Goal: Task Accomplishment & Management: Use online tool/utility

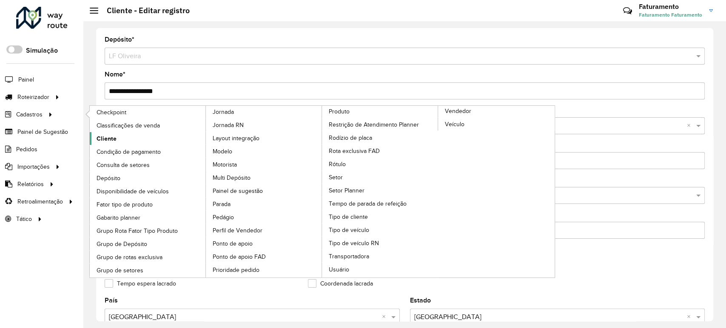
click at [104, 135] on span "Cliente" at bounding box center [106, 138] width 20 height 9
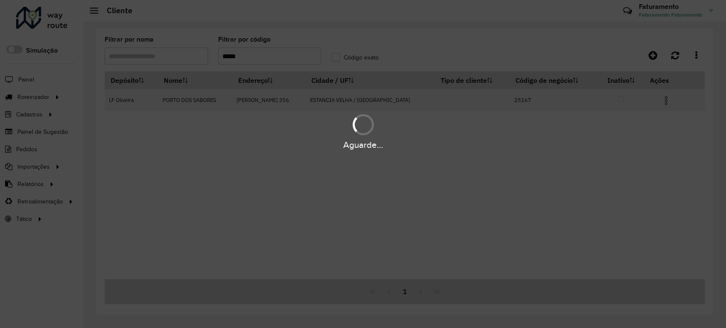
click at [283, 57] on div "Aguarde..." at bounding box center [363, 164] width 726 height 328
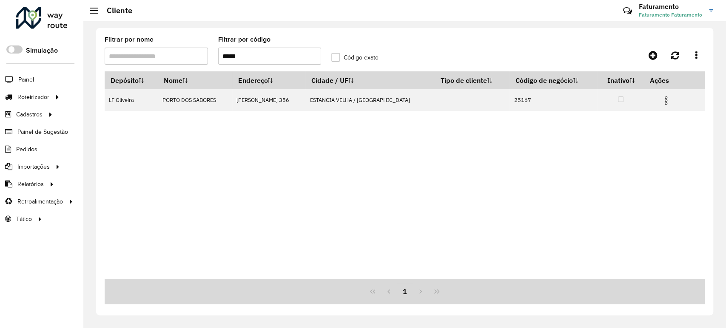
click at [283, 57] on input "*****" at bounding box center [269, 56] width 103 height 17
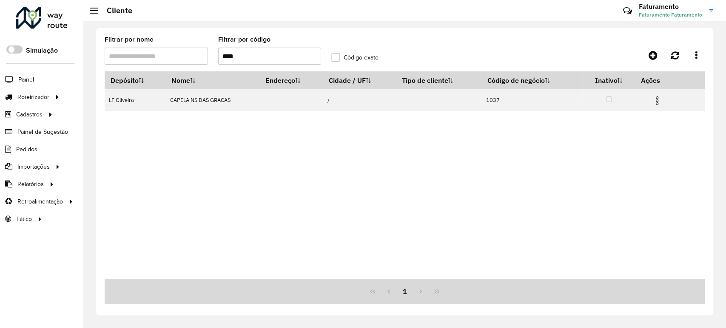
click at [269, 51] on input "****" at bounding box center [269, 56] width 103 height 17
type input "****"
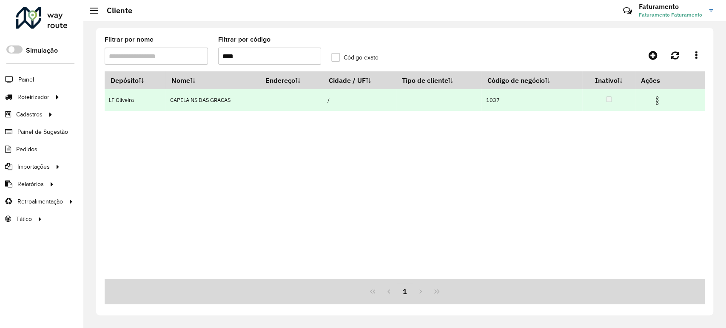
click at [661, 101] on img at bounding box center [657, 101] width 10 height 10
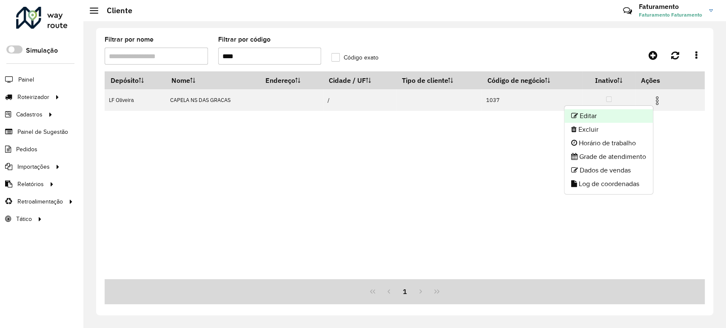
click at [639, 114] on li "Editar" at bounding box center [608, 116] width 88 height 14
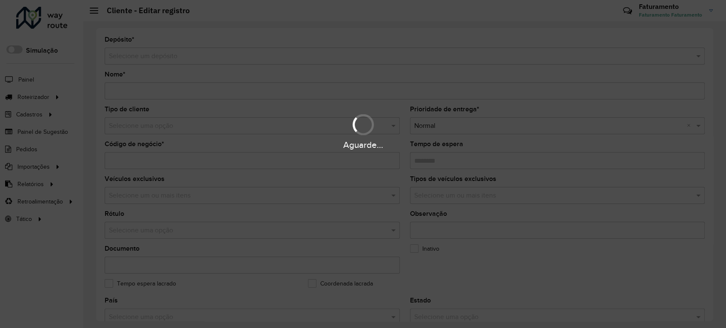
type input "**********"
type input "****"
type input "********"
type input "**********"
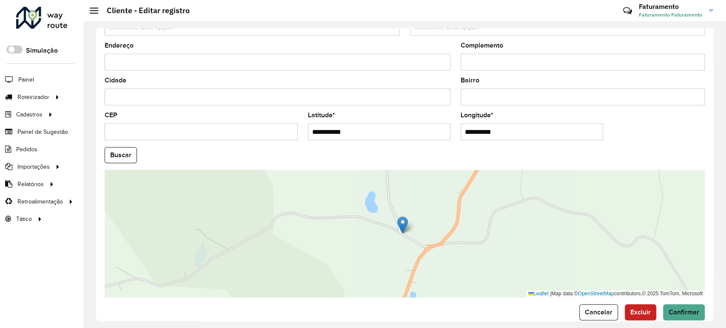
scroll to position [304, 0]
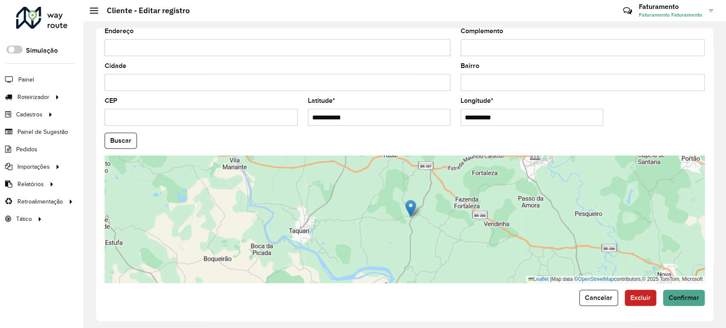
drag, startPoint x: 455, startPoint y: 233, endPoint x: 406, endPoint y: 217, distance: 51.6
click at [406, 217] on div "Leaflet | Map data © OpenStreetMap contributors,© 2025 TomTom, Microsoft" at bounding box center [405, 220] width 600 height 128
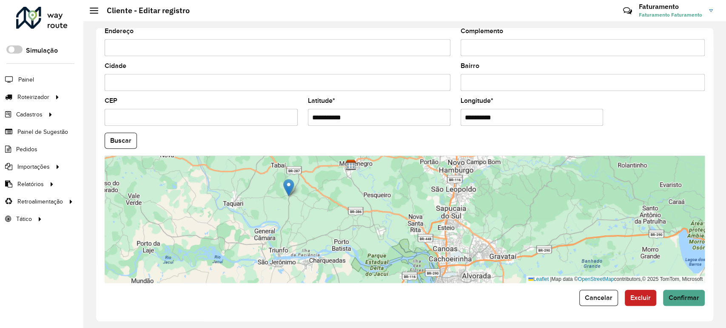
drag, startPoint x: 451, startPoint y: 229, endPoint x: 303, endPoint y: 199, distance: 151.0
click at [304, 199] on div "Leaflet | Map data © OpenStreetMap contributors,© 2025 TomTom, Microsoft" at bounding box center [405, 220] width 600 height 128
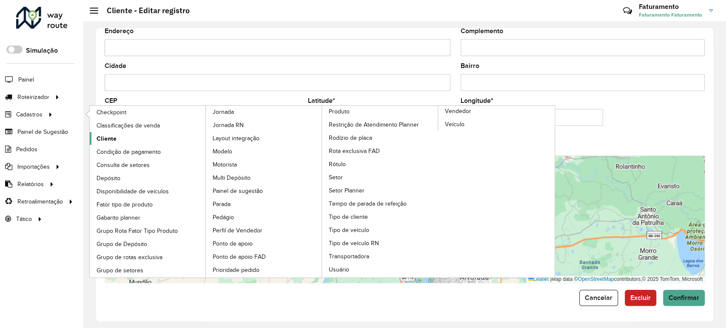
click at [106, 136] on span "Cliente" at bounding box center [106, 138] width 20 height 9
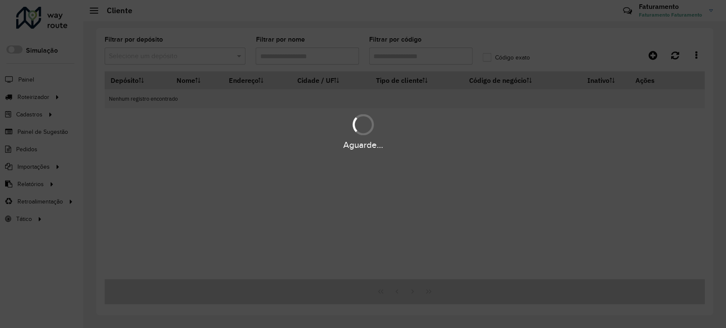
type input "****"
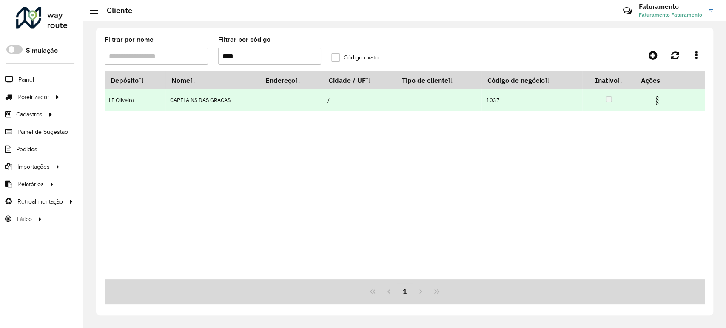
drag, startPoint x: 658, startPoint y: 102, endPoint x: 656, endPoint y: 106, distance: 4.4
click at [659, 102] on img at bounding box center [657, 101] width 10 height 10
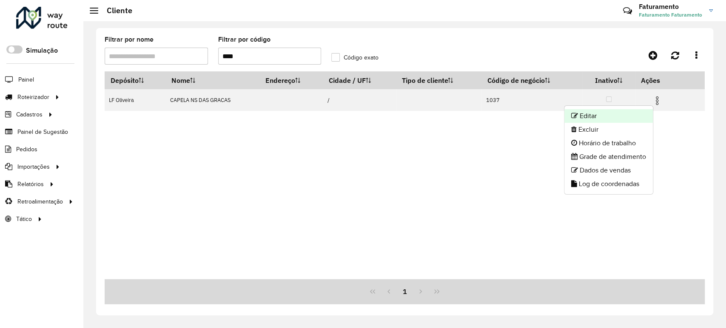
click at [642, 120] on li "Editar" at bounding box center [608, 116] width 88 height 14
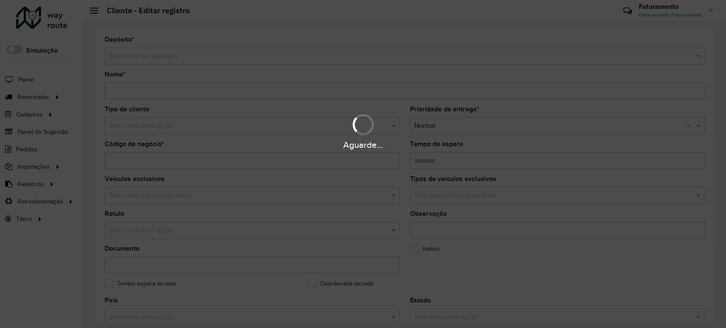
type input "**********"
type input "****"
type input "********"
type input "**********"
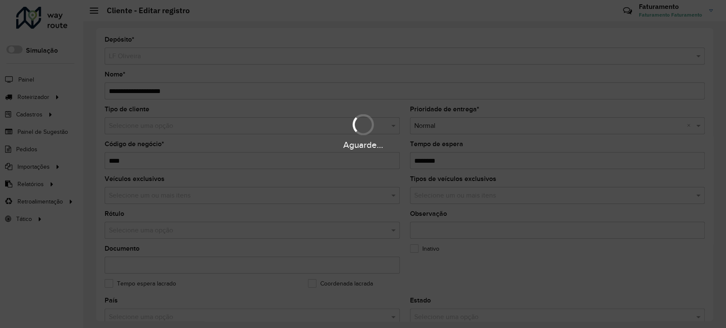
scroll to position [304, 0]
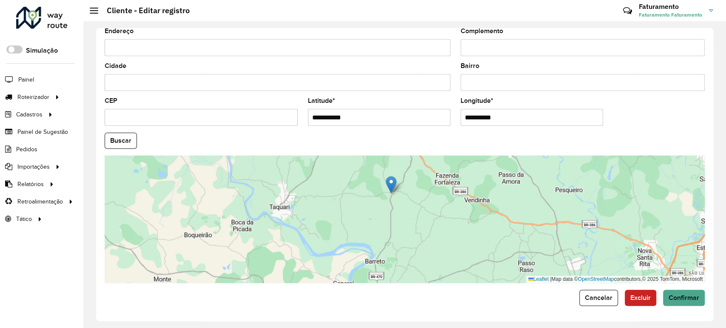
drag, startPoint x: 439, startPoint y: 216, endPoint x: 430, endPoint y: 204, distance: 14.9
click at [430, 204] on div "Leaflet | Map data © OpenStreetMap contributors,© 2025 TomTom, Microsoft" at bounding box center [405, 220] width 600 height 128
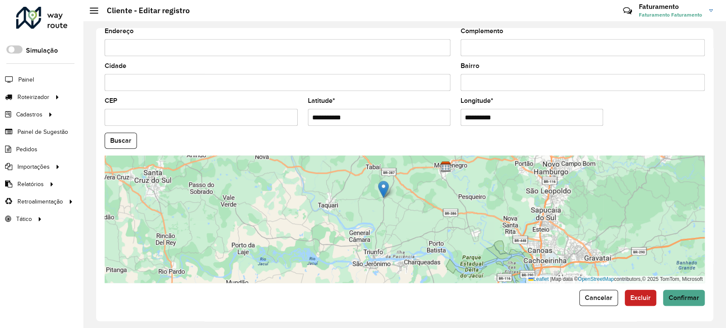
drag, startPoint x: 429, startPoint y: 205, endPoint x: 409, endPoint y: 210, distance: 21.4
click at [409, 210] on div "Leaflet | Map data © OpenStreetMap contributors,© 2025 TomTom, Microsoft" at bounding box center [405, 220] width 600 height 128
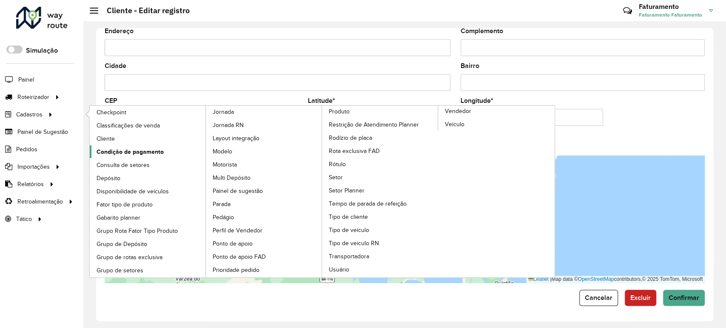
click at [140, 146] on link "Condição de pagamento" at bounding box center [148, 151] width 116 height 13
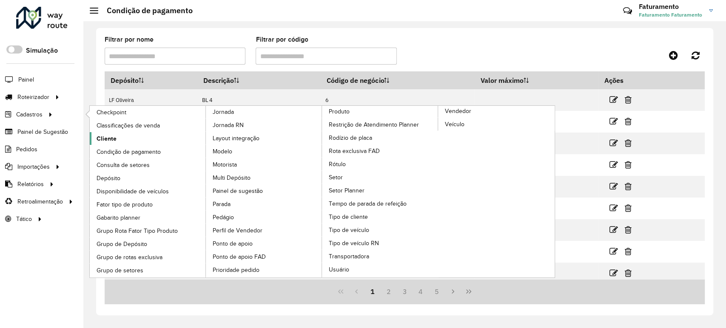
click at [118, 132] on link "Cliente" at bounding box center [148, 138] width 116 height 13
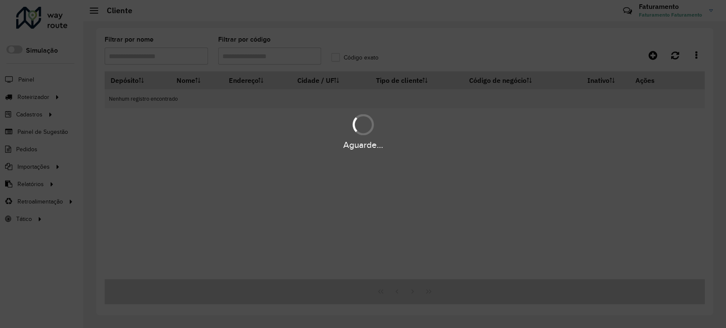
click at [222, 57] on div "Aguarde..." at bounding box center [363, 164] width 726 height 328
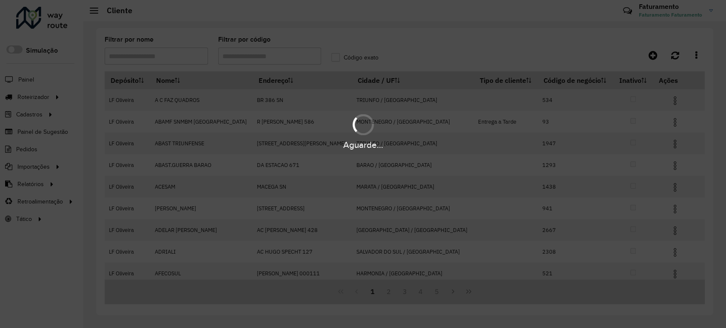
click at [243, 54] on div "Aguarde..." at bounding box center [363, 164] width 726 height 328
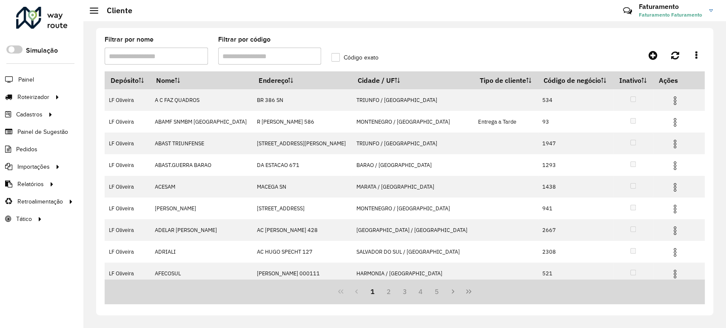
click at [245, 57] on input "Filtrar por código" at bounding box center [269, 56] width 103 height 17
type input "*****"
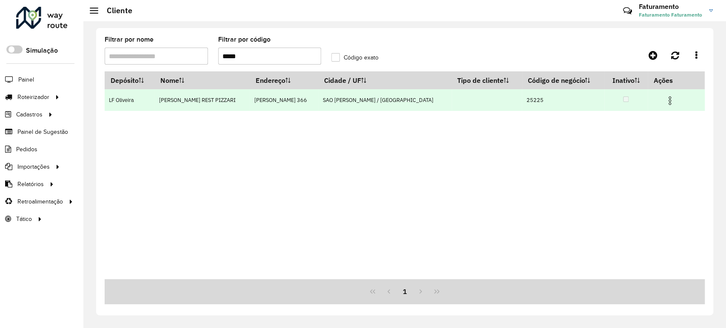
click at [664, 105] on img at bounding box center [669, 101] width 10 height 10
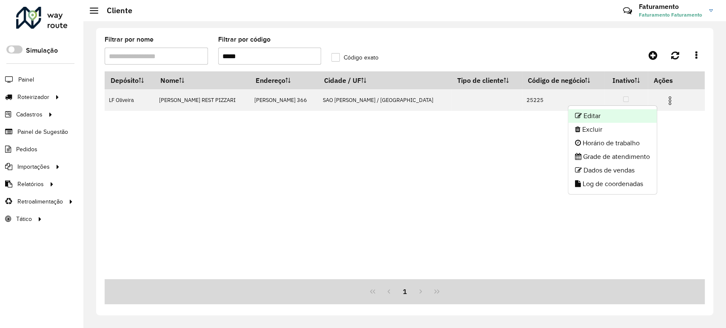
click at [646, 118] on li "Editar" at bounding box center [612, 116] width 88 height 14
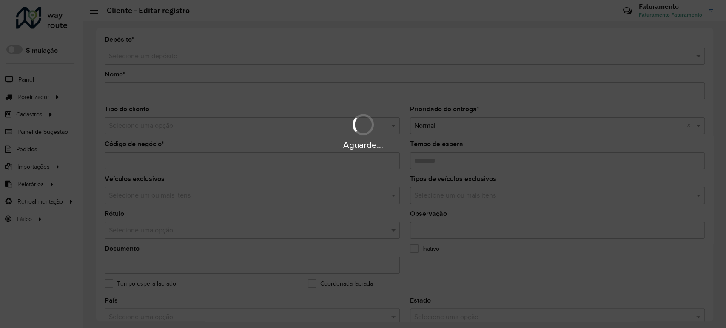
type input "**********"
type input "*****"
type input "********"
type input "**********"
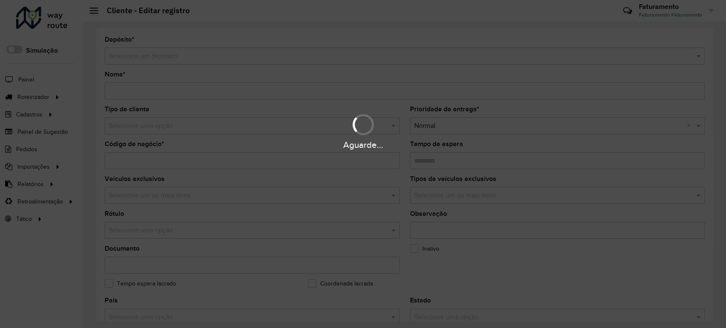
type input "******"
type input "**********"
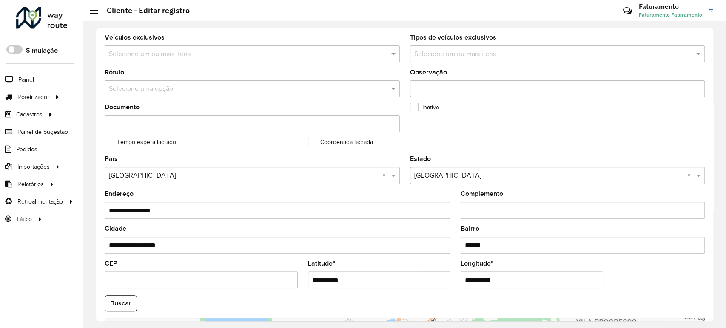
scroll to position [236, 0]
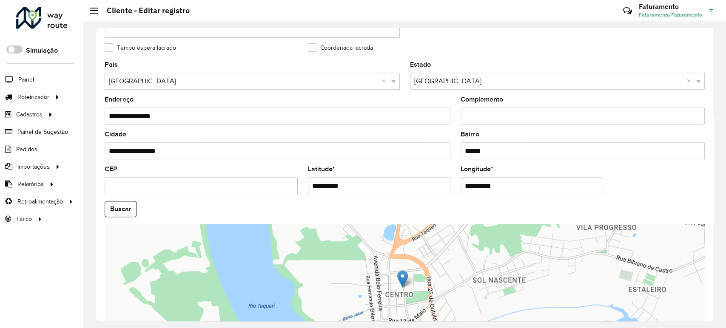
drag, startPoint x: 360, startPoint y: 188, endPoint x: 276, endPoint y: 183, distance: 84.3
click at [276, 183] on formly-group "**********" at bounding box center [404, 207] width 610 height 290
paste input "**********"
drag, startPoint x: 343, startPoint y: 188, endPoint x: 392, endPoint y: 193, distance: 49.2
click at [392, 193] on input "**********" at bounding box center [379, 185] width 142 height 17
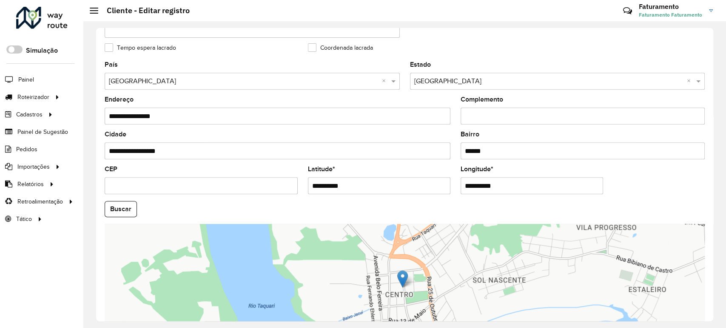
type input "**********"
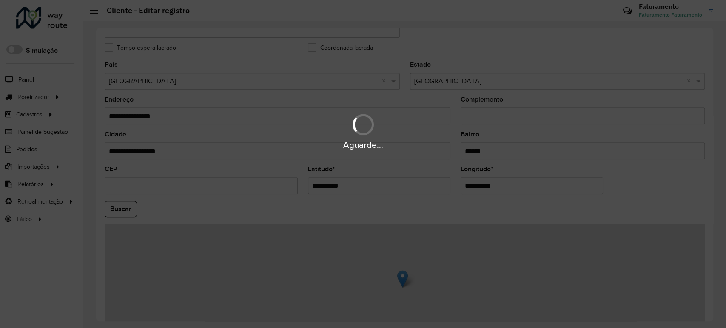
drag, startPoint x: 502, startPoint y: 183, endPoint x: 443, endPoint y: 184, distance: 60.0
click at [443, 184] on hb-app "Aguarde... Pop-up bloqueado! Seu navegador bloqueou automáticamente a abertura …" at bounding box center [363, 164] width 726 height 328
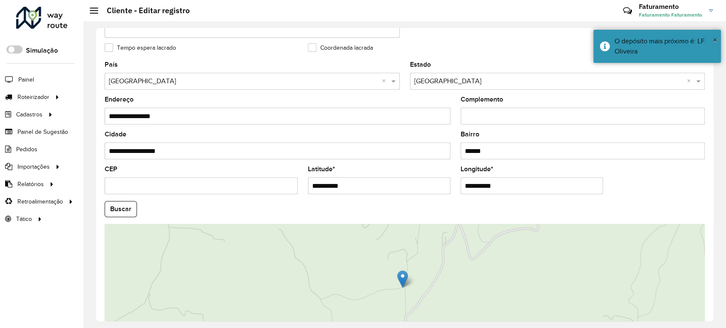
paste input "**********"
drag, startPoint x: 498, startPoint y: 187, endPoint x: 414, endPoint y: 184, distance: 84.2
click at [414, 184] on formly-group "**********" at bounding box center [404, 207] width 610 height 290
type input "**********"
click at [407, 183] on hb-app "Aguarde... Pop-up bloqueado! Seu navegador bloqueou automáticamente a abertura …" at bounding box center [363, 164] width 726 height 328
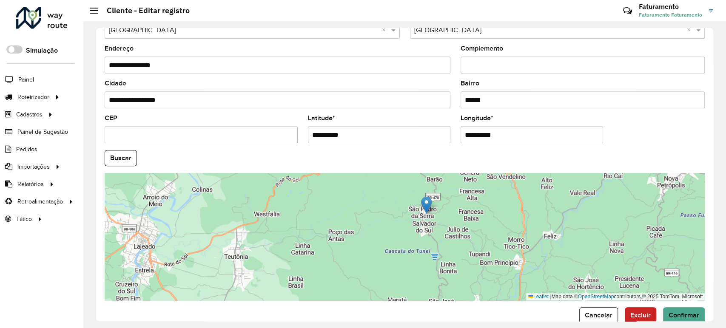
scroll to position [304, 0]
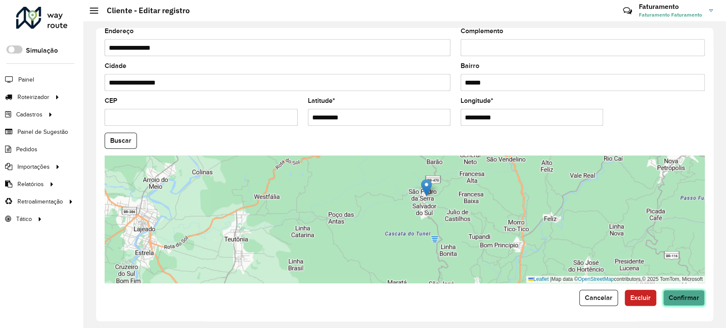
click at [669, 300] on span "Confirmar" at bounding box center [683, 297] width 31 height 7
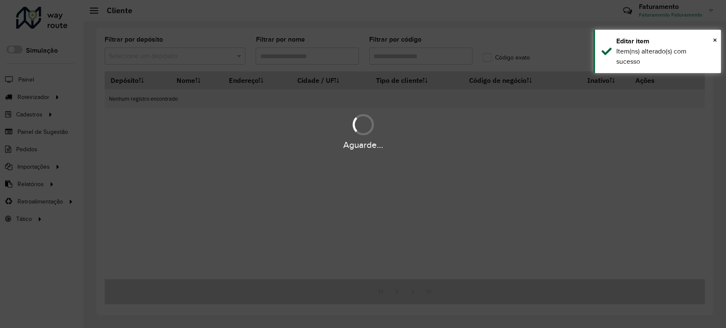
type input "*****"
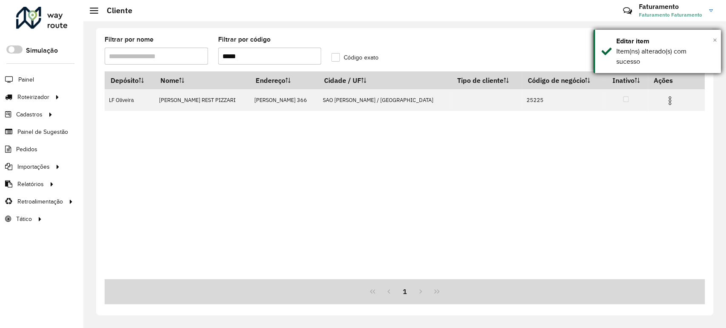
click at [712, 43] on span "×" at bounding box center [714, 39] width 4 height 9
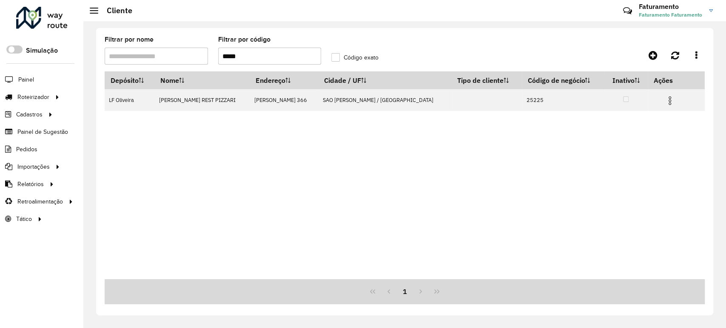
click at [266, 55] on input "*****" at bounding box center [269, 56] width 103 height 17
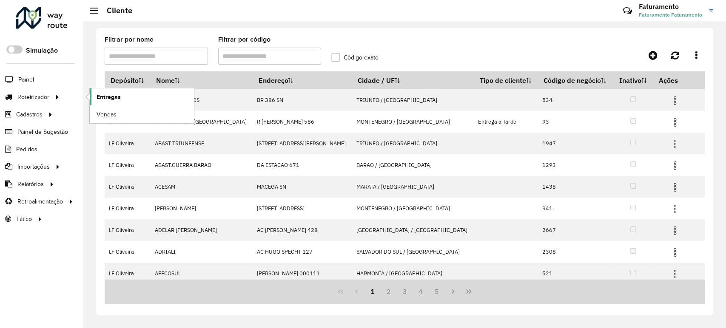
click at [97, 102] on link "Entregas" at bounding box center [142, 96] width 104 height 17
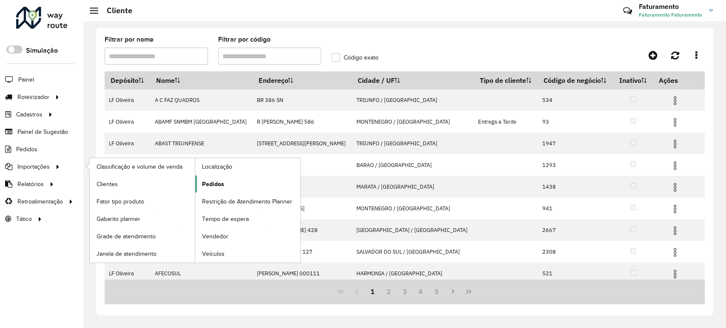
click at [196, 182] on link "Pedidos" at bounding box center [247, 184] width 105 height 17
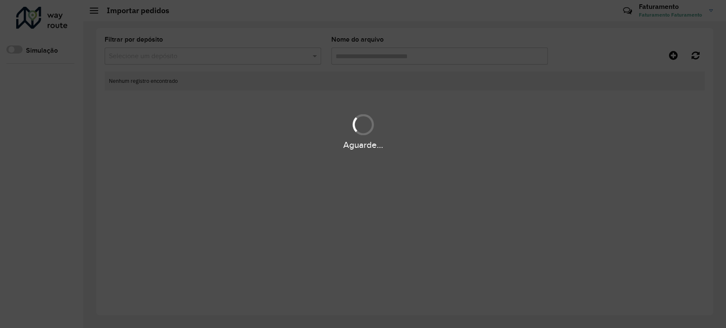
click at [224, 182] on div "Aguarde..." at bounding box center [363, 164] width 726 height 328
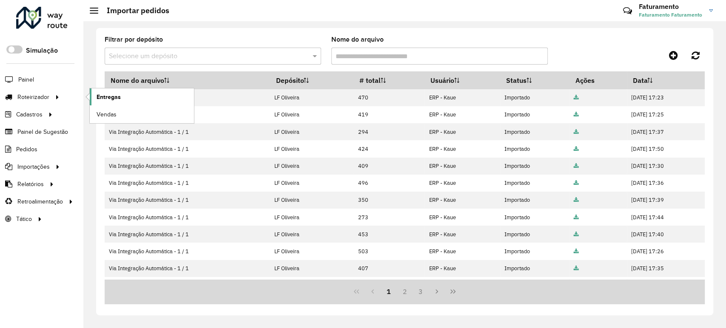
click at [113, 99] on span "Entregas" at bounding box center [108, 97] width 24 height 9
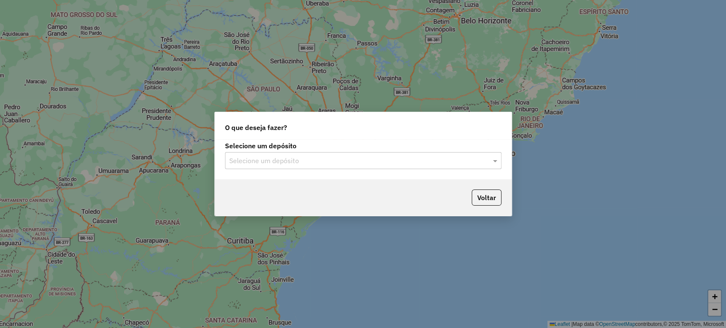
click at [292, 165] on input "text" at bounding box center [354, 161] width 251 height 10
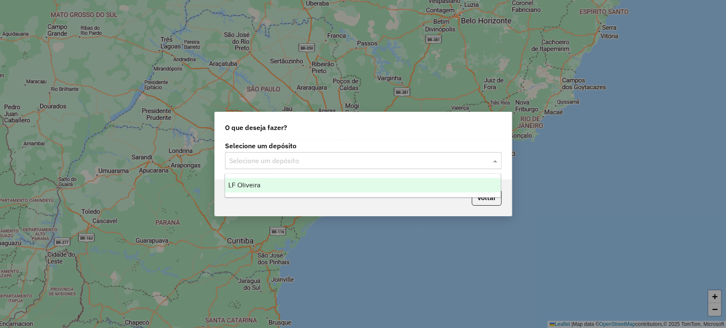
click at [295, 182] on div "LF Oliveira" at bounding box center [362, 185] width 275 height 14
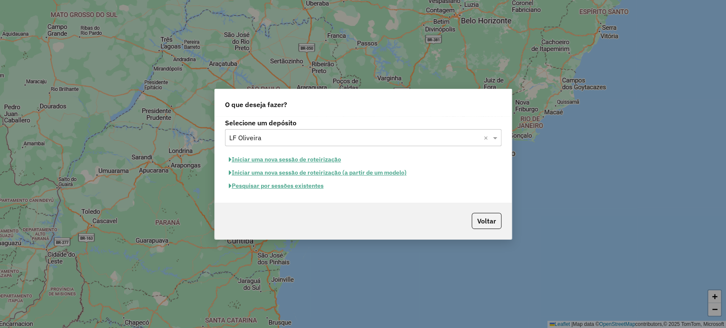
click at [293, 184] on button "Pesquisar por sessões existentes" at bounding box center [276, 185] width 102 height 13
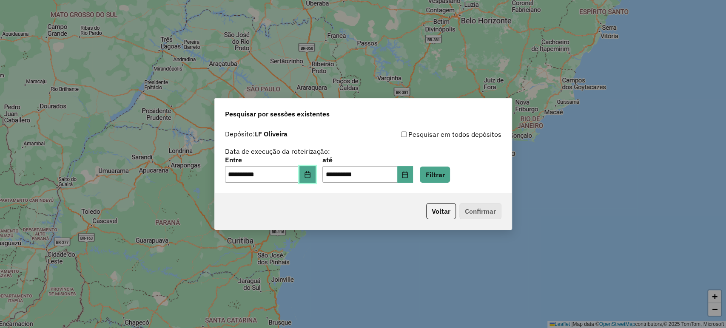
click at [309, 178] on button "Choose Date" at bounding box center [307, 174] width 16 height 17
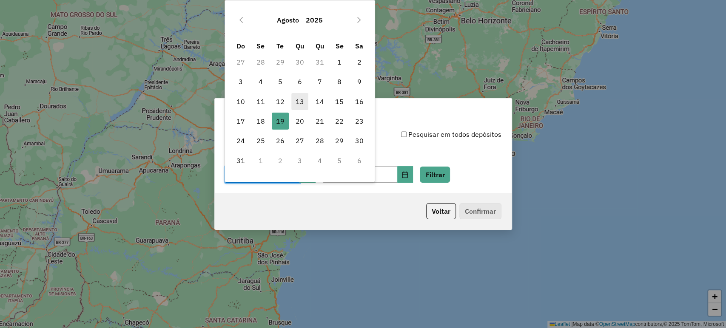
click at [295, 102] on span "13" at bounding box center [299, 101] width 17 height 17
type input "**********"
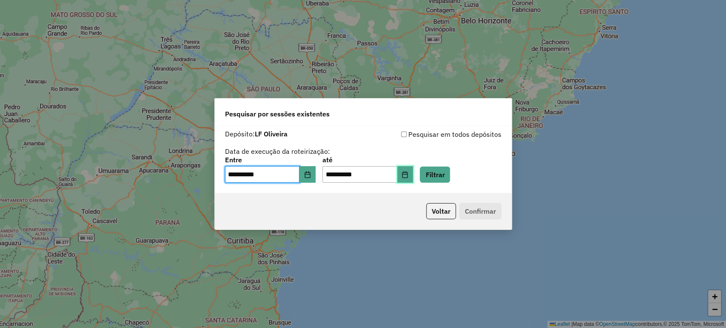
click at [408, 173] on button "Choose Date" at bounding box center [405, 174] width 16 height 17
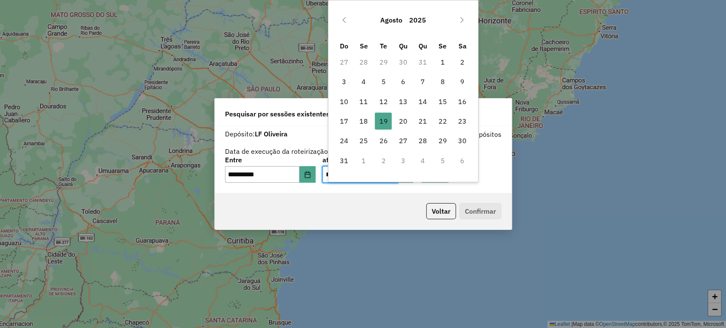
click at [394, 92] on td "13" at bounding box center [403, 102] width 20 height 20
click at [399, 97] on span "13" at bounding box center [402, 101] width 17 height 17
type input "**********"
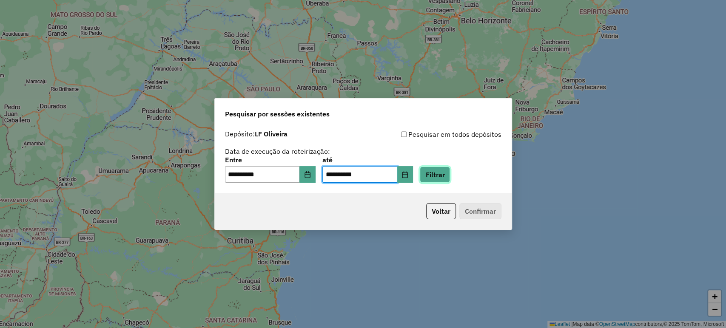
click at [445, 168] on button "Filtrar" at bounding box center [435, 175] width 30 height 16
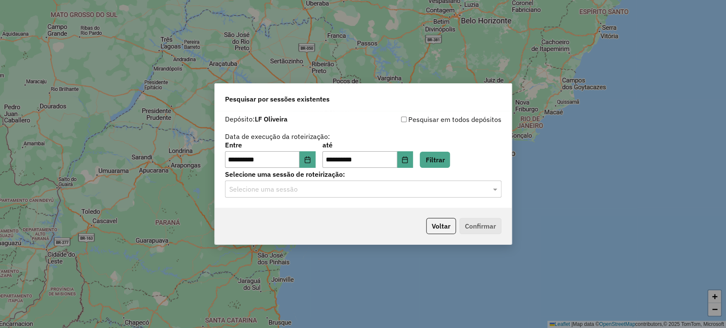
click at [418, 187] on input "text" at bounding box center [354, 189] width 251 height 10
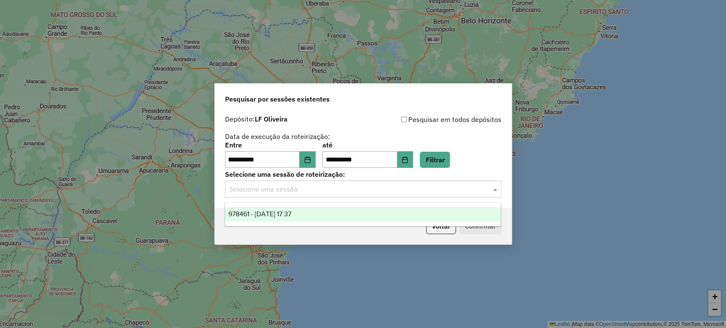
click at [413, 207] on div "978461 - 13/08/2025 17:37" at bounding box center [362, 214] width 275 height 14
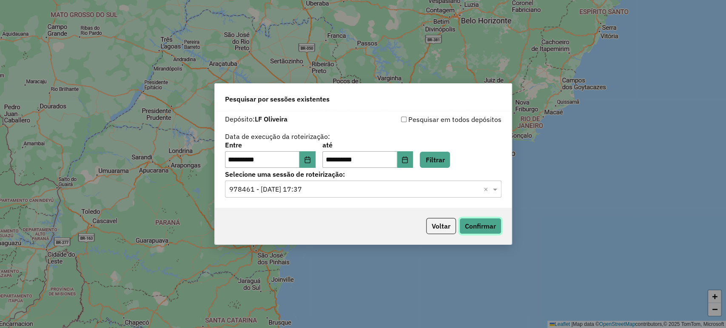
click at [470, 224] on button "Confirmar" at bounding box center [480, 226] width 42 height 16
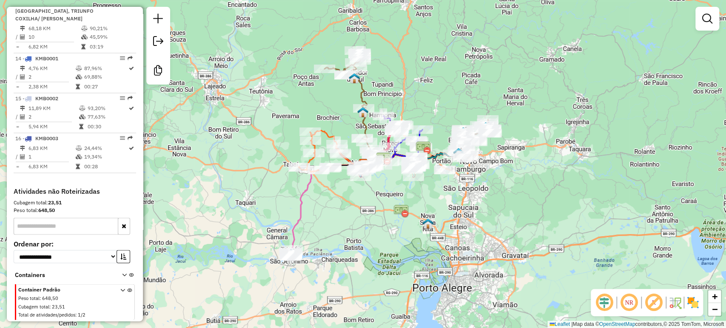
scroll to position [776, 0]
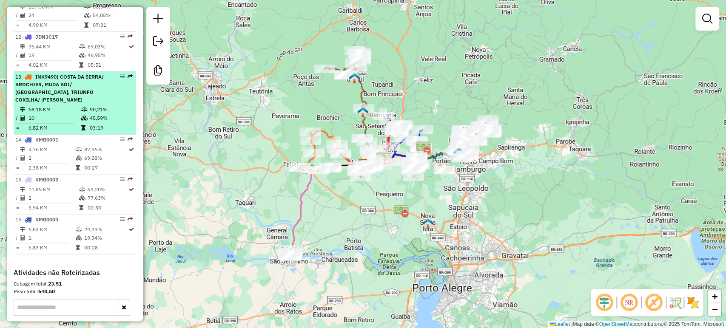
click at [65, 114] on td "68,18 KM" at bounding box center [54, 109] width 53 height 9
select select "**********"
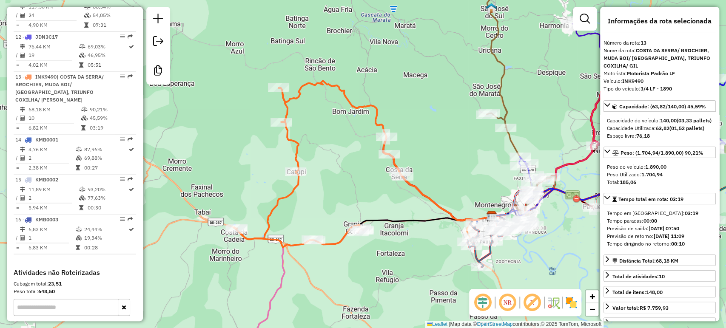
click at [328, 192] on div "Janela de atendimento Grade de atendimento Capacidade Transportadoras Veículos …" at bounding box center [363, 164] width 726 height 328
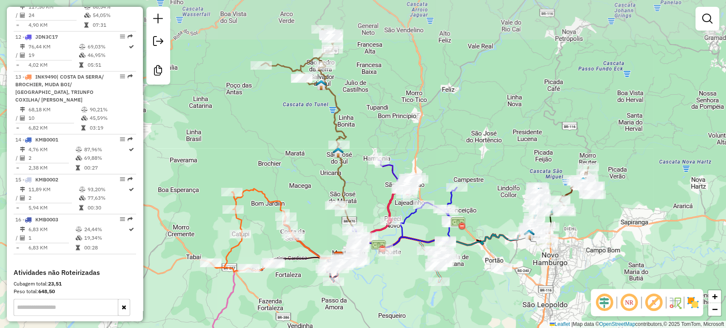
drag, startPoint x: 376, startPoint y: 130, endPoint x: 295, endPoint y: 193, distance: 102.4
click at [295, 193] on div "Janela de atendimento Grade de atendimento Capacidade Transportadoras Veículos …" at bounding box center [363, 164] width 726 height 328
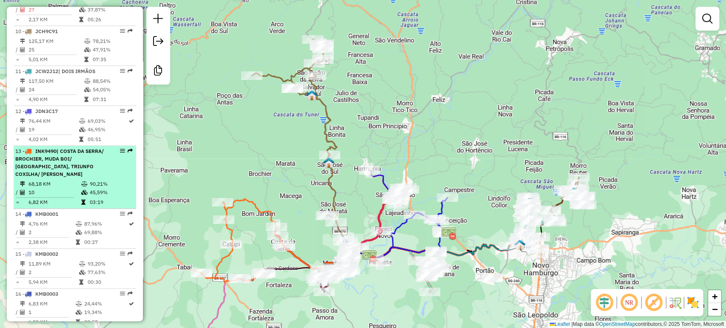
scroll to position [823, 0]
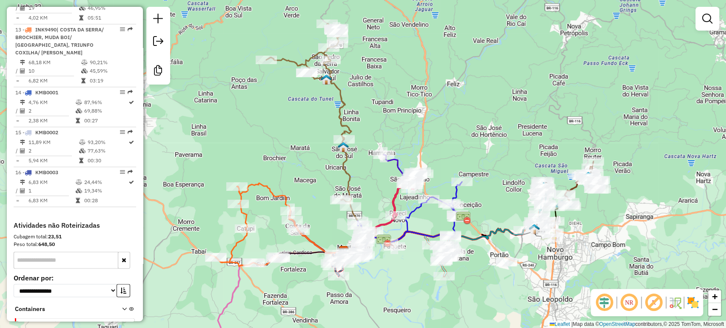
drag, startPoint x: 273, startPoint y: 173, endPoint x: 291, endPoint y: 152, distance: 28.1
click at [291, 152] on div "Janela de atendimento Grade de atendimento Capacidade Transportadoras Veículos …" at bounding box center [363, 164] width 726 height 328
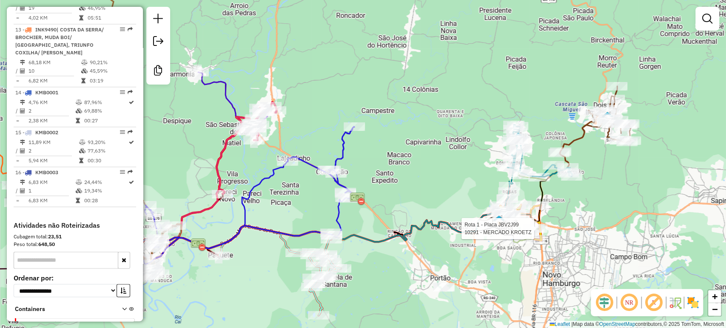
select select "**********"
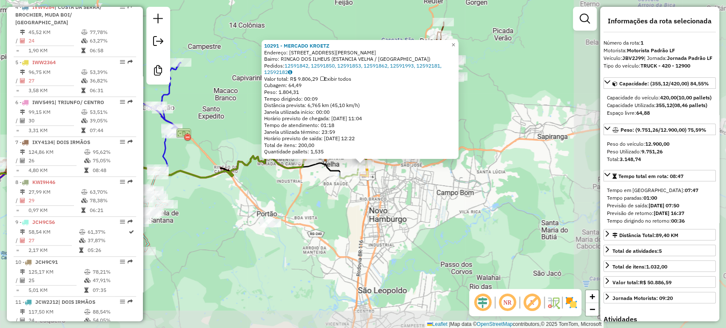
scroll to position [353, 0]
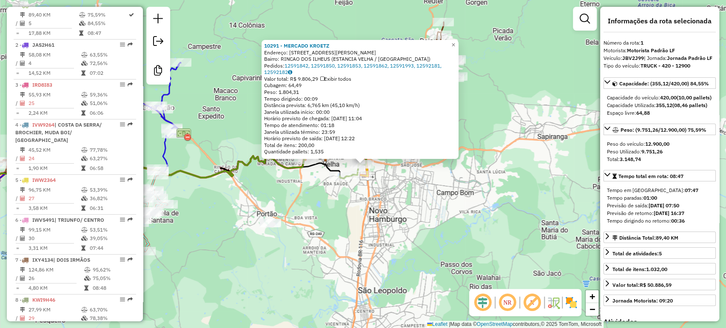
click at [458, 249] on div "10291 - MERCADO KROETZ Endereço: R VICENTE JORGE DA SILVA 117 Bairro: RINCAO DO…" at bounding box center [363, 164] width 726 height 328
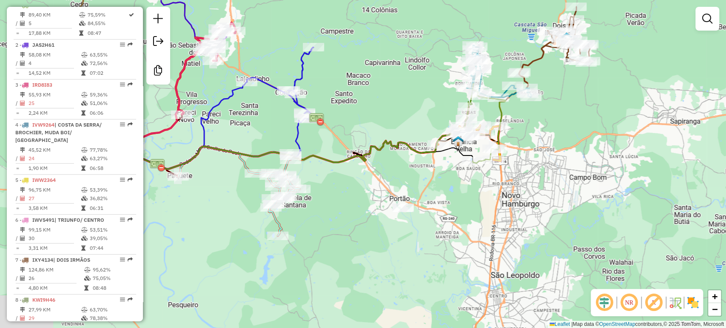
drag, startPoint x: 316, startPoint y: 259, endPoint x: 450, endPoint y: 244, distance: 134.4
click at [450, 244] on div "Janela de atendimento Grade de atendimento Capacidade Transportadoras Veículos …" at bounding box center [363, 164] width 726 height 328
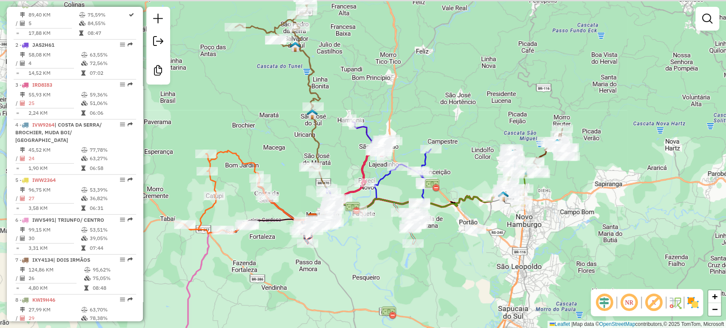
drag, startPoint x: 368, startPoint y: 255, endPoint x: 409, endPoint y: 258, distance: 41.4
click at [409, 258] on div "Janela de atendimento Grade de atendimento Capacidade Transportadoras Veículos …" at bounding box center [363, 164] width 726 height 328
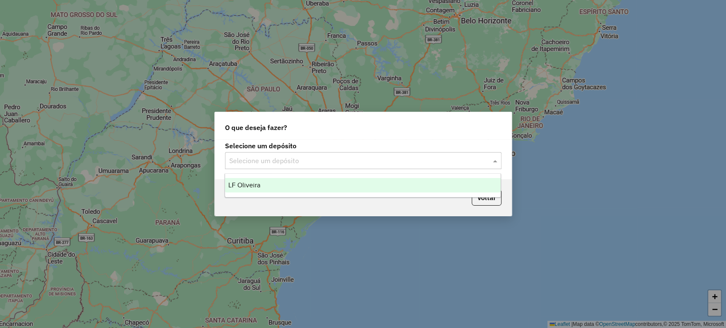
click at [391, 166] on div "Selecione um depósito" at bounding box center [363, 160] width 276 height 17
click at [390, 182] on div "LF Oliveira" at bounding box center [362, 185] width 275 height 14
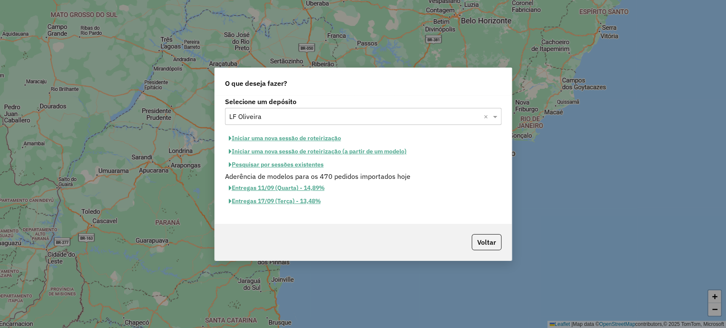
click at [281, 137] on button "Iniciar uma nova sessão de roteirização" at bounding box center [285, 138] width 120 height 13
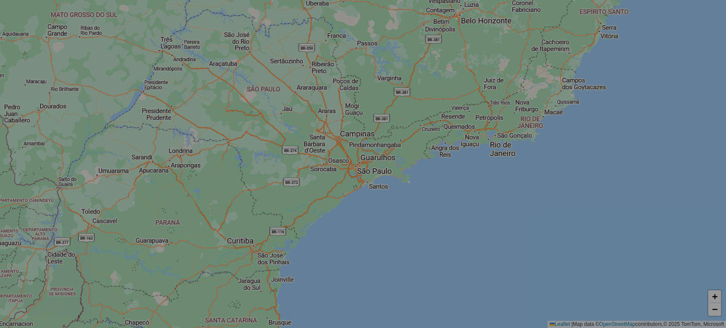
select select "*"
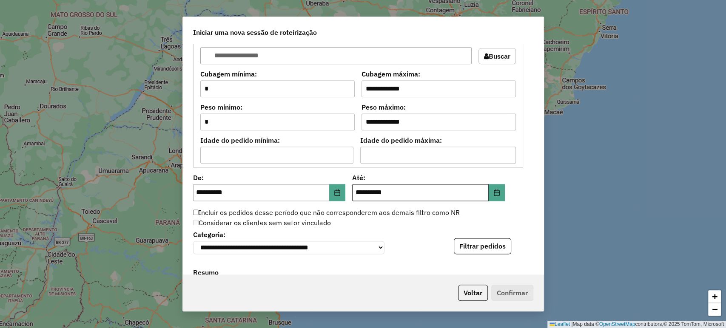
scroll to position [708, 0]
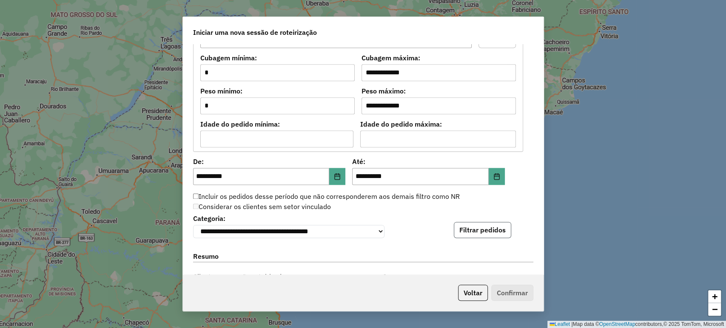
click at [486, 227] on button "Filtrar pedidos" at bounding box center [482, 230] width 57 height 16
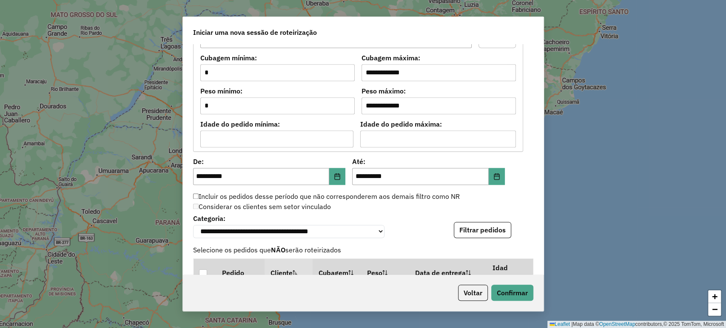
scroll to position [1021, 0]
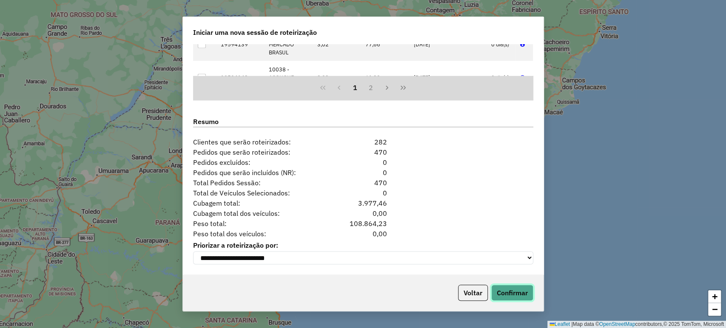
click at [497, 292] on button "Confirmar" at bounding box center [512, 293] width 42 height 16
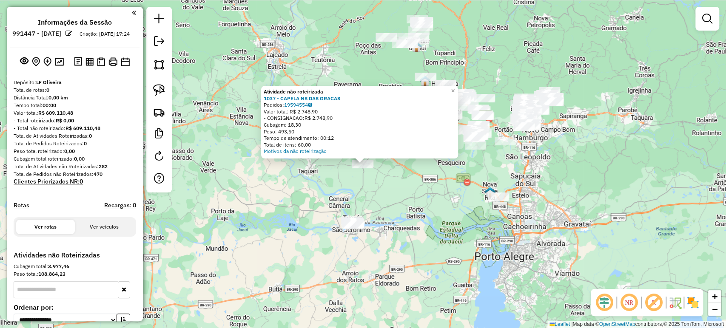
click at [371, 191] on div "Atividade não roteirizada 1037 - CAPELA NS DAS GRACAS Pedidos: 19594554 Valor t…" at bounding box center [363, 164] width 726 height 328
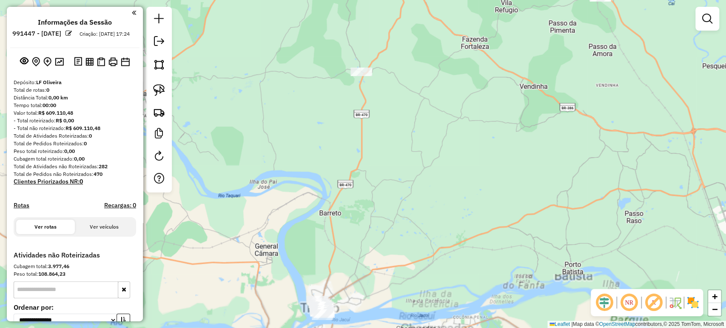
drag, startPoint x: 365, startPoint y: 195, endPoint x: 389, endPoint y: 183, distance: 27.2
click at [391, 182] on div "Janela de atendimento Grade de atendimento Capacidade Transportadoras Veículos …" at bounding box center [363, 164] width 726 height 328
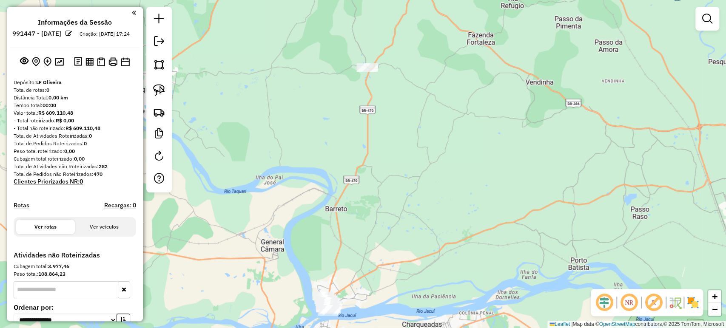
drag, startPoint x: 163, startPoint y: 90, endPoint x: 170, endPoint y: 96, distance: 9.6
click at [163, 90] on img at bounding box center [159, 90] width 12 height 12
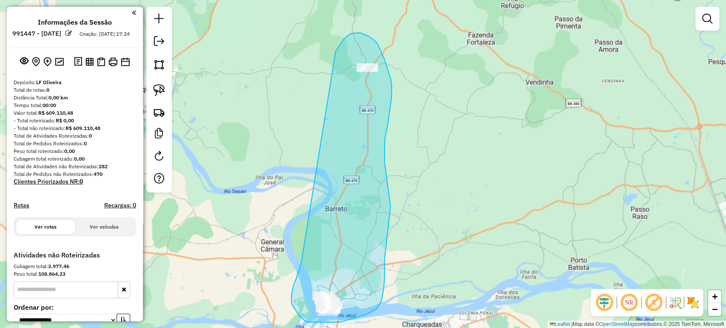
drag, startPoint x: 301, startPoint y: 263, endPoint x: 329, endPoint y: 67, distance: 198.4
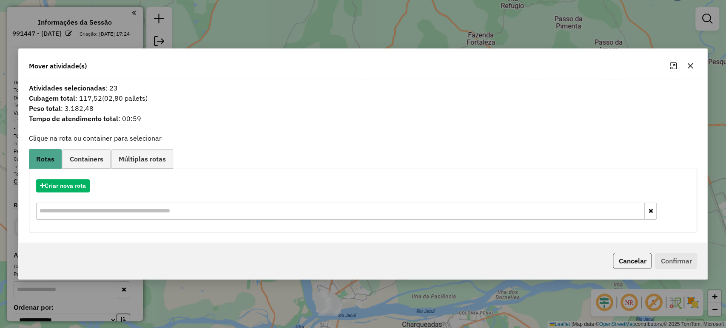
click at [618, 258] on button "Cancelar" at bounding box center [632, 261] width 39 height 16
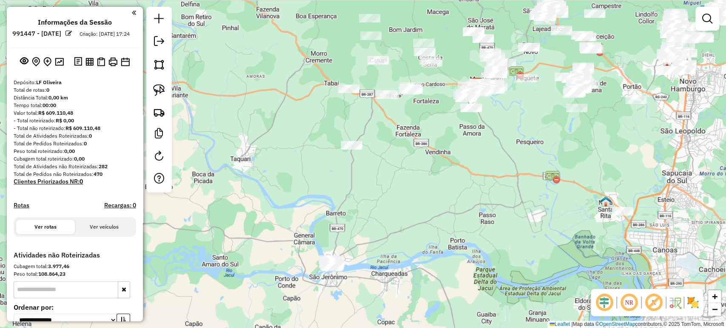
drag, startPoint x: 380, startPoint y: 117, endPoint x: 380, endPoint y: 139, distance: 21.7
click at [380, 139] on div "Janela de atendimento Grade de atendimento Capacidade Transportadoras Veículos …" at bounding box center [363, 164] width 726 height 328
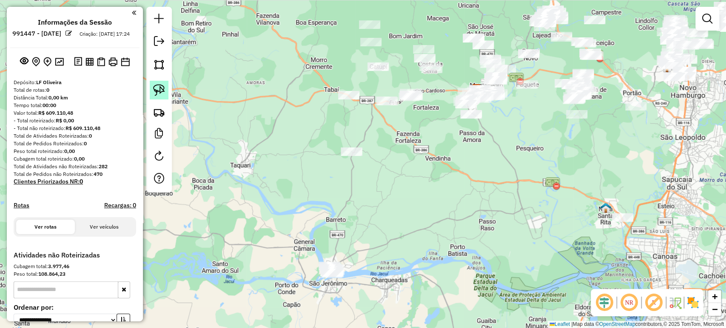
click at [166, 89] on link at bounding box center [159, 90] width 19 height 19
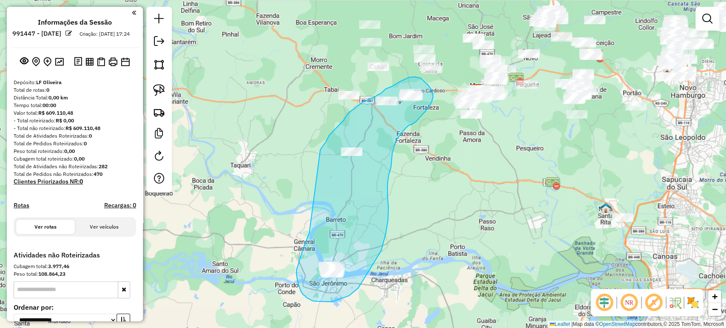
drag, startPoint x: 309, startPoint y: 233, endPoint x: 309, endPoint y: 163, distance: 69.7
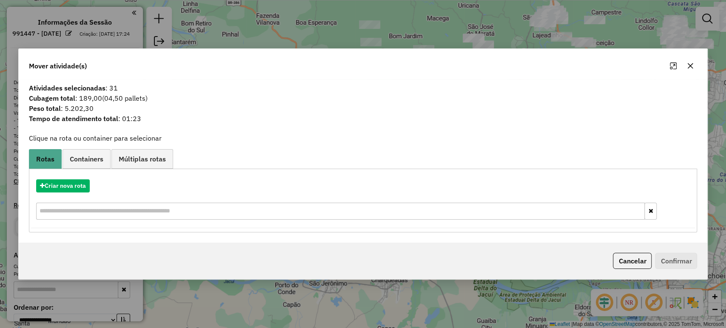
click at [634, 267] on button "Cancelar" at bounding box center [632, 261] width 39 height 16
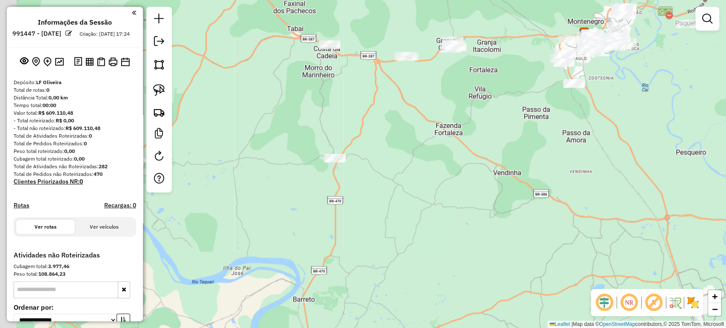
drag, startPoint x: 331, startPoint y: 166, endPoint x: 411, endPoint y: 88, distance: 111.8
click at [411, 88] on div "Janela de atendimento Grade de atendimento Capacidade Transportadoras Veículos …" at bounding box center [363, 164] width 726 height 328
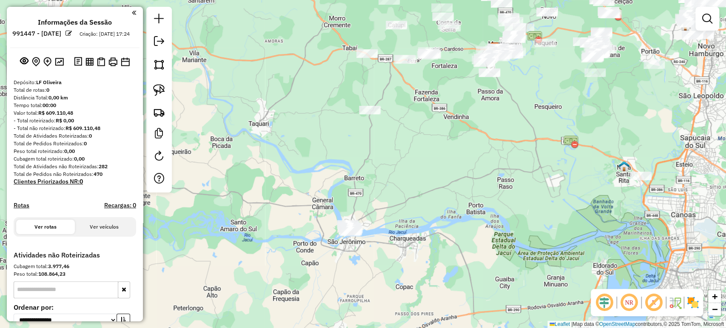
drag, startPoint x: 427, startPoint y: 166, endPoint x: 421, endPoint y: 159, distance: 9.0
click at [422, 159] on div "Janela de atendimento Grade de atendimento Capacidade Transportadoras Veículos …" at bounding box center [363, 164] width 726 height 328
drag, startPoint x: 162, startPoint y: 87, endPoint x: 233, endPoint y: 129, distance: 82.9
click at [162, 86] on img at bounding box center [159, 90] width 12 height 12
drag, startPoint x: 323, startPoint y: 198, endPoint x: 319, endPoint y: 244, distance: 46.5
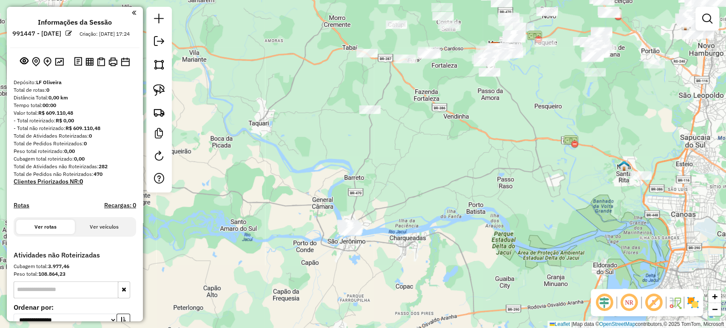
click at [258, 222] on div "Janela de atendimento Grade de atendimento Capacidade Transportadoras Veículos …" at bounding box center [363, 164] width 726 height 328
click at [159, 84] on img at bounding box center [159, 90] width 12 height 12
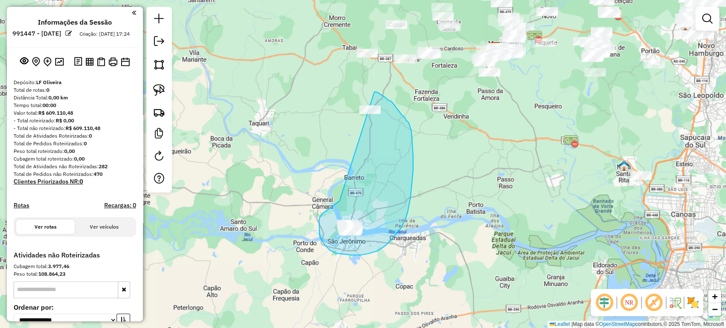
drag, startPoint x: 332, startPoint y: 207, endPoint x: 337, endPoint y: 98, distance: 108.5
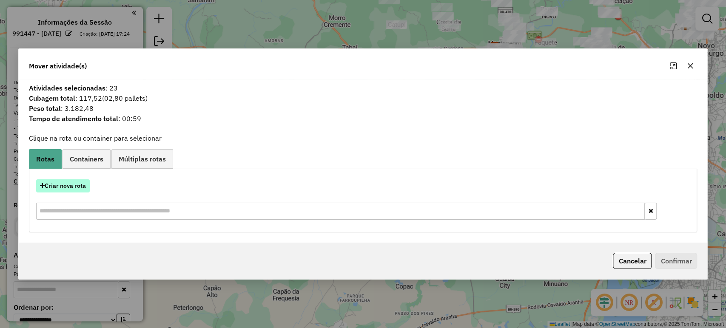
click at [64, 188] on button "Criar nova rota" at bounding box center [63, 185] width 54 height 13
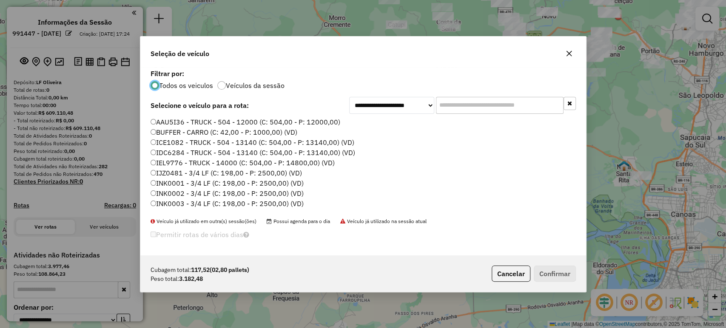
scroll to position [4, 3]
click at [439, 105] on input "text" at bounding box center [500, 105] width 128 height 17
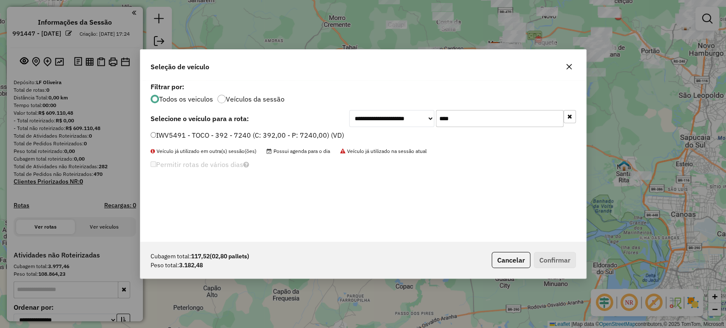
type input "****"
click at [248, 134] on label "IWV5491 - TOCO - 392 - 7240 (C: 392,00 - P: 7240,00) (VD)" at bounding box center [246, 135] width 193 height 10
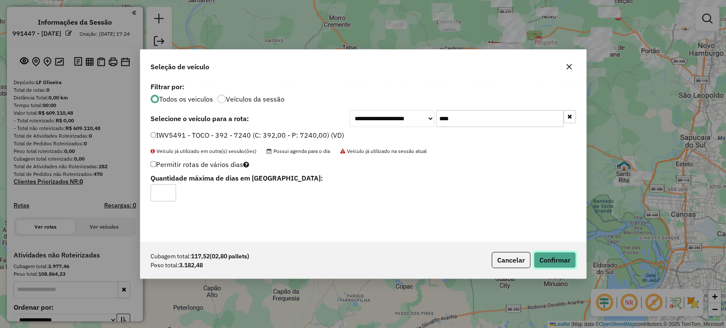
click at [546, 260] on button "Confirmar" at bounding box center [554, 260] width 42 height 16
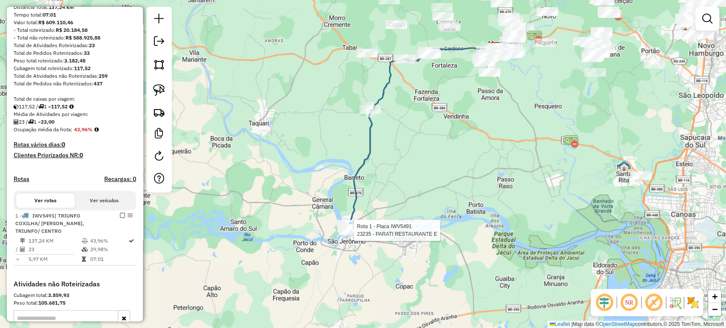
select select "**********"
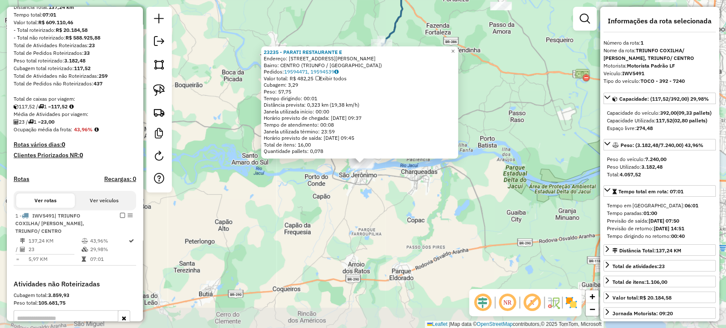
scroll to position [201, 0]
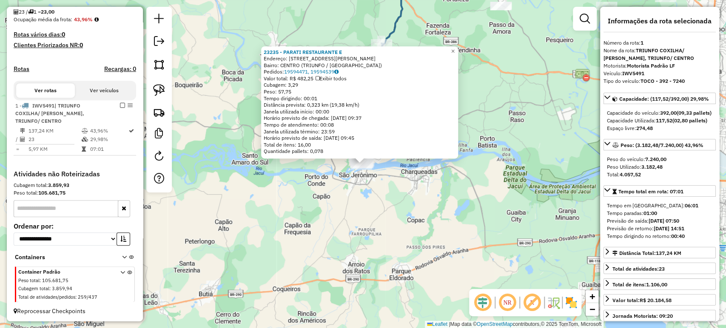
click at [176, 238] on div "23235 - PARATI RESTAURANTE E Endereço: R OSVALDO ARANHA 119 Bairro: CENTRO (TRI…" at bounding box center [363, 164] width 726 height 328
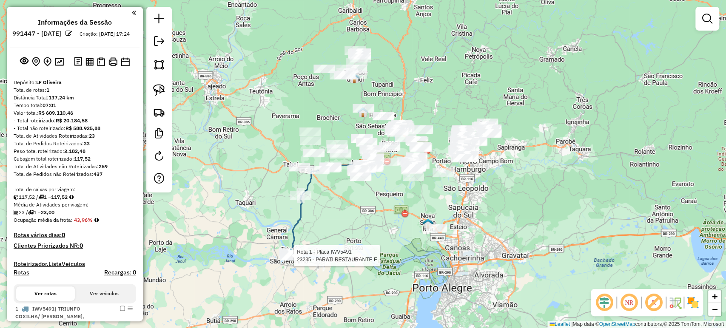
select select "**********"
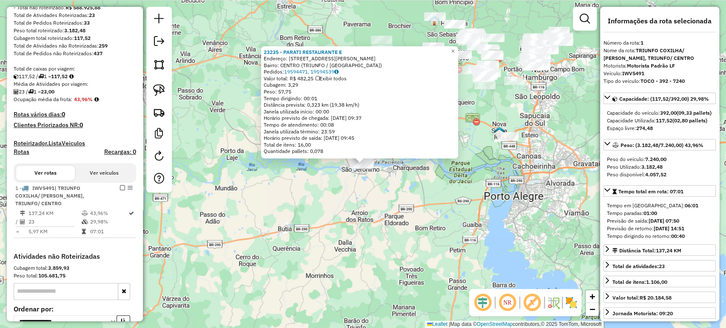
scroll to position [204, 0]
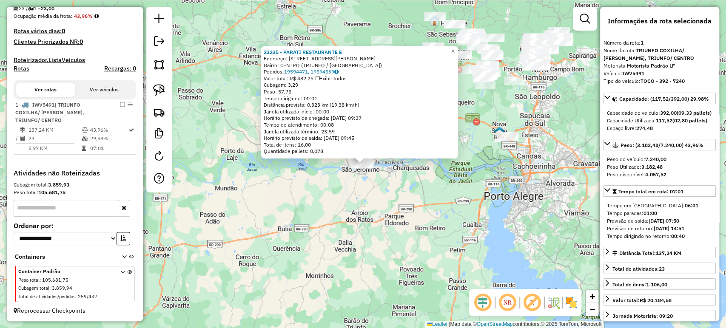
click at [292, 230] on div "23235 - PARATI RESTAURANTE E Endereço: R OSVALDO ARANHA 119 Bairro: CENTRO (TRI…" at bounding box center [363, 164] width 726 height 328
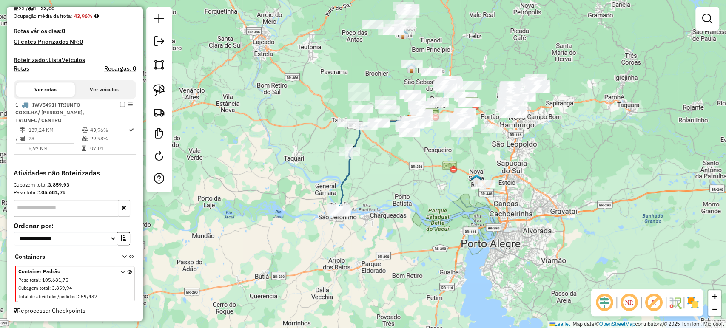
drag, startPoint x: 372, startPoint y: 181, endPoint x: 341, endPoint y: 233, distance: 60.4
click at [341, 233] on div "Janela de atendimento Grade de atendimento Capacidade Transportadoras Veículos …" at bounding box center [363, 164] width 726 height 328
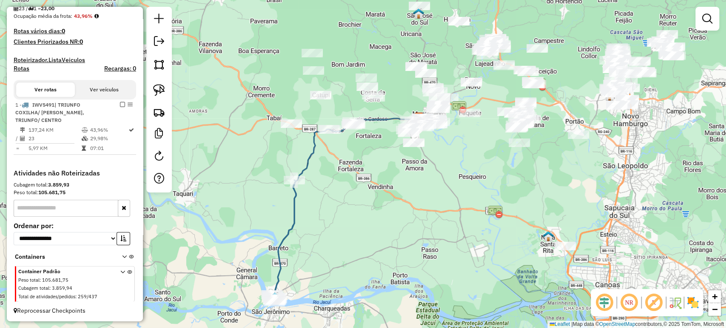
drag, startPoint x: 333, startPoint y: 199, endPoint x: 323, endPoint y: 177, distance: 24.2
click at [323, 177] on div "Janela de atendimento Grade de atendimento Capacidade Transportadoras Veículos …" at bounding box center [363, 164] width 726 height 328
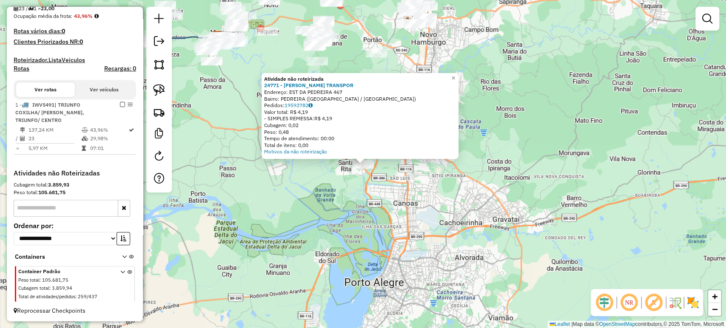
click at [266, 199] on div "Atividade não roteirizada 24771 - MELLO SILVA TRANSPOR Endereço: EST DA PEDREIR…" at bounding box center [363, 164] width 726 height 328
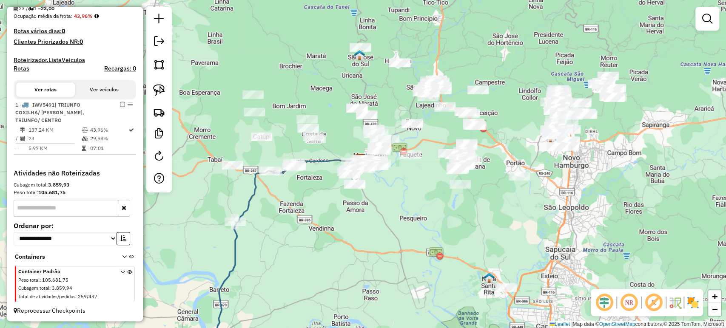
drag, startPoint x: 304, startPoint y: 187, endPoint x: 418, endPoint y: 278, distance: 145.9
click at [418, 278] on div "Janela de atendimento Grade de atendimento Capacidade Transportadoras Veículos …" at bounding box center [363, 164] width 726 height 328
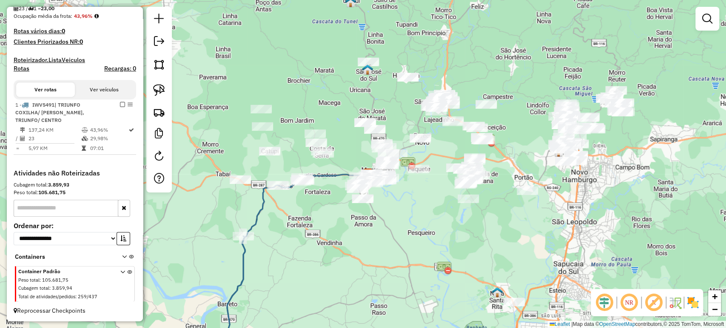
drag, startPoint x: 437, startPoint y: 236, endPoint x: 528, endPoint y: 222, distance: 92.1
click at [464, 248] on div "Janela de atendimento Grade de atendimento Capacidade Transportadoras Veículos …" at bounding box center [363, 164] width 726 height 328
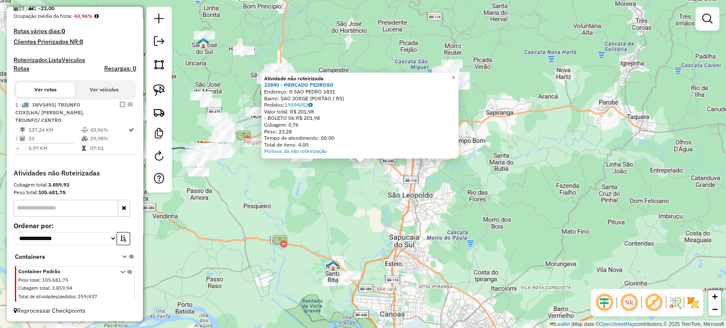
click at [272, 205] on div "Atividade não roteirizada 22840 - MERCADO PEDROSO Endereço: R SAO PEDRO 1831 Ba…" at bounding box center [363, 164] width 726 height 328
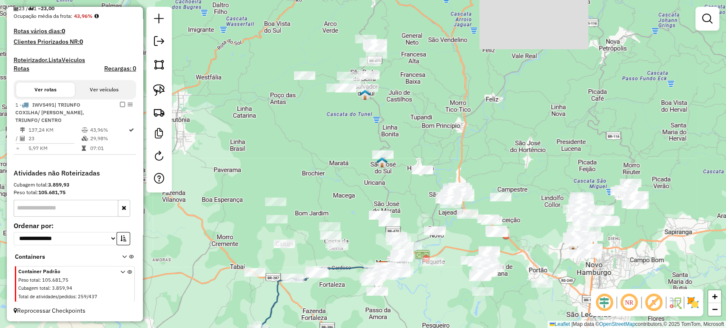
drag, startPoint x: 252, startPoint y: 196, endPoint x: 433, endPoint y: 322, distance: 220.2
click at [433, 322] on div "Janela de atendimento Grade de atendimento Capacidade Transportadoras Veículos …" at bounding box center [363, 164] width 726 height 328
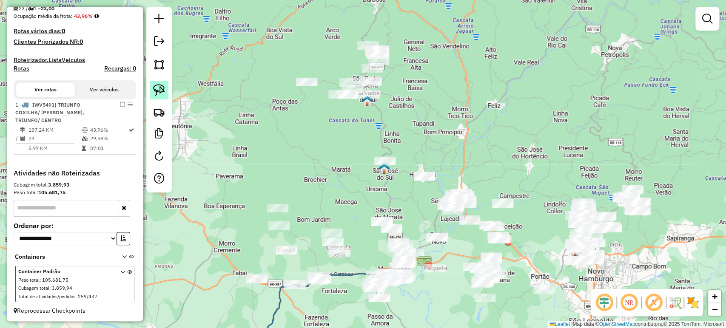
click at [158, 88] on img at bounding box center [159, 90] width 12 height 12
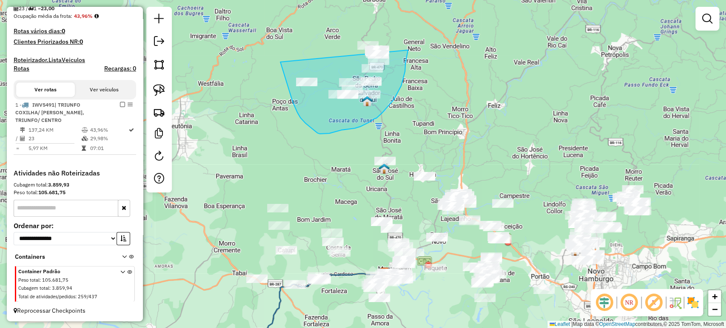
drag, startPoint x: 282, startPoint y: 67, endPoint x: 401, endPoint y: 26, distance: 126.4
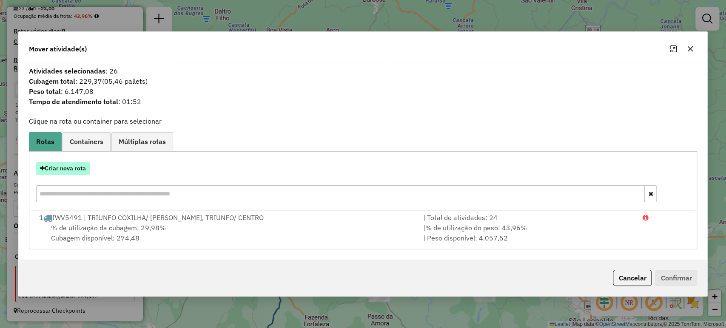
click at [73, 168] on button "Criar nova rota" at bounding box center [63, 168] width 54 height 13
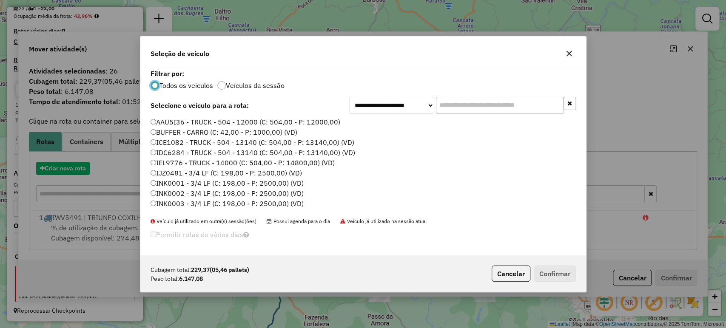
scroll to position [4, 3]
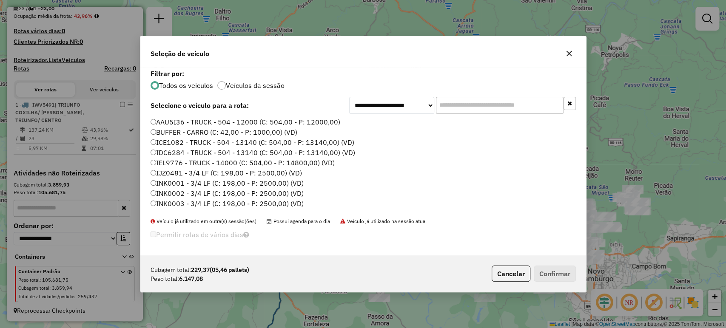
click at [465, 98] on input "text" at bounding box center [500, 105] width 128 height 17
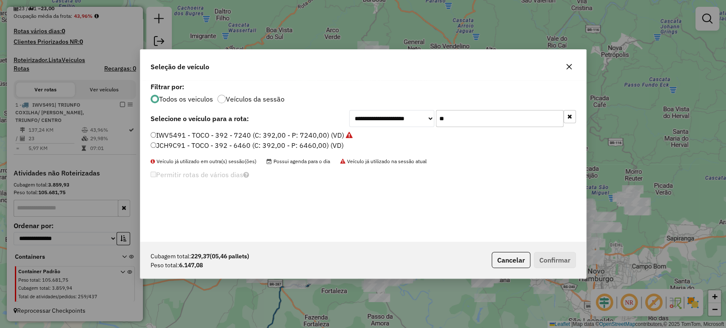
type input "**"
click at [270, 145] on label "JCH9C91 - TOCO - 392 - 6460 (C: 392,00 - P: 6460,00) (VD)" at bounding box center [246, 145] width 193 height 10
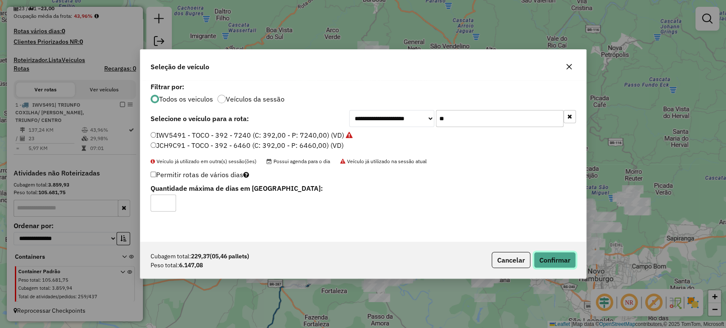
click at [544, 256] on button "Confirmar" at bounding box center [554, 260] width 42 height 16
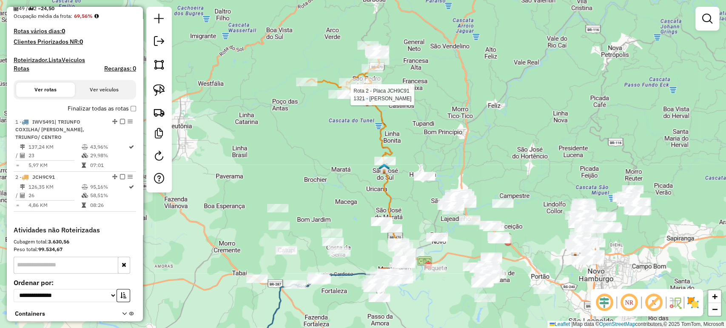
scroll to position [261, 0]
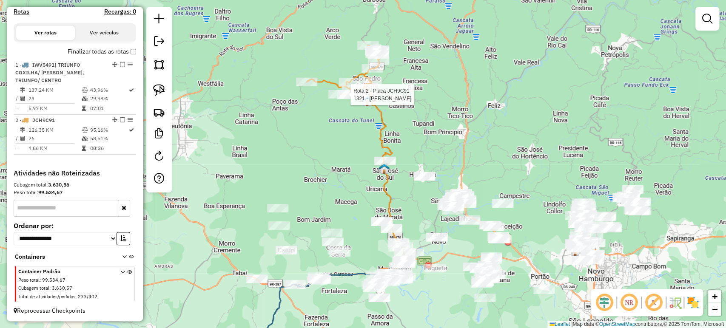
select select "**********"
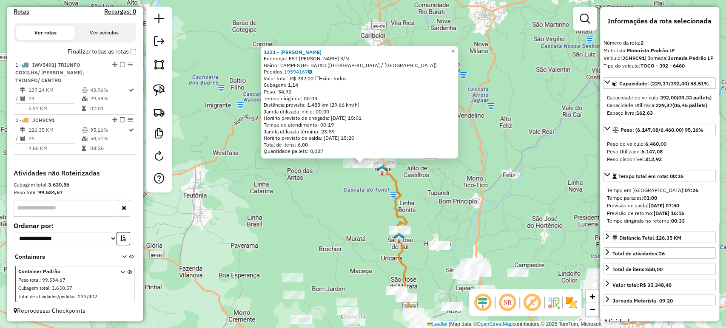
click at [361, 213] on div "1321 - SILVANI FINGER Endereço: EST SALVADOR CAMPESTRE S/N Bairro: CAMPESTRE BA…" at bounding box center [363, 164] width 726 height 328
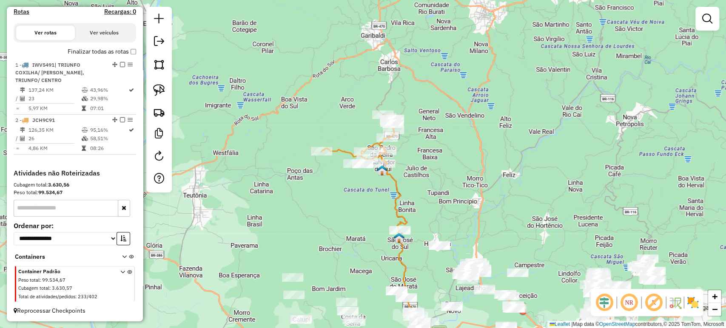
drag, startPoint x: 155, startPoint y: 94, endPoint x: 290, endPoint y: 175, distance: 156.9
click at [156, 94] on img at bounding box center [159, 90] width 12 height 12
drag, startPoint x: 374, startPoint y: 224, endPoint x: 418, endPoint y: 225, distance: 43.8
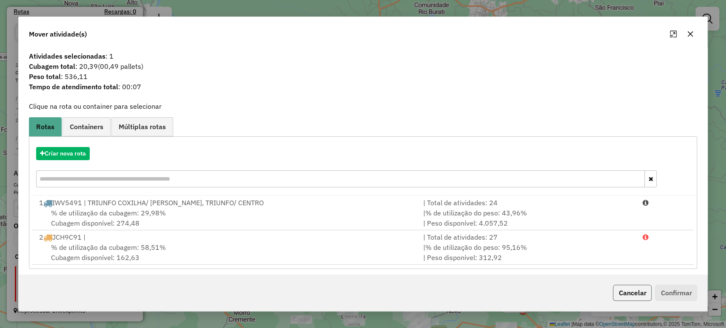
click at [617, 293] on button "Cancelar" at bounding box center [632, 293] width 39 height 16
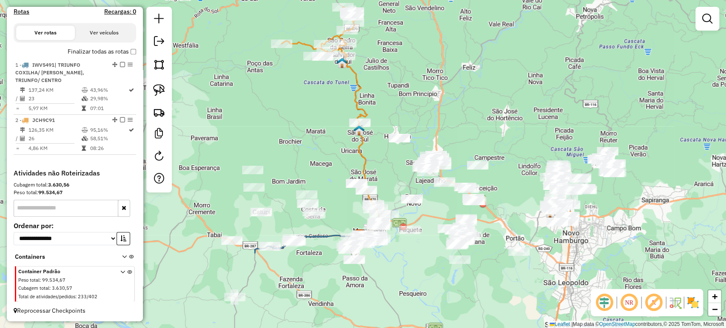
drag, startPoint x: 330, startPoint y: 251, endPoint x: 263, endPoint y: 143, distance: 127.3
click at [263, 143] on div "Janela de atendimento Grade de atendimento Capacidade Transportadoras Veículos …" at bounding box center [363, 164] width 726 height 328
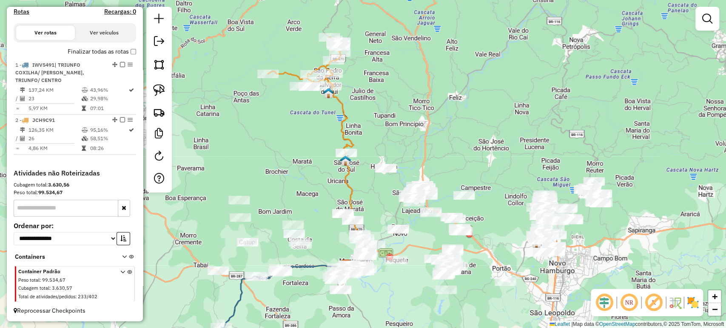
drag, startPoint x: 292, startPoint y: 144, endPoint x: 306, endPoint y: 177, distance: 35.8
click at [306, 177] on div "Janela de atendimento Grade de atendimento Capacidade Transportadoras Veículos …" at bounding box center [363, 164] width 726 height 328
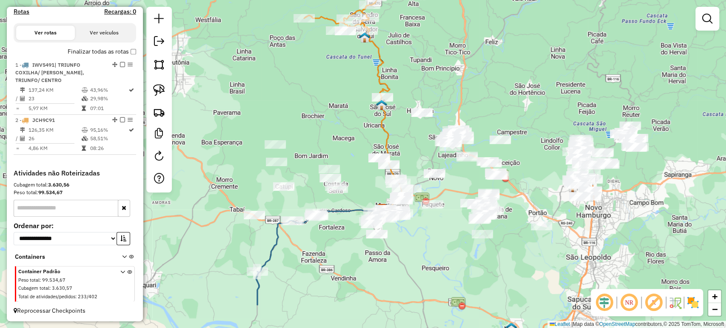
drag, startPoint x: 304, startPoint y: 200, endPoint x: 340, endPoint y: 144, distance: 66.4
click at [340, 144] on div "Janela de atendimento Grade de atendimento Capacidade Transportadoras Veículos …" at bounding box center [363, 164] width 726 height 328
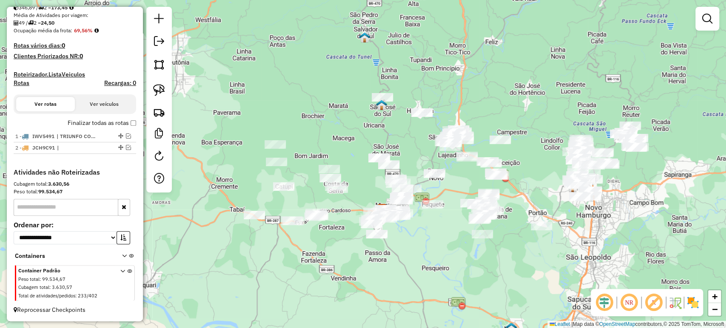
scroll to position [196, 0]
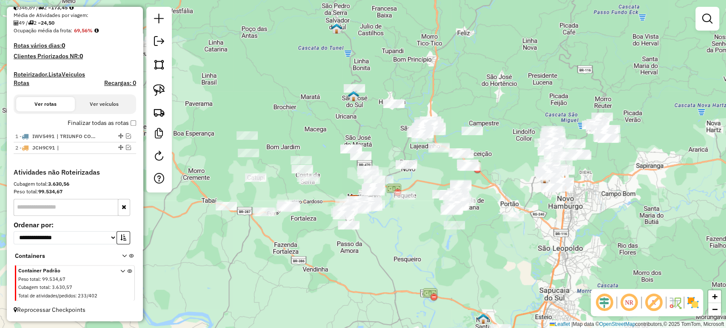
drag, startPoint x: 544, startPoint y: 249, endPoint x: 516, endPoint y: 240, distance: 29.4
click at [516, 240] on div "Janela de atendimento Grade de atendimento Capacidade Transportadoras Veículos …" at bounding box center [363, 164] width 726 height 328
click at [166, 94] on link at bounding box center [159, 90] width 19 height 19
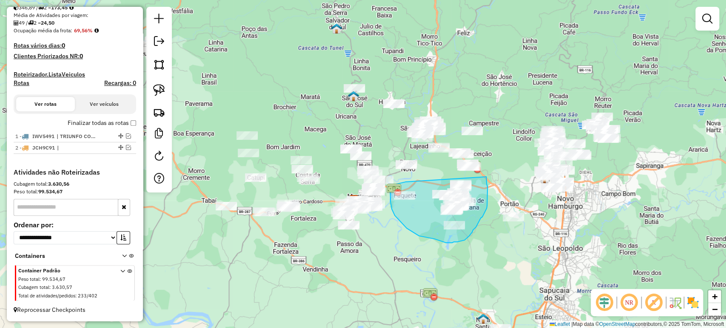
drag, startPoint x: 405, startPoint y: 182, endPoint x: 486, endPoint y: 177, distance: 80.9
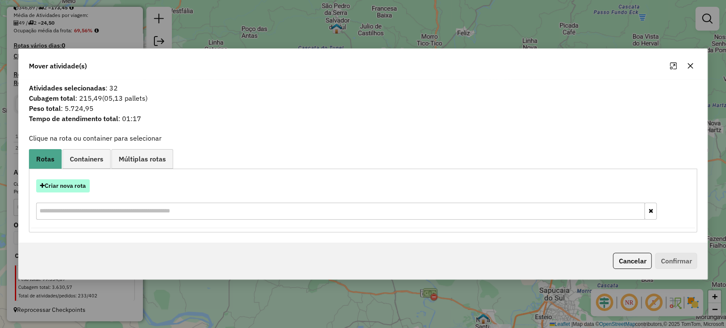
click at [77, 187] on button "Criar nova rota" at bounding box center [63, 185] width 54 height 13
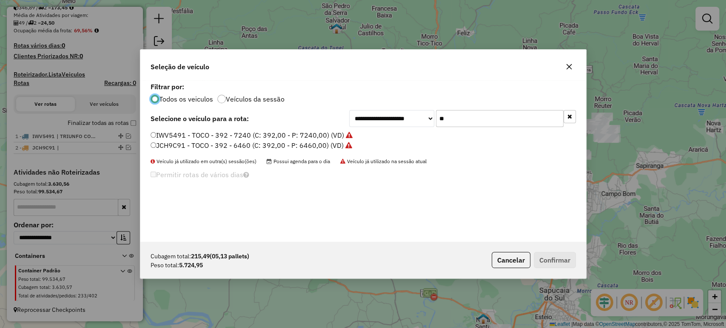
scroll to position [4, 3]
click at [453, 119] on input "**" at bounding box center [500, 118] width 128 height 17
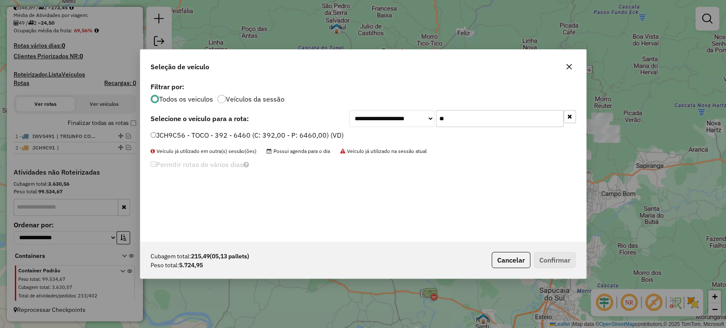
type input "**"
click at [316, 132] on label "JCH9C56 - TOCO - 392 - 6460 (C: 392,00 - P: 6460,00) (VD)" at bounding box center [246, 135] width 193 height 10
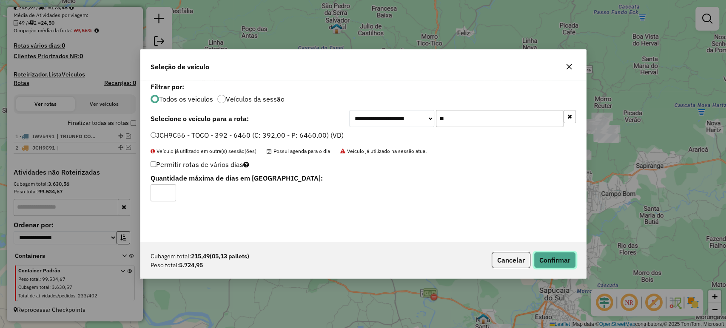
click at [536, 257] on button "Confirmar" at bounding box center [554, 260] width 42 height 16
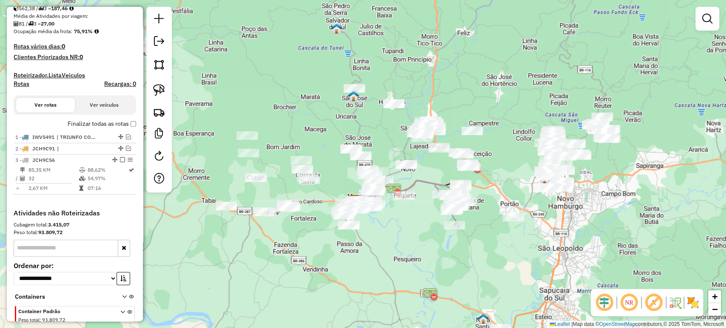
scroll to position [204, 0]
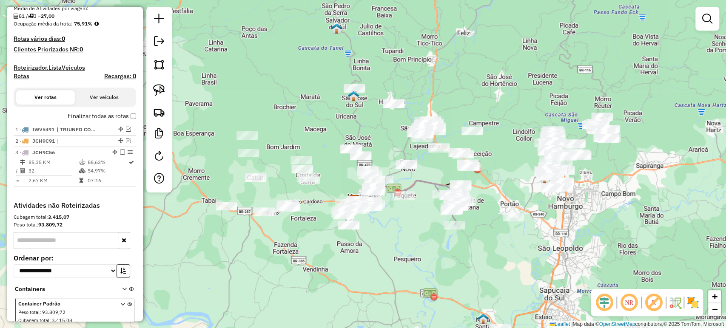
click at [129, 121] on label "Finalizar todas as rotas" at bounding box center [102, 116] width 68 height 9
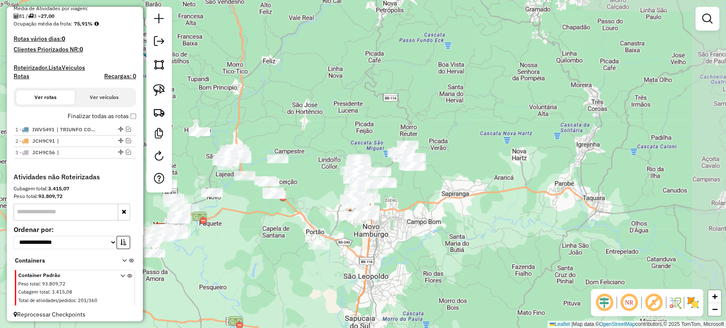
drag, startPoint x: 485, startPoint y: 204, endPoint x: 291, endPoint y: 232, distance: 196.3
click at [291, 232] on div "Janela de atendimento Grade de atendimento Capacidade Transportadoras Veículos …" at bounding box center [363, 164] width 726 height 328
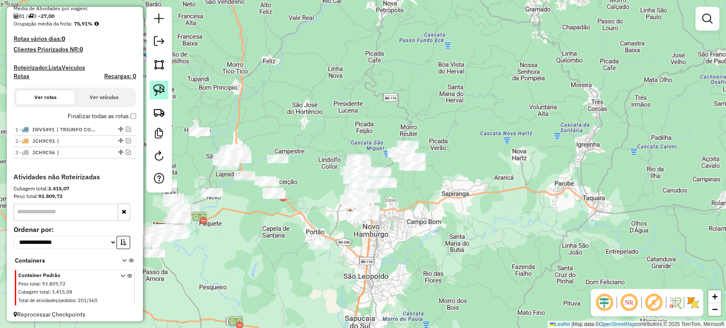
click at [165, 88] on img at bounding box center [159, 90] width 12 height 12
drag, startPoint x: 360, startPoint y: 120, endPoint x: 380, endPoint y: 143, distance: 29.9
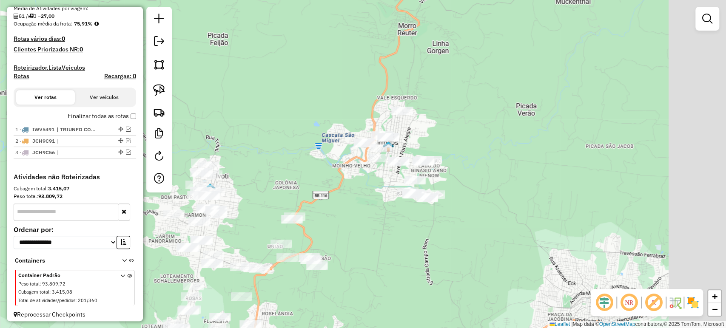
drag, startPoint x: 393, startPoint y: 167, endPoint x: 289, endPoint y: 146, distance: 105.4
click at [302, 153] on div "Janela de atendimento Grade de atendimento Capacidade Transportadoras Veículos …" at bounding box center [363, 164] width 726 height 328
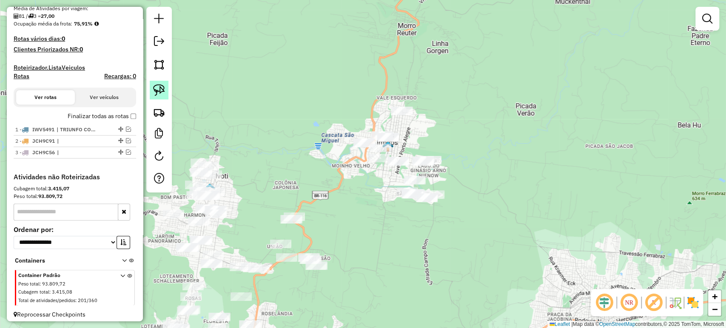
click at [164, 91] on img at bounding box center [159, 90] width 12 height 12
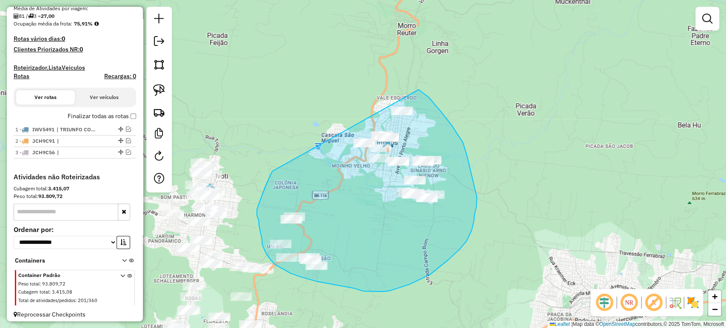
drag, startPoint x: 272, startPoint y: 171, endPoint x: 411, endPoint y: 84, distance: 164.4
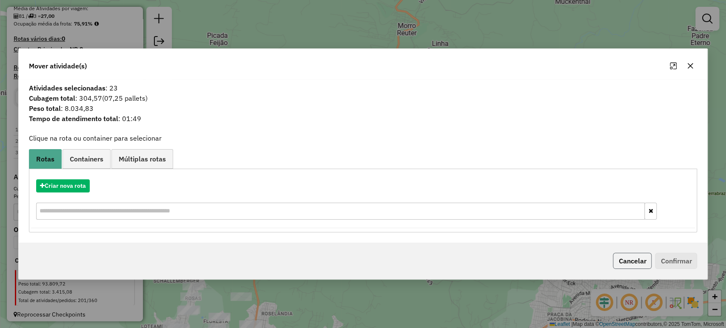
click at [621, 258] on button "Cancelar" at bounding box center [632, 261] width 39 height 16
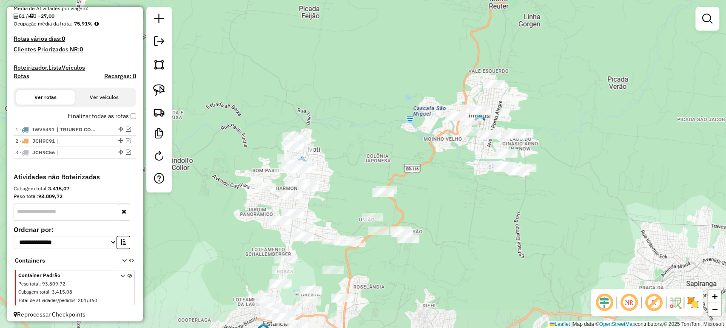
drag, startPoint x: 354, startPoint y: 258, endPoint x: 445, endPoint y: 231, distance: 95.6
click at [445, 231] on div "Janela de atendimento Grade de atendimento Capacidade Transportadoras Veículos …" at bounding box center [363, 164] width 726 height 328
click at [154, 91] on img at bounding box center [159, 90] width 12 height 12
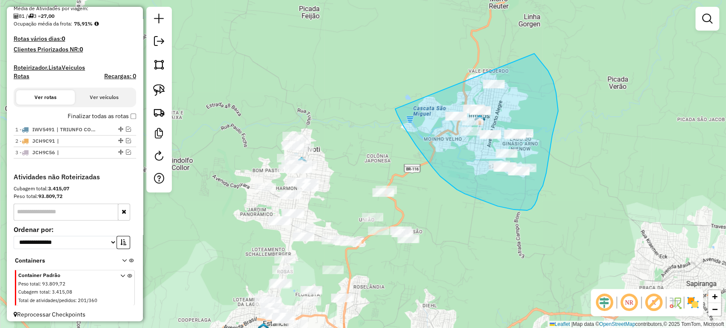
drag, startPoint x: 395, startPoint y: 109, endPoint x: 499, endPoint y: 20, distance: 137.1
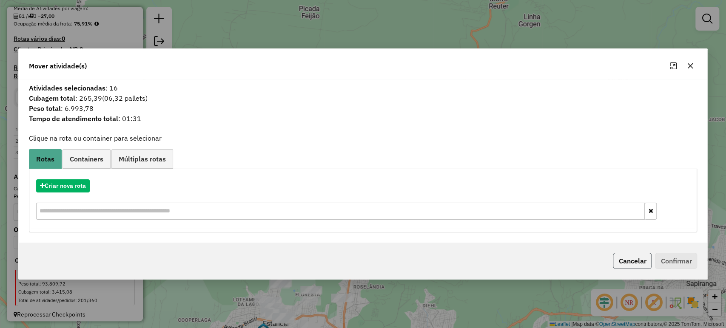
click at [627, 256] on button "Cancelar" at bounding box center [632, 261] width 39 height 16
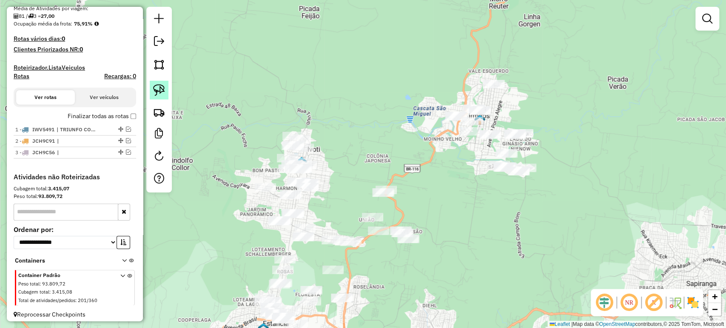
click at [153, 88] on img at bounding box center [159, 90] width 12 height 12
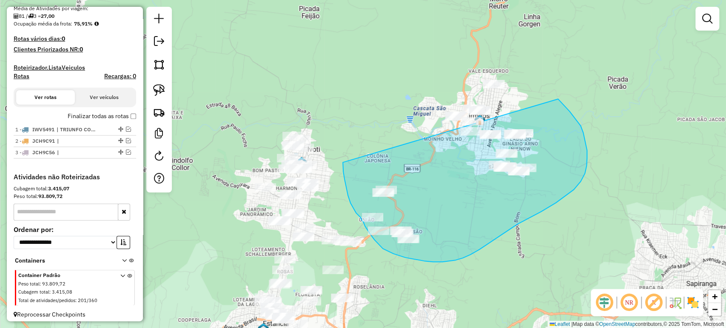
drag, startPoint x: 343, startPoint y: 163, endPoint x: 438, endPoint y: 54, distance: 145.2
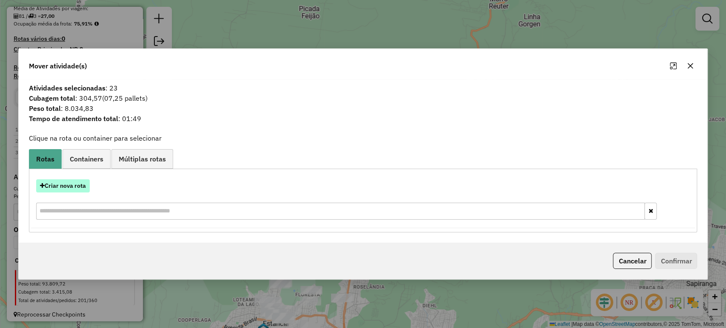
click at [79, 186] on button "Criar nova rota" at bounding box center [63, 185] width 54 height 13
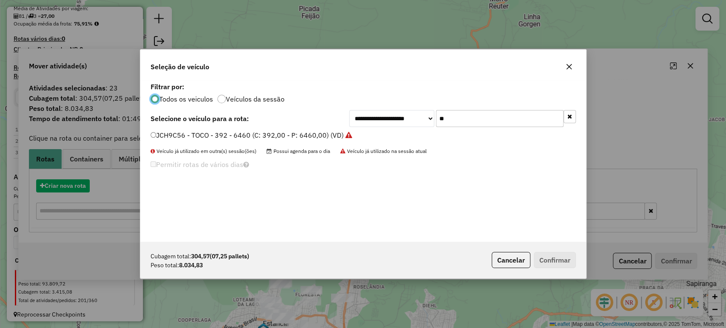
scroll to position [4, 3]
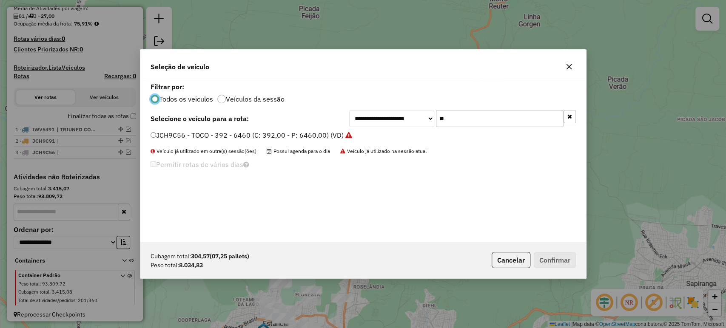
click at [459, 127] on div "**********" at bounding box center [362, 161] width 445 height 162
click at [461, 123] on input "**" at bounding box center [500, 118] width 128 height 17
type input "***"
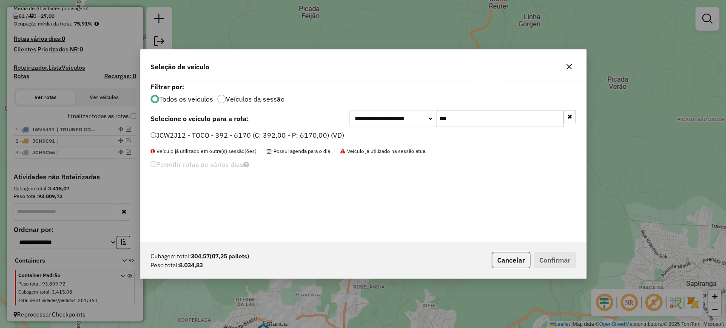
drag, startPoint x: 321, startPoint y: 138, endPoint x: 335, endPoint y: 143, distance: 14.5
click at [321, 138] on label "JCW2J12 - TOCO - 392 - 6170 (C: 392,00 - P: 6170,00) (VD)" at bounding box center [246, 135] width 193 height 10
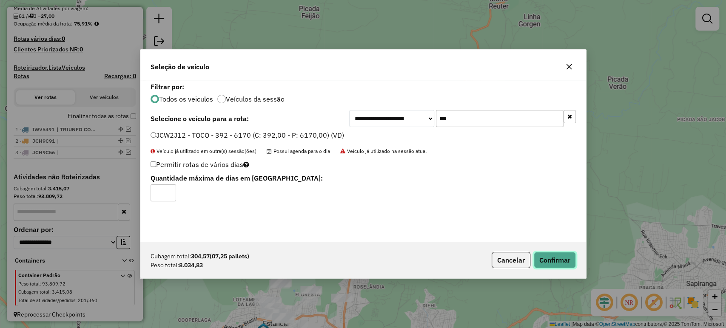
click at [536, 258] on button "Confirmar" at bounding box center [554, 260] width 42 height 16
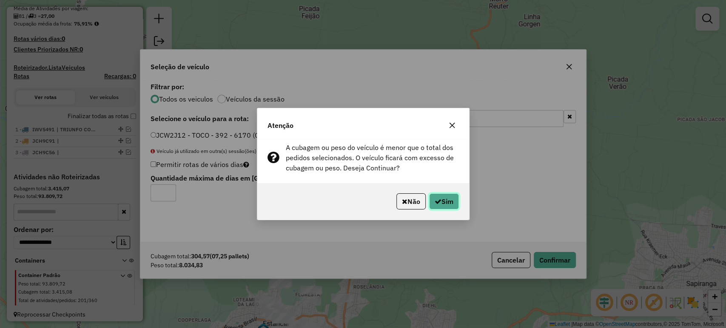
click at [451, 199] on button "Sim" at bounding box center [444, 201] width 30 height 16
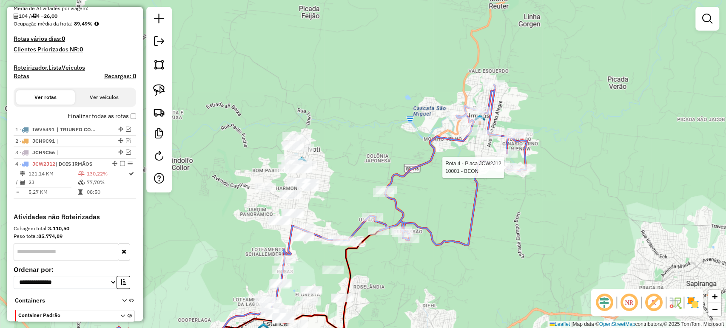
click at [507, 172] on div at bounding box center [506, 167] width 21 height 9
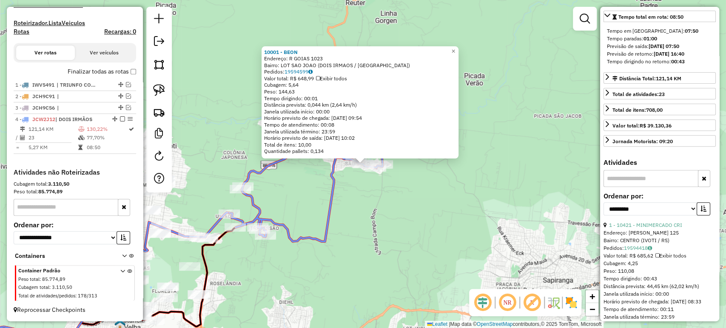
scroll to position [189, 0]
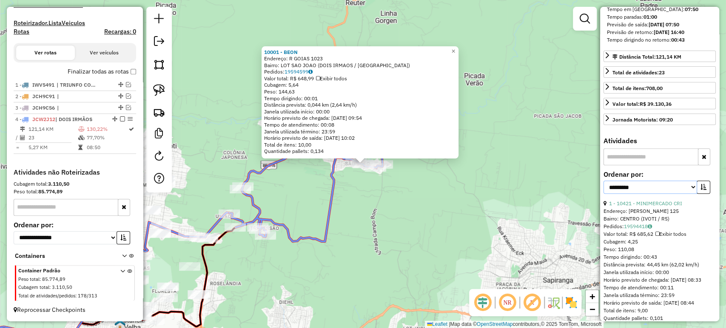
click at [663, 194] on select "**********" at bounding box center [650, 187] width 94 height 13
select select "*********"
click at [603, 194] on select "**********" at bounding box center [650, 187] width 94 height 13
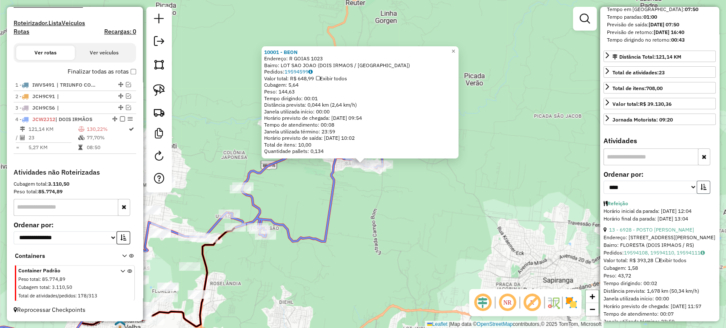
click at [703, 190] on icon "button" at bounding box center [703, 187] width 6 height 6
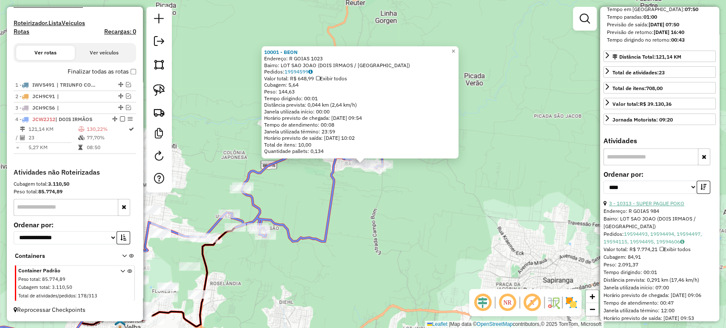
click at [680, 207] on link "3 - 10313 - SUPER PAGUE POKO" at bounding box center [646, 203] width 75 height 6
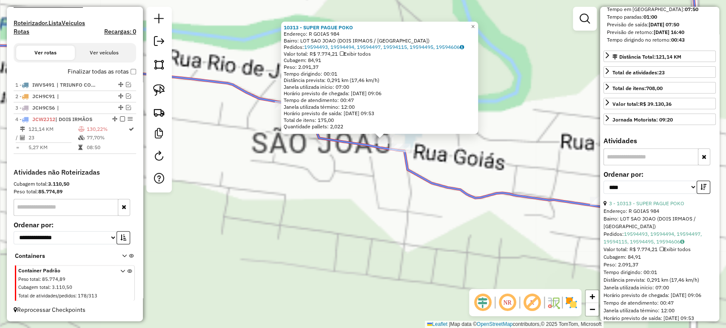
click at [364, 173] on div "10313 - SUPER PAGUE POKO Endereço: R GOIAS 984 Bairro: LOT SAO JOAO (DOIS IRMAO…" at bounding box center [363, 164] width 726 height 328
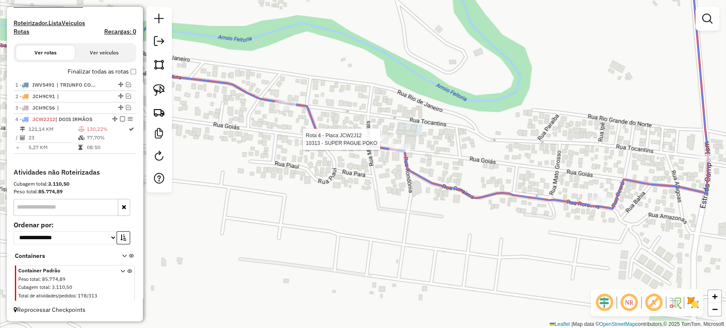
select select "*********"
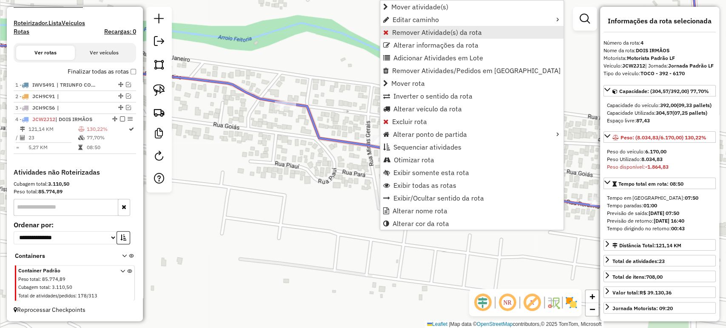
click at [398, 37] on link "Remover Atividade(s) da rota" at bounding box center [471, 32] width 183 height 13
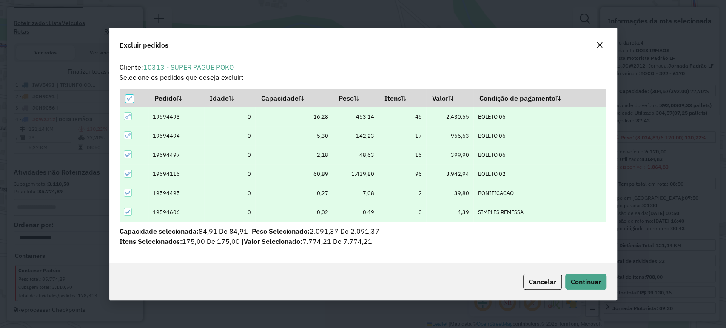
scroll to position [0, 0]
click at [571, 282] on span "Continuar" at bounding box center [585, 282] width 30 height 9
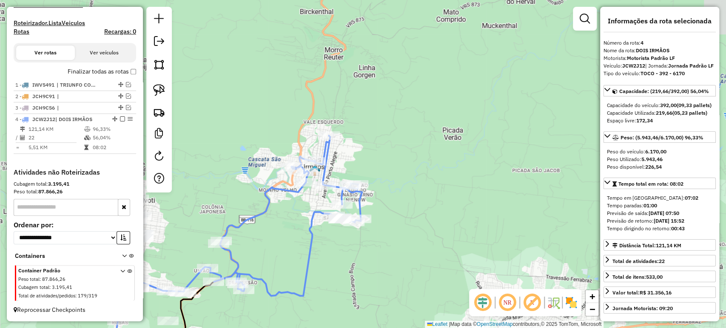
drag, startPoint x: 323, startPoint y: 247, endPoint x: 487, endPoint y: 155, distance: 187.3
click at [487, 155] on div "Janela de atendimento Grade de atendimento Capacidade Transportadoras Veículos …" at bounding box center [363, 164] width 726 height 328
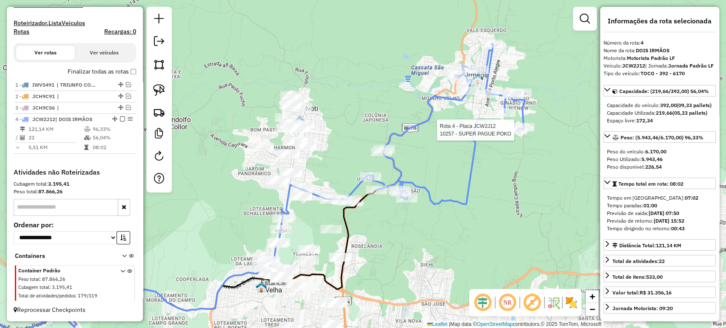
drag, startPoint x: 386, startPoint y: 229, endPoint x: 427, endPoint y: 207, distance: 46.6
click at [427, 207] on div "Rota 4 - Placa JCW2J12 10257 - SUPER PAGUE POKO Janela de atendimento Grade de …" at bounding box center [363, 164] width 726 height 328
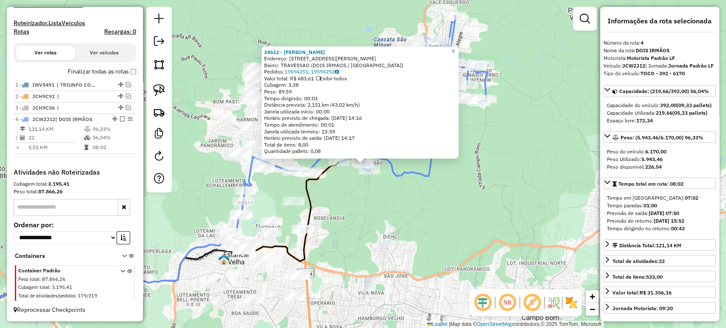
click at [407, 224] on div "24612 - VANICE WEBER Endereço: R ALOISIO MALDANER 417 Bairro: TRAVESSAO (DOIS I…" at bounding box center [363, 164] width 726 height 328
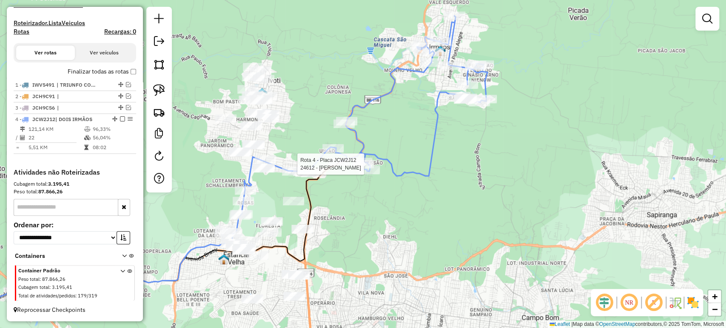
select select "*********"
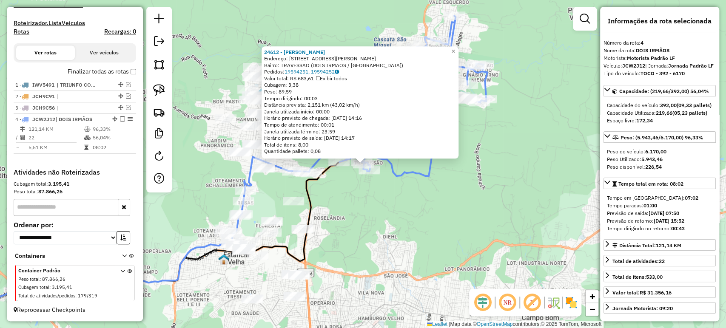
click at [359, 213] on div "24612 - VANICE WEBER Endereço: R ALOISIO MALDANER 417 Bairro: TRAVESSAO (DOIS I…" at bounding box center [363, 164] width 726 height 328
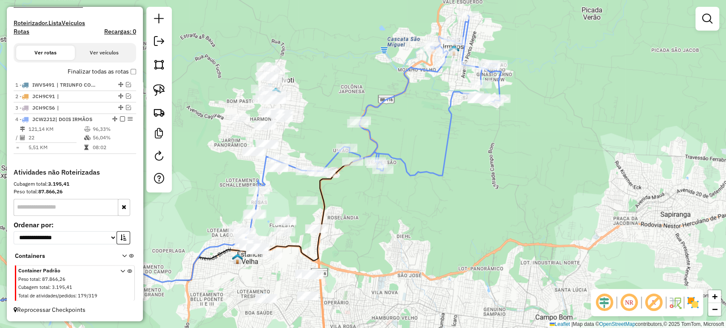
drag, startPoint x: 356, startPoint y: 224, endPoint x: 388, endPoint y: 218, distance: 32.4
click at [388, 218] on div "Janela de atendimento Grade de atendimento Capacidade Transportadoras Veículos …" at bounding box center [363, 164] width 726 height 328
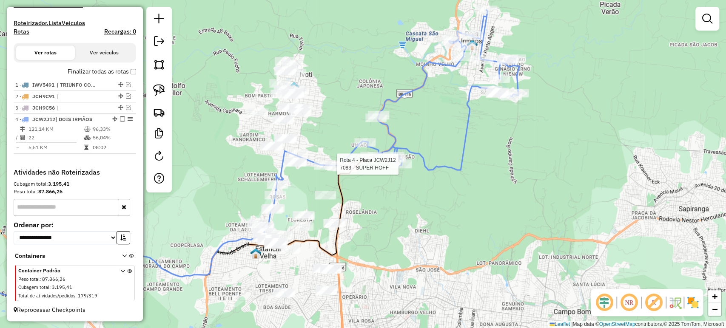
select select "*********"
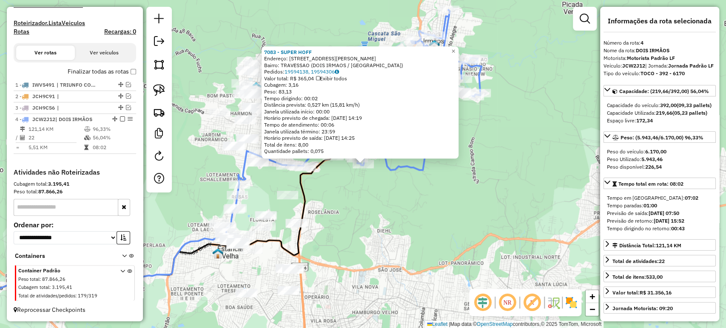
click at [389, 222] on div "7083 - SUPER HOFF Endereço: R PEDRO HANSEN 673 Bairro: TRAVESSAO (DOIS IRMAOS /…" at bounding box center [363, 164] width 726 height 328
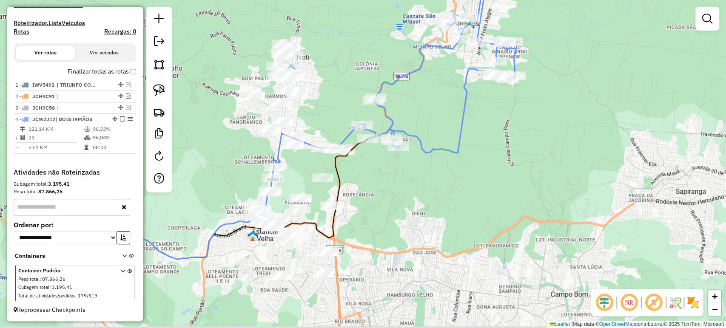
drag, startPoint x: 390, startPoint y: 227, endPoint x: 507, endPoint y: 194, distance: 121.2
click at [507, 194] on div "Janela de atendimento Grade de atendimento Capacidade Transportadoras Veículos …" at bounding box center [363, 164] width 726 height 328
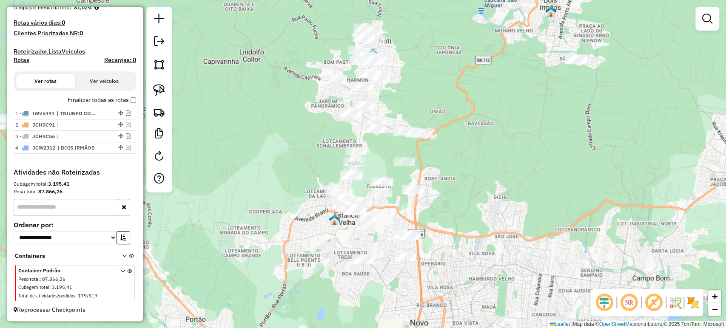
scroll to position [227, 0]
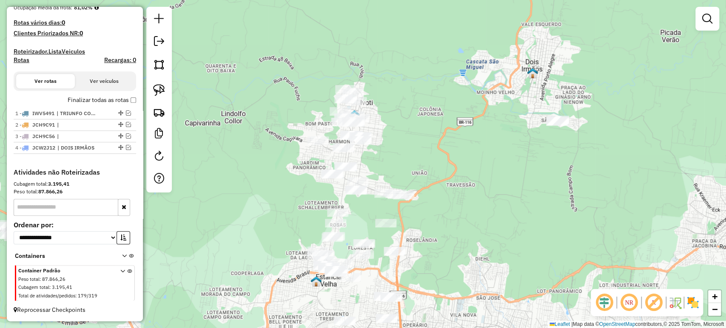
drag, startPoint x: 270, startPoint y: 99, endPoint x: 251, endPoint y: 163, distance: 66.9
click at [251, 163] on div "Janela de atendimento Grade de atendimento Capacidade Transportadoras Veículos …" at bounding box center [363, 164] width 726 height 328
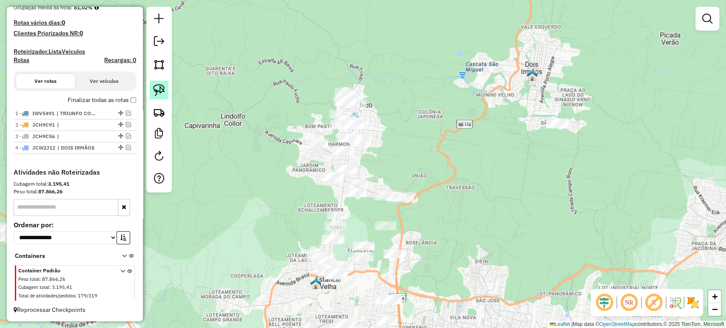
click at [158, 91] on img at bounding box center [159, 90] width 12 height 12
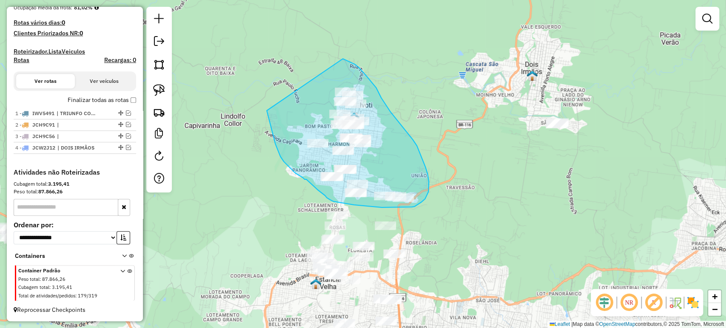
drag, startPoint x: 266, startPoint y: 111, endPoint x: 335, endPoint y: 57, distance: 87.0
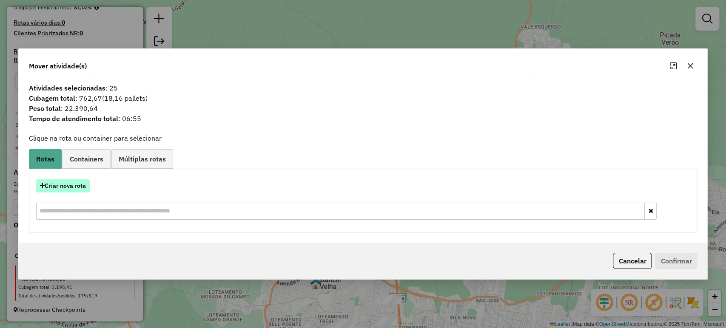
click at [77, 186] on button "Criar nova rota" at bounding box center [63, 185] width 54 height 13
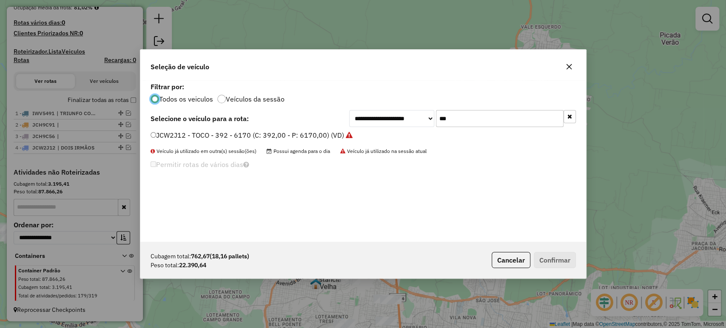
scroll to position [4, 3]
click at [444, 119] on input "***" at bounding box center [500, 118] width 128 height 17
type input "****"
click at [313, 134] on label "IXY4134 - TOCO - 364 - 7500 (C: 364,00 - P: 7500,00) (VD)" at bounding box center [245, 135] width 191 height 10
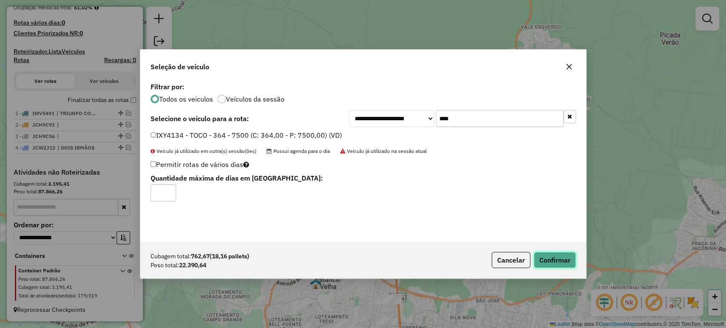
click at [544, 254] on button "Confirmar" at bounding box center [554, 260] width 42 height 16
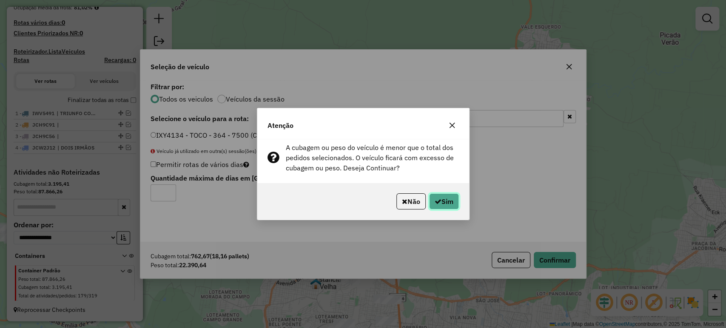
click at [446, 199] on button "Sim" at bounding box center [444, 201] width 30 height 16
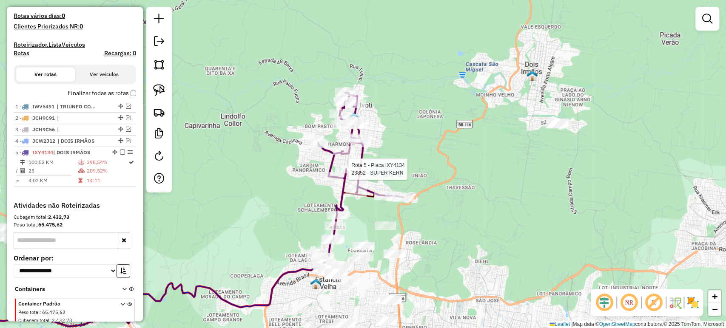
select select "*********"
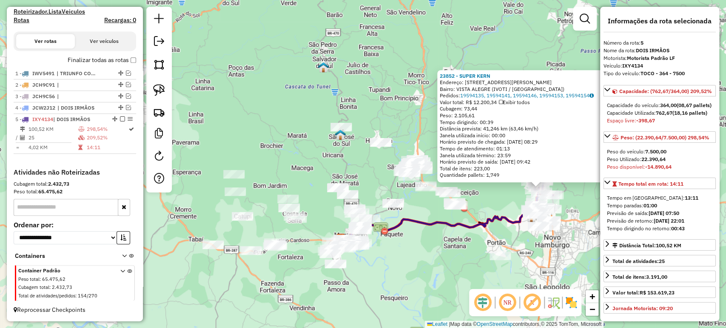
scroll to position [236, 0]
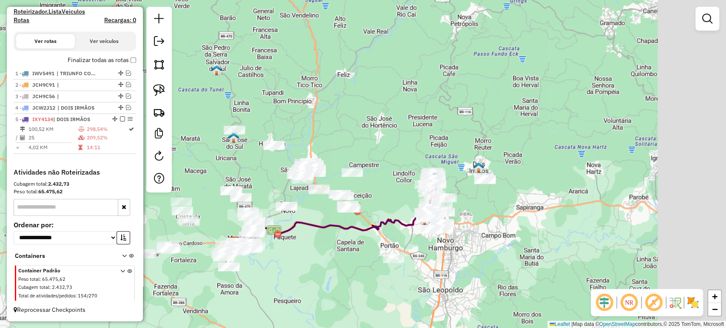
drag, startPoint x: 531, startPoint y: 238, endPoint x: 394, endPoint y: 248, distance: 137.7
click at [394, 248] on div "Janela de atendimento Grade de atendimento Capacidade Transportadoras Veículos …" at bounding box center [363, 164] width 726 height 328
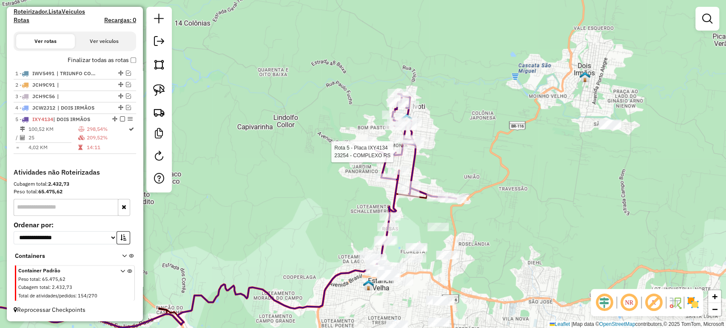
select select "*********"
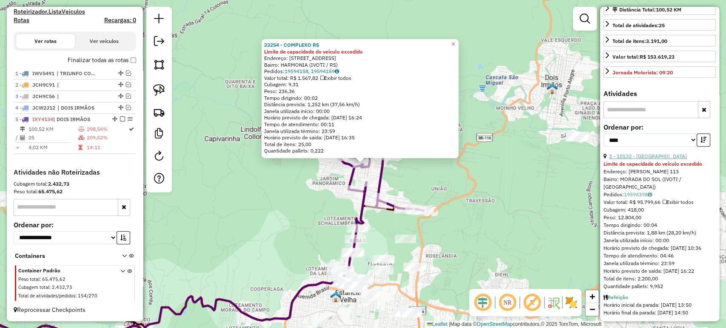
click at [652, 159] on link "3 - 10132 - DALABRIDA" at bounding box center [648, 156] width 78 height 6
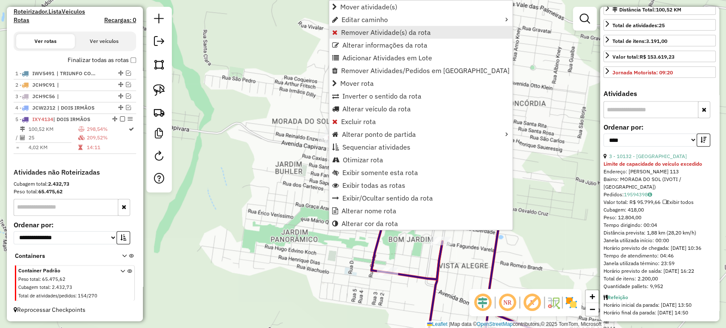
click at [355, 33] on span "Remover Atividade(s) da rota" at bounding box center [386, 32] width 90 height 7
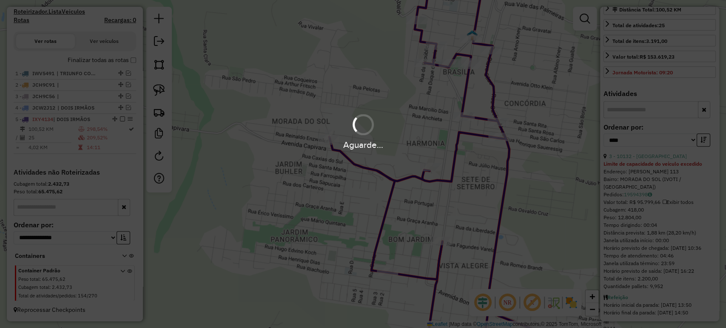
scroll to position [228, 0]
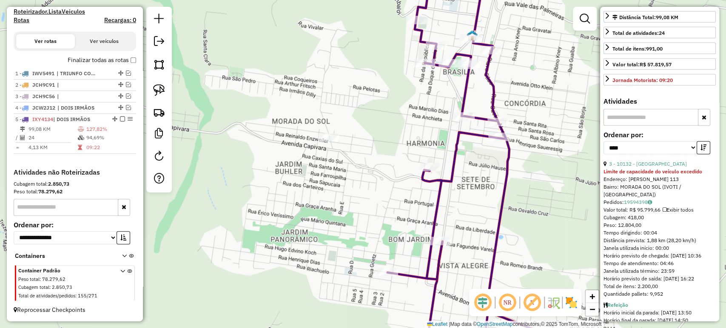
click at [312, 191] on div "Janela de atendimento Grade de atendimento Capacidade Transportadoras Veículos …" at bounding box center [363, 164] width 726 height 328
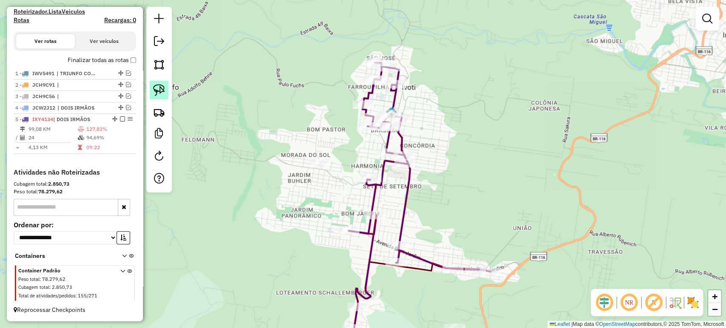
click at [165, 89] on link at bounding box center [159, 90] width 19 height 19
drag, startPoint x: 286, startPoint y: 158, endPoint x: 334, endPoint y: 156, distance: 48.1
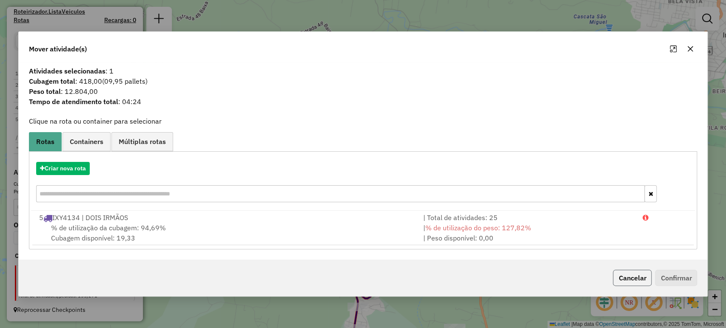
click at [619, 272] on button "Cancelar" at bounding box center [632, 278] width 39 height 16
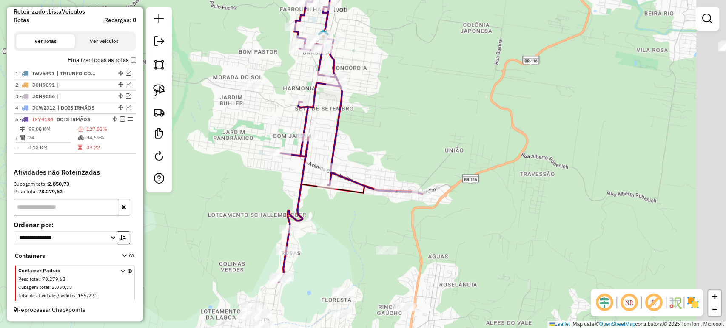
drag, startPoint x: 291, startPoint y: 177, endPoint x: 219, endPoint y: 94, distance: 109.4
click at [219, 94] on div "Janela de atendimento Grade de atendimento Capacidade Transportadoras Veículos …" at bounding box center [363, 164] width 726 height 328
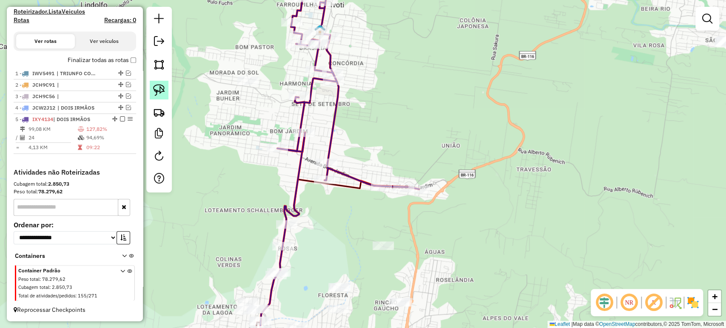
click at [164, 88] on img at bounding box center [159, 90] width 12 height 12
drag, startPoint x: 218, startPoint y: 67, endPoint x: 259, endPoint y: 83, distance: 44.3
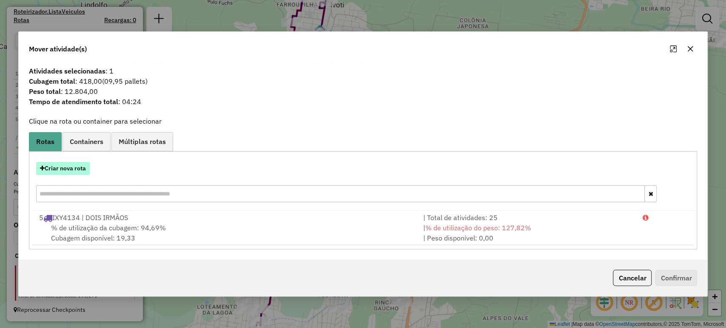
click at [85, 169] on button "Criar nova rota" at bounding box center [63, 168] width 54 height 13
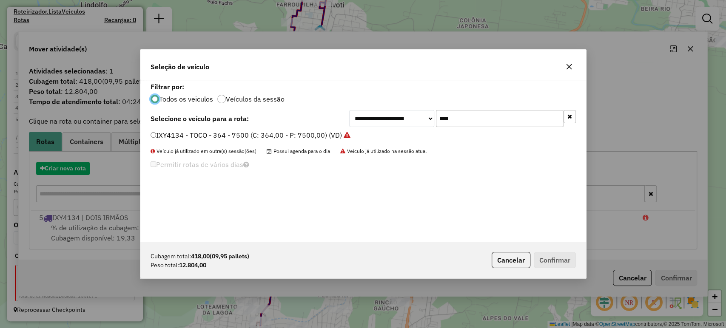
scroll to position [4, 3]
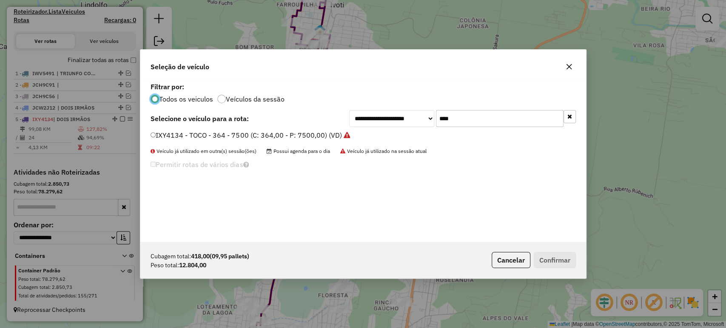
click at [469, 116] on input "****" at bounding box center [500, 118] width 128 height 17
type input "***"
click at [253, 136] on label "IVW8982 - TRUCK - 504 - 13140 (C: 504,00 - P: 13140,00) (VD)" at bounding box center [253, 135] width 206 height 10
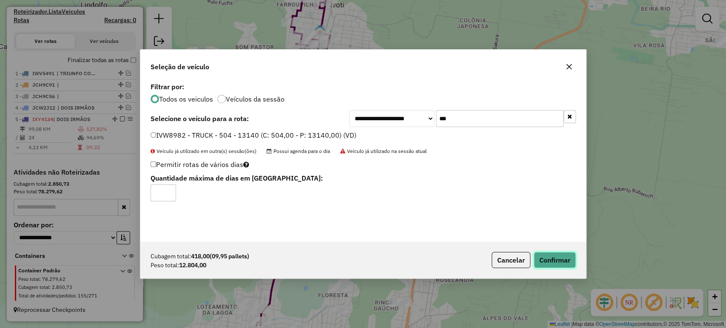
click at [541, 261] on button "Confirmar" at bounding box center [554, 260] width 42 height 16
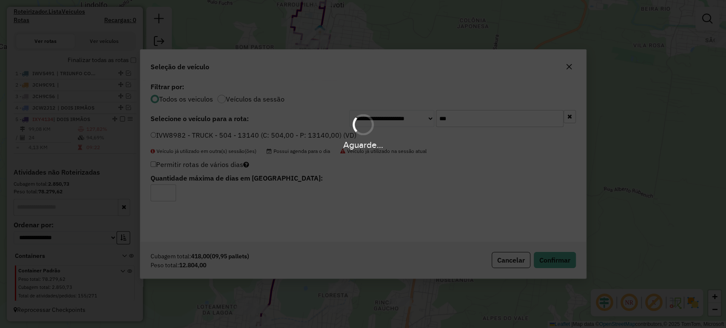
scroll to position [277, 0]
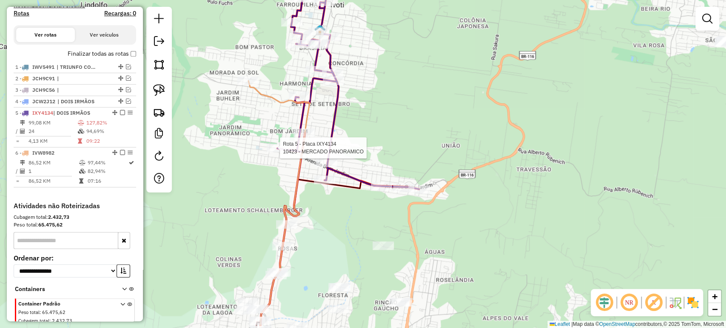
select select "*********"
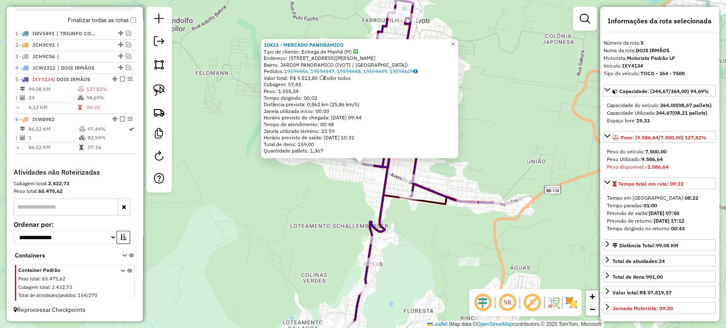
scroll to position [283, 0]
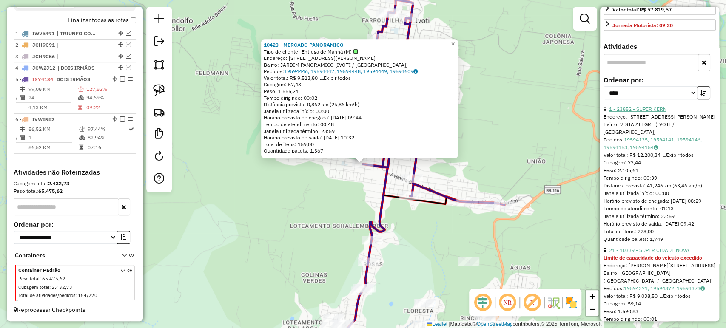
click at [648, 112] on link "1 - 23852 - SUPER KERN" at bounding box center [637, 109] width 57 height 6
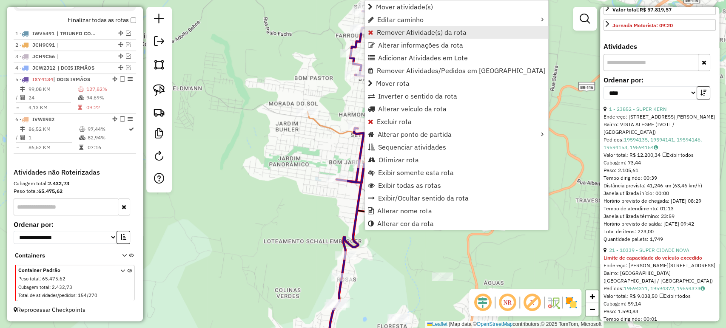
click at [380, 31] on span "Remover Atividade(s) da rota" at bounding box center [422, 32] width 90 height 7
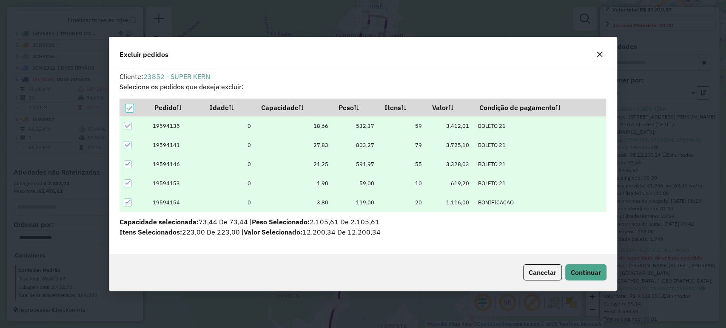
scroll to position [4, 3]
click at [575, 271] on span "Continuar" at bounding box center [585, 272] width 30 height 9
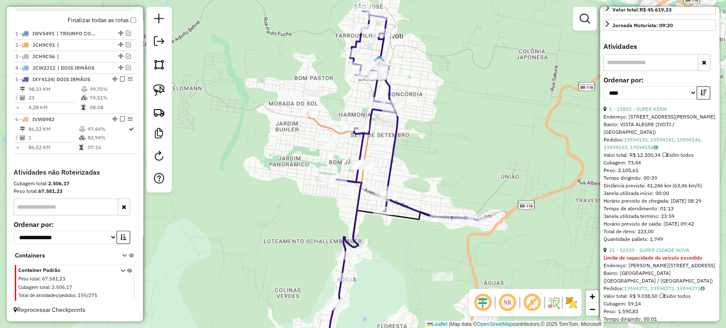
click at [328, 220] on div "Janela de atendimento Grade de atendimento Capacidade Transportadoras Veículos …" at bounding box center [363, 164] width 726 height 328
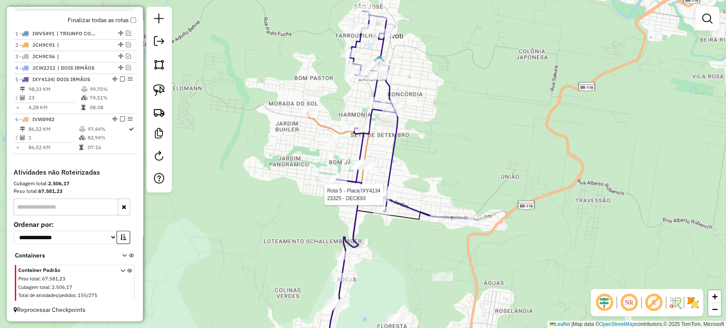
select select "*********"
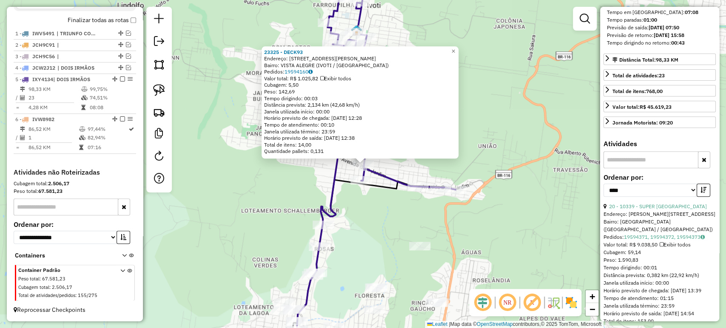
scroll to position [236, 0]
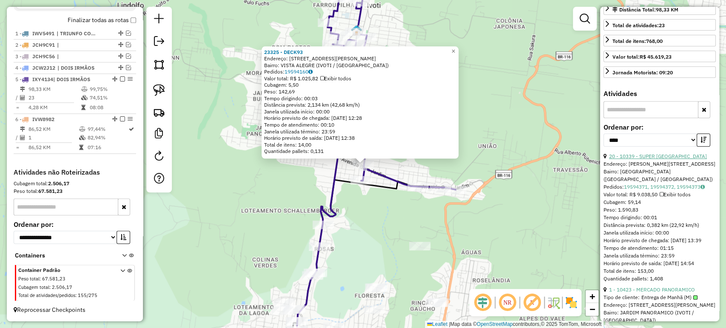
click at [650, 159] on link "20 - 10339 - SUPER CIDADE NOVA" at bounding box center [658, 156] width 98 height 6
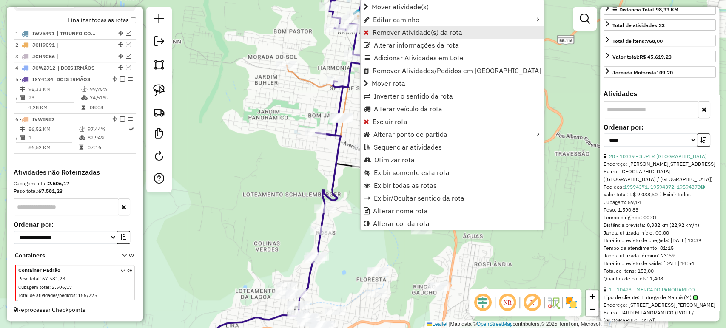
click at [387, 33] on span "Remover Atividade(s) da rota" at bounding box center [417, 32] width 90 height 7
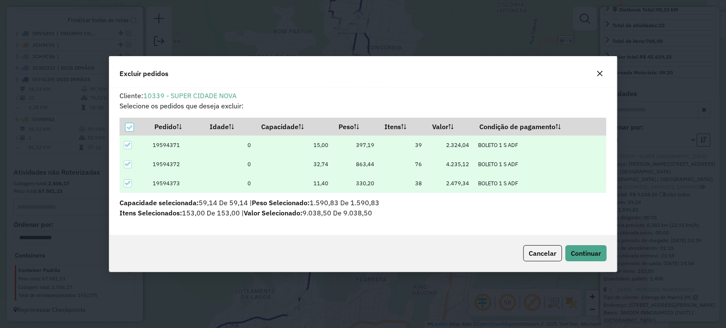
scroll to position [0, 0]
click at [578, 247] on button "Continuar" at bounding box center [585, 253] width 41 height 16
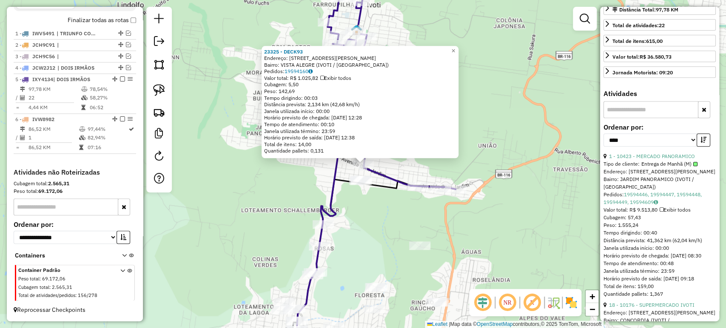
click at [320, 187] on div "23325 - DECK93 Endereço: AV CASTRO ALVES 93 Bairro: VISTA ALEGRE (IVOTI / RS) P…" at bounding box center [363, 164] width 726 height 328
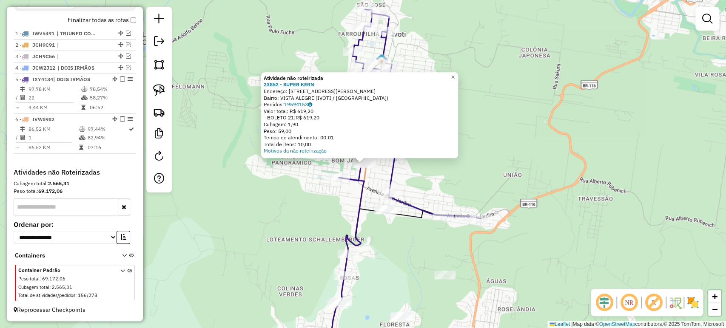
click at [319, 190] on div "Atividade não roteirizada 23852 - SUPER KERN Endereço: AV PRESIDENTE LUCENA 935…" at bounding box center [363, 164] width 726 height 328
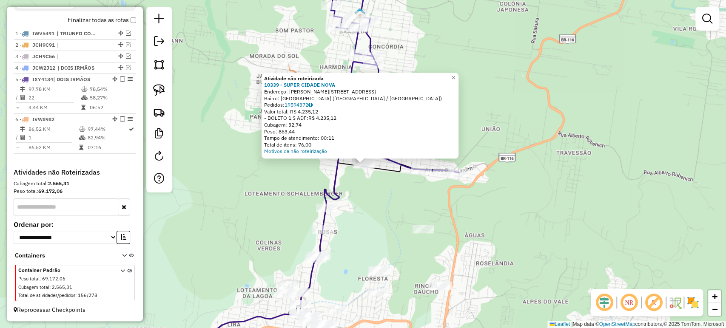
click at [384, 216] on div "Atividade não roteirizada 10339 - SUPER CIDADE NOVA Endereço: R ALBINO HUGO MUL…" at bounding box center [363, 164] width 726 height 328
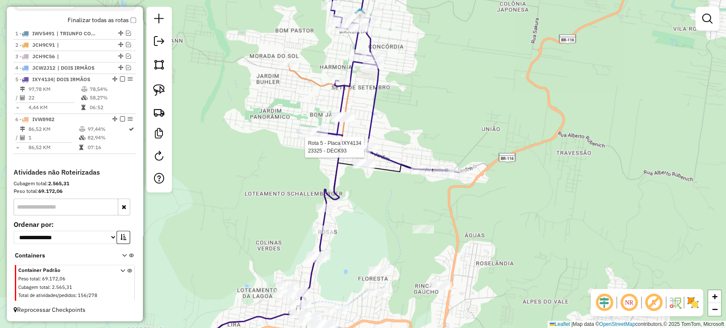
select select "*********"
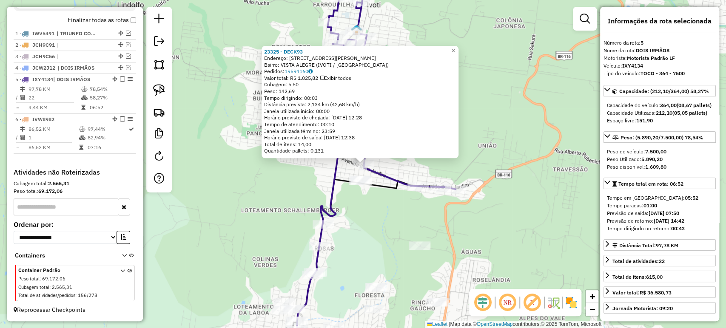
drag, startPoint x: 351, startPoint y: 278, endPoint x: 371, endPoint y: 249, distance: 35.5
click at [371, 249] on div "23325 - DECK93 Endereço: AV CASTRO ALVES 93 Bairro: VISTA ALEGRE (IVOTI / RS) P…" at bounding box center [363, 164] width 726 height 328
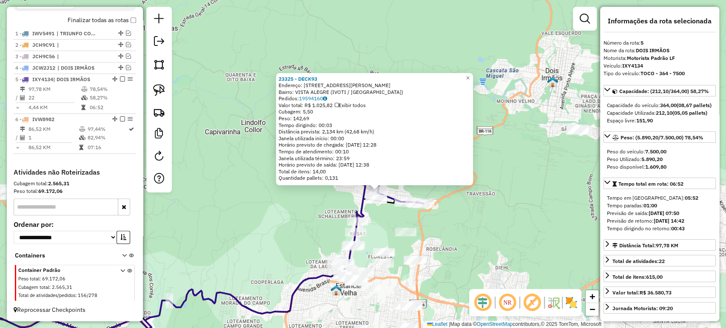
click at [431, 295] on div "23325 - DECK93 Endereço: AV CASTRO ALVES 93 Bairro: VISTA ALEGRE (IVOTI / RS) P…" at bounding box center [363, 164] width 726 height 328
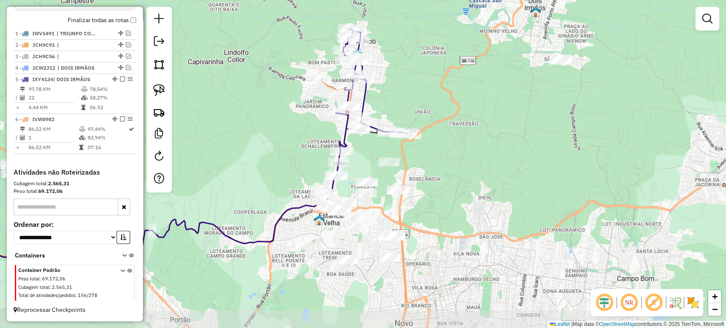
drag, startPoint x: 428, startPoint y: 262, endPoint x: 415, endPoint y: 227, distance: 37.3
click at [415, 227] on div "Janela de atendimento Grade de atendimento Capacidade Transportadoras Veículos …" at bounding box center [363, 164] width 726 height 328
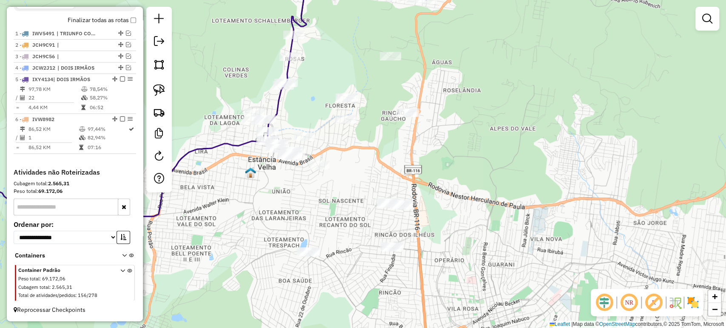
drag, startPoint x: 444, startPoint y: 259, endPoint x: 461, endPoint y: 223, distance: 40.5
click at [461, 223] on div "Janela de atendimento Grade de atendimento Capacidade Transportadoras Veículos …" at bounding box center [363, 164] width 726 height 328
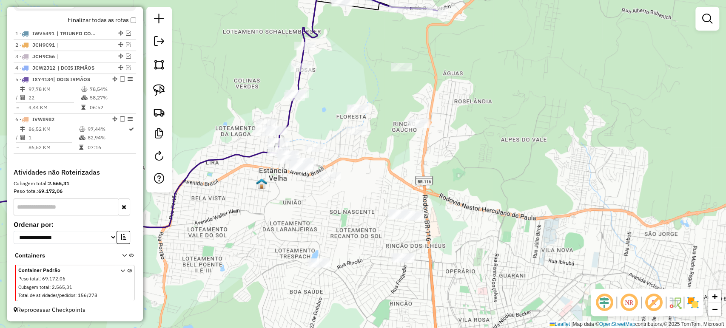
click at [221, 118] on div "Janela de atendimento Grade de atendimento Capacidade Transportadoras Veículos …" at bounding box center [363, 164] width 726 height 328
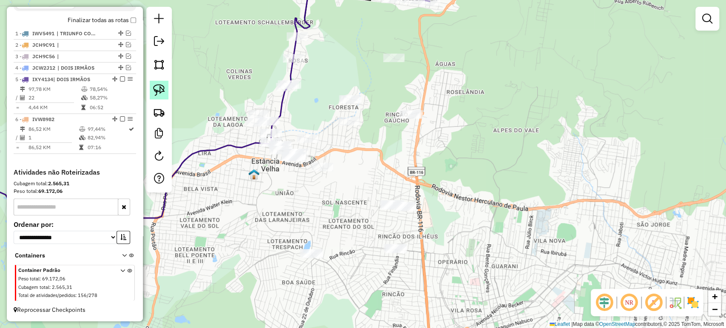
click at [156, 87] on img at bounding box center [159, 90] width 12 height 12
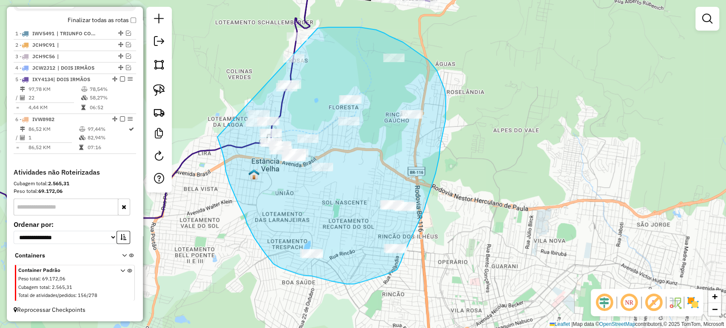
drag, startPoint x: 220, startPoint y: 143, endPoint x: 218, endPoint y: 79, distance: 63.8
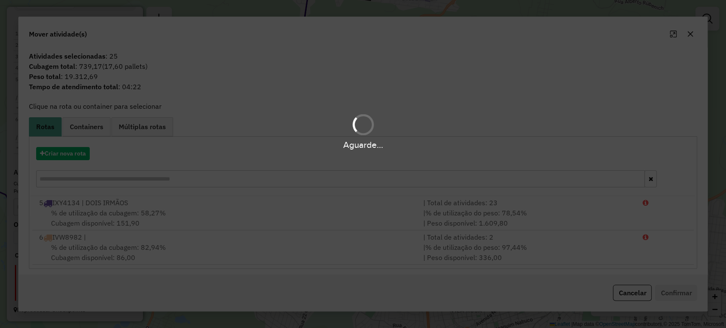
click at [81, 156] on div "Aguarde..." at bounding box center [363, 164] width 726 height 328
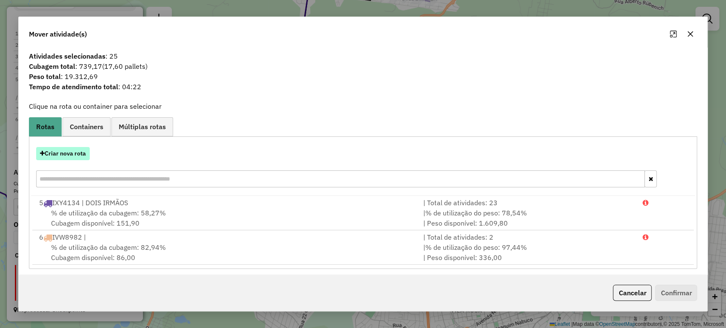
click at [72, 153] on button "Criar nova rota" at bounding box center [63, 153] width 54 height 13
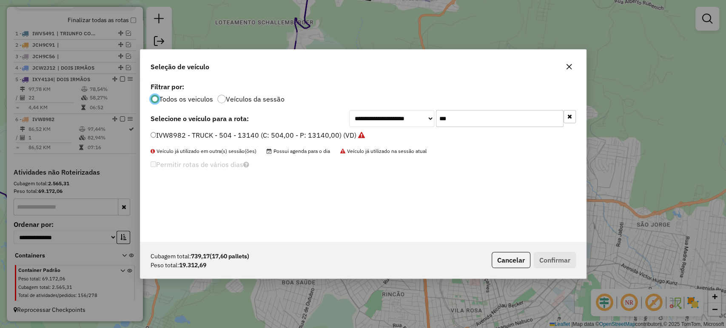
scroll to position [4, 3]
click at [451, 118] on input "***" at bounding box center [500, 118] width 128 height 17
type input "****"
click at [245, 138] on label "IWW2364 - TOCO - 392 - 7240 (C: 392,00 - P: 7240,00) (VD)" at bounding box center [247, 135] width 195 height 10
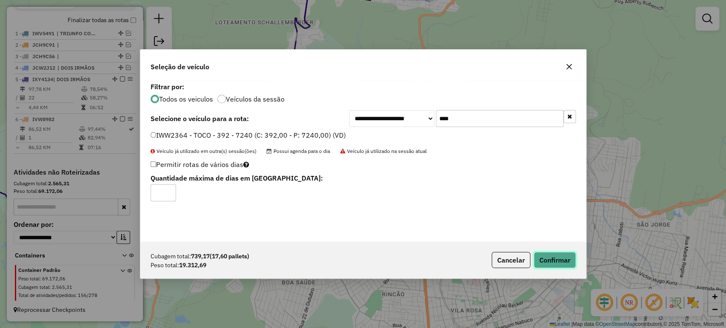
click at [556, 268] on button "Confirmar" at bounding box center [554, 260] width 42 height 16
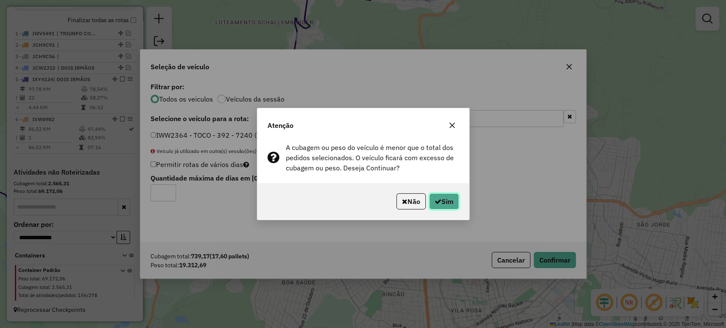
click at [451, 203] on button "Sim" at bounding box center [444, 201] width 30 height 16
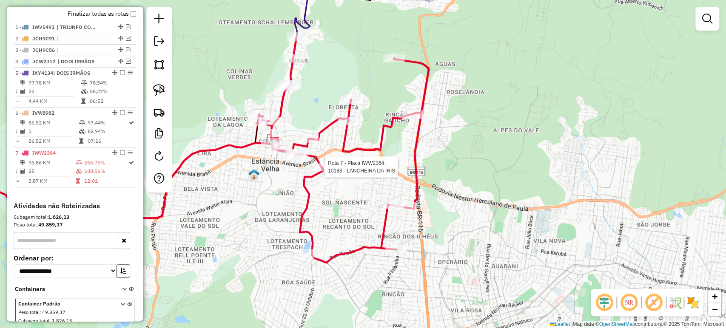
click at [321, 171] on div at bounding box center [322, 167] width 21 height 9
select select "*********"
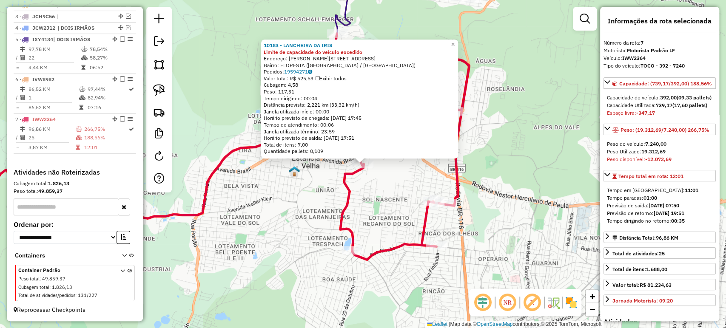
scroll to position [236, 0]
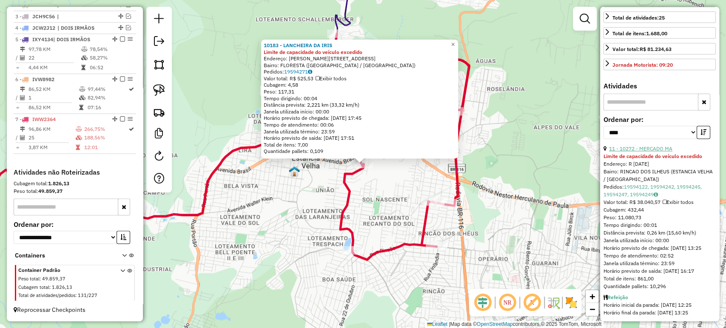
click at [645, 152] on link "11 - 10272 - MERCADO MA" at bounding box center [640, 148] width 63 height 6
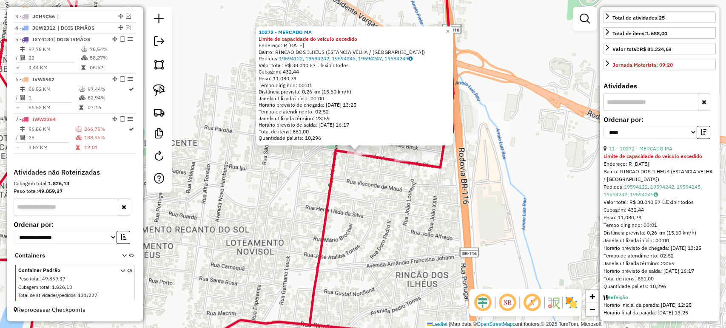
click at [295, 187] on div "10272 - MERCADO MA Limite de capacidade do veículo excedido Endereço: R 8 DE SE…" at bounding box center [363, 164] width 726 height 328
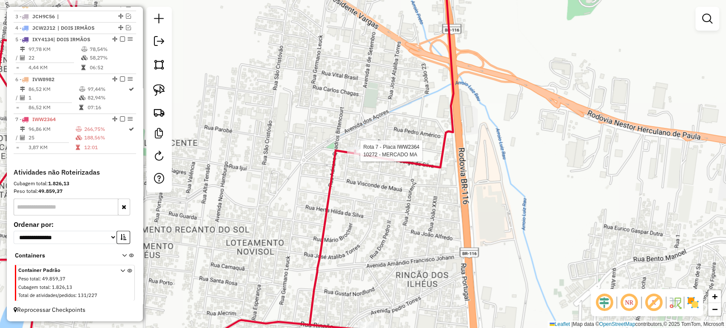
select select "*********"
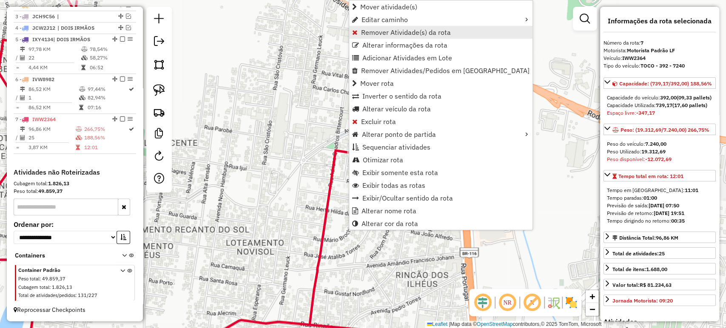
click at [362, 35] on span "Remover Atividade(s) da rota" at bounding box center [406, 32] width 90 height 7
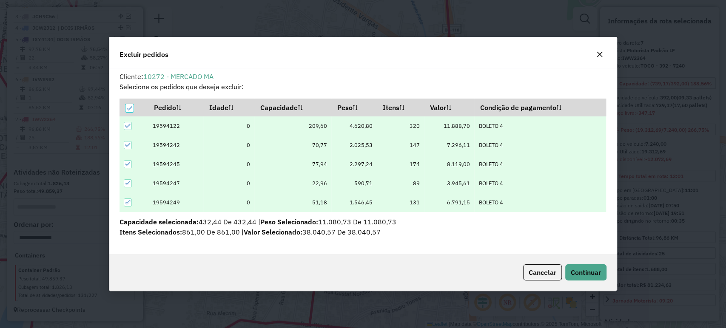
scroll to position [0, 0]
click at [584, 278] on button "Continuar" at bounding box center [585, 272] width 41 height 16
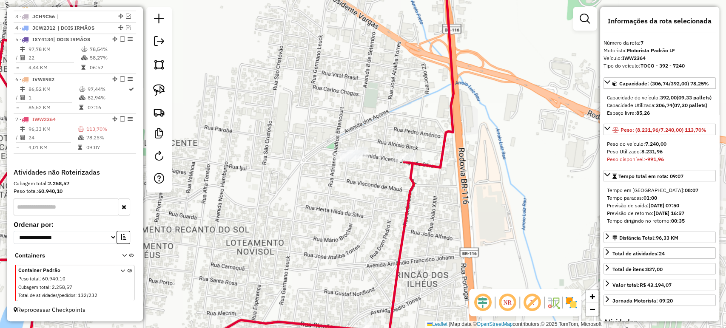
click at [366, 219] on div "Janela de atendimento Grade de atendimento Capacidade Transportadoras Veículos …" at bounding box center [363, 164] width 726 height 328
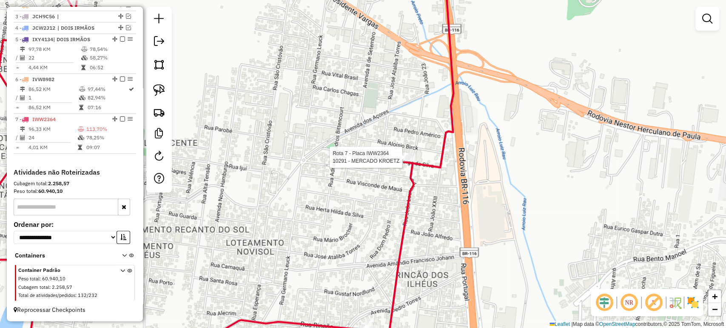
select select "*********"
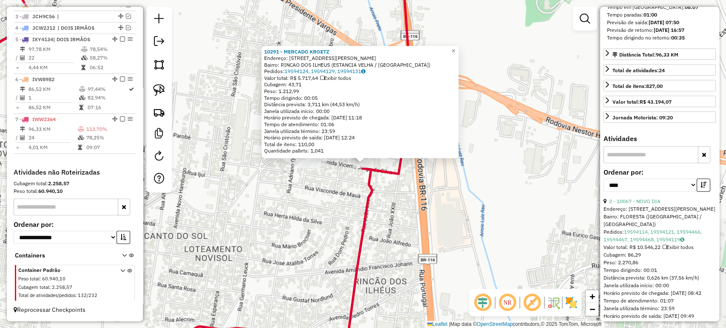
scroll to position [283, 0]
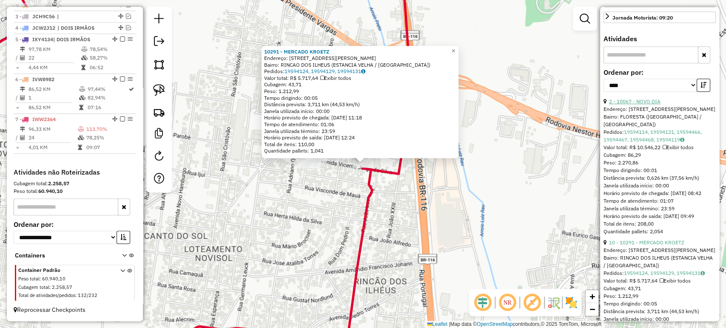
click at [636, 105] on link "2 - 10067 - NOVO DIA" at bounding box center [634, 101] width 51 height 6
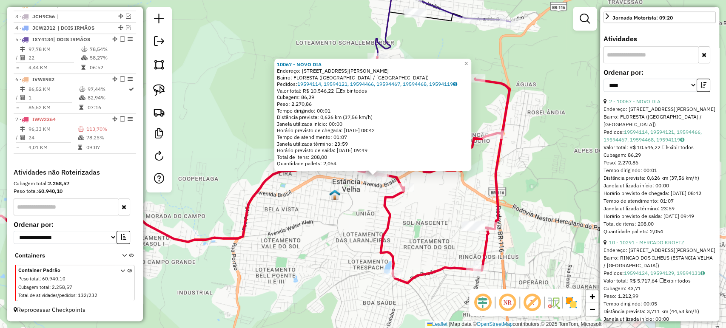
click at [371, 203] on div "10067 - NOVO DIA Endereço: R TOBIAS BARRETO 192 Bairro: FLORESTA (ESTANCIA VELH…" at bounding box center [363, 164] width 726 height 328
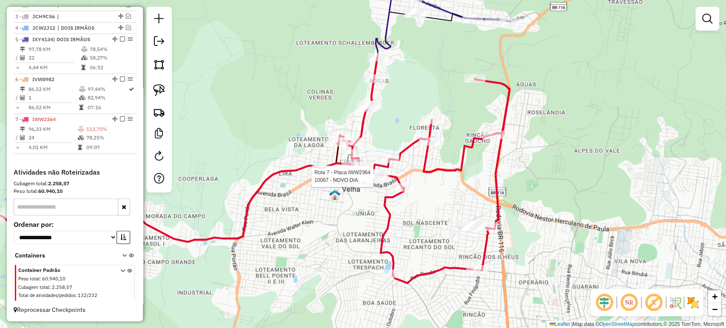
select select "*********"
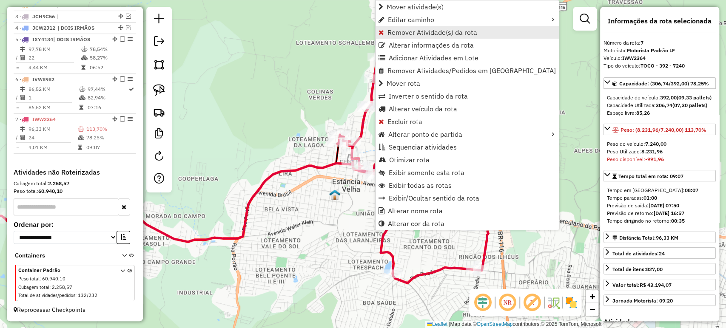
click at [394, 33] on span "Remover Atividade(s) da rota" at bounding box center [432, 32] width 90 height 7
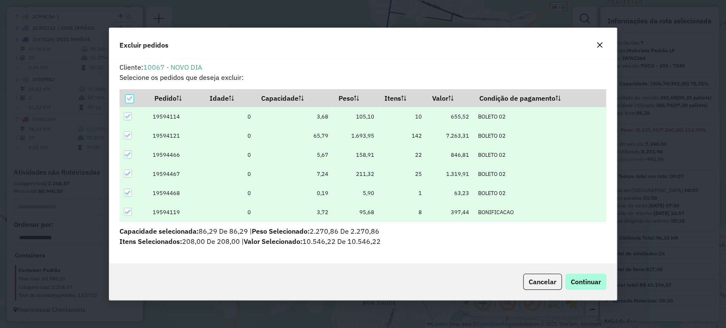
scroll to position [0, 0]
click at [592, 283] on span "Continuar" at bounding box center [585, 282] width 30 height 9
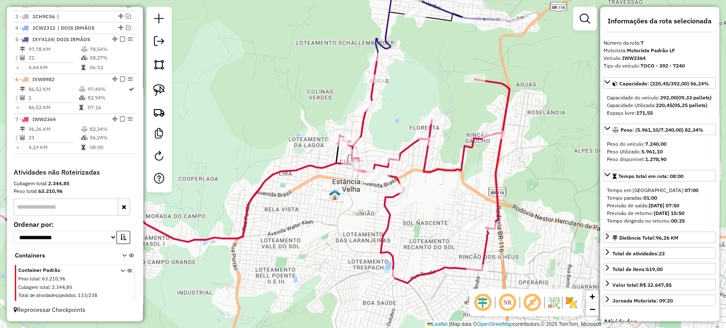
click at [340, 229] on div "Janela de atendimento Grade de atendimento Capacidade Transportadoras Veículos …" at bounding box center [363, 164] width 726 height 328
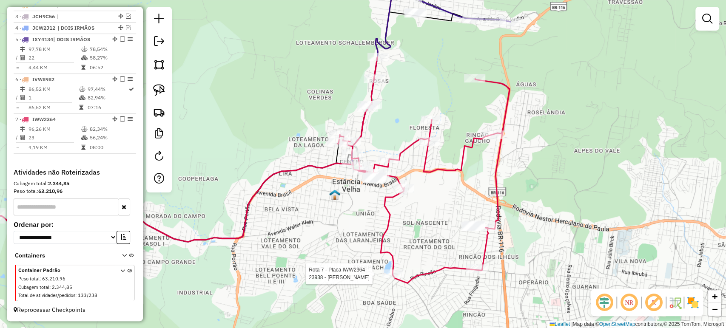
select select "*********"
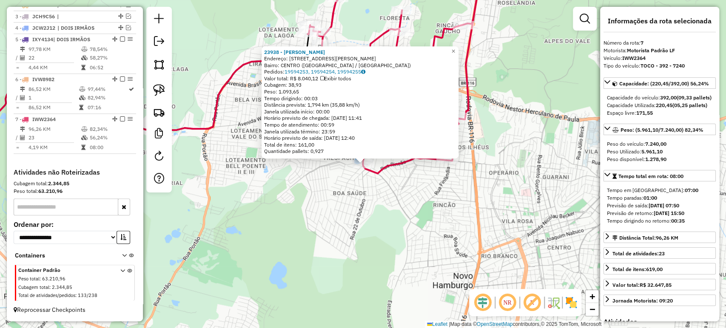
click at [378, 242] on div "23938 - MARIA SCHU HANSEN M Endereço: AV PRESIDENTE LUCENA 437 Bairro: CENTRO (…" at bounding box center [363, 164] width 726 height 328
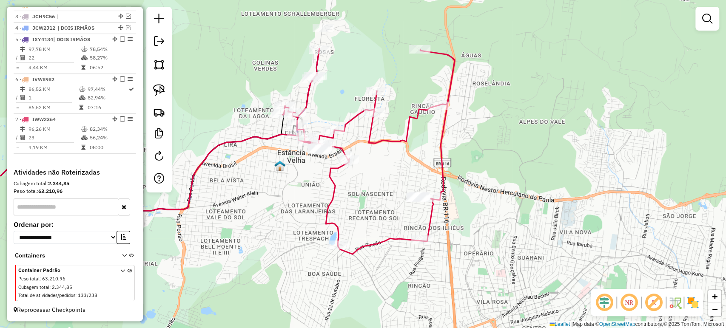
drag, startPoint x: 391, startPoint y: 216, endPoint x: 367, endPoint y: 293, distance: 81.4
click at [367, 293] on div "Janela de atendimento Grade de atendimento Capacidade Transportadoras Veículos …" at bounding box center [363, 164] width 726 height 328
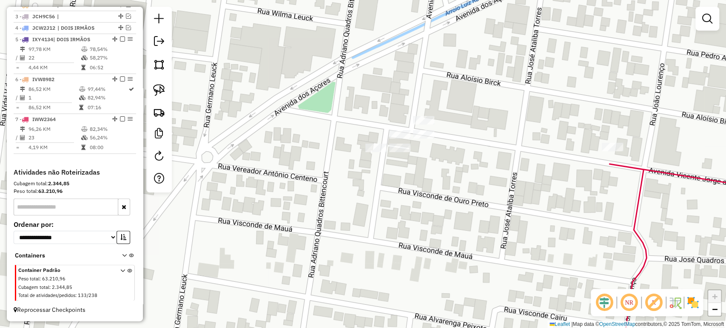
drag, startPoint x: 403, startPoint y: 218, endPoint x: 399, endPoint y: 230, distance: 12.9
click at [399, 230] on div "Janela de atendimento Grade de atendimento Capacidade Transportadoras Veículos …" at bounding box center [363, 164] width 726 height 328
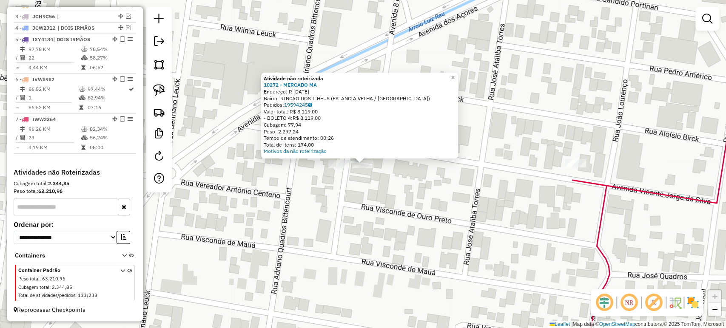
click at [346, 195] on div "Atividade não roteirizada 10272 - MERCADO MA Endereço: R 8 DE SETEMBRO 12 Bairr…" at bounding box center [363, 164] width 726 height 328
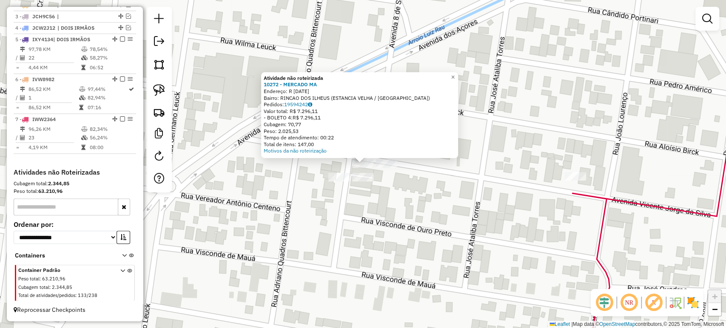
click at [359, 215] on div "Atividade não roteirizada 10272 - MERCADO MA Endereço: R 8 DE SETEMBRO 12 Bairr…" at bounding box center [363, 164] width 726 height 328
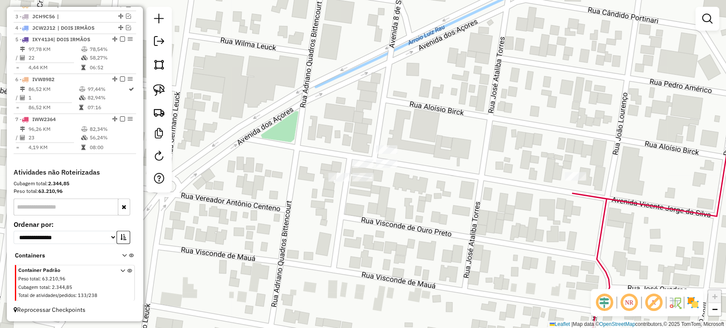
click at [342, 184] on div "Janela de atendimento Grade de atendimento Capacidade Transportadoras Veículos …" at bounding box center [363, 164] width 726 height 328
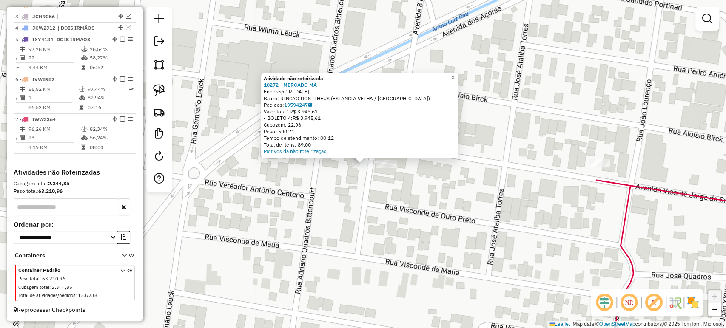
click at [334, 216] on div "Atividade não roteirizada 10272 - MERCADO MA Endereço: R 8 DE SETEMBRO 12 Bairr…" at bounding box center [363, 164] width 726 height 328
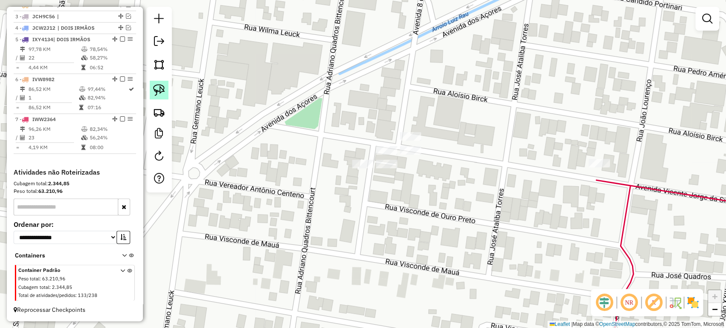
click at [160, 85] on img at bounding box center [159, 90] width 12 height 12
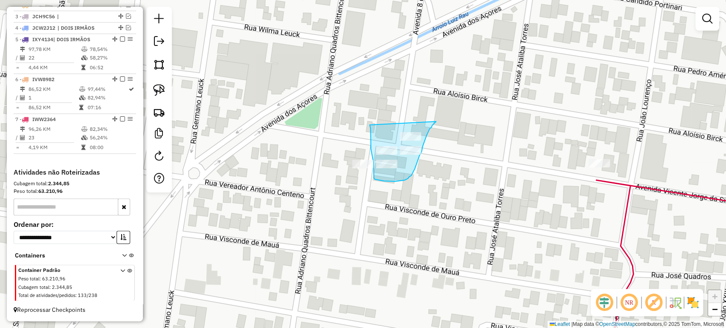
drag, startPoint x: 370, startPoint y: 125, endPoint x: 436, endPoint y: 122, distance: 66.0
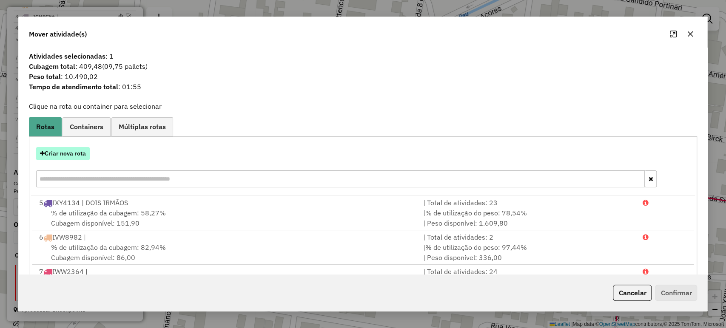
click at [71, 153] on button "Criar nova rota" at bounding box center [63, 153] width 54 height 13
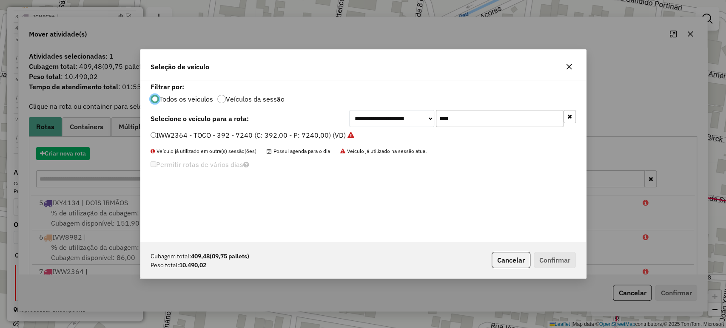
scroll to position [4, 3]
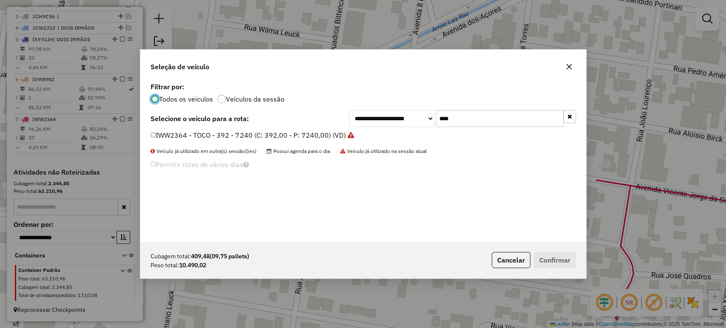
click at [487, 123] on input "****" at bounding box center [500, 118] width 128 height 17
type input "***"
click at [328, 135] on label "JBV2J99 - TRUCK - 420 - 12900 (C: 420,00 - P: 12900,00) (VD)" at bounding box center [252, 135] width 204 height 10
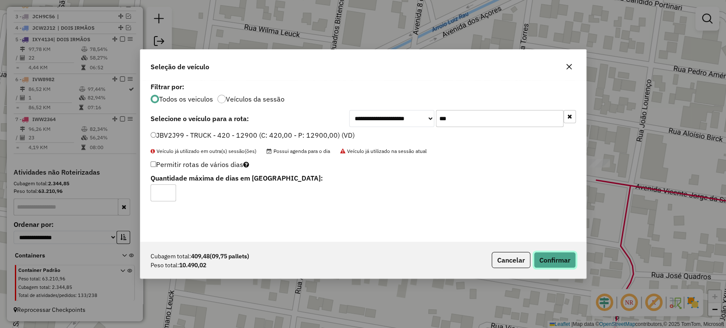
click at [568, 264] on button "Confirmar" at bounding box center [554, 260] width 42 height 16
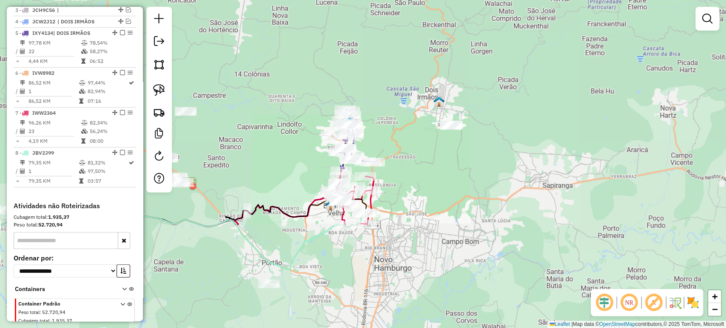
drag, startPoint x: 398, startPoint y: 238, endPoint x: 426, endPoint y: 231, distance: 28.6
click at [426, 231] on div "Janela de atendimento Grade de atendimento Capacidade Transportadoras Veículos …" at bounding box center [363, 164] width 726 height 328
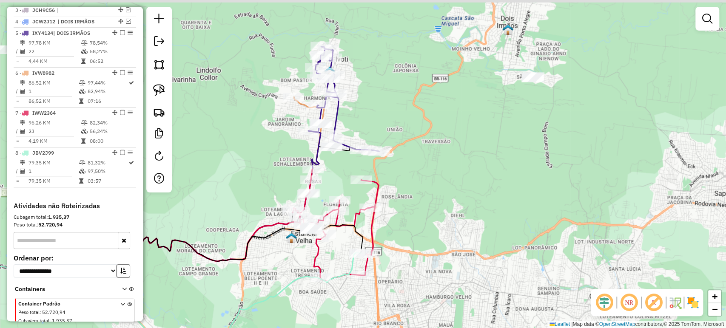
drag, startPoint x: 379, startPoint y: 179, endPoint x: 349, endPoint y: 230, distance: 58.9
click at [349, 230] on icon at bounding box center [130, 253] width 465 height 56
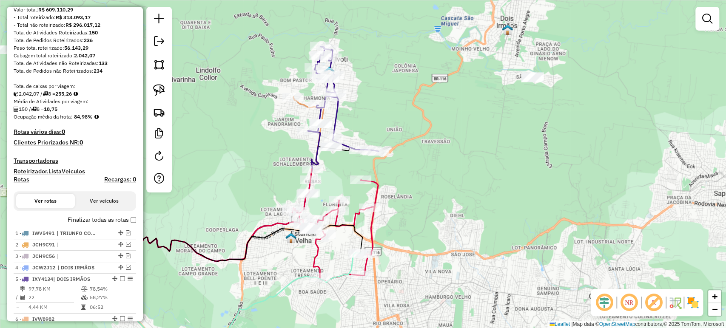
scroll to position [27, 0]
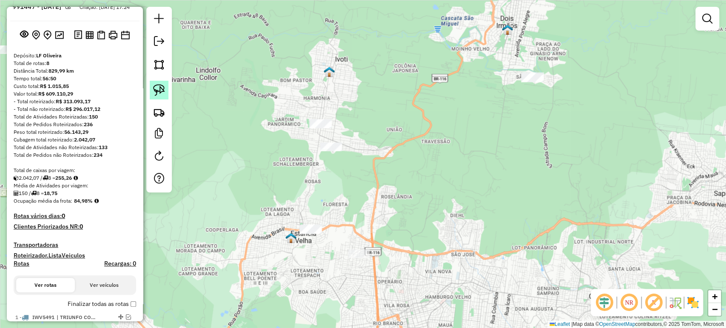
click at [157, 93] on img at bounding box center [159, 90] width 12 height 12
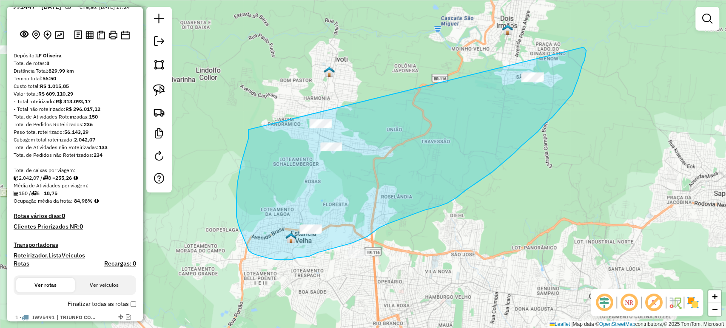
drag, startPoint x: 248, startPoint y: 130, endPoint x: 306, endPoint y: 68, distance: 84.8
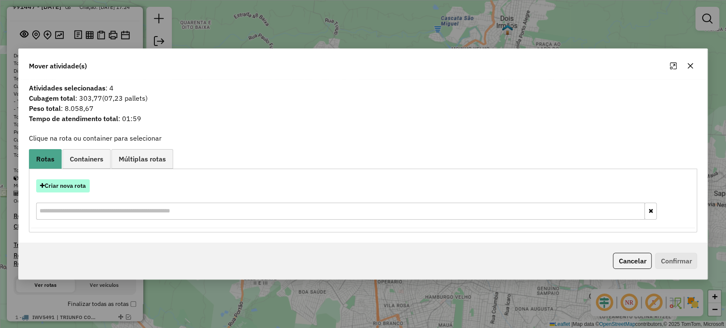
click at [83, 187] on button "Criar nova rota" at bounding box center [63, 185] width 54 height 13
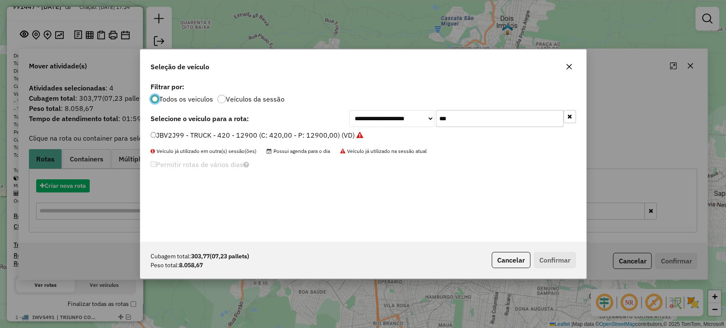
scroll to position [4, 3]
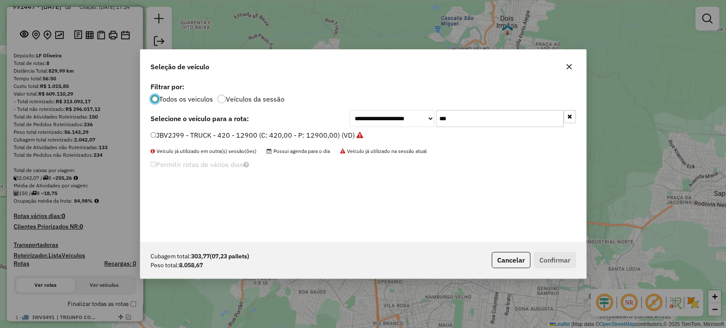
click at [488, 105] on div "**********" at bounding box center [362, 161] width 445 height 162
click at [485, 113] on input "***" at bounding box center [500, 118] width 128 height 17
type input "***"
click at [318, 137] on label "JAS2H61 - TRUCK - 420 - 12900 (C: 420,00 - P: 12900,00) (VD)" at bounding box center [252, 135] width 205 height 10
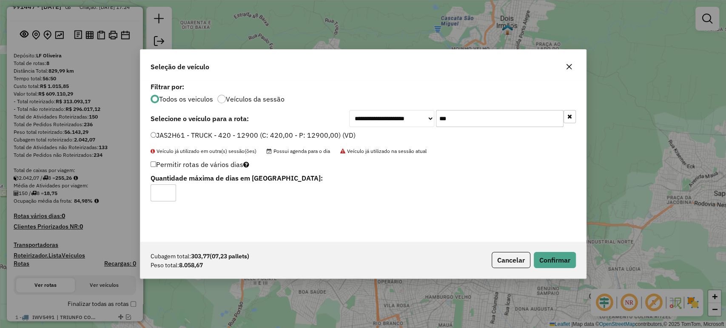
click at [532, 263] on p-footer "Cubagem total: 303,77 (07,23 pallets) Peso total: 8.058,67 Cancelar Confirmar" at bounding box center [532, 260] width 88 height 16
click at [538, 264] on button "Confirmar" at bounding box center [554, 260] width 42 height 16
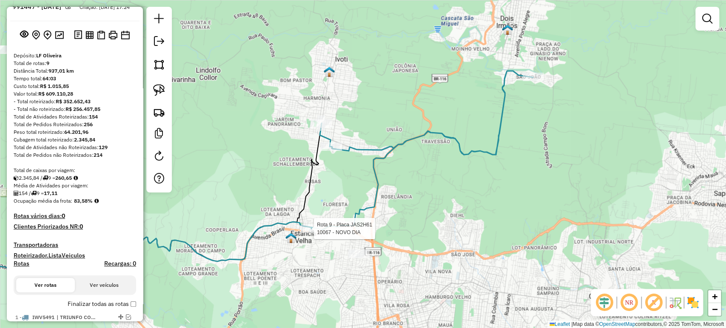
select select "*********"
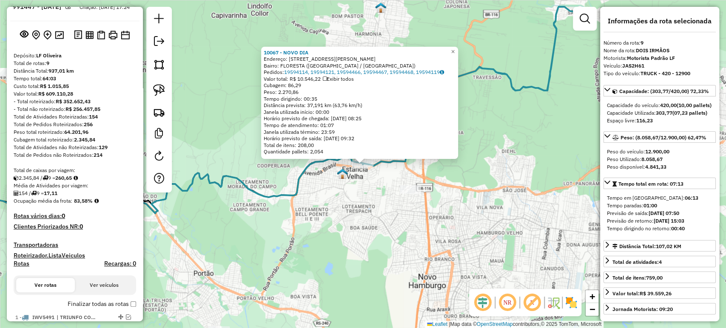
scroll to position [323, 0]
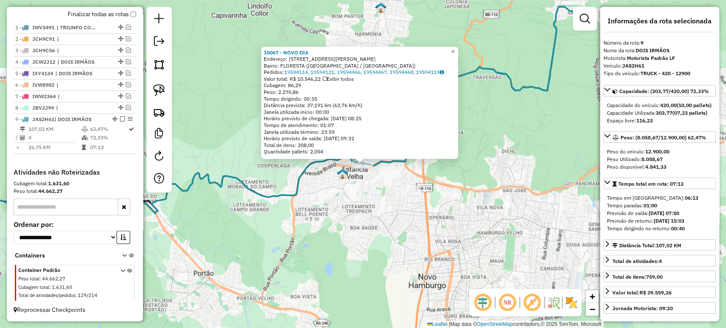
click at [345, 232] on div "10067 - NOVO DIA Endereço: R TOBIAS BARRETO 192 Bairro: FLORESTA (ESTANCIA VELH…" at bounding box center [363, 164] width 726 height 328
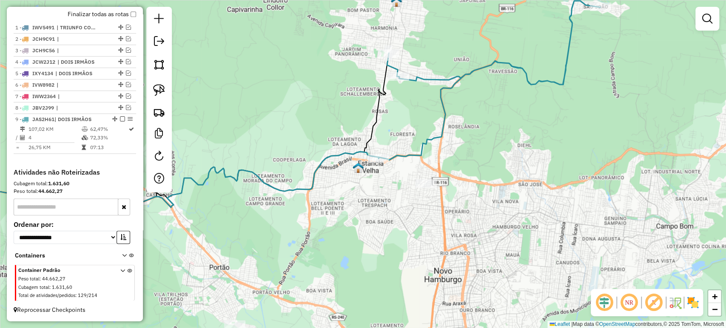
drag, startPoint x: 337, startPoint y: 254, endPoint x: 391, endPoint y: 238, distance: 55.9
click at [391, 238] on div "Janela de atendimento Grade de atendimento Capacidade Transportadoras Veículos …" at bounding box center [363, 164] width 726 height 328
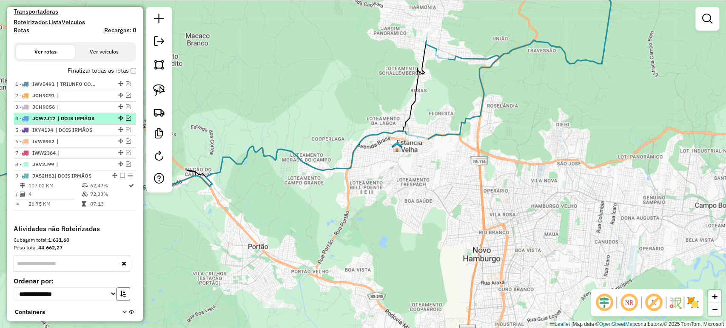
scroll to position [228, 0]
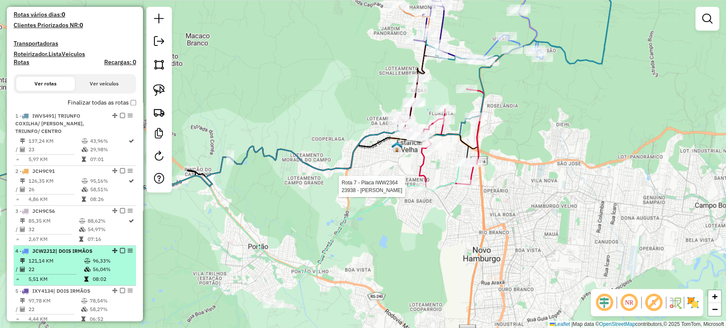
select select "*********"
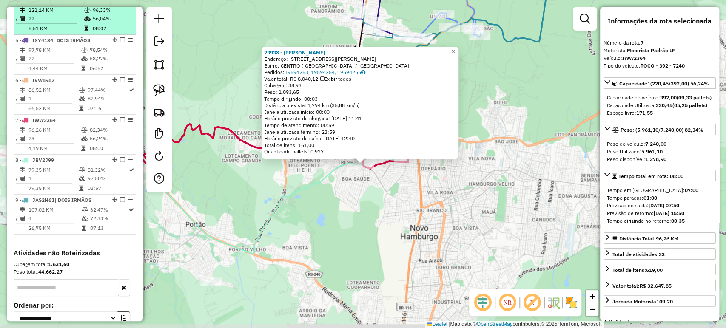
scroll to position [559, 0]
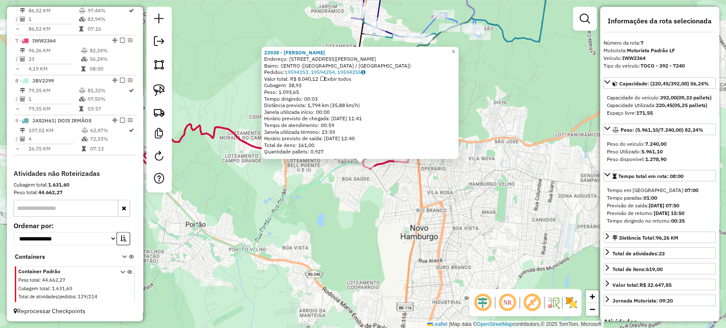
click at [377, 219] on div "23938 - MARIA SCHU HANSEN M Endereço: AV PRESIDENTE LUCENA 437 Bairro: CENTRO (…" at bounding box center [363, 164] width 726 height 328
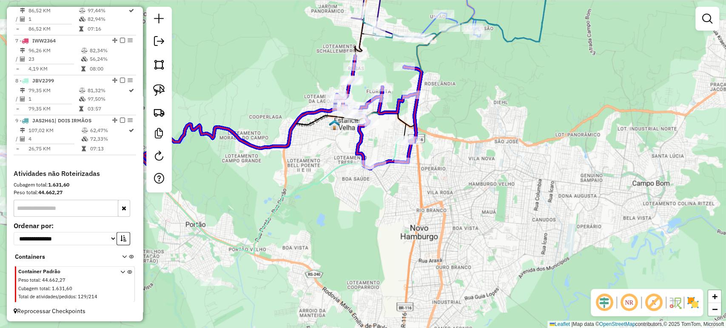
click at [371, 159] on div "Janela de atendimento Grade de atendimento Capacidade Transportadoras Veículos …" at bounding box center [363, 164] width 726 height 328
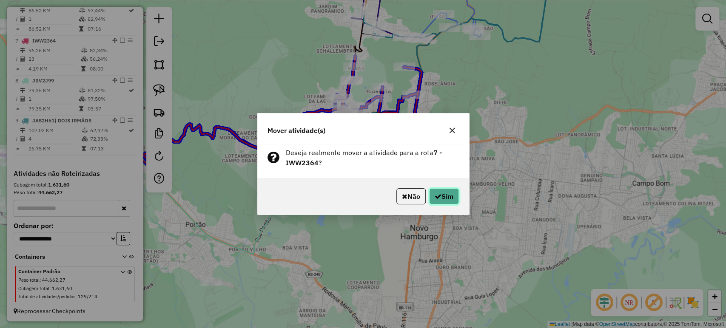
click at [434, 195] on icon "button" at bounding box center [437, 196] width 7 height 7
click at [431, 194] on button "Sim" at bounding box center [444, 196] width 30 height 16
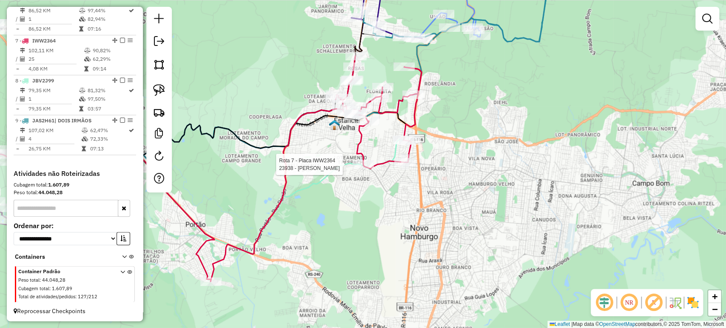
select select "*********"
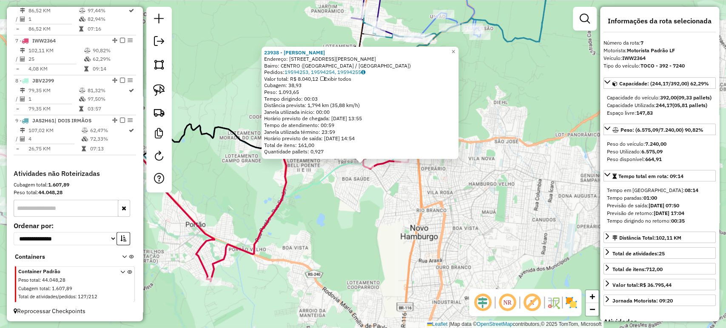
click at [323, 220] on div "23938 - MARIA SCHU HANSEN M Endereço: AV PRESIDENTE LUCENA 437 Bairro: CENTRO (…" at bounding box center [363, 164] width 726 height 328
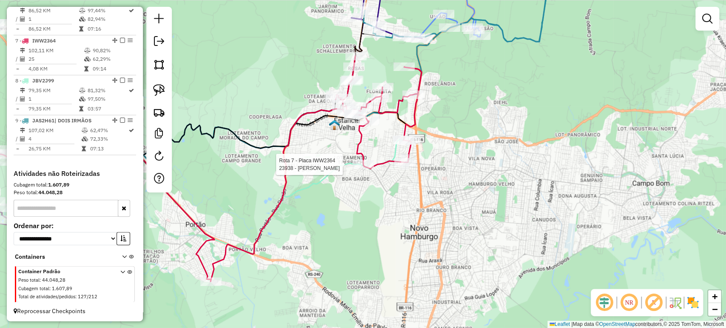
select select "*********"
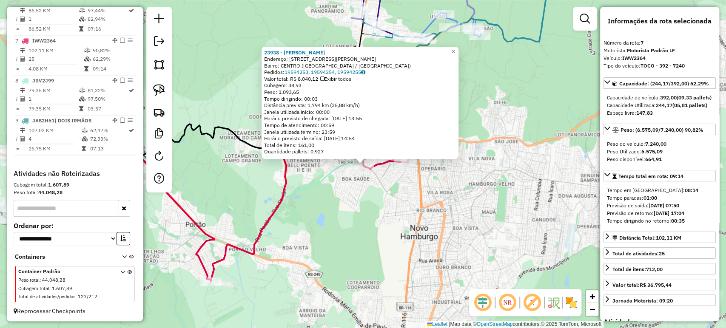
click at [302, 241] on div "23938 - MARIA SCHU HANSEN M Endereço: AV PRESIDENTE LUCENA 437 Bairro: CENTRO (…" at bounding box center [363, 164] width 726 height 328
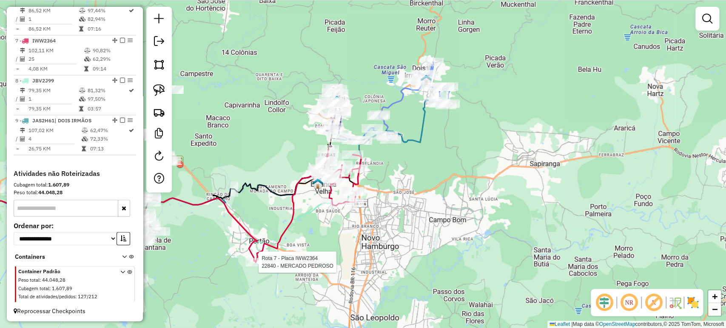
select select "*********"
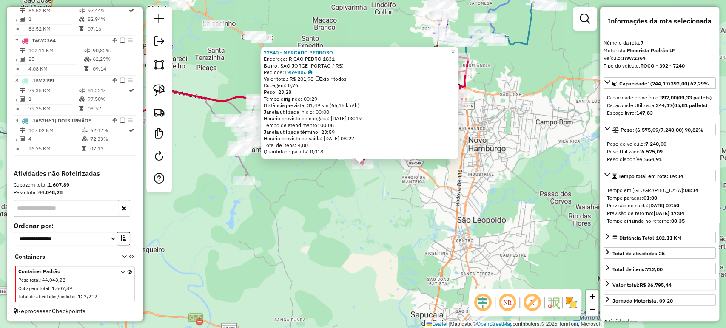
click at [330, 205] on div "22840 - MERCADO [PERSON_NAME]: R SAO PEDRO 1831 Bairro: [GEOGRAPHIC_DATA] (PORT…" at bounding box center [363, 164] width 726 height 328
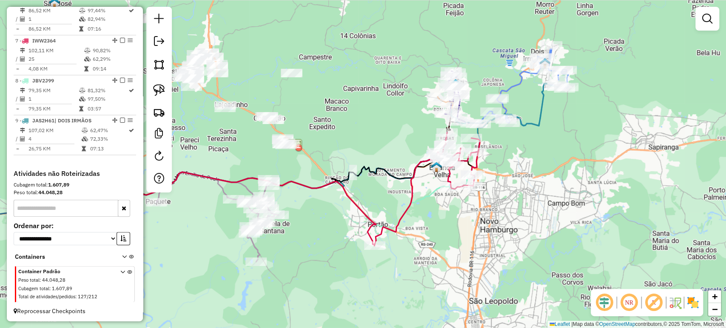
drag, startPoint x: 385, startPoint y: 140, endPoint x: 397, endPoint y: 221, distance: 82.1
click at [397, 221] on icon at bounding box center [426, 189] width 105 height 113
select select "*********"
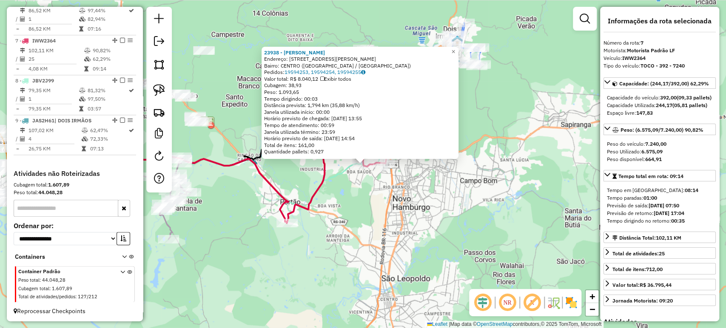
click at [350, 216] on div "23938 - MARIA SCHU HANSEN M Endereço: AV PRESIDENTE LUCENA 437 Bairro: CENTRO (…" at bounding box center [363, 164] width 726 height 328
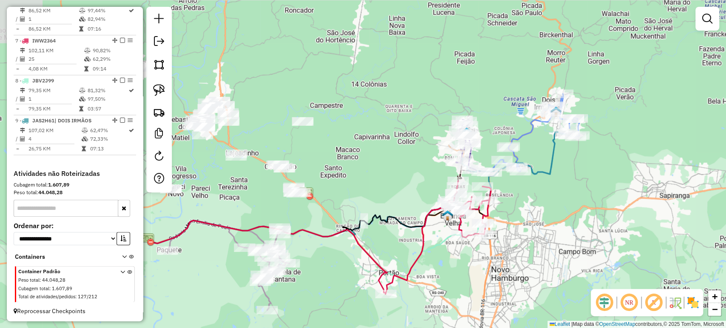
drag, startPoint x: 332, startPoint y: 189, endPoint x: 443, endPoint y: 263, distance: 132.9
click at [443, 263] on div "Janela de atendimento Grade de atendimento Capacidade Transportadoras Veículos …" at bounding box center [363, 164] width 726 height 328
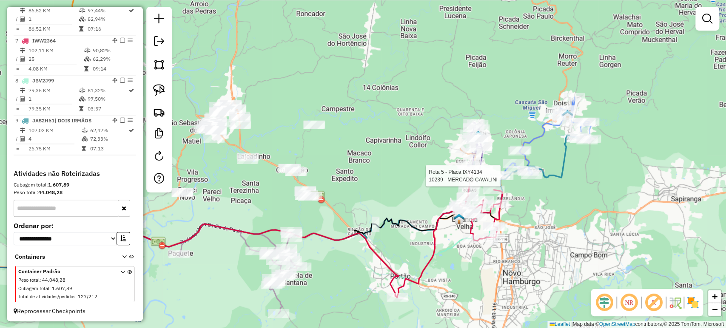
select select "*********"
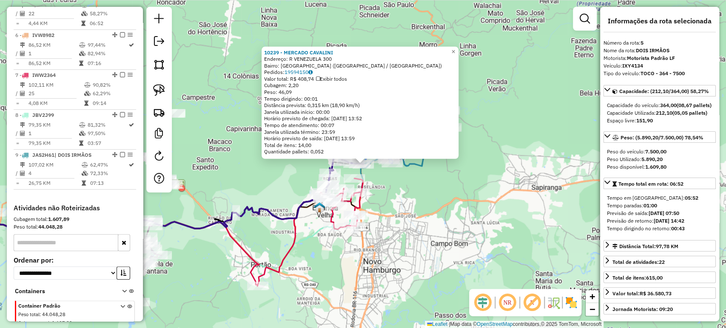
scroll to position [507, 0]
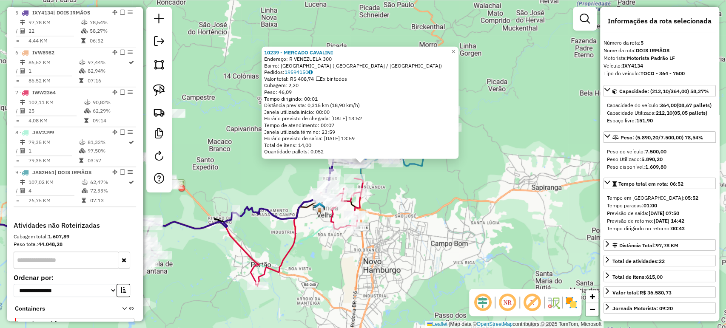
click at [468, 215] on div "10239 - MERCADO CAVALINI Endereço: R VENEZUELA 300 Bairro: CIDADE NOVA (IVOTI /…" at bounding box center [363, 164] width 726 height 328
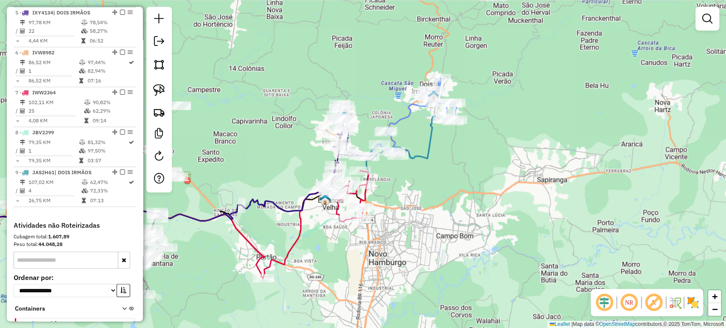
drag, startPoint x: 421, startPoint y: 216, endPoint x: 426, endPoint y: 209, distance: 9.4
click at [426, 209] on div "Janela de atendimento Grade de atendimento Capacidade Transportadoras Veículos …" at bounding box center [363, 164] width 726 height 328
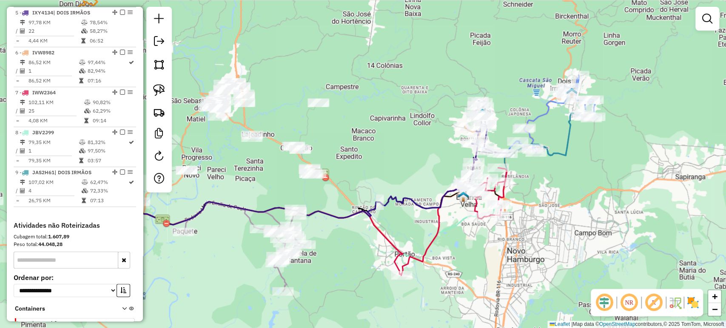
drag, startPoint x: 294, startPoint y: 213, endPoint x: 432, endPoint y: 210, distance: 138.2
click at [432, 210] on icon at bounding box center [280, 192] width 396 height 97
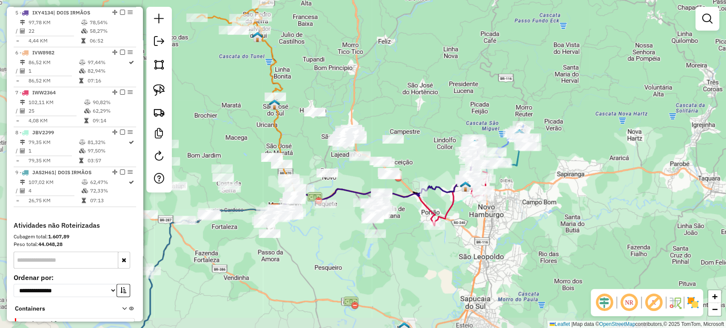
drag, startPoint x: 300, startPoint y: 243, endPoint x: 350, endPoint y: 232, distance: 51.9
click at [350, 232] on div "Janela de atendimento Grade de atendimento Capacidade Transportadoras Veículos …" at bounding box center [363, 164] width 726 height 328
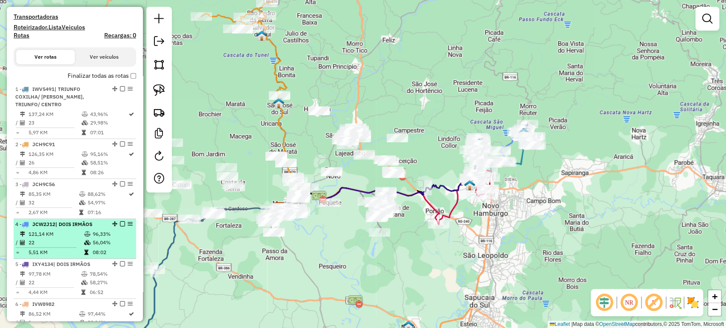
scroll to position [176, 0]
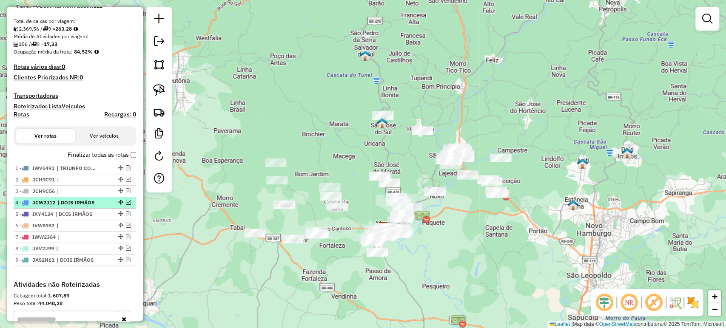
drag, startPoint x: 264, startPoint y: 194, endPoint x: 368, endPoint y: 214, distance: 105.1
click at [368, 214] on div "Janela de atendimento Grade de atendimento Capacidade Transportadoras Veículos …" at bounding box center [363, 164] width 726 height 328
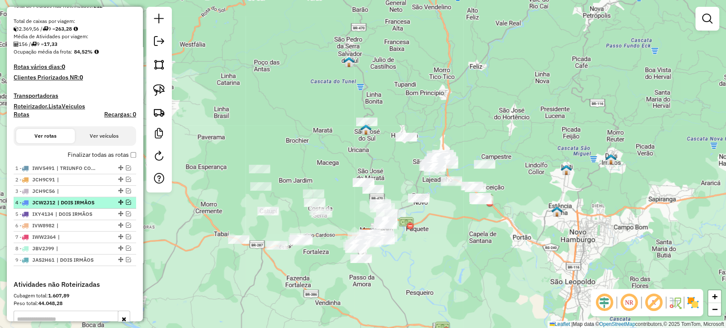
drag, startPoint x: 423, startPoint y: 179, endPoint x: 359, endPoint y: 194, distance: 65.5
click at [359, 194] on div "Janela de atendimento Grade de atendimento Capacidade Transportadoras Veículos …" at bounding box center [363, 164] width 726 height 328
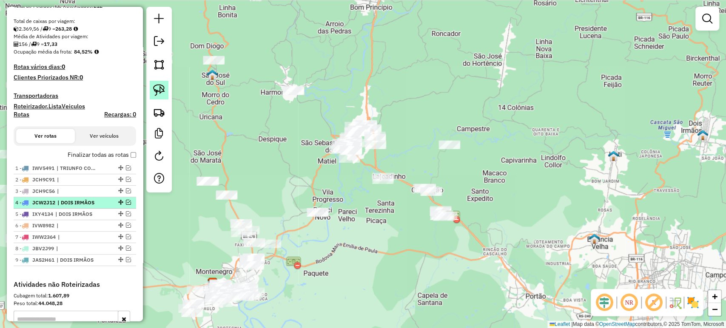
click at [164, 91] on img at bounding box center [159, 90] width 12 height 12
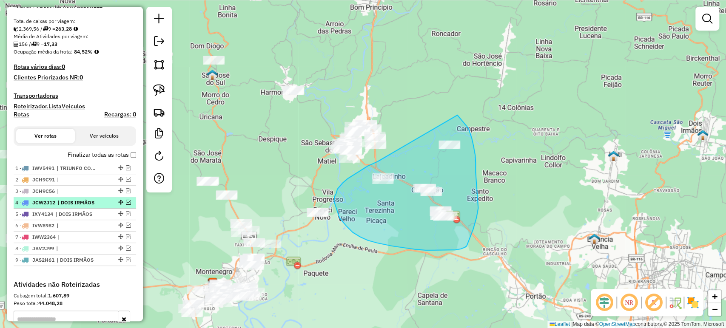
drag, startPoint x: 377, startPoint y: 162, endPoint x: 457, endPoint y: 115, distance: 91.6
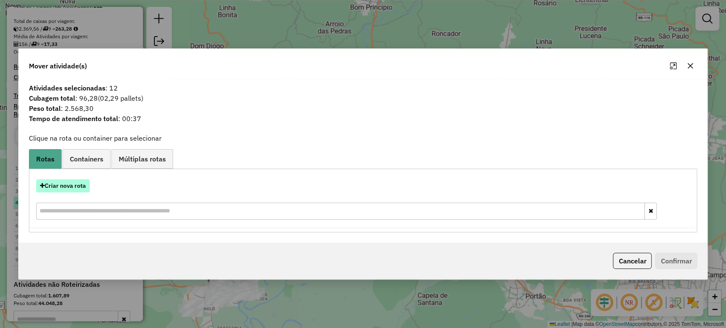
click at [64, 185] on button "Criar nova rota" at bounding box center [63, 185] width 54 height 13
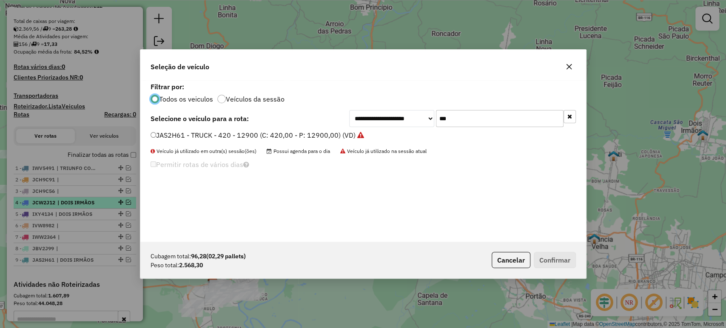
scroll to position [4, 3]
click at [451, 121] on input "***" at bounding box center [500, 118] width 128 height 17
type input "***"
click at [303, 133] on label "JDN3C17 - TOCO - 392 - 7240 (C: 392,00 - P: 7200,00) (VD)" at bounding box center [246, 135] width 193 height 10
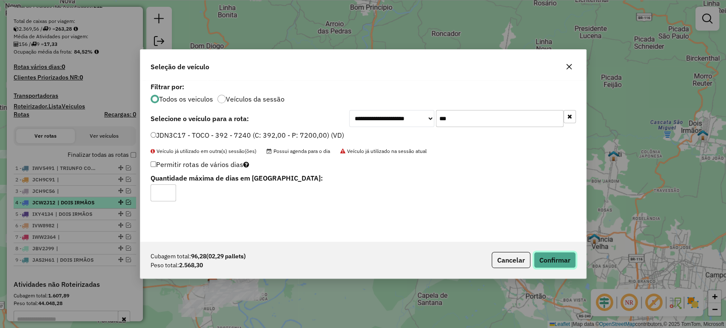
click at [538, 258] on button "Confirmar" at bounding box center [554, 260] width 42 height 16
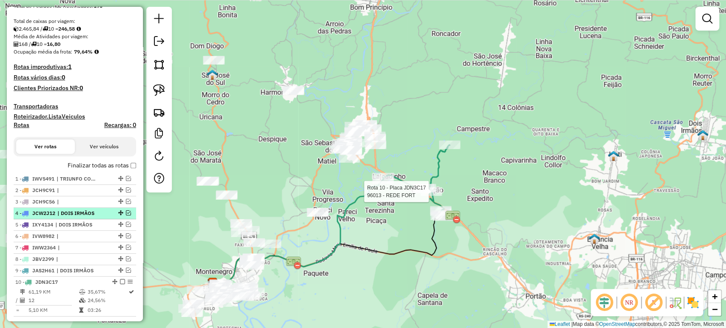
select select "*********"
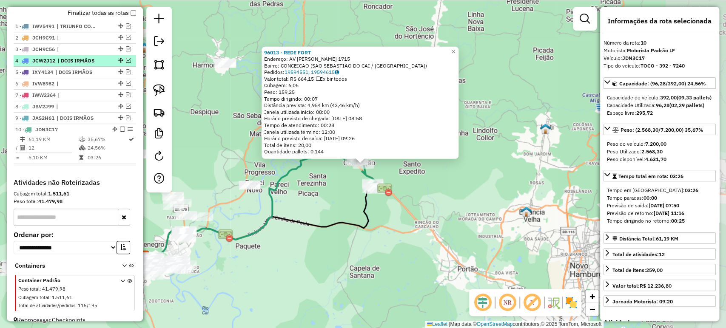
scroll to position [345, 0]
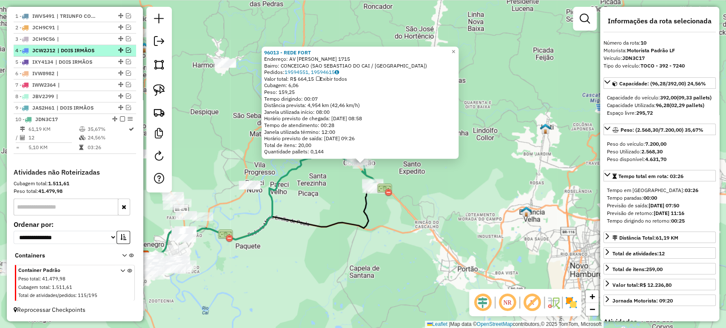
click at [451, 207] on div "96013 - REDE FORT Endereço: AV NELSON HOFF 1715 Bairro: CONCEICAO (SAO SEBASTIA…" at bounding box center [363, 164] width 726 height 328
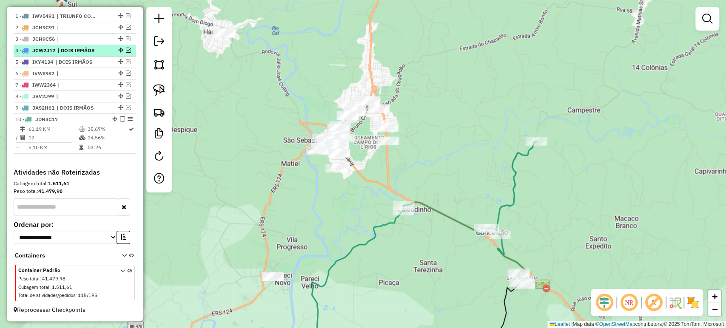
drag, startPoint x: 274, startPoint y: 156, endPoint x: 336, endPoint y: 198, distance: 74.6
click at [336, 198] on div "Janela de atendimento Grade de atendimento Capacidade Transportadoras Veículos …" at bounding box center [363, 164] width 726 height 328
click at [165, 93] on link at bounding box center [159, 90] width 19 height 19
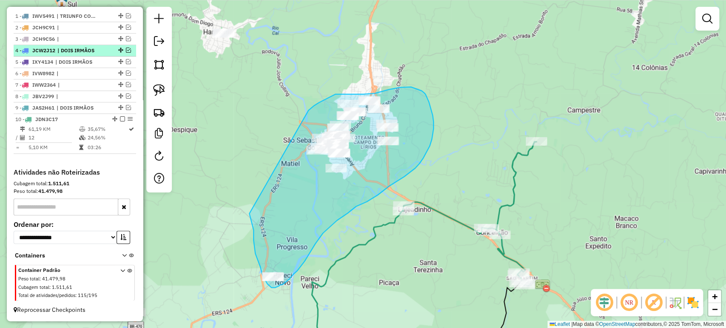
drag, startPoint x: 254, startPoint y: 246, endPoint x: 295, endPoint y: 117, distance: 134.7
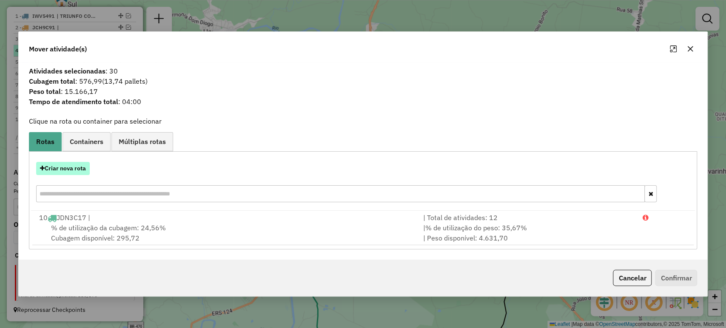
click at [78, 167] on button "Criar nova rota" at bounding box center [63, 168] width 54 height 13
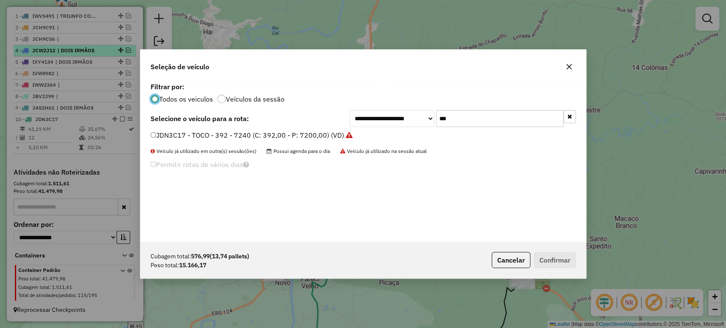
scroll to position [4, 3]
click at [465, 124] on input "***" at bounding box center [500, 118] width 128 height 17
type input "**"
drag, startPoint x: 268, startPoint y: 133, endPoint x: 271, endPoint y: 136, distance: 4.5
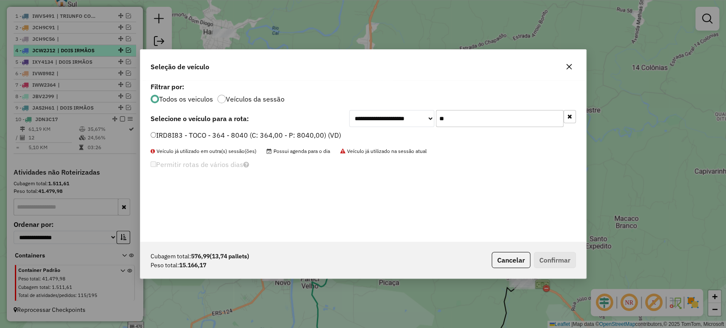
click at [268, 134] on label "IRD8I83 - TOCO - 364 - 8040 (C: 364,00 - P: 8040,00) (VD)" at bounding box center [245, 135] width 190 height 10
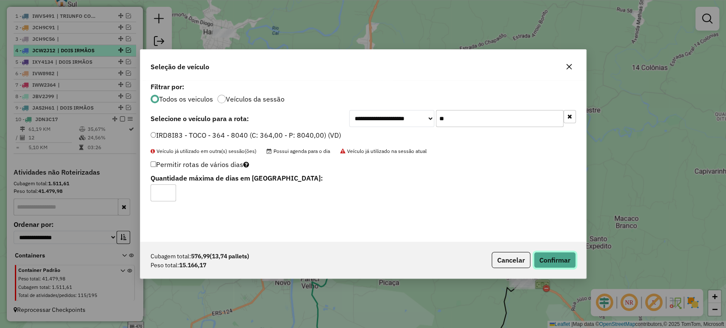
click at [572, 258] on button "Confirmar" at bounding box center [554, 260] width 42 height 16
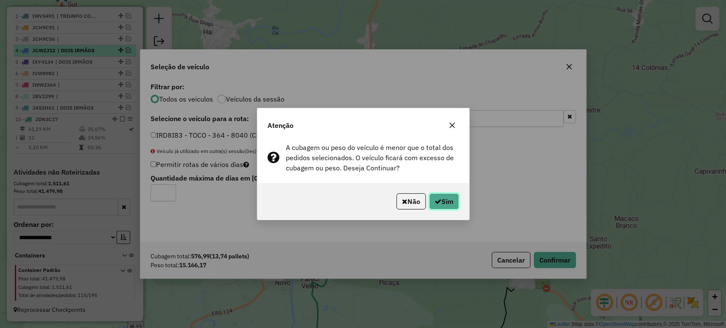
click at [439, 204] on button "Sim" at bounding box center [444, 201] width 30 height 16
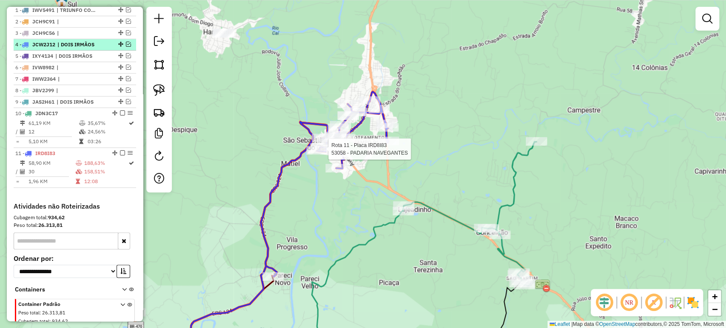
scroll to position [385, 0]
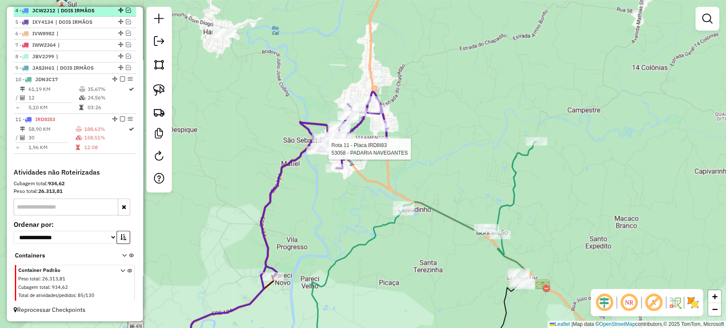
select select "*********"
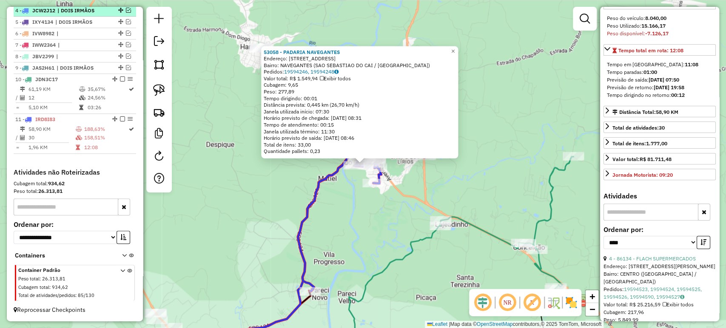
scroll to position [283, 0]
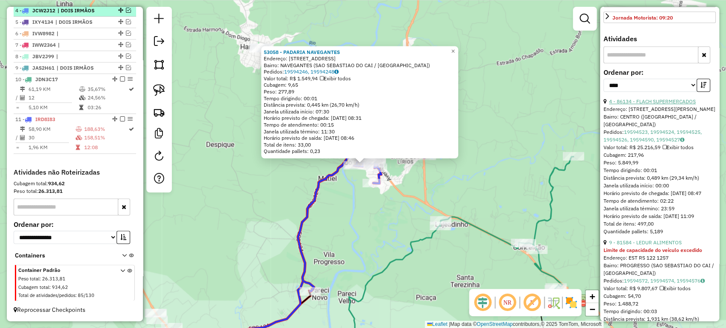
click at [632, 105] on link "4 - 86134 - FLACH SUPERMERCADOS" at bounding box center [652, 101] width 87 height 6
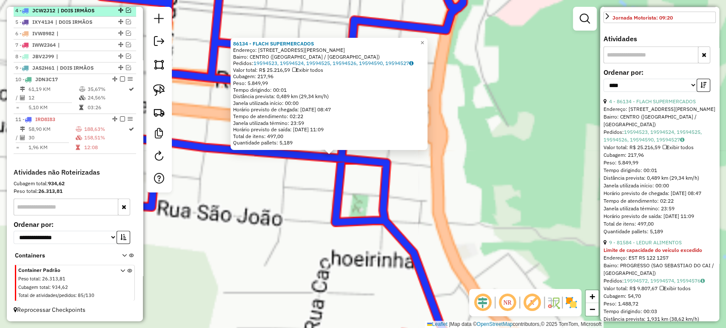
click at [333, 174] on div "86134 - FLACH SUPERMERCADOS Endereço: AV EGDIO MICHAELSEN 785 Bairro: CENTRO (S…" at bounding box center [363, 164] width 726 height 328
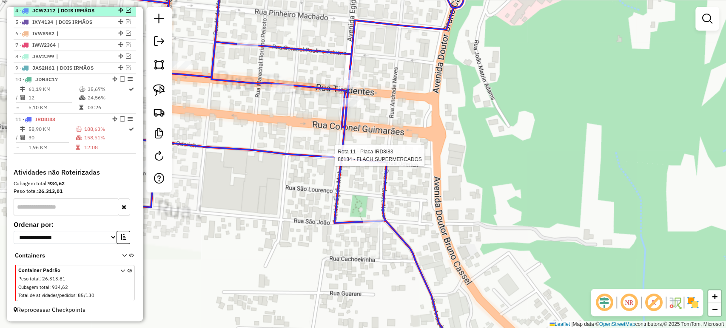
select select "*********"
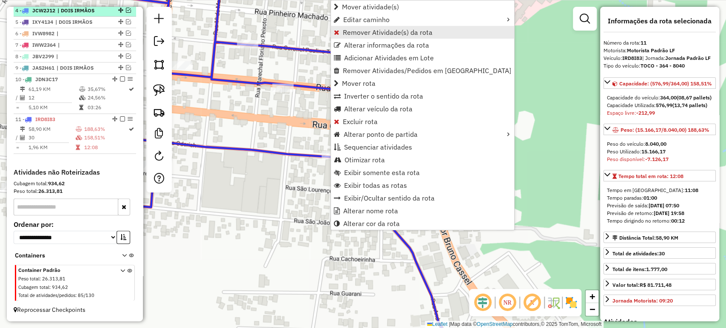
click at [363, 33] on span "Remover Atividade(s) da rota" at bounding box center [388, 32] width 90 height 7
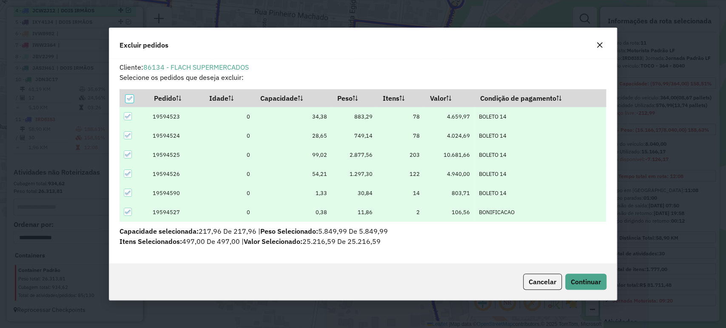
scroll to position [0, 0]
click at [590, 285] on span "Continuar" at bounding box center [585, 282] width 30 height 9
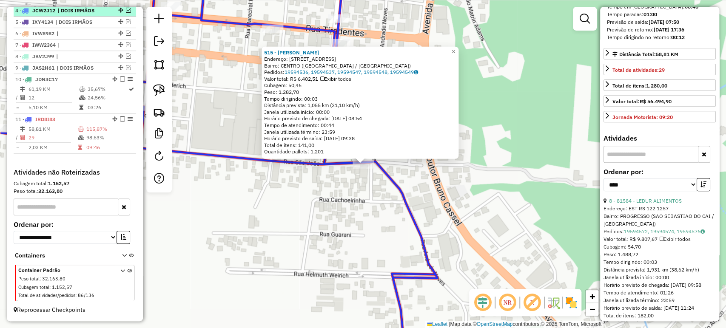
scroll to position [330, 0]
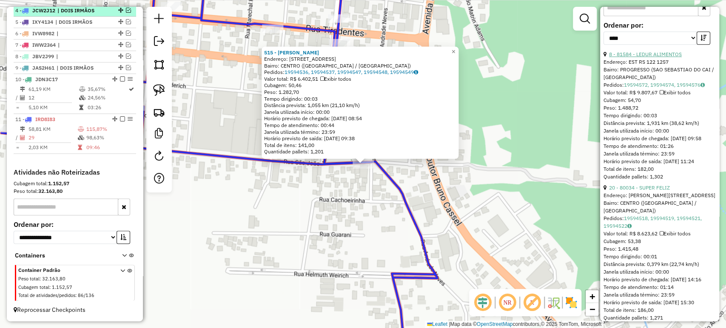
click at [630, 57] on link "8 - 81584 - LEDUR ALIMENTOS" at bounding box center [645, 54] width 73 height 6
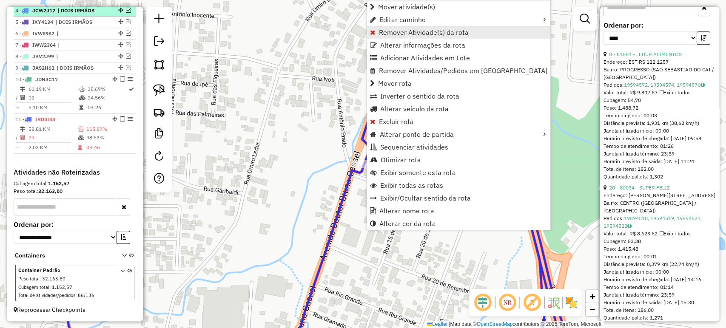
click at [399, 37] on link "Remover Atividade(s) da rota" at bounding box center [458, 32] width 183 height 13
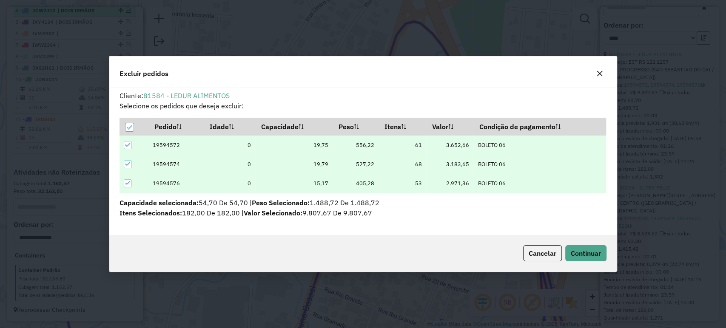
scroll to position [0, 0]
click at [577, 250] on span "Continuar" at bounding box center [585, 253] width 30 height 9
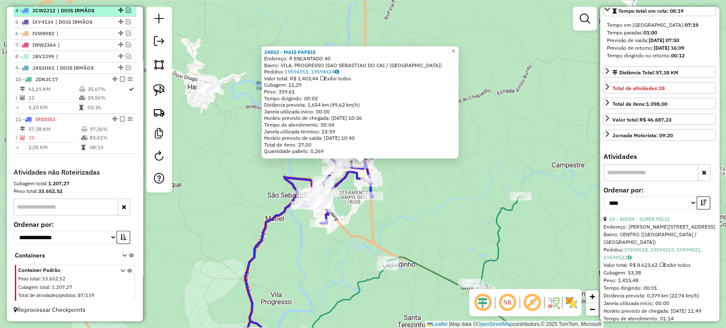
scroll to position [236, 0]
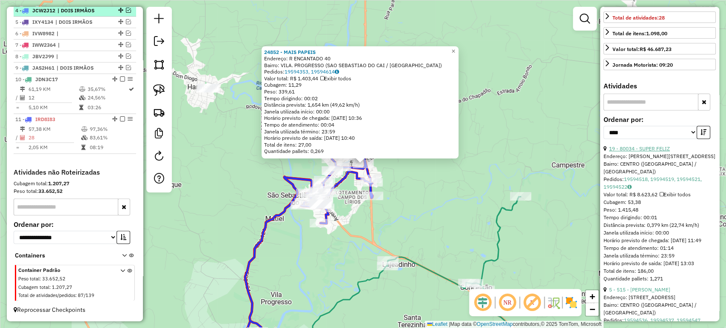
click at [647, 152] on link "19 - 80034 - SUPER FELIZ" at bounding box center [639, 148] width 61 height 6
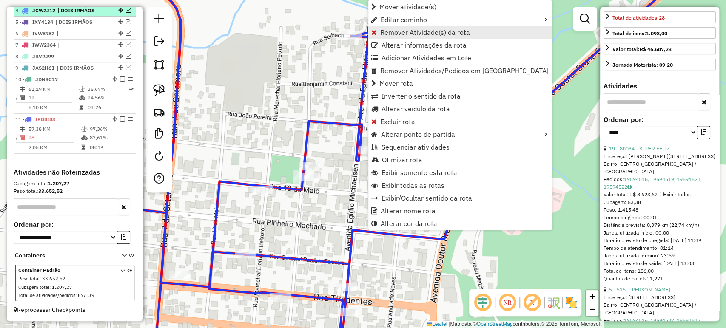
click at [381, 31] on span "Remover Atividade(s) da rota" at bounding box center [425, 32] width 90 height 7
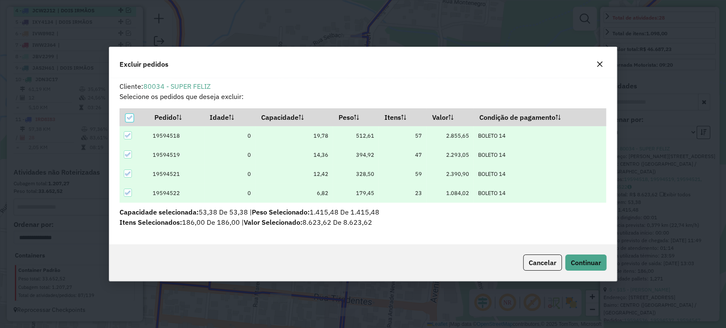
scroll to position [0, 0]
click at [577, 265] on span "Continuar" at bounding box center [585, 262] width 30 height 9
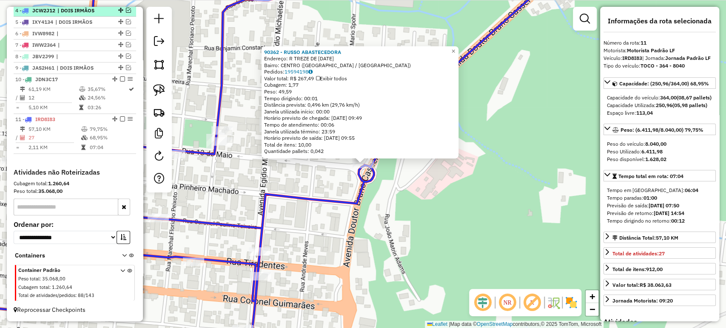
click at [401, 236] on div "90362 - RUSSO ABASTECEDORA Endereço: R TREZE DE MAIO 1100 Bairro: CENTRO (SAO S…" at bounding box center [363, 164] width 726 height 328
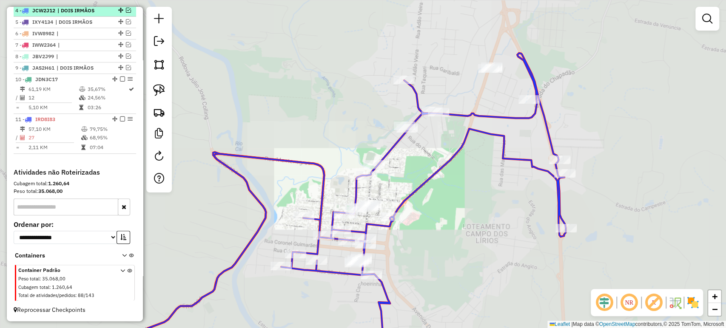
drag, startPoint x: 401, startPoint y: 254, endPoint x: 407, endPoint y: 197, distance: 57.3
click at [407, 197] on div "Janela de atendimento Grade de atendimento Capacidade Transportadoras Veículos …" at bounding box center [363, 164] width 726 height 328
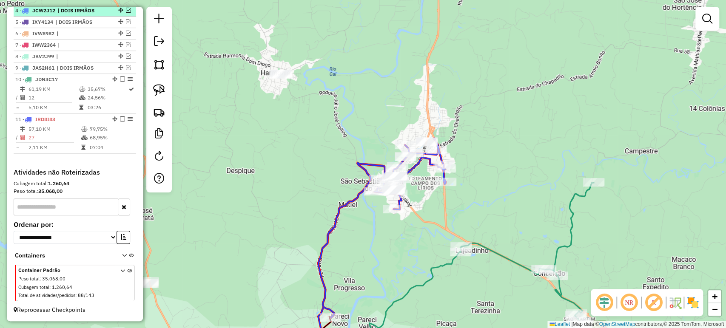
drag, startPoint x: 392, startPoint y: 237, endPoint x: 375, endPoint y: 193, distance: 47.6
click at [375, 193] on div "Janela de atendimento Grade de atendimento Capacidade Transportadoras Veículos …" at bounding box center [363, 164] width 726 height 328
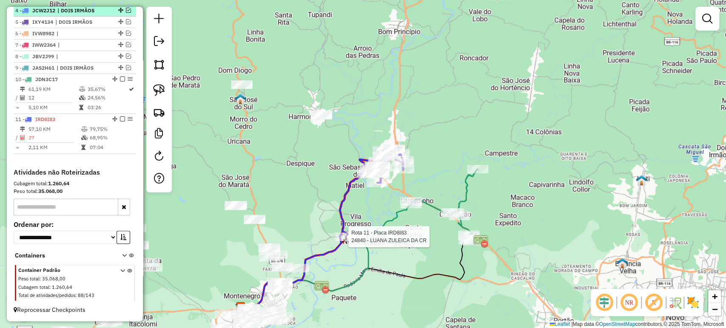
select select "*********"
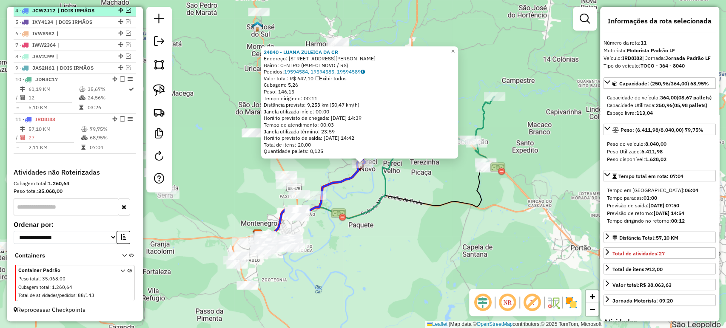
click at [383, 198] on icon at bounding box center [343, 183] width 170 height 104
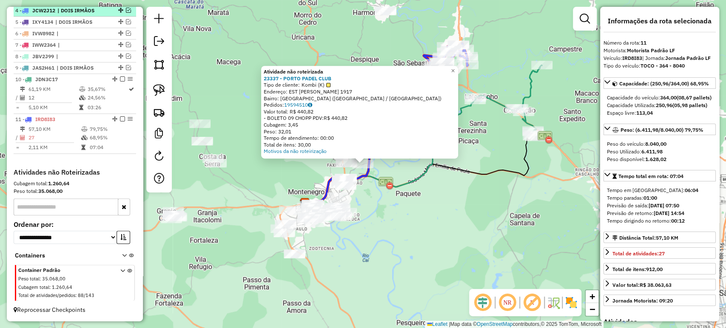
click at [391, 221] on div "Atividade não roteirizada 23337 - PORTO PADEL CLUB Tipo de cliente: Kombi (K) E…" at bounding box center [363, 164] width 726 height 328
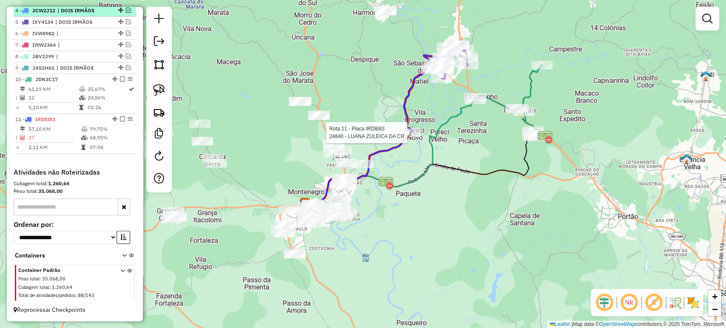
click at [409, 137] on div at bounding box center [409, 132] width 21 height 9
select select "*********"
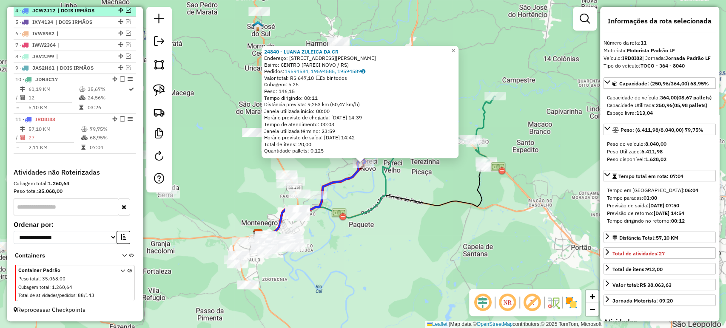
click at [430, 221] on div "24840 - LUANA ZULEICA DA CR Endereço: R ALONSO REMI DIETRICH 87 Bairro: CENTRO …" at bounding box center [363, 164] width 726 height 328
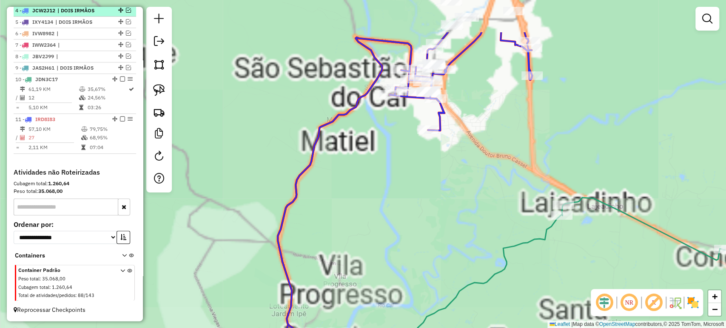
drag, startPoint x: 409, startPoint y: 125, endPoint x: 360, endPoint y: 253, distance: 136.6
click at [360, 253] on div "Janela de atendimento Grade de atendimento Capacidade Transportadoras Veículos …" at bounding box center [363, 164] width 726 height 328
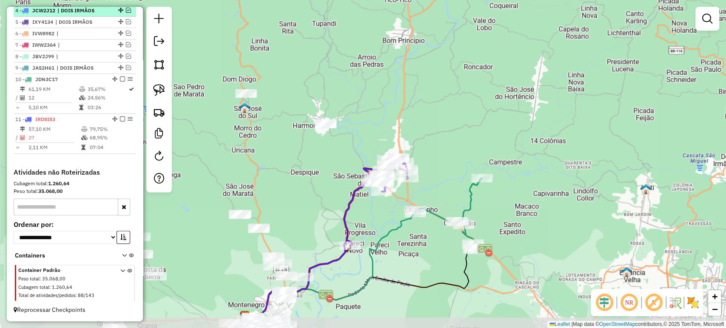
drag, startPoint x: 377, startPoint y: 224, endPoint x: 372, endPoint y: 210, distance: 14.7
click at [372, 210] on div "Janela de atendimento Grade de atendimento Capacidade Transportadoras Veículos …" at bounding box center [363, 164] width 726 height 328
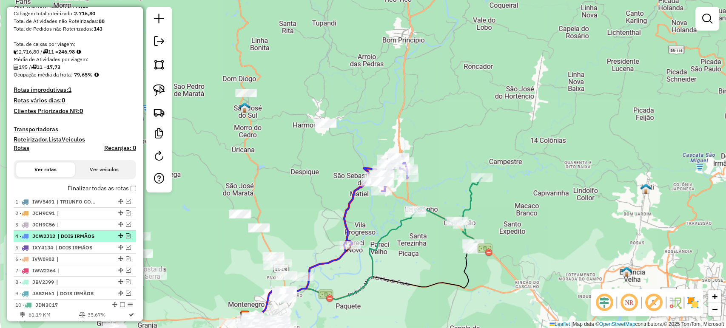
scroll to position [102, 0]
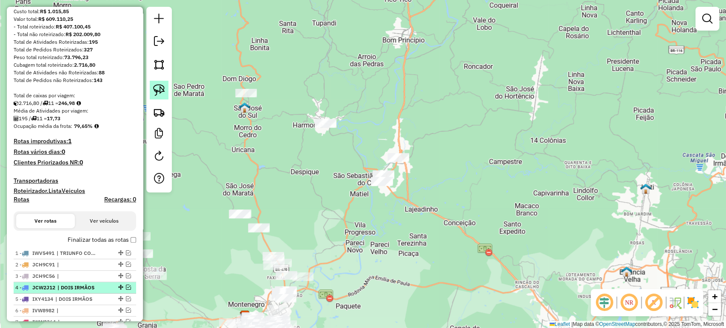
click at [160, 97] on link at bounding box center [159, 90] width 19 height 19
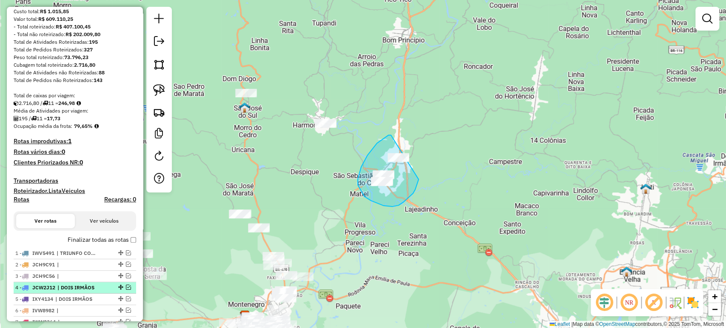
drag, startPoint x: 391, startPoint y: 135, endPoint x: 423, endPoint y: 142, distance: 33.0
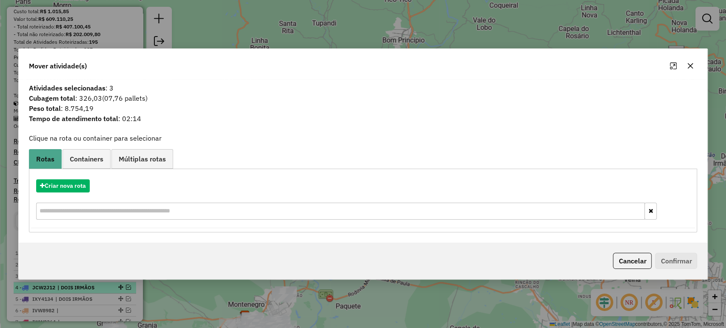
click at [628, 263] on button "Cancelar" at bounding box center [632, 261] width 39 height 16
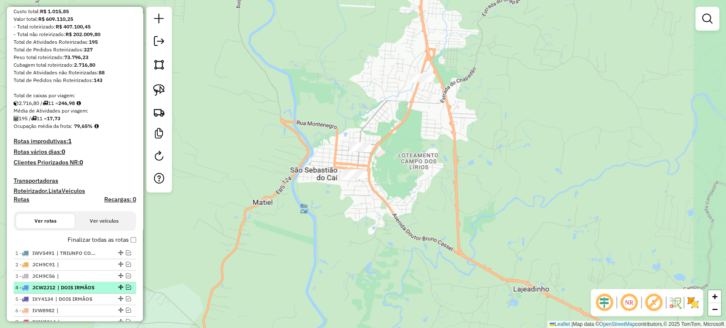
drag, startPoint x: 397, startPoint y: 157, endPoint x: 388, endPoint y: 209, distance: 53.0
click at [388, 209] on div "Janela de atendimento Grade de atendimento Capacidade Transportadoras Veículos …" at bounding box center [363, 164] width 726 height 328
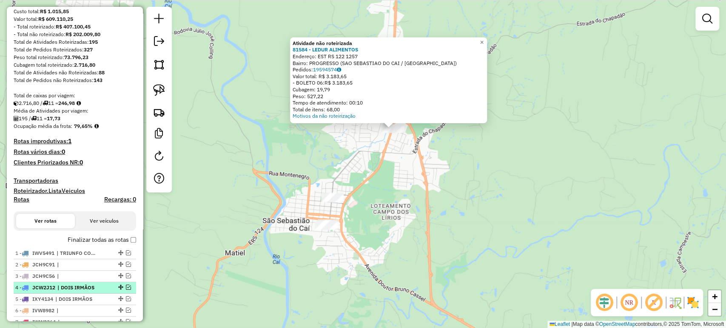
drag, startPoint x: 389, startPoint y: 214, endPoint x: 394, endPoint y: 210, distance: 6.0
click at [394, 210] on div "Atividade não roteirizada 81584 - LEDUR ALIMENTOS Endereço: EST RS 122 1257 Bai…" at bounding box center [363, 164] width 726 height 328
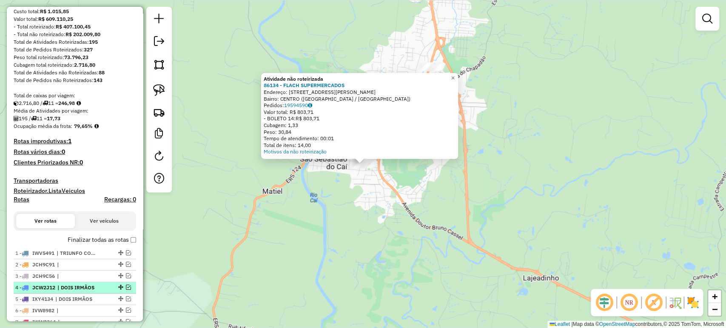
click at [358, 213] on div "Atividade não roteirizada 86134 - FLACH SUPERMERCADOS Endereço: AV EGDIO MICHAE…" at bounding box center [363, 164] width 726 height 328
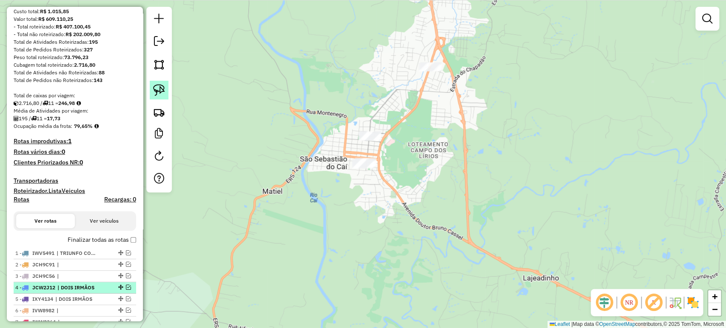
click at [162, 92] on img at bounding box center [159, 90] width 12 height 12
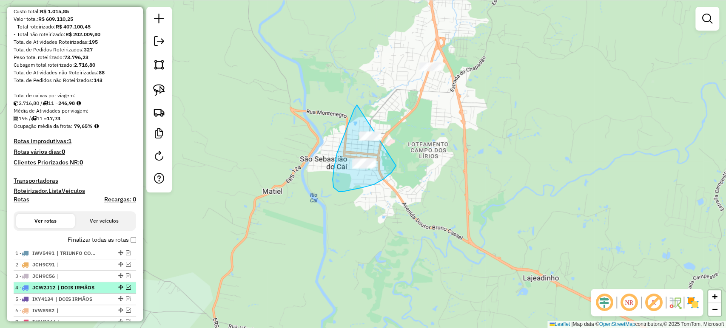
drag, startPoint x: 357, startPoint y: 105, endPoint x: 409, endPoint y: 149, distance: 67.9
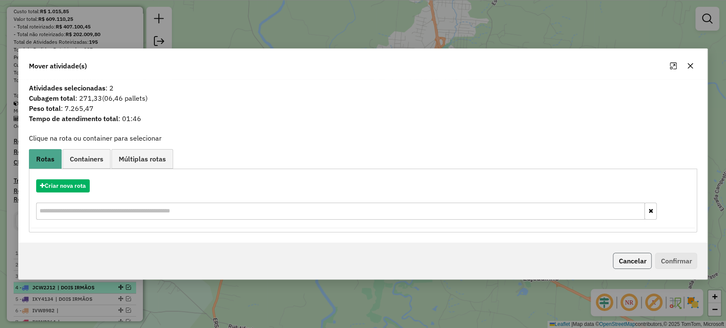
click at [631, 257] on button "Cancelar" at bounding box center [632, 261] width 39 height 16
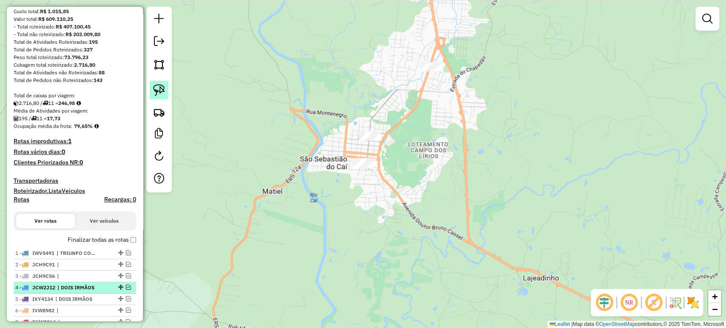
click at [156, 96] on img at bounding box center [159, 90] width 12 height 12
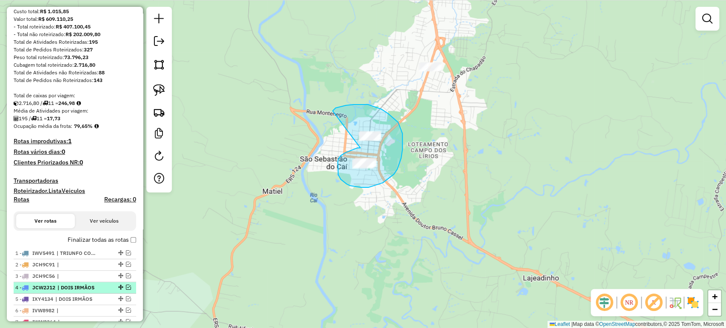
drag, startPoint x: 357, startPoint y: 148, endPoint x: 331, endPoint y: 113, distance: 43.7
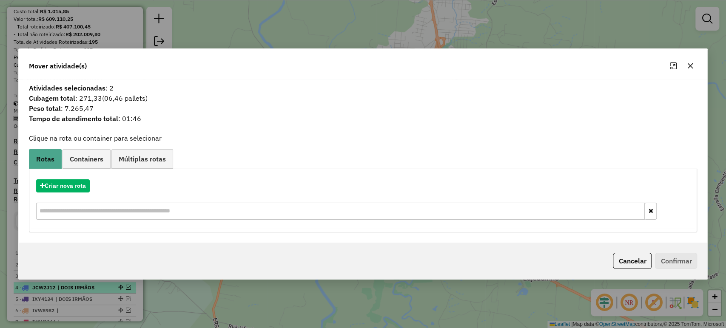
drag, startPoint x: 643, startPoint y: 258, endPoint x: 288, endPoint y: 94, distance: 391.0
click at [642, 258] on button "Cancelar" at bounding box center [632, 261] width 39 height 16
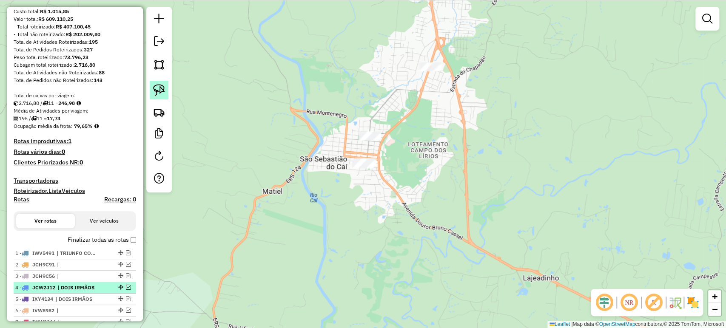
click at [159, 82] on link at bounding box center [159, 90] width 19 height 19
drag, startPoint x: 417, startPoint y: 49, endPoint x: 478, endPoint y: 53, distance: 61.4
click at [476, 55] on div "Janela de atendimento Grade de atendimento Capacidade Transportadoras Veículos …" at bounding box center [363, 164] width 726 height 328
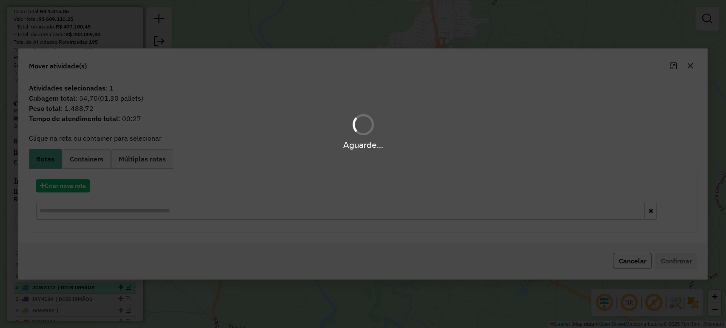
click at [636, 254] on button "Cancelar" at bounding box center [632, 261] width 39 height 16
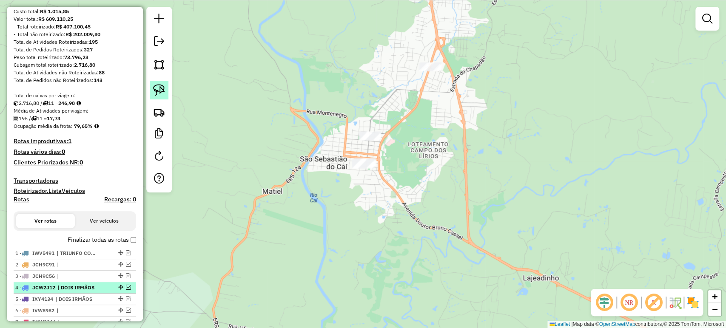
click at [165, 88] on link at bounding box center [159, 90] width 19 height 19
drag, startPoint x: 364, startPoint y: 113, endPoint x: 410, endPoint y: 131, distance: 49.7
click at [409, 132] on div "Janela de atendimento Grade de atendimento Capacidade Transportadoras Veículos …" at bounding box center [363, 164] width 726 height 328
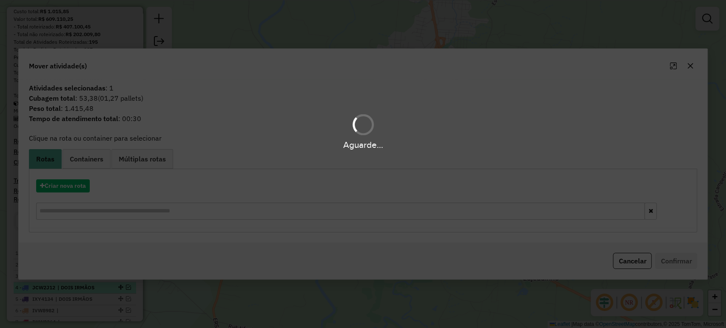
click at [620, 259] on hb-app "Aguarde... Pop-up bloqueado! Seu navegador bloqueou automáticamente a abertura …" at bounding box center [363, 164] width 726 height 328
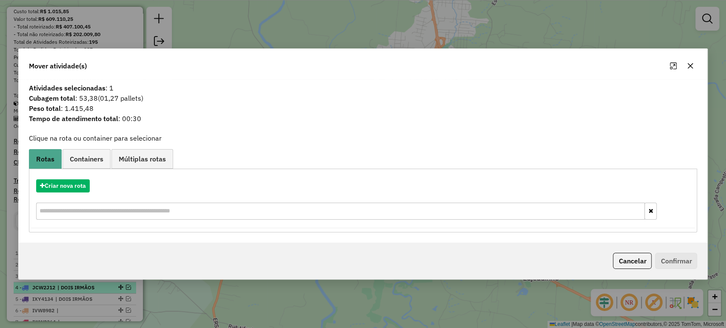
click at [620, 259] on button "Cancelar" at bounding box center [632, 261] width 39 height 16
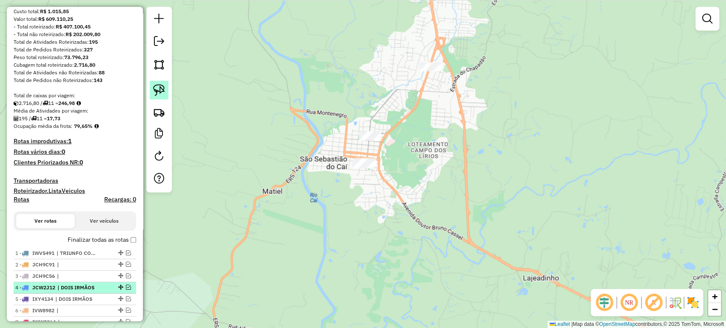
click at [162, 91] on img at bounding box center [159, 90] width 12 height 12
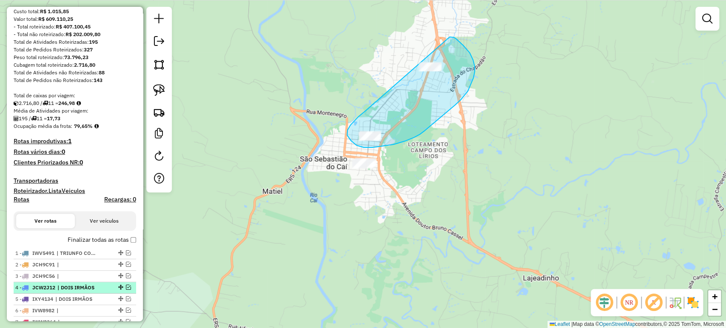
drag, startPoint x: 365, startPoint y: 111, endPoint x: 355, endPoint y: 57, distance: 55.3
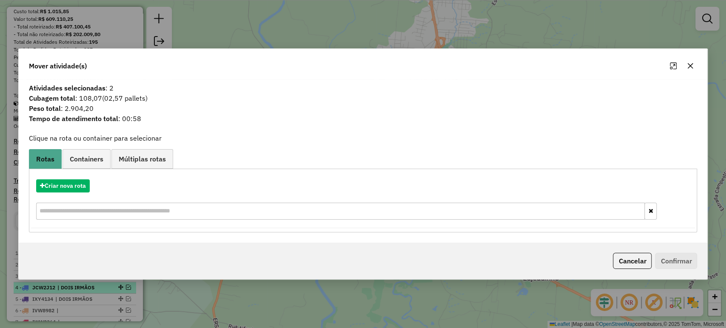
click at [619, 260] on button "Cancelar" at bounding box center [632, 261] width 39 height 16
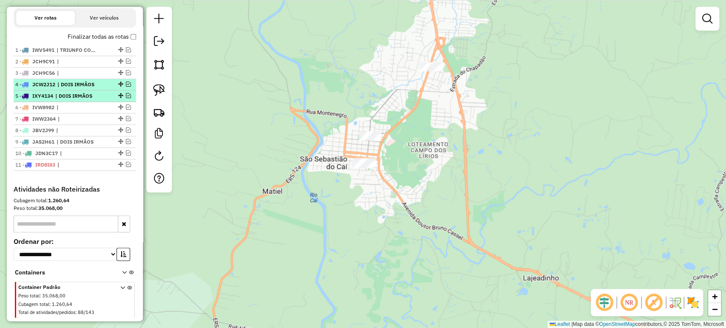
scroll to position [328, 0]
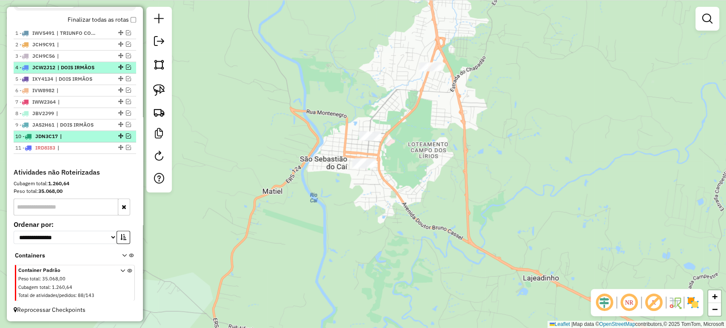
click at [128, 137] on em at bounding box center [128, 135] width 5 height 5
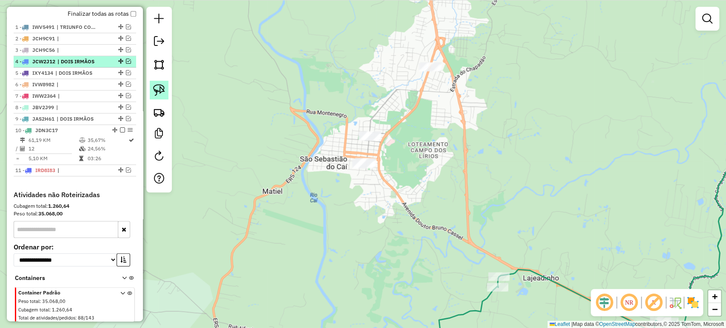
click at [153, 87] on img at bounding box center [159, 90] width 12 height 12
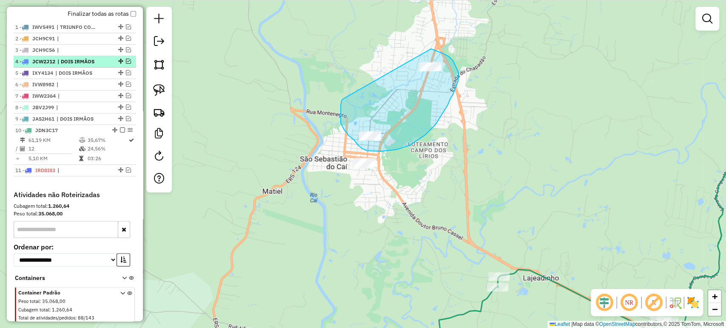
drag, startPoint x: 340, startPoint y: 121, endPoint x: 353, endPoint y: 71, distance: 51.9
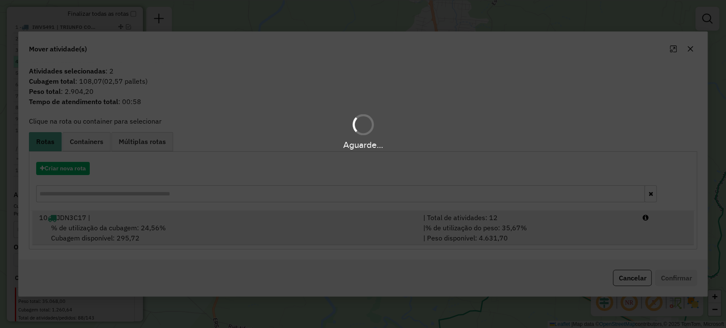
click at [129, 224] on span "% de utilização da cubagem: 24,56%" at bounding box center [108, 228] width 115 height 9
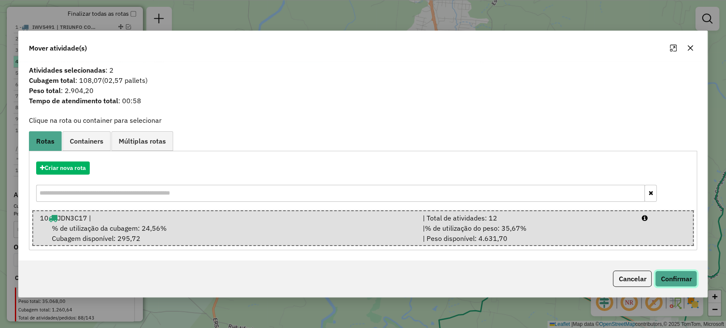
click at [672, 277] on button "Confirmar" at bounding box center [676, 279] width 42 height 16
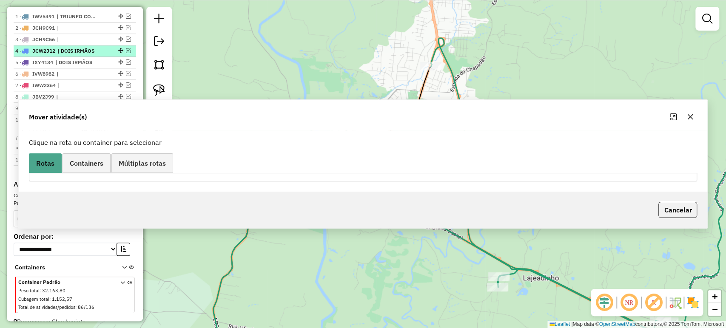
scroll to position [317, 0]
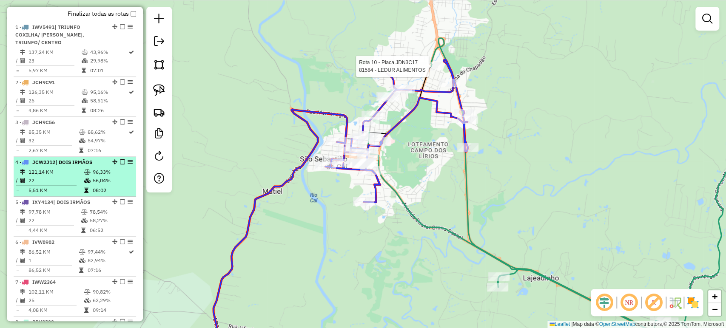
select select "*********"
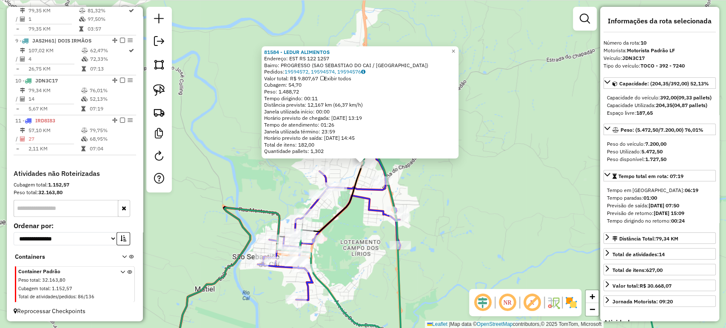
scroll to position [638, 0]
click at [368, 235] on div "Rota 11 - Placa IRD8I83 22413 - RESTAURANTE PE DA SE 81584 - LEDUR ALIMENTOS En…" at bounding box center [363, 164] width 726 height 328
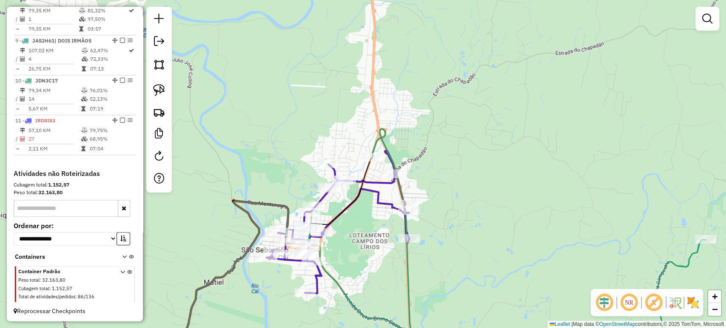
drag, startPoint x: 363, startPoint y: 241, endPoint x: 406, endPoint y: 208, distance: 53.7
click at [406, 208] on div "Janela de atendimento Grade de atendimento Capacidade Transportadoras Veículos …" at bounding box center [363, 164] width 726 height 328
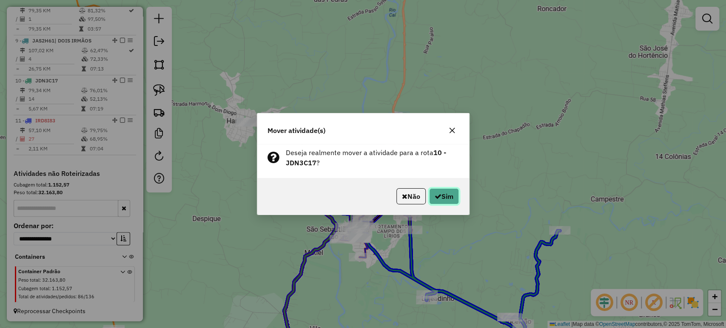
click at [439, 200] on icon "button" at bounding box center [437, 196] width 7 height 7
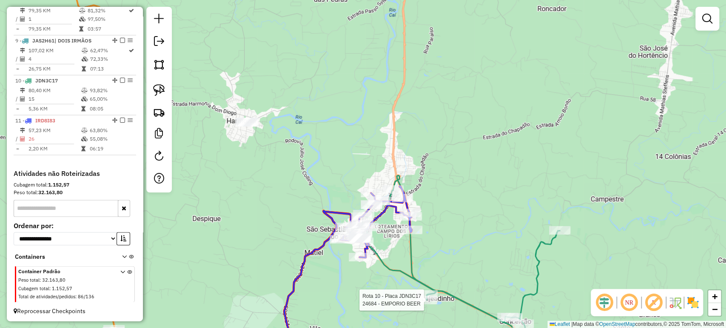
select select "*********"
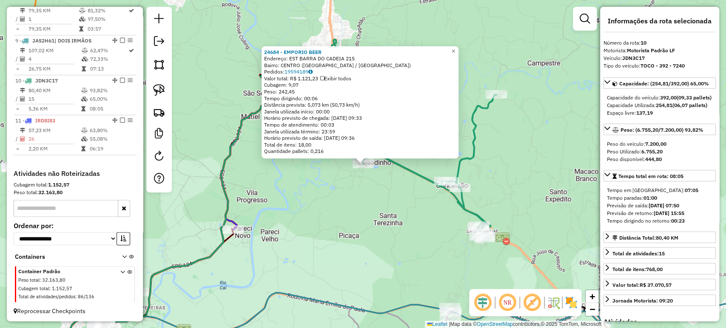
click at [401, 240] on div "24684 - EMPORIO BEER Endereço: EST BARRA DO CADEIA 215 Bairro: CENTRO (SAO SEBA…" at bounding box center [363, 164] width 726 height 328
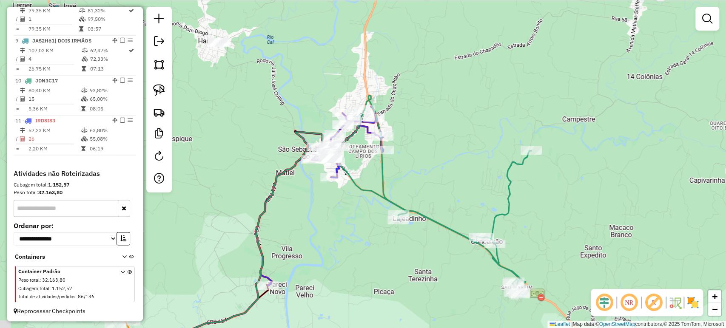
drag, startPoint x: 377, startPoint y: 228, endPoint x: 412, endPoint y: 284, distance: 66.1
click at [412, 284] on div "Janela de atendimento Grade de atendimento Capacidade Transportadoras Veículos …" at bounding box center [363, 164] width 726 height 328
select select "*********"
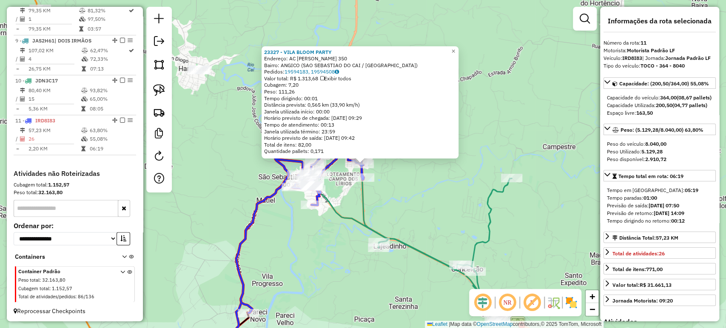
click at [349, 239] on div "23327 - VILA BLOOM PARTY Endereço: AC WALDOMIRO FREIBERGER 350 Bairro: ANGICO (…" at bounding box center [363, 164] width 726 height 328
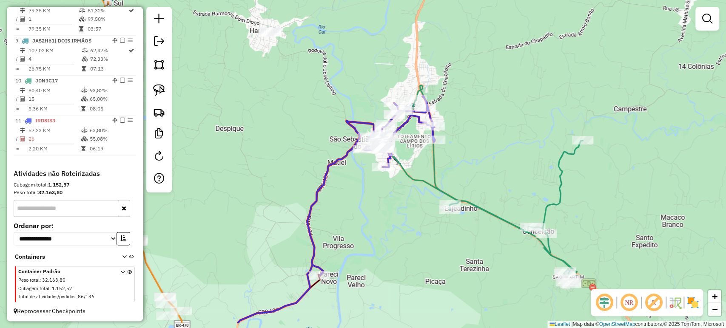
drag, startPoint x: 322, startPoint y: 213, endPoint x: 393, endPoint y: 175, distance: 80.4
click at [393, 175] on div "Janela de atendimento Grade de atendimento Capacidade Transportadoras Veículos …" at bounding box center [363, 164] width 726 height 328
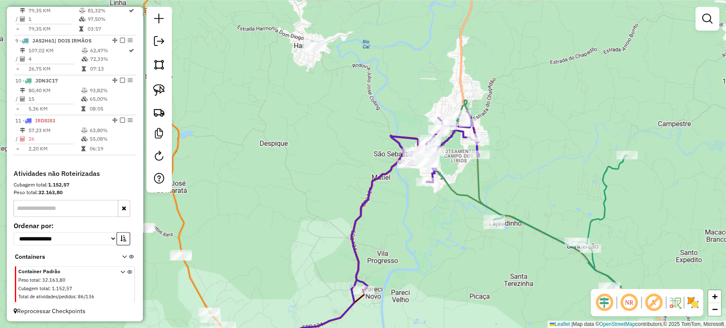
drag, startPoint x: 349, startPoint y: 185, endPoint x: 393, endPoint y: 200, distance: 46.6
click at [393, 200] on div "Janela de atendimento Grade de atendimento Capacidade Transportadoras Veículos …" at bounding box center [363, 164] width 726 height 328
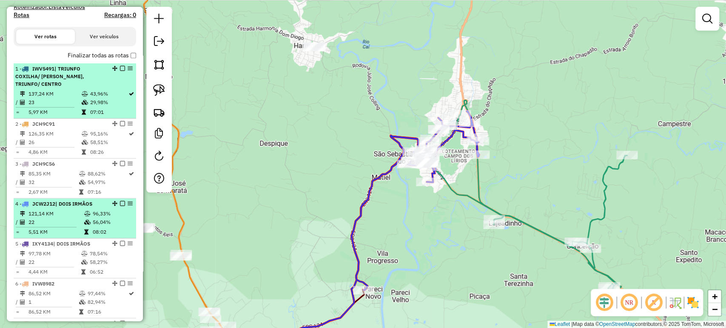
scroll to position [213, 0]
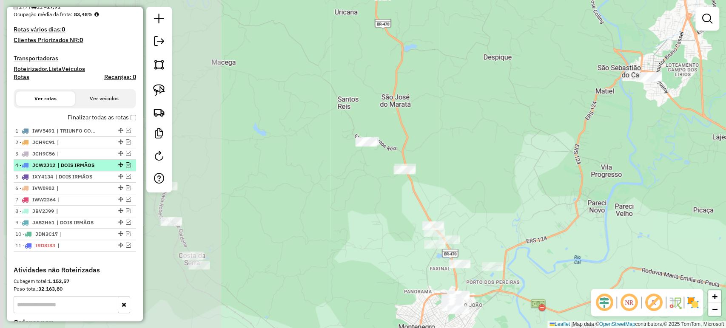
drag, startPoint x: 251, startPoint y: 195, endPoint x: 467, endPoint y: 111, distance: 231.5
click at [467, 111] on div "Janela de atendimento Grade de atendimento Capacidade Transportadoras Veículos …" at bounding box center [363, 164] width 726 height 328
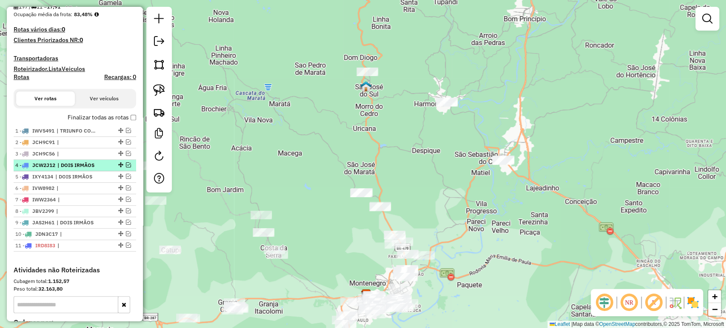
drag, startPoint x: 486, startPoint y: 125, endPoint x: 429, endPoint y: 192, distance: 87.1
click at [429, 192] on div "Janela de atendimento Grade de atendimento Capacidade Transportadoras Veículos …" at bounding box center [363, 164] width 726 height 328
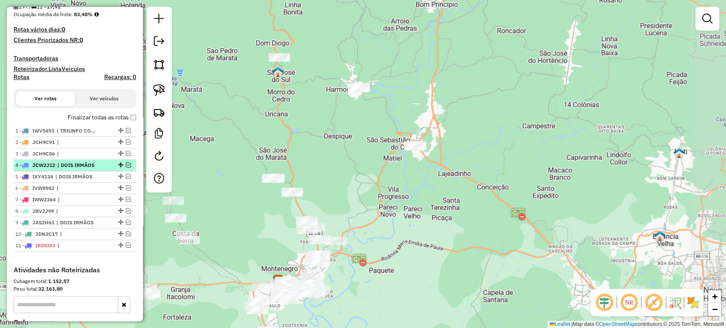
drag, startPoint x: 290, startPoint y: 101, endPoint x: 235, endPoint y: 110, distance: 56.3
click at [235, 110] on div "Janela de atendimento Grade de atendimento Capacidade Transportadoras Veículos …" at bounding box center [363, 164] width 726 height 328
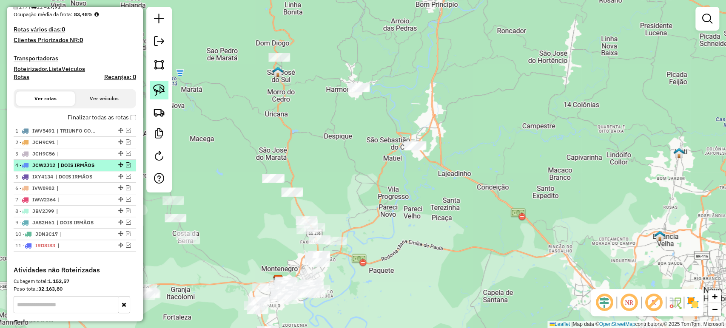
click at [158, 85] on img at bounding box center [159, 90] width 12 height 12
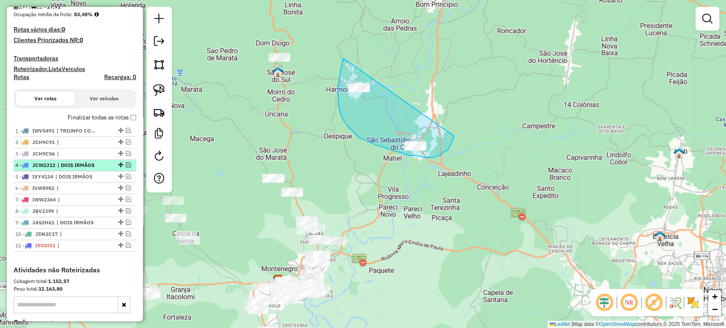
drag, startPoint x: 343, startPoint y: 58, endPoint x: 456, endPoint y: 133, distance: 135.0
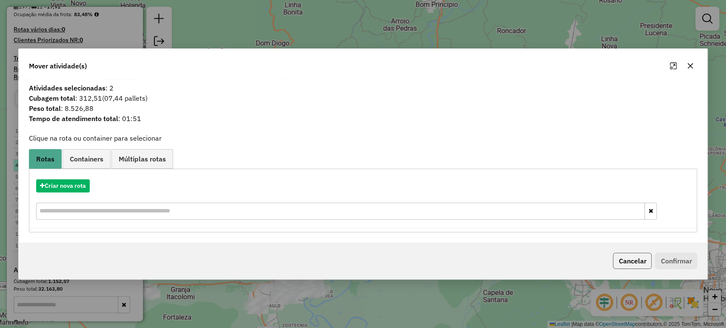
click at [624, 258] on button "Cancelar" at bounding box center [632, 261] width 39 height 16
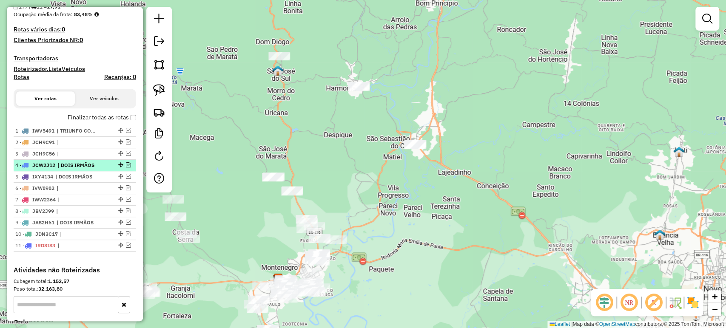
click at [417, 224] on div "Janela de atendimento Grade de atendimento Capacidade Transportadoras Veículos …" at bounding box center [363, 164] width 726 height 328
click at [163, 92] on img at bounding box center [159, 90] width 12 height 12
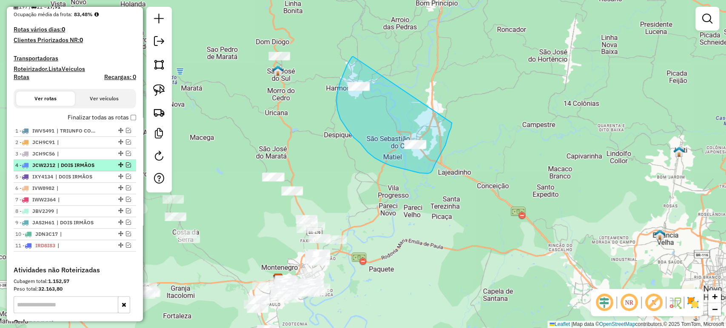
drag, startPoint x: 352, startPoint y: 57, endPoint x: 451, endPoint y: 123, distance: 119.7
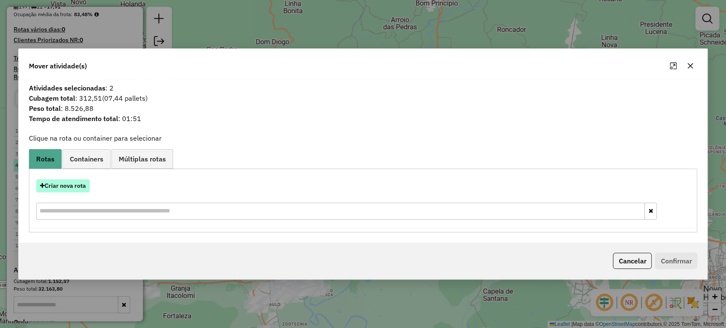
click at [86, 185] on button "Criar nova rota" at bounding box center [63, 185] width 54 height 13
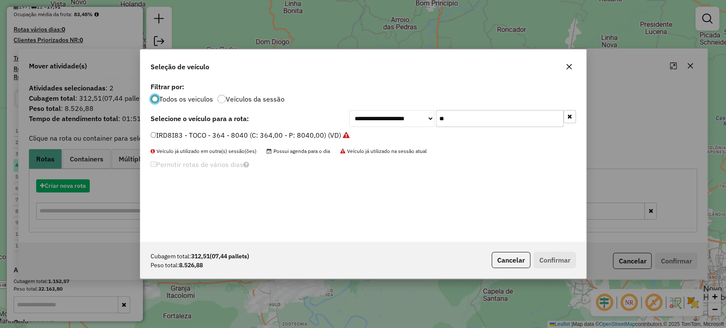
scroll to position [4, 3]
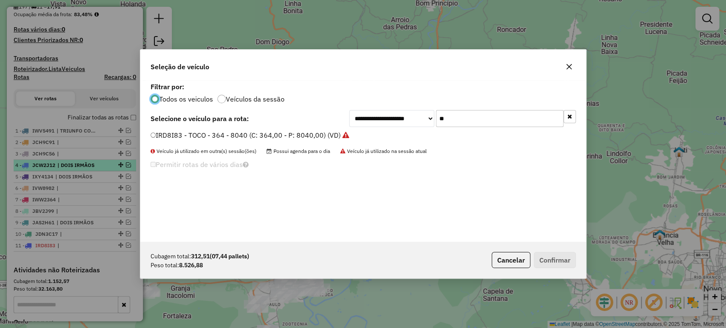
click at [453, 120] on input "**" at bounding box center [500, 118] width 128 height 17
click at [464, 122] on input "***" at bounding box center [500, 118] width 128 height 17
type input "***"
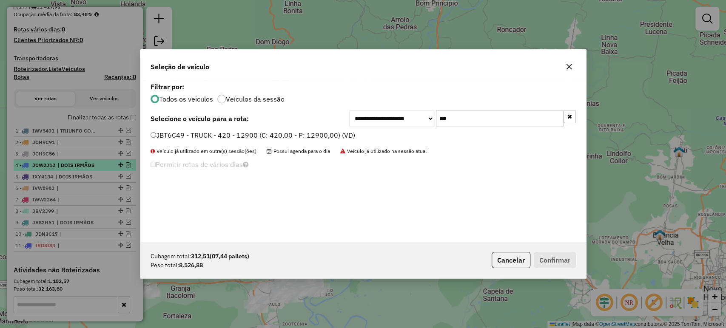
click at [315, 132] on label "JBT6C49 - TRUCK - 420 - 12900 (C: 420,00 - P: 12900,00) (VD)" at bounding box center [252, 135] width 204 height 10
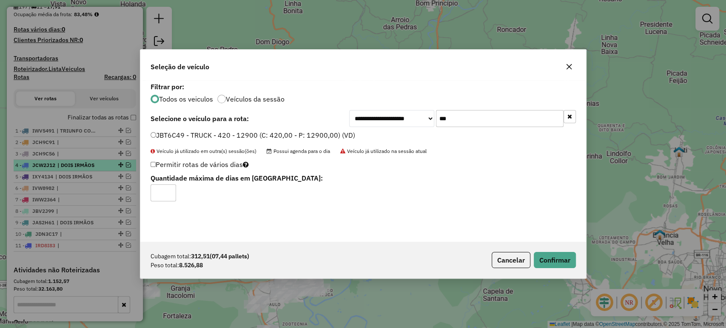
click at [315, 132] on label "JBT6C49 - TRUCK - 420 - 12900 (C: 420,00 - P: 12900,00) (VD)" at bounding box center [252, 135] width 204 height 10
click at [546, 254] on button "Confirmar" at bounding box center [554, 260] width 42 height 16
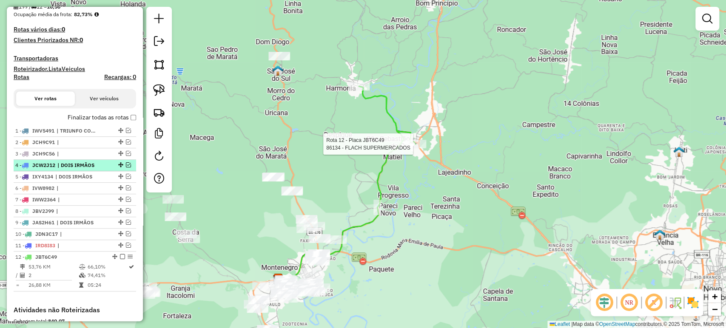
click at [412, 148] on div at bounding box center [415, 144] width 21 height 9
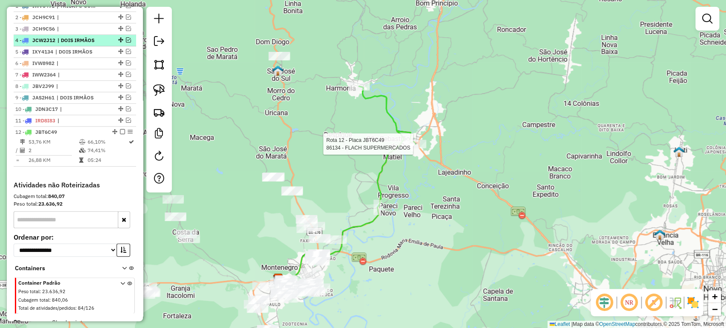
select select "*********"
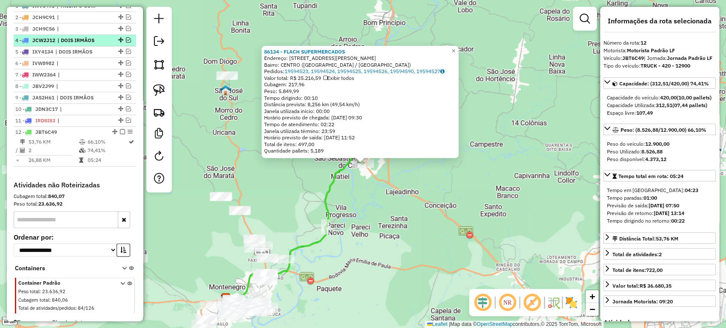
scroll to position [357, 0]
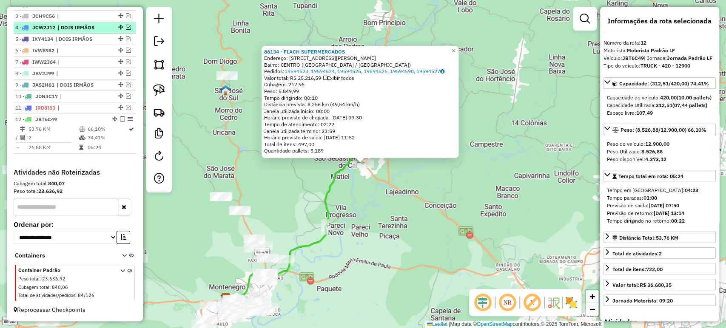
click at [375, 224] on div "86134 - FLACH SUPERMERCADOS Endereço: AV EGDIO MICHAELSEN 785 Bairro: CENTRO (S…" at bounding box center [363, 164] width 726 height 328
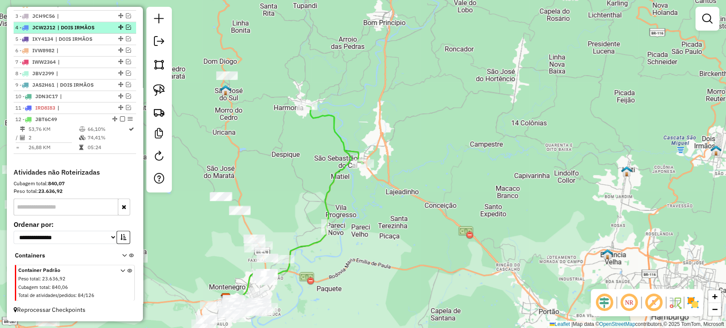
drag, startPoint x: 378, startPoint y: 242, endPoint x: 432, endPoint y: 163, distance: 95.9
click at [432, 163] on div "86134 - FLACH SUPERMERCADOS Endereço: AV EGDIO MICHAELSEN 785 Bairro: CENTRO (S…" at bounding box center [363, 164] width 726 height 328
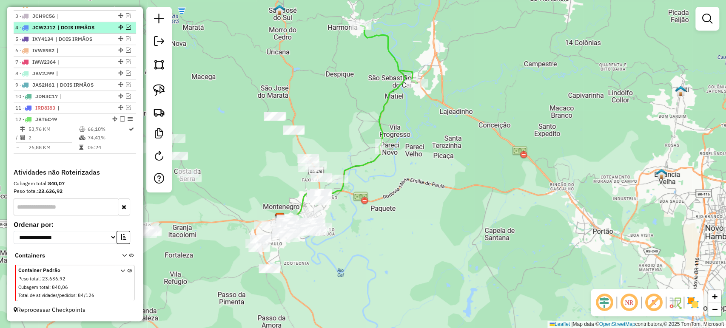
scroll to position [168, 0]
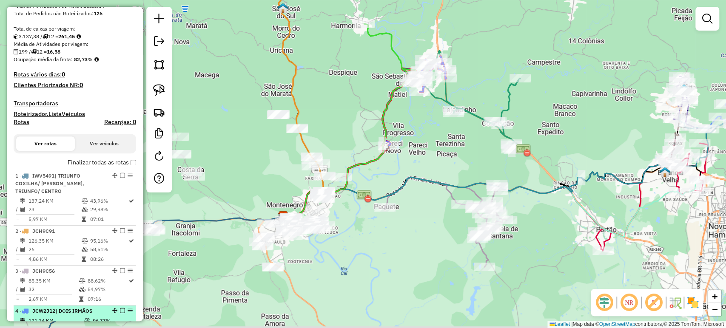
drag, startPoint x: 355, startPoint y: 233, endPoint x: 494, endPoint y: 214, distance: 141.1
click at [401, 213] on div "Janela de atendimento Grade de atendimento Capacidade Transportadoras Veículos …" at bounding box center [363, 164] width 726 height 328
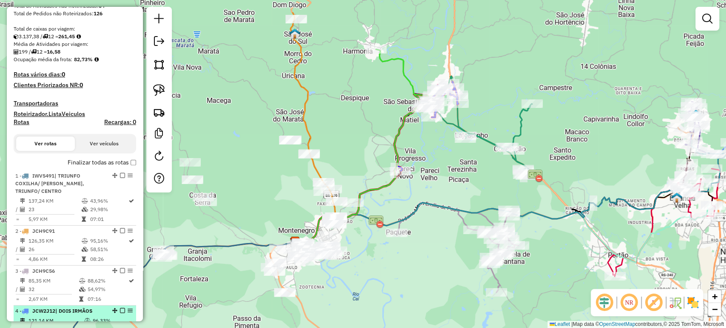
drag, startPoint x: 459, startPoint y: 208, endPoint x: 413, endPoint y: 253, distance: 64.6
click at [413, 253] on div "Janela de atendimento Grade de atendimento Capacidade Transportadoras Veículos …" at bounding box center [363, 164] width 726 height 328
click at [424, 122] on div at bounding box center [431, 117] width 21 height 9
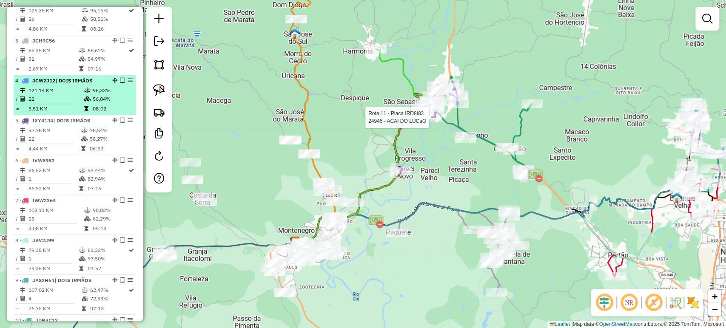
select select "*********"
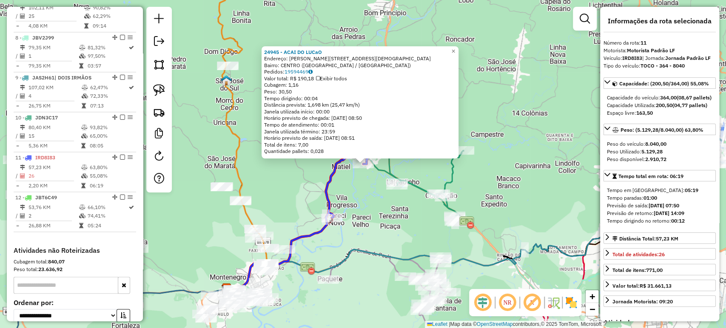
scroll to position [678, 0]
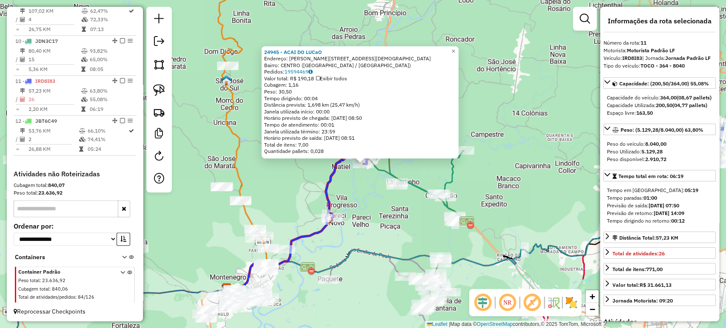
click at [363, 215] on div "24945 - ACAI DO LUCaO Endereço: R SATURNINO DA SILVA 358 Bairro: CENTRO (SAO SE…" at bounding box center [363, 164] width 726 height 328
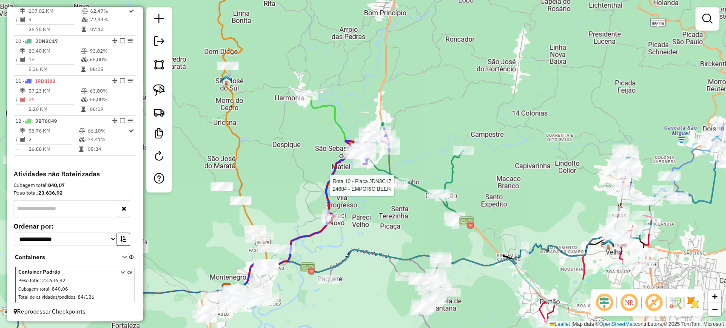
select select "*********"
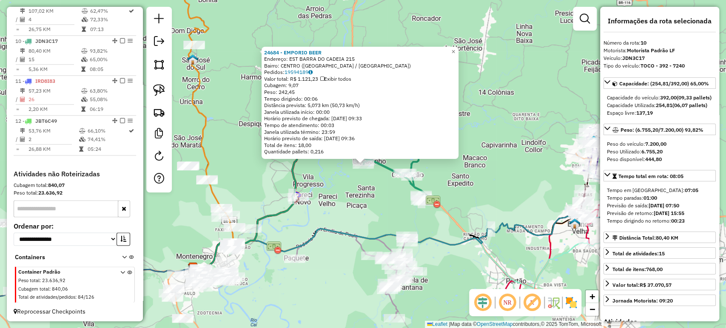
click at [380, 204] on div "24684 - EMPORIO BEER Endereço: EST BARRA DO CADEIA 215 Bairro: CENTRO (SAO SEBA…" at bounding box center [363, 164] width 726 height 328
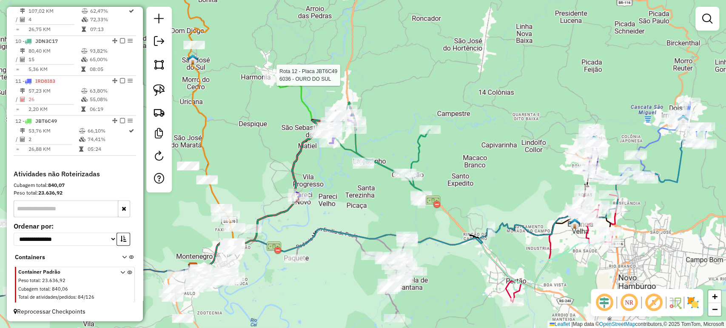
select select "*********"
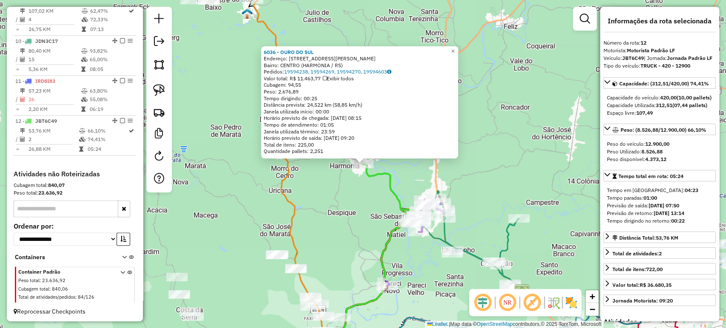
click at [316, 244] on div "6036 - OURO DO SUL Endereço: R FREDERICO CALSING 380 Bairro: CENTRO (HARMONIA /…" at bounding box center [363, 164] width 726 height 328
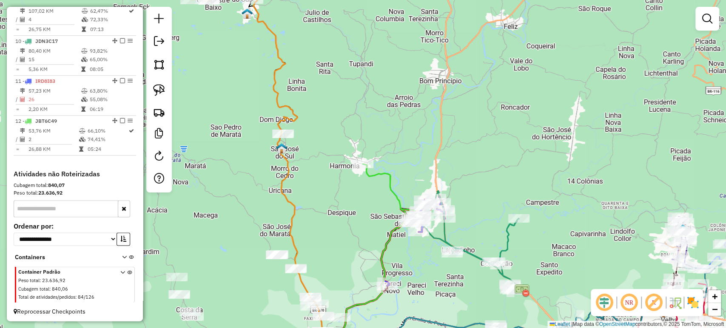
drag, startPoint x: 323, startPoint y: 254, endPoint x: 349, endPoint y: 102, distance: 153.5
click at [349, 102] on div "6036 - OURO DO SUL Endereço: R FREDERICO CALSING 380 Bairro: CENTRO (HARMONIA /…" at bounding box center [363, 164] width 726 height 328
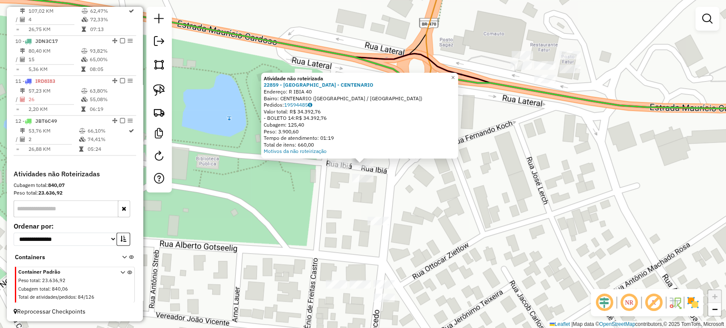
click at [326, 201] on div "Atividade não roteirizada 22859 - MOMBACH - CENTENARIO Endereço: R IBIA 40 Bair…" at bounding box center [363, 164] width 726 height 328
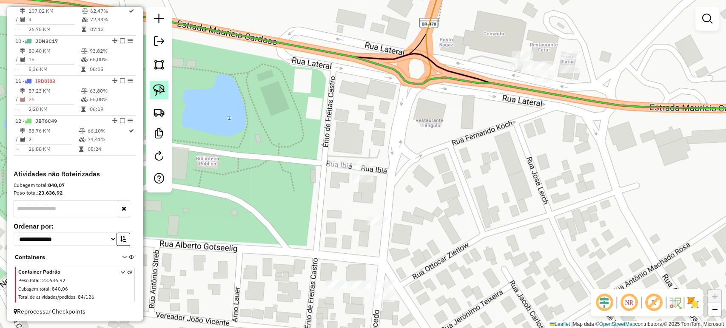
click at [161, 81] on link at bounding box center [159, 90] width 19 height 19
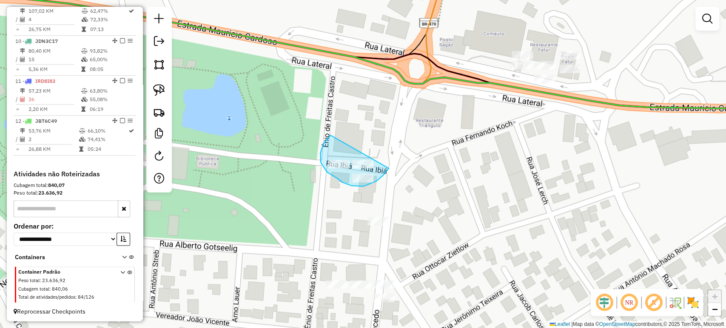
drag, startPoint x: 330, startPoint y: 135, endPoint x: 391, endPoint y: 166, distance: 67.7
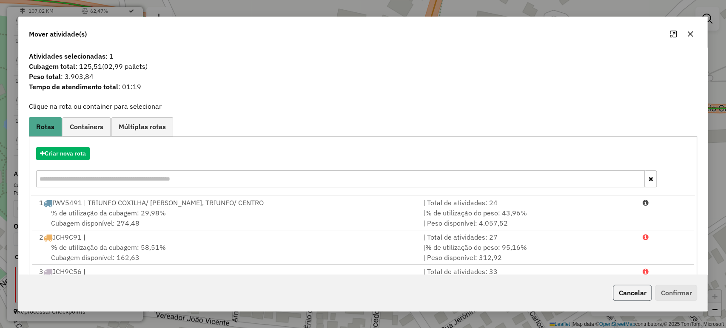
click at [621, 301] on button "Cancelar" at bounding box center [632, 293] width 39 height 16
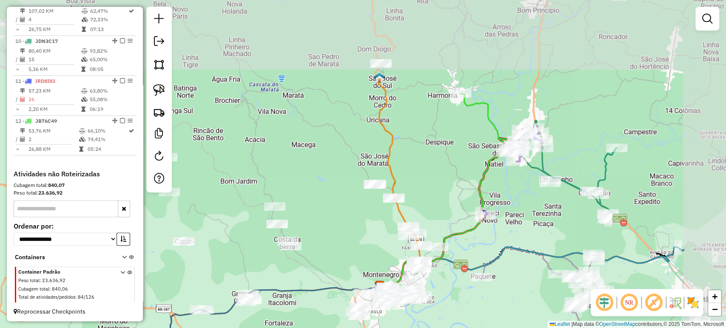
drag, startPoint x: 547, startPoint y: 112, endPoint x: 428, endPoint y: 224, distance: 163.0
click at [428, 224] on div "Janela de atendimento Grade de atendimento Capacidade Transportadoras Veículos …" at bounding box center [363, 164] width 726 height 328
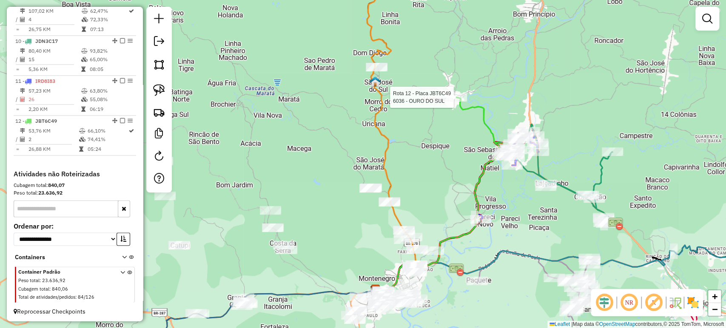
click at [454, 102] on div at bounding box center [455, 97] width 21 height 9
select select "*********"
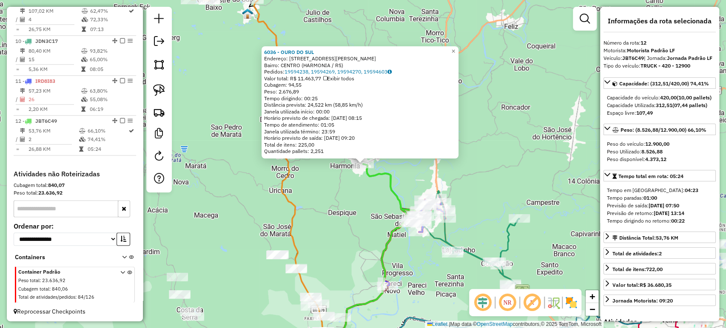
click at [393, 204] on div "6036 - OURO DO SUL Endereço: R FREDERICO CALSING 380 Bairro: CENTRO (HARMONIA /…" at bounding box center [363, 164] width 726 height 328
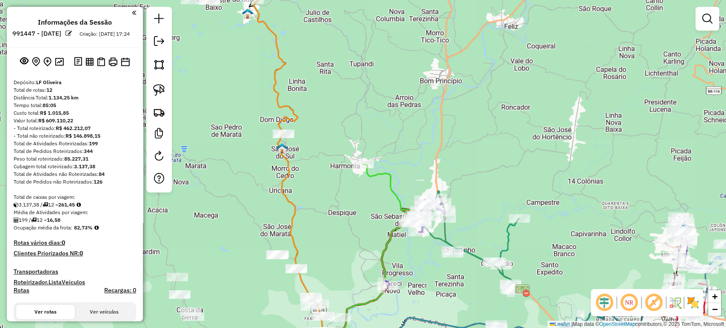
scroll to position [678, 0]
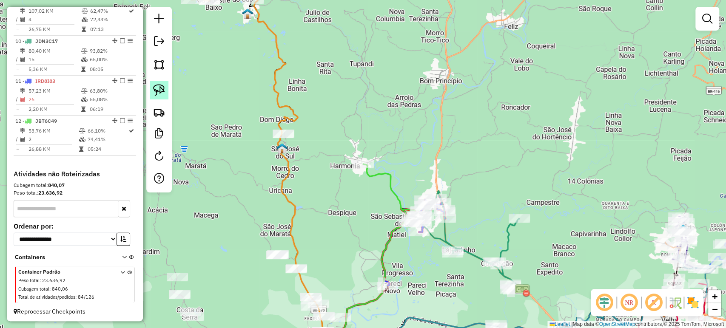
click at [161, 92] on img at bounding box center [159, 90] width 12 height 12
drag, startPoint x: 349, startPoint y: 208, endPoint x: 358, endPoint y: 186, distance: 23.5
click at [358, 186] on div "Janela de atendimento Grade de atendimento Capacidade Transportadoras Veículos …" at bounding box center [363, 164] width 726 height 328
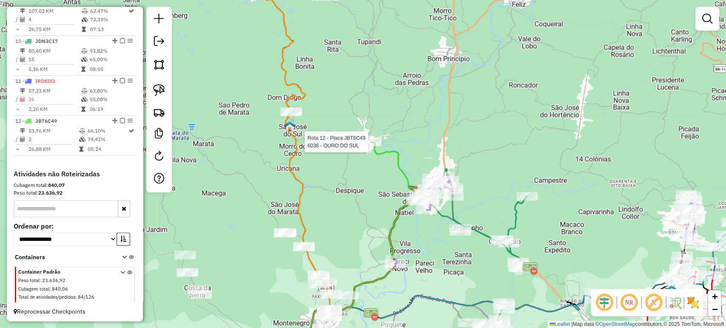
select select "*********"
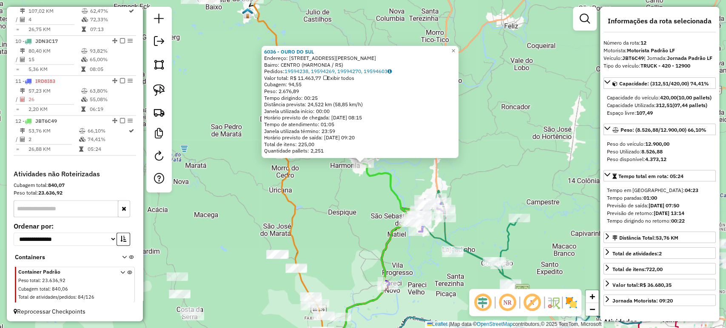
click at [340, 213] on div "6036 - OURO DO SUL Endereço: R FREDERICO CALSING 380 Bairro: CENTRO (HARMONIA /…" at bounding box center [363, 164] width 726 height 328
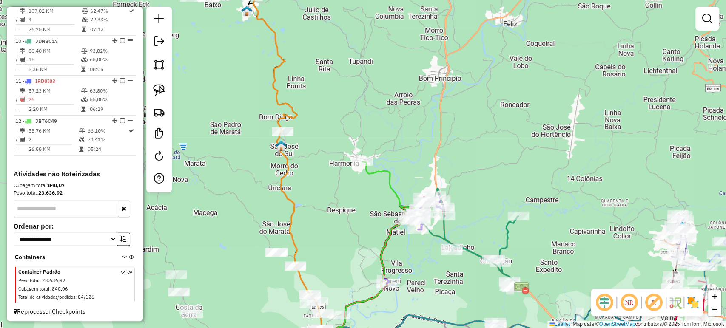
drag, startPoint x: 349, startPoint y: 223, endPoint x: 327, endPoint y: 205, distance: 28.1
click at [327, 205] on div "Janela de atendimento Grade de atendimento Capacidade Transportadoras Veículos …" at bounding box center [363, 164] width 726 height 328
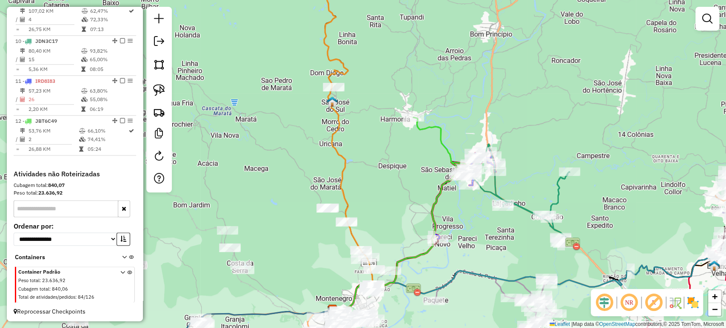
drag, startPoint x: 341, startPoint y: 224, endPoint x: 413, endPoint y: 196, distance: 77.1
click at [413, 196] on div "Janela de atendimento Grade de atendimento Capacidade Transportadoras Veículos …" at bounding box center [363, 164] width 726 height 328
click at [153, 90] on img at bounding box center [159, 90] width 12 height 12
drag, startPoint x: 323, startPoint y: 63, endPoint x: 361, endPoint y: 91, distance: 47.8
click at [361, 91] on div "Janela de atendimento Grade de atendimento Capacidade Transportadoras Veículos …" at bounding box center [363, 164] width 726 height 328
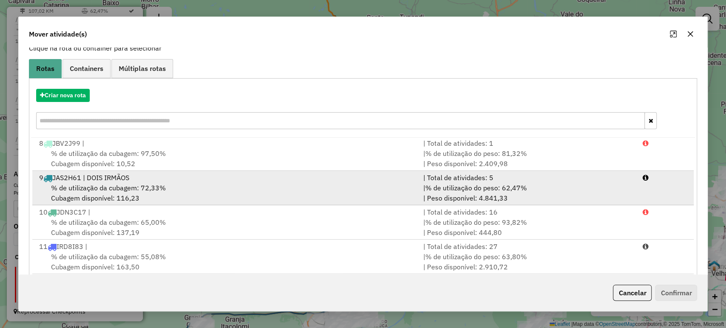
scroll to position [105, 0]
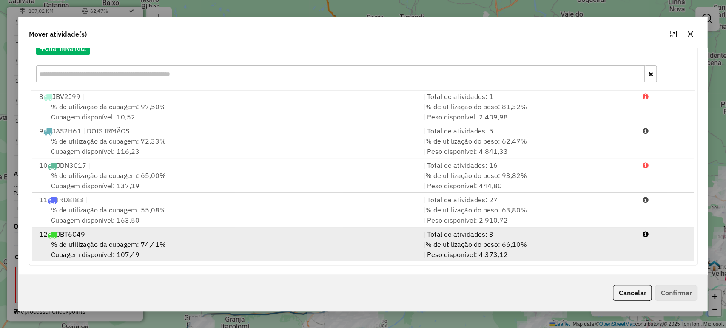
click at [116, 237] on div "12 JBT6C49 |" at bounding box center [226, 234] width 384 height 10
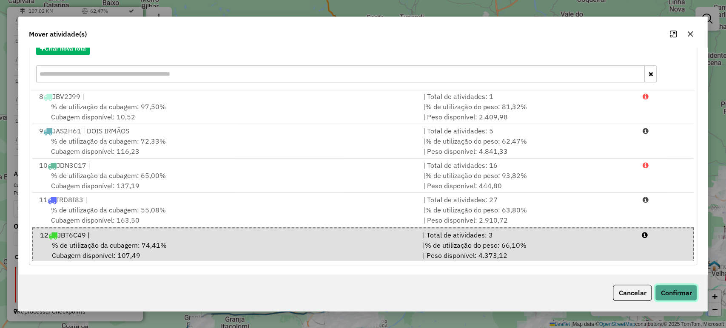
click at [687, 292] on button "Confirmar" at bounding box center [676, 293] width 42 height 16
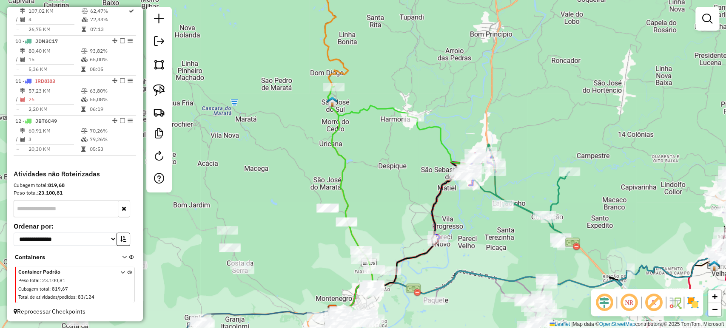
scroll to position [0, 0]
select select "*********"
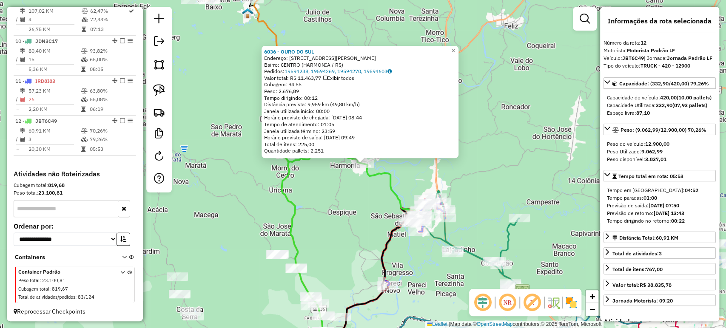
click at [358, 204] on div "6036 - OURO DO SUL Endereço: [PERSON_NAME] 380 Bairro: CENTRO (HARMONIA / RS) P…" at bounding box center [363, 164] width 726 height 328
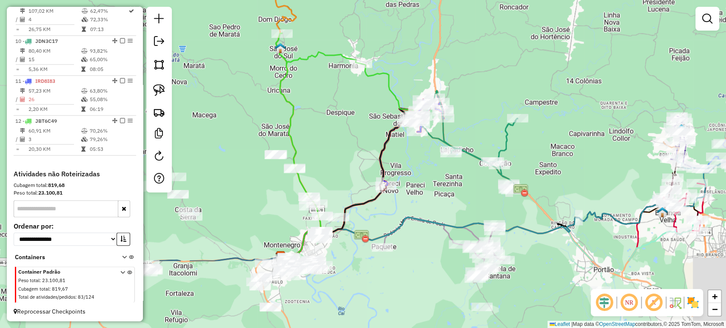
drag, startPoint x: 355, startPoint y: 211, endPoint x: 353, endPoint y: 108, distance: 102.5
click at [353, 108] on div "Janela de atendimento Grade de atendimento Capacidade Transportadoras Veículos …" at bounding box center [363, 164] width 726 height 328
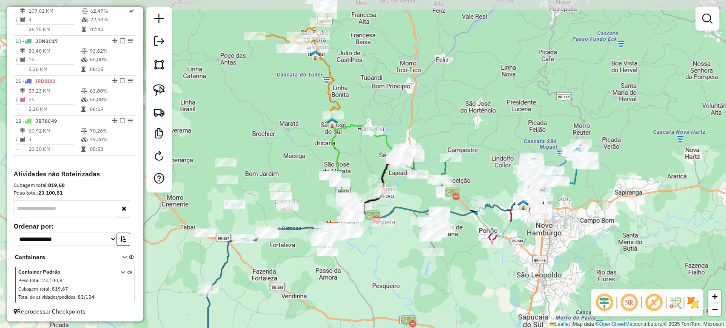
drag, startPoint x: 383, startPoint y: 194, endPoint x: 399, endPoint y: 240, distance: 48.4
click at [399, 240] on div "Janela de atendimento Grade de atendimento Capacidade Transportadoras Veículos …" at bounding box center [363, 164] width 726 height 328
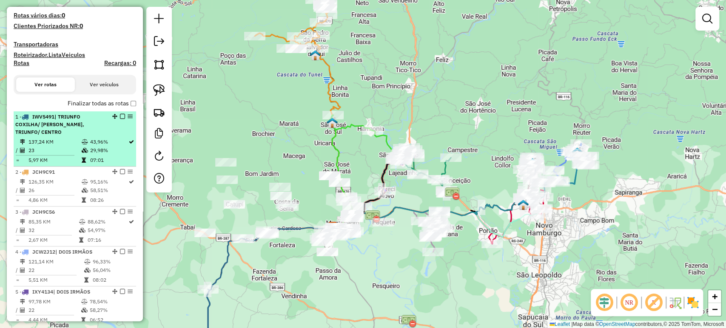
scroll to position [206, 0]
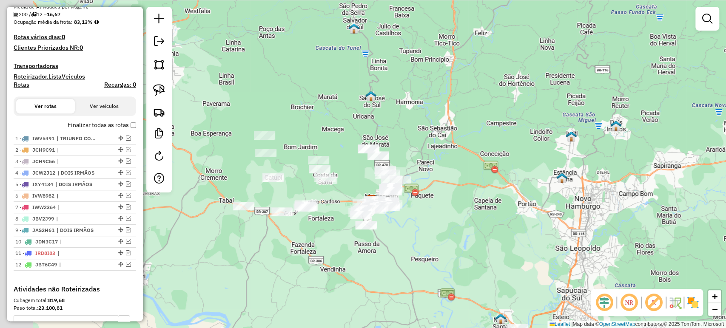
drag, startPoint x: 430, startPoint y: 251, endPoint x: 251, endPoint y: 166, distance: 197.6
click at [469, 220] on div "Janela de atendimento Grade de atendimento Capacidade Transportadoras Veículos …" at bounding box center [363, 164] width 726 height 328
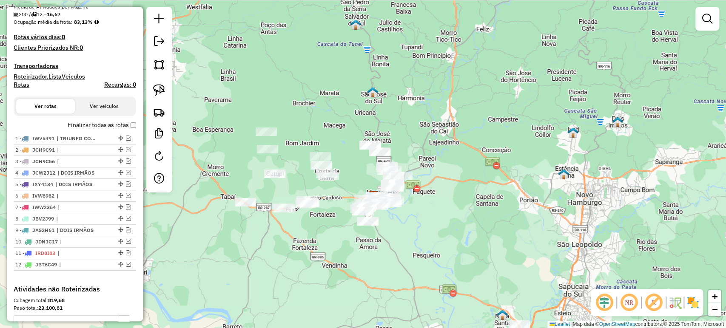
click at [169, 90] on div at bounding box center [159, 100] width 26 height 186
click at [161, 91] on img at bounding box center [159, 90] width 12 height 12
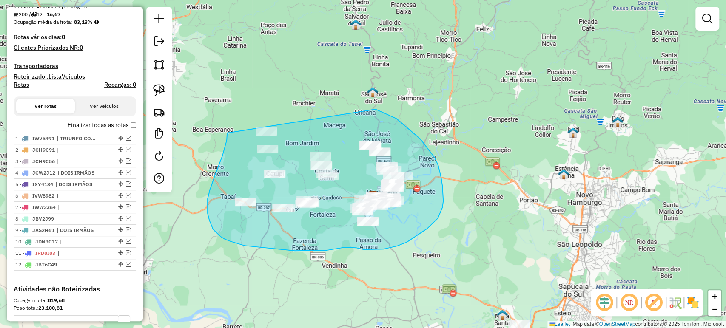
drag, startPoint x: 224, startPoint y: 148, endPoint x: 354, endPoint y: 97, distance: 139.1
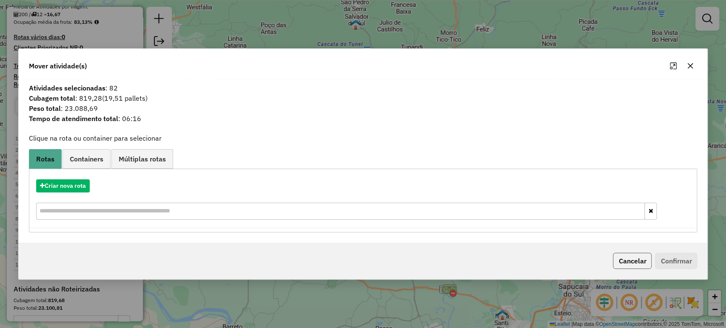
click at [635, 260] on button "Cancelar" at bounding box center [632, 261] width 39 height 16
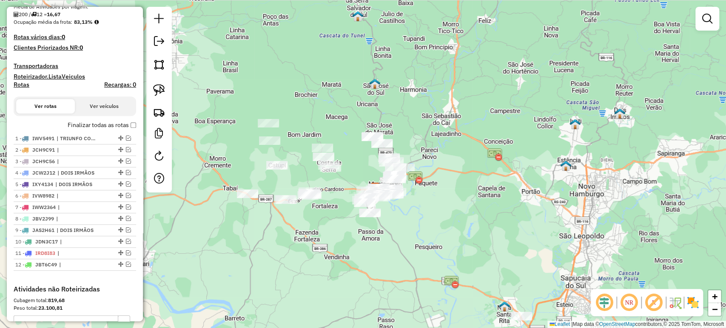
drag, startPoint x: 455, startPoint y: 227, endPoint x: 457, endPoint y: 218, distance: 8.8
click at [457, 218] on div "Janela de atendimento Grade de atendimento Capacidade Transportadoras Veículos …" at bounding box center [363, 164] width 726 height 328
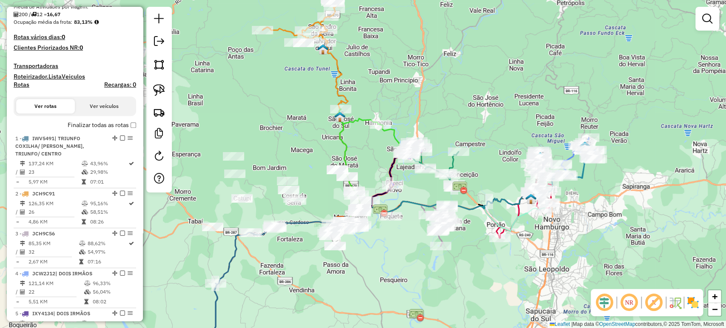
drag, startPoint x: 432, startPoint y: 229, endPoint x: 397, endPoint y: 261, distance: 47.2
click at [397, 261] on div "Janela de atendimento Grade de atendimento Capacidade Transportadoras Veículos …" at bounding box center [363, 164] width 726 height 328
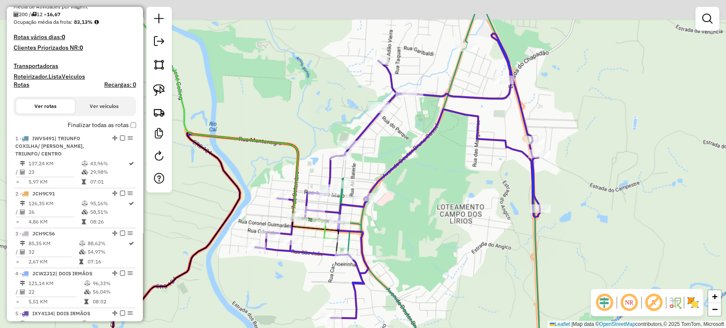
drag, startPoint x: 428, startPoint y: 122, endPoint x: 412, endPoint y: 190, distance: 69.7
click at [412, 190] on div "Janela de atendimento Grade de atendimento Capacidade Transportadoras Veículos …" at bounding box center [363, 164] width 726 height 328
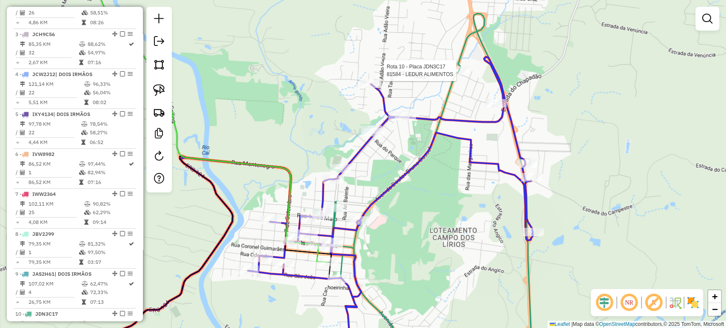
select select "*********"
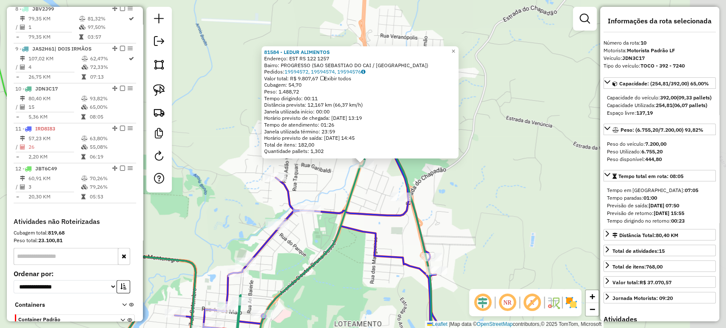
scroll to position [678, 0]
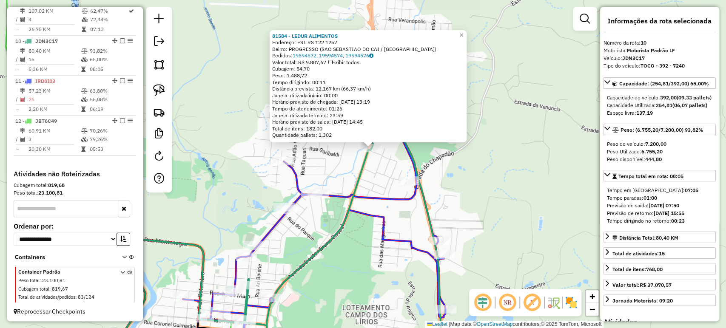
drag, startPoint x: 359, startPoint y: 250, endPoint x: 430, endPoint y: 156, distance: 118.1
click at [440, 140] on div "81584 - LEDUR ALIMENTOS Endereço: EST RS 122 1257 Bairro: PROGRESSO (SAO SEBAST…" at bounding box center [363, 164] width 726 height 328
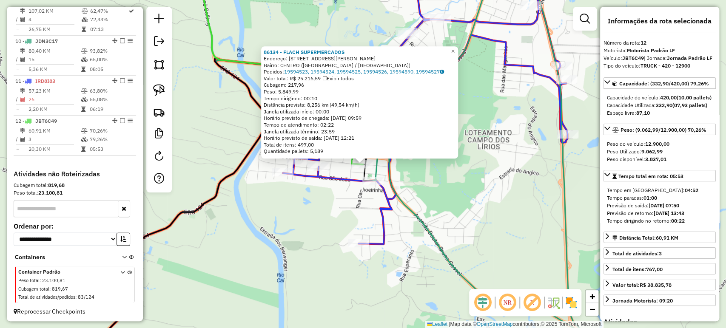
click at [310, 247] on div "86134 - FLACH SUPERMERCADOS Endereço: AV EGDIO MICHAELSEN 785 Bairro: CENTRO (S…" at bounding box center [363, 164] width 726 height 328
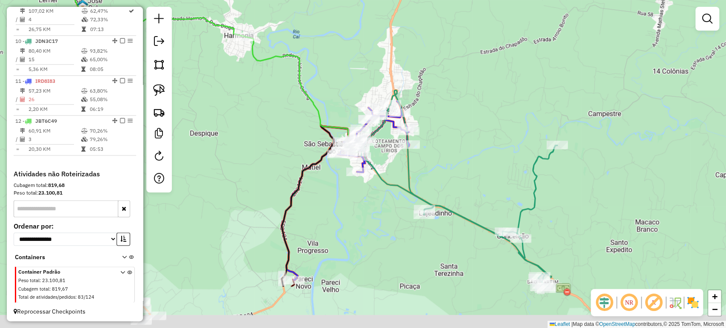
drag, startPoint x: 314, startPoint y: 277, endPoint x: 349, endPoint y: 202, distance: 82.4
click at [349, 202] on div "Janela de atendimento Grade de atendimento Capacidade Transportadoras Veículos …" at bounding box center [363, 164] width 726 height 328
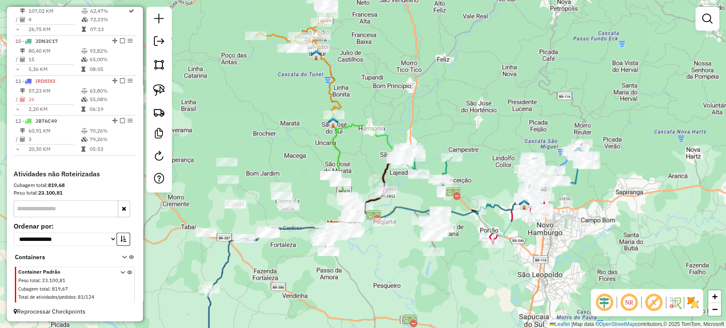
drag, startPoint x: 359, startPoint y: 254, endPoint x: 448, endPoint y: 216, distance: 96.2
click at [449, 217] on div "Rota 3 - Placa JCH9C56 24678 - SABOR DO CAMPO Janela de atendimento Grade de at…" at bounding box center [363, 164] width 726 height 328
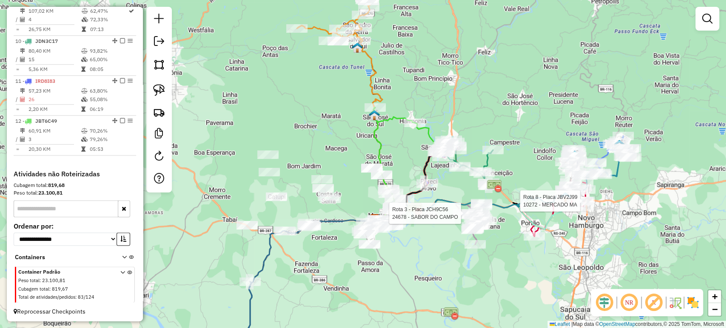
select select "*********"
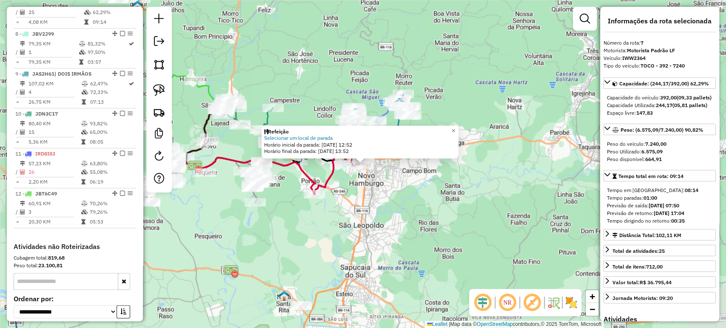
scroll to position [587, 0]
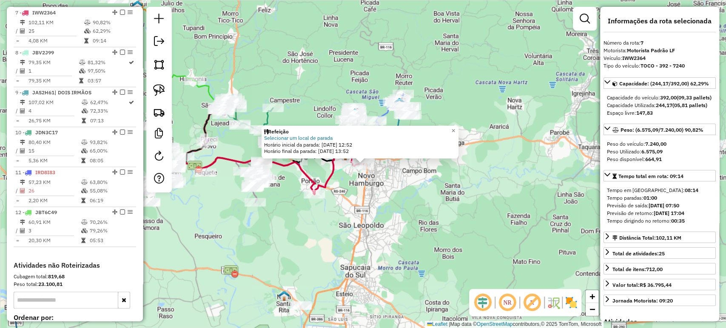
click at [440, 212] on div "Refeição Selecionar um local de parada Horário inicial da parada: 20/08/2025 12…" at bounding box center [363, 164] width 726 height 328
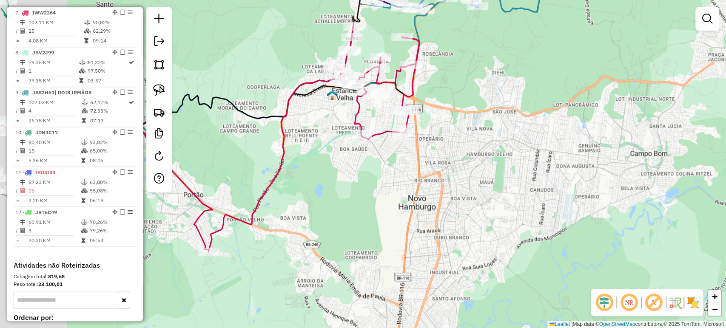
drag, startPoint x: 300, startPoint y: 117, endPoint x: 374, endPoint y: 115, distance: 74.0
click at [374, 115] on div "Janela de atendimento Grade de atendimento Capacidade Transportadoras Veículos …" at bounding box center [363, 164] width 726 height 328
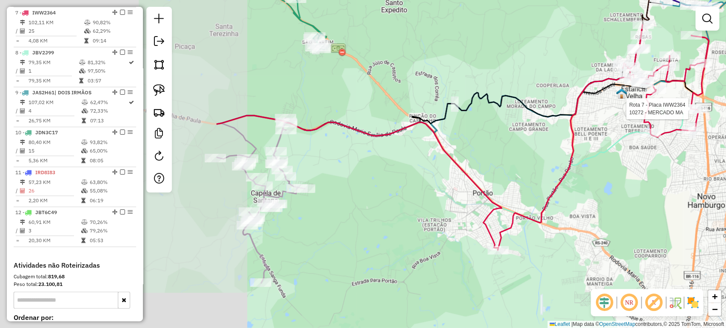
drag, startPoint x: 582, startPoint y: 117, endPoint x: 654, endPoint y: 116, distance: 71.4
click at [663, 113] on div "Rota 7 - Placa IWW2364 10272 - MERCADO MA Janela de atendimento Grade de atendi…" at bounding box center [363, 164] width 726 height 328
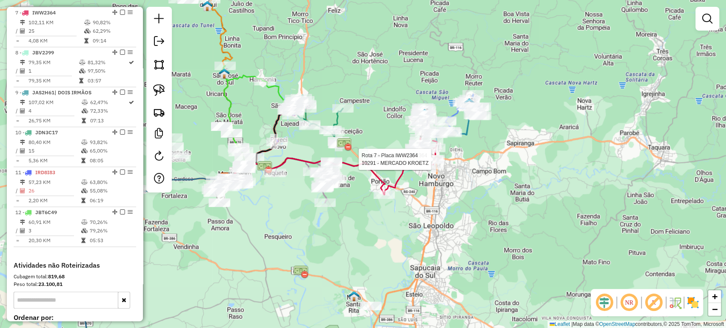
drag, startPoint x: 348, startPoint y: 183, endPoint x: 416, endPoint y: 212, distance: 74.3
click at [424, 204] on div "Rota 7 - Placa IWW2364 10272 - MERCADO MA Rota 7 - Placa IWW2364 10291 - MERCAD…" at bounding box center [363, 164] width 726 height 328
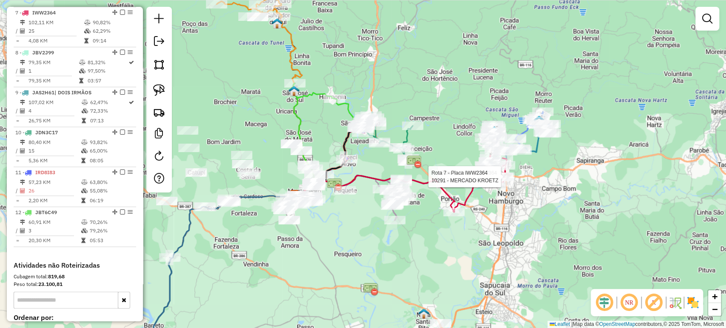
click at [337, 235] on div "Rota 7 - Placa IWW2364 10272 - MERCADO MA Rota 7 - Placa IWW2364 10291 - MERCAD…" at bounding box center [363, 164] width 726 height 328
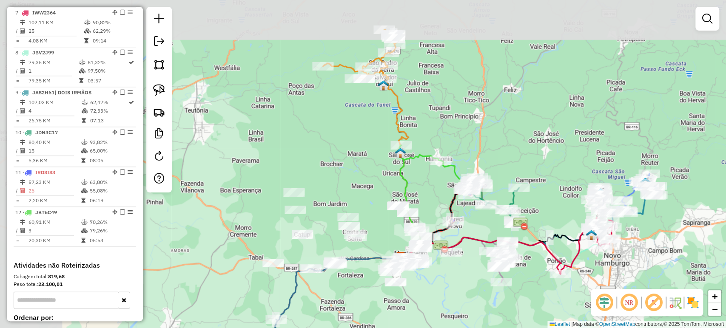
drag, startPoint x: 336, startPoint y: 223, endPoint x: 443, endPoint y: 285, distance: 123.4
click at [443, 285] on div "Janela de atendimento Grade de atendimento Capacidade Transportadoras Veículos …" at bounding box center [363, 164] width 726 height 328
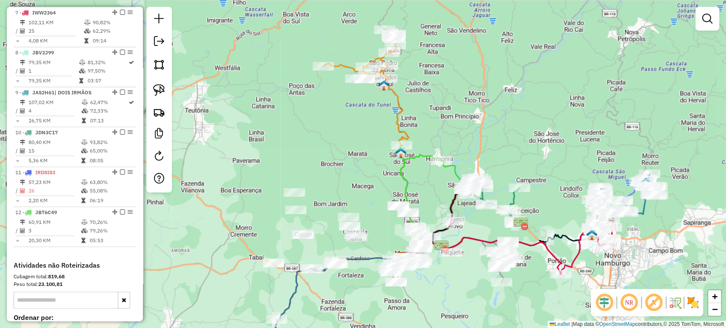
drag, startPoint x: 443, startPoint y: 285, endPoint x: 449, endPoint y: 225, distance: 59.8
click at [449, 225] on div "Janela de atendimento Grade de atendimento Capacidade Transportadoras Veículos …" at bounding box center [363, 164] width 726 height 328
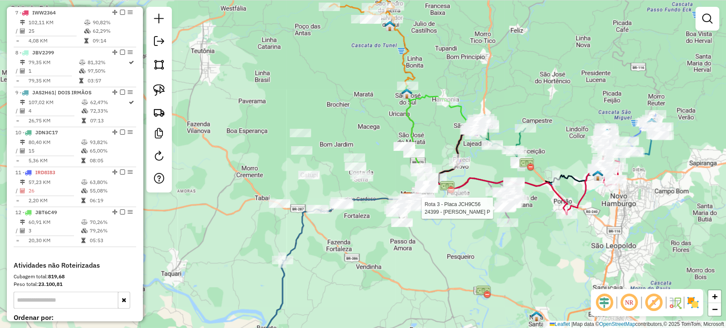
select select "*********"
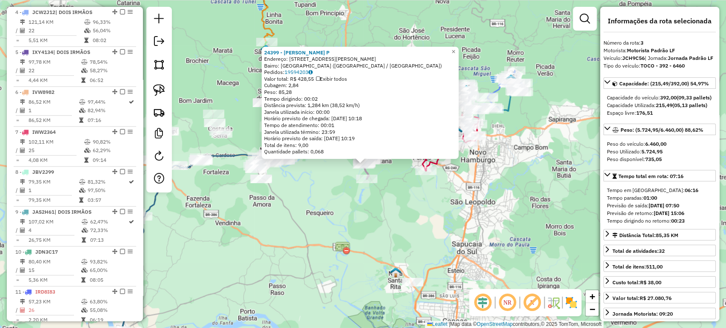
scroll to position [427, 0]
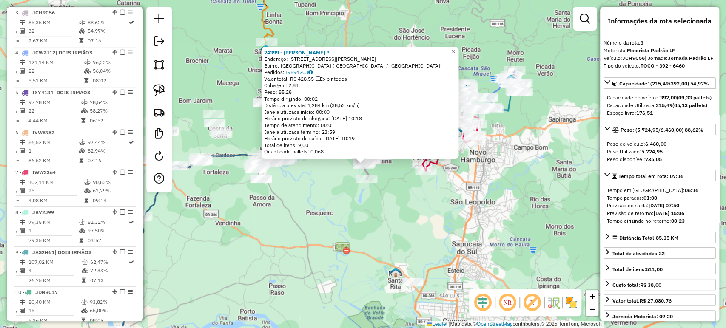
click at [328, 229] on div "24399 - MARIA LUISA VEECK P Endereço: AV CEL ORESTES LUCAS 4481 Bairro: BOSQUE …" at bounding box center [363, 164] width 726 height 328
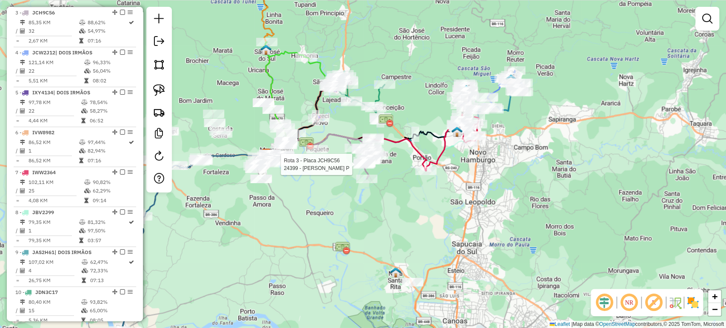
select select "*********"
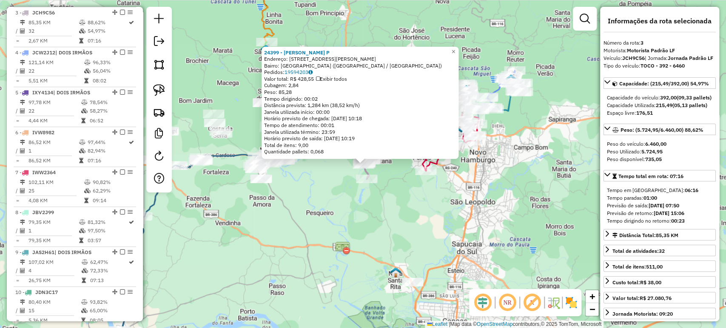
click at [307, 232] on div "Rota 3 - Placa JCH9C56 24399 - MARIA LUISA VEECK P 24399 - MARIA LUISA VEECK P …" at bounding box center [363, 164] width 726 height 328
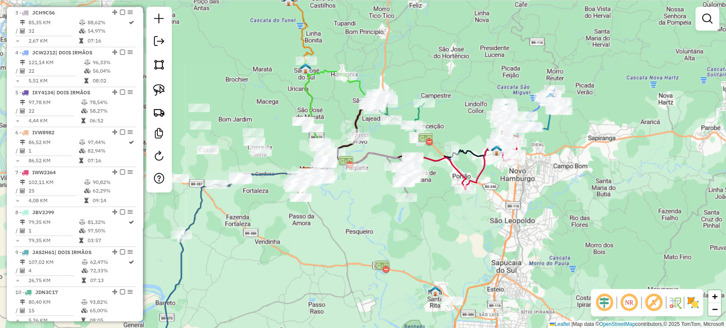
drag, startPoint x: 306, startPoint y: 230, endPoint x: 374, endPoint y: 261, distance: 74.0
click at [374, 261] on div "Janela de atendimento Grade de atendimento Capacidade Transportadoras Veículos …" at bounding box center [363, 164] width 726 height 328
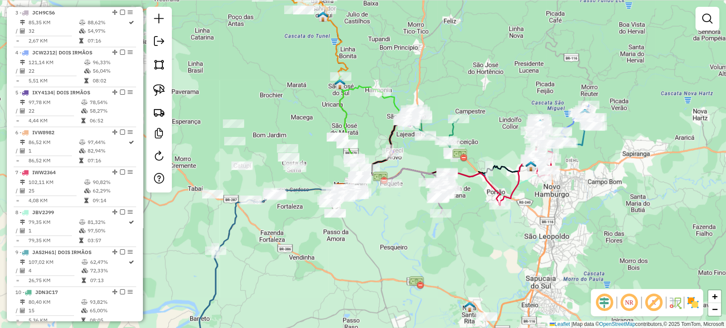
drag, startPoint x: 367, startPoint y: 223, endPoint x: 443, endPoint y: 207, distance: 77.6
click at [443, 207] on div "Janela de atendimento Grade de atendimento Capacidade Transportadoras Veículos …" at bounding box center [363, 164] width 726 height 328
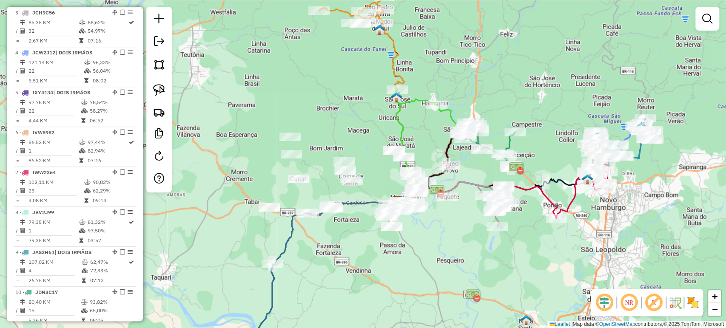
drag, startPoint x: 431, startPoint y: 100, endPoint x: 392, endPoint y: 149, distance: 62.6
click at [392, 149] on div "Janela de atendimento Grade de atendimento Capacidade Transportadoras Veículos …" at bounding box center [363, 164] width 726 height 328
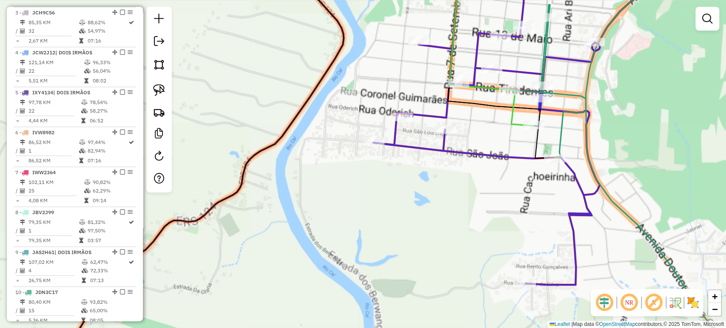
drag, startPoint x: 521, startPoint y: 135, endPoint x: 483, endPoint y: 149, distance: 40.3
click at [483, 149] on div "Janela de atendimento Grade de atendimento Capacidade Transportadoras Veículos …" at bounding box center [363, 164] width 726 height 328
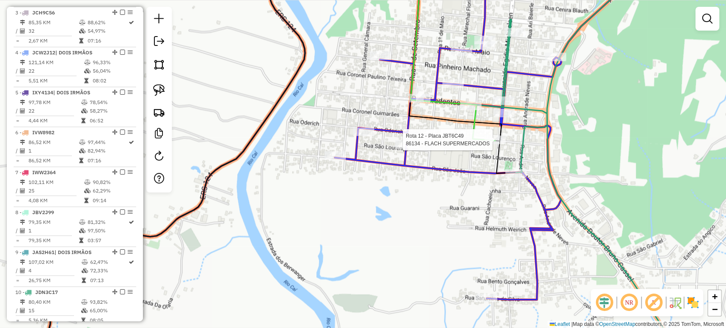
select select "*********"
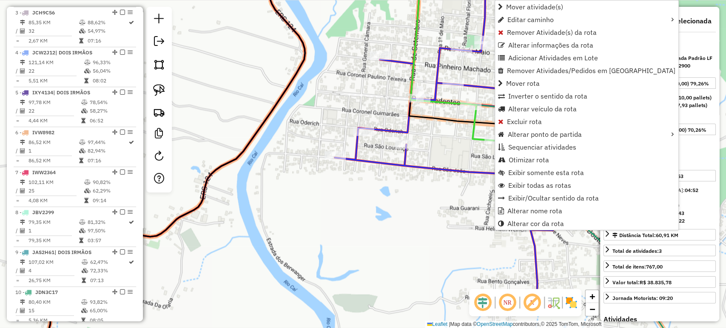
scroll to position [678, 0]
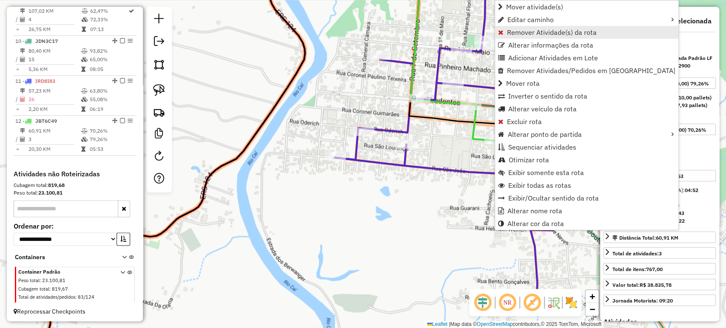
click at [521, 29] on span "Remover Atividade(s) da rota" at bounding box center [552, 32] width 90 height 7
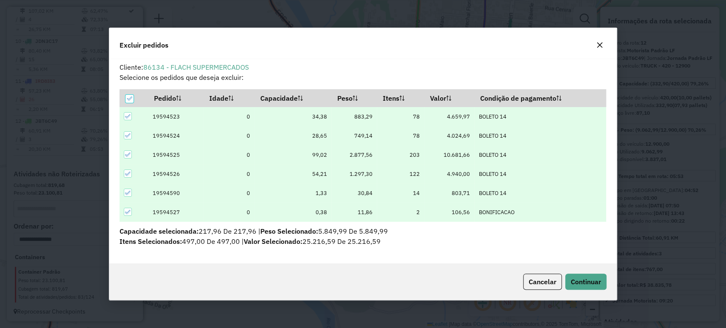
scroll to position [0, 0]
click at [572, 292] on div "Cancelar Continuar" at bounding box center [362, 282] width 507 height 37
click at [575, 285] on span "Continuar" at bounding box center [585, 282] width 30 height 9
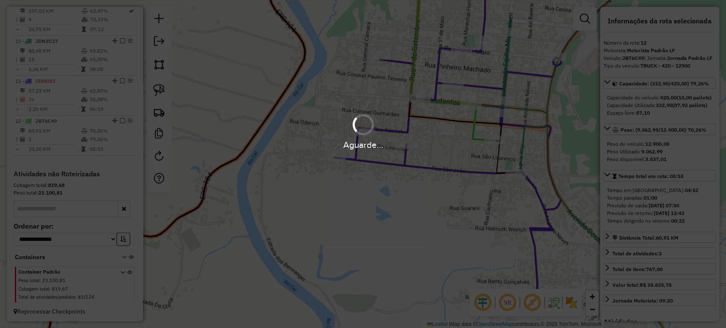
scroll to position [689, 0]
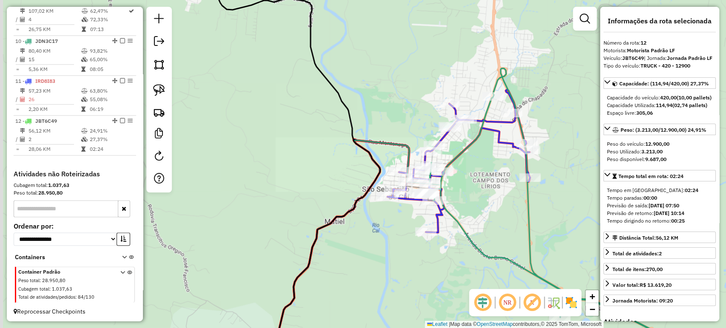
drag, startPoint x: 355, startPoint y: 270, endPoint x: 443, endPoint y: 132, distance: 163.4
click at [460, 92] on div "Janela de atendimento Grade de atendimento Capacidade Transportadoras Veículos …" at bounding box center [363, 164] width 726 height 328
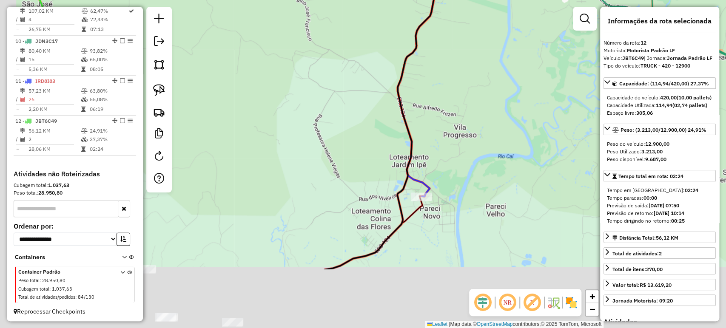
drag, startPoint x: 423, startPoint y: 195, endPoint x: 461, endPoint y: 51, distance: 148.8
click at [464, 48] on div "Janela de atendimento Grade de atendimento Capacidade Transportadoras Veículos …" at bounding box center [363, 164] width 726 height 328
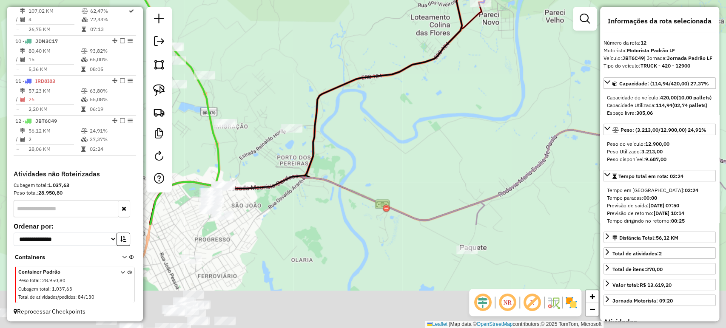
drag, startPoint x: 429, startPoint y: 145, endPoint x: 446, endPoint y: 98, distance: 50.4
click at [463, 77] on div "Janela de atendimento Grade de atendimento Capacidade Transportadoras Veículos …" at bounding box center [363, 164] width 726 height 328
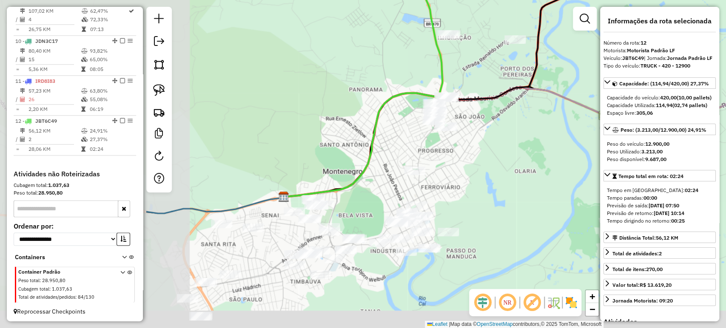
drag, startPoint x: 385, startPoint y: 156, endPoint x: 557, endPoint y: 104, distance: 179.3
click at [560, 102] on div "Janela de atendimento Grade de atendimento Capacidade Transportadoras Veículos …" at bounding box center [363, 164] width 726 height 328
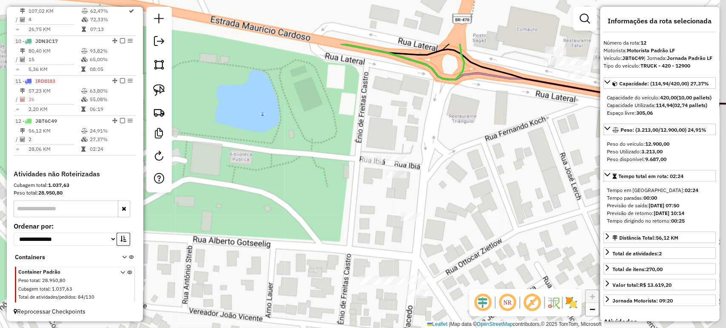
drag, startPoint x: 406, startPoint y: 153, endPoint x: 361, endPoint y: 199, distance: 64.0
click at [361, 199] on div "Janela de atendimento Grade de atendimento Capacidade Transportadoras Veículos …" at bounding box center [363, 164] width 726 height 328
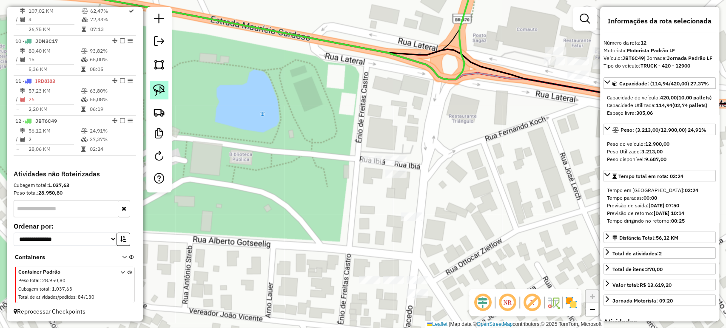
click at [154, 88] on img at bounding box center [159, 90] width 12 height 12
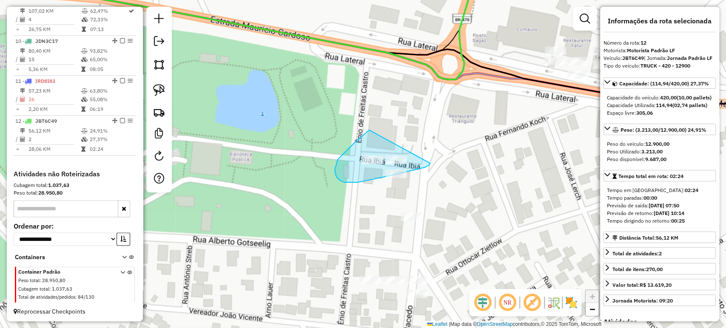
drag, startPoint x: 369, startPoint y: 130, endPoint x: 430, endPoint y: 163, distance: 69.2
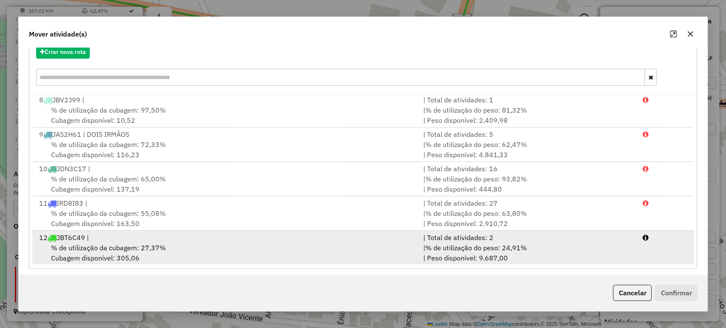
scroll to position [105, 0]
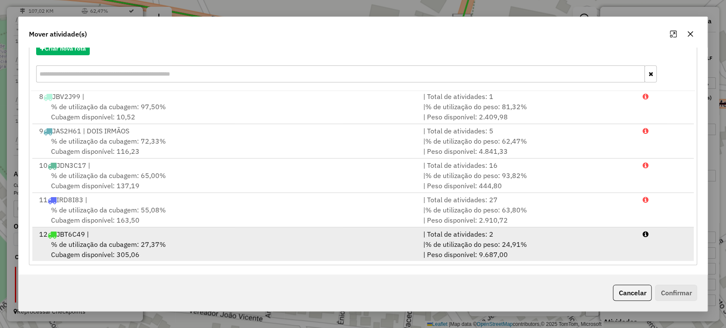
click at [132, 237] on div "12 JBT6C49 |" at bounding box center [226, 234] width 384 height 10
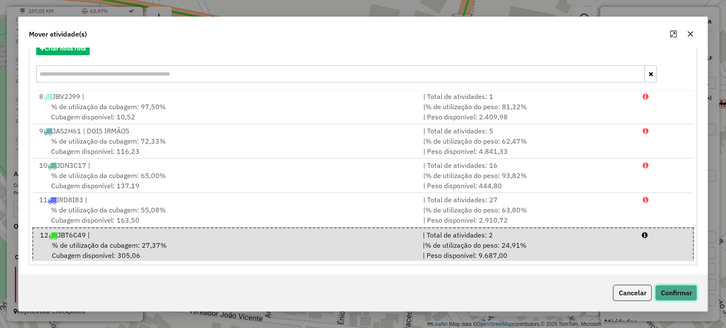
click at [666, 297] on button "Confirmar" at bounding box center [676, 293] width 42 height 16
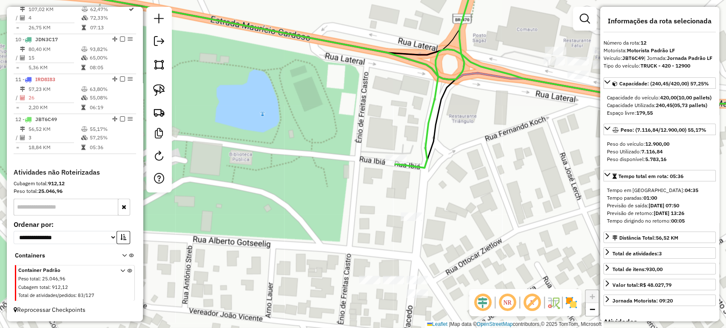
scroll to position [0, 0]
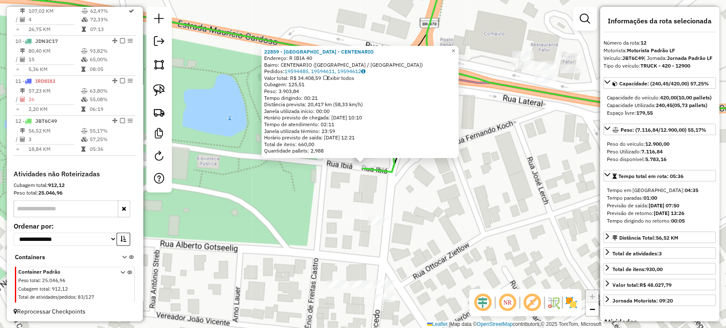
drag, startPoint x: 474, startPoint y: 207, endPoint x: 470, endPoint y: 201, distance: 7.3
click at [474, 207] on div "22859 - [GEOGRAPHIC_DATA] - CENTENARIO Endereço: R IBIA 40 Bairro: CENTENARIO (…" at bounding box center [363, 164] width 726 height 328
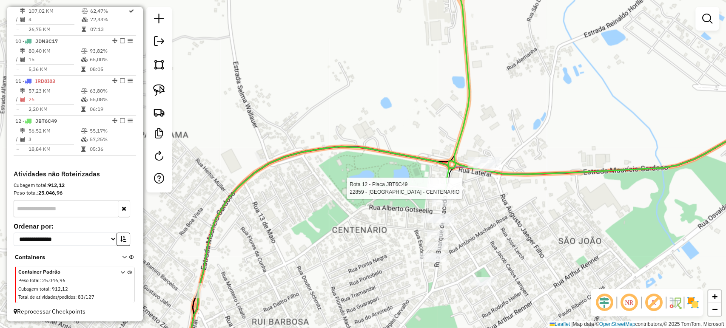
select select "*********"
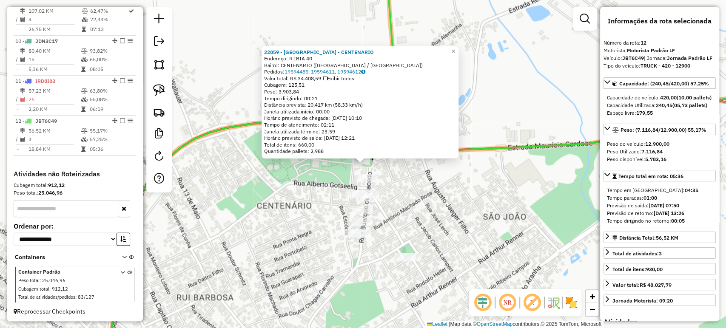
click at [322, 207] on div "22859 - [GEOGRAPHIC_DATA] - CENTENARIO Endereço: R IBIA 40 Bairro: CENTENARIO (…" at bounding box center [363, 164] width 726 height 328
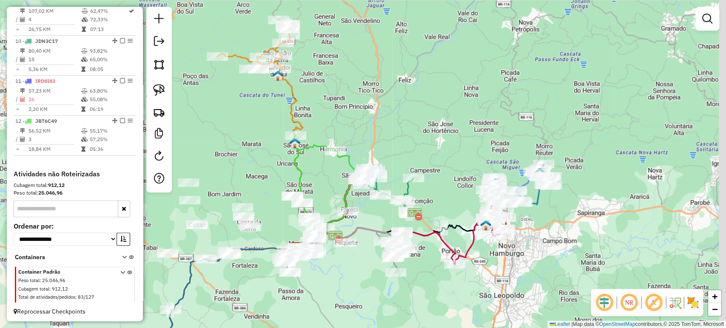
drag, startPoint x: 386, startPoint y: 185, endPoint x: 377, endPoint y: 216, distance: 32.2
click at [377, 216] on div "Janela de atendimento Grade de atendimento Capacidade Transportadoras Veículos …" at bounding box center [363, 164] width 726 height 328
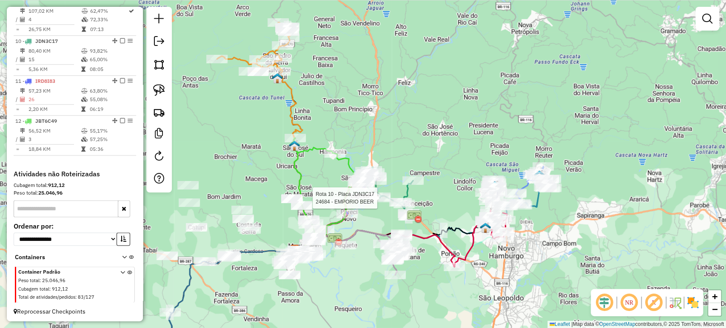
select select "*********"
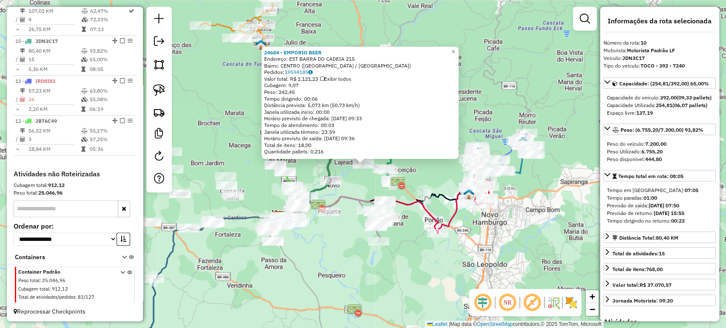
click at [347, 237] on div "24684 - EMPORIO BEER Endereço: EST BARRA DO CADEIA 215 Bairro: CENTRO (SAO SEBA…" at bounding box center [363, 164] width 726 height 328
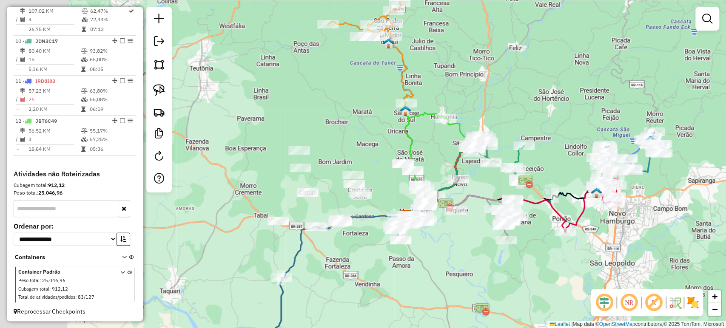
drag, startPoint x: 347, startPoint y: 237, endPoint x: 496, endPoint y: 229, distance: 149.4
click at [496, 229] on div "Janela de atendimento Grade de atendimento Capacidade Transportadoras Veículos …" at bounding box center [363, 164] width 726 height 328
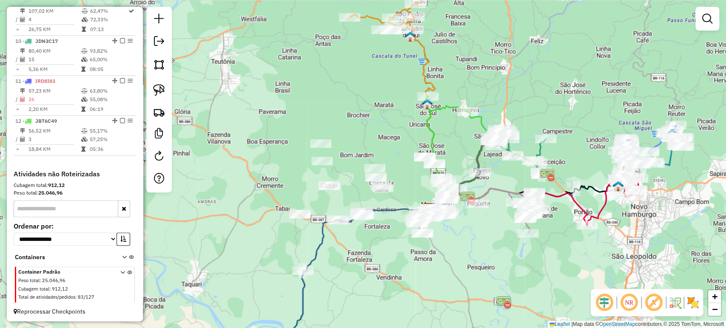
select select "*********"
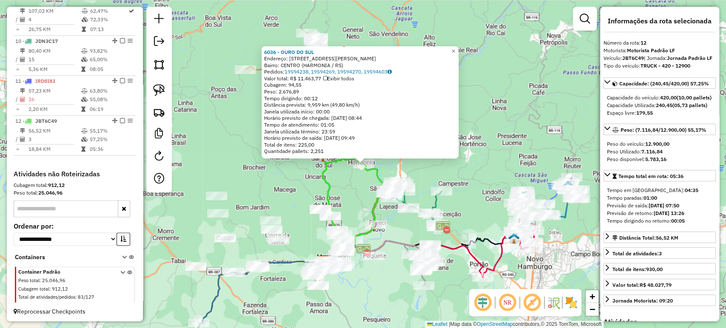
click at [490, 183] on div "6036 - OURO DO SUL Endereço: [PERSON_NAME] 380 Bairro: CENTRO (HARMONIA / RS) P…" at bounding box center [363, 164] width 726 height 328
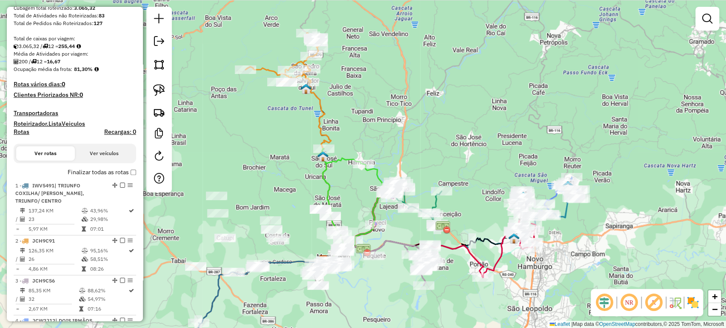
scroll to position [111, 0]
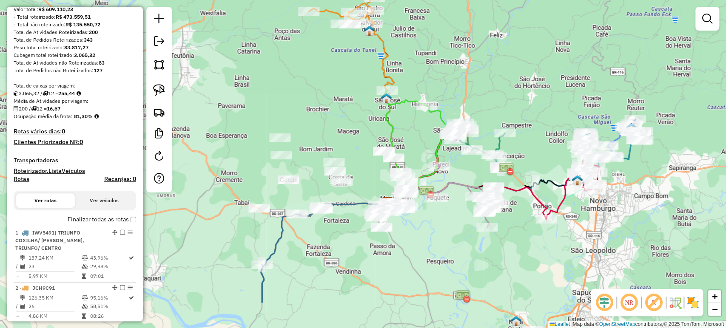
drag, startPoint x: 369, startPoint y: 291, endPoint x: 432, endPoint y: 233, distance: 86.0
click at [432, 233] on div "Janela de atendimento Grade de atendimento Capacidade Transportadoras Veículos …" at bounding box center [363, 164] width 726 height 328
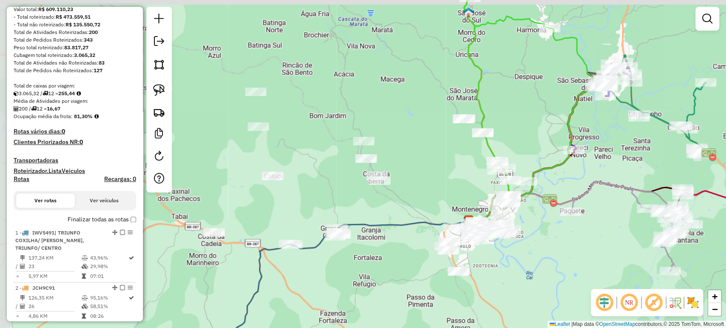
drag, startPoint x: 371, startPoint y: 199, endPoint x: 392, endPoint y: 220, distance: 29.8
click at [392, 221] on icon at bounding box center [342, 302] width 251 height 162
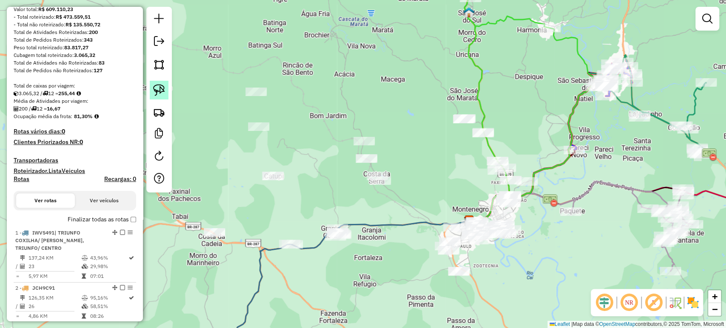
click at [162, 95] on img at bounding box center [159, 90] width 12 height 12
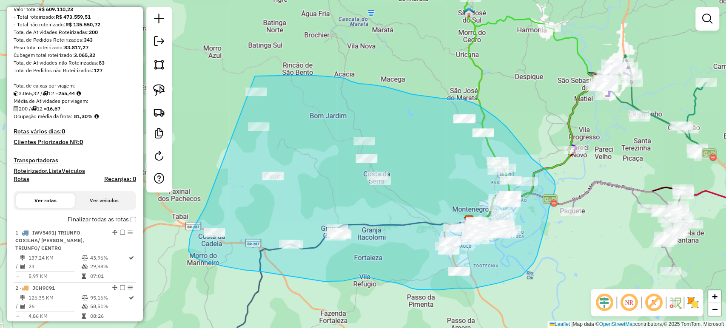
drag, startPoint x: 205, startPoint y: 207, endPoint x: 242, endPoint y: 77, distance: 135.1
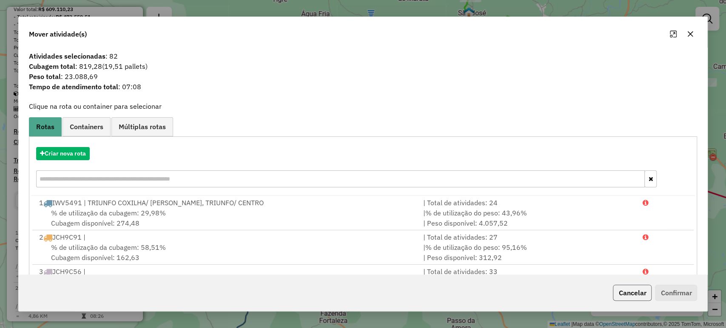
click at [624, 299] on button "Cancelar" at bounding box center [632, 293] width 39 height 16
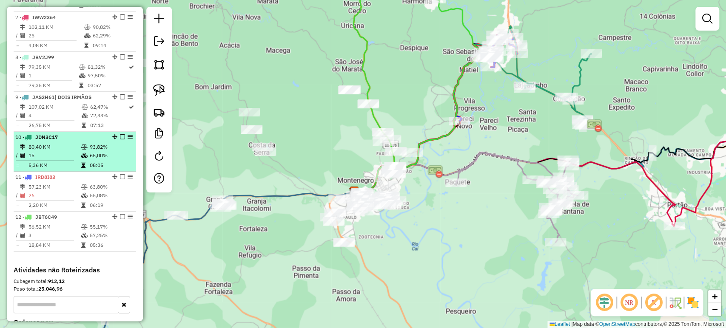
scroll to position [584, 0]
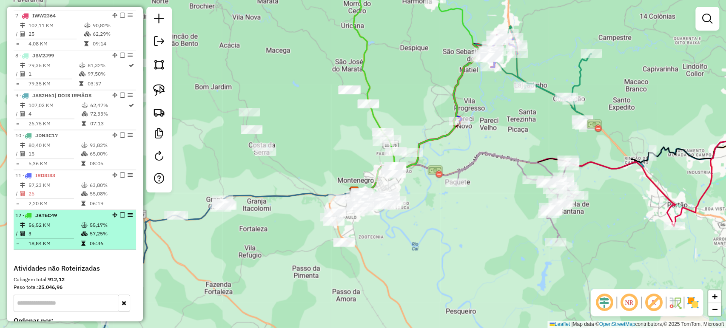
click at [121, 213] on em at bounding box center [122, 215] width 5 height 5
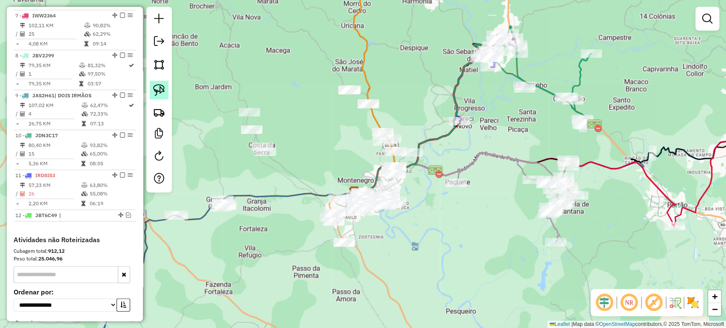
click at [164, 88] on img at bounding box center [159, 90] width 12 height 12
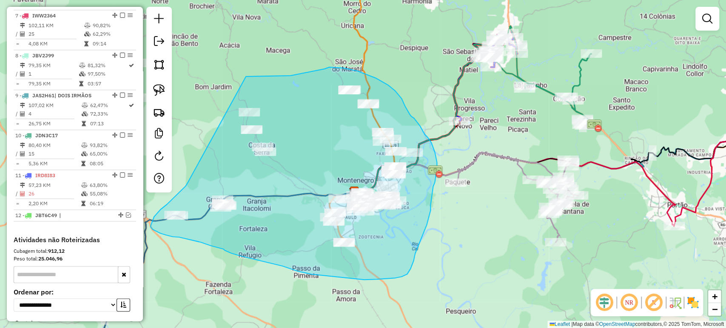
drag, startPoint x: 187, startPoint y: 183, endPoint x: 204, endPoint y: 82, distance: 101.6
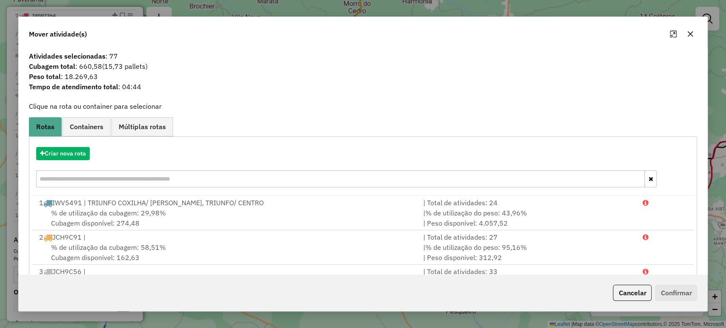
drag, startPoint x: 631, startPoint y: 293, endPoint x: 468, endPoint y: 261, distance: 166.3
click at [629, 292] on button "Cancelar" at bounding box center [632, 293] width 39 height 16
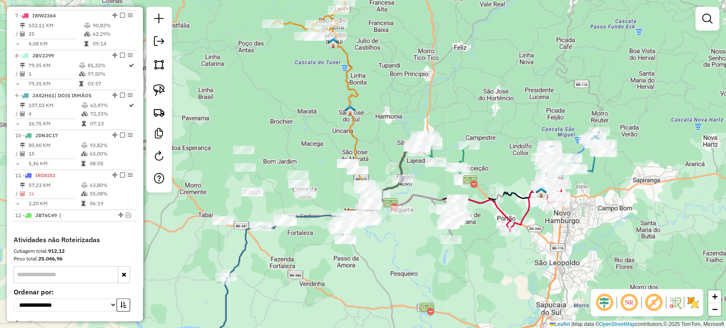
drag, startPoint x: 290, startPoint y: 261, endPoint x: 309, endPoint y: 269, distance: 20.8
click at [309, 269] on div "Janela de atendimento Grade de atendimento Capacidade Transportadoras Veículos …" at bounding box center [363, 164] width 726 height 328
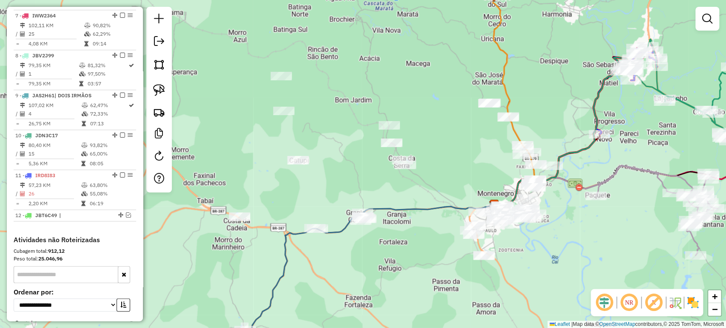
drag, startPoint x: 311, startPoint y: 268, endPoint x: 342, endPoint y: 266, distance: 30.7
click at [342, 266] on div "Janela de atendimento Grade de atendimento Capacidade Transportadoras Veículos …" at bounding box center [363, 164] width 726 height 328
click at [160, 92] on img at bounding box center [159, 90] width 12 height 12
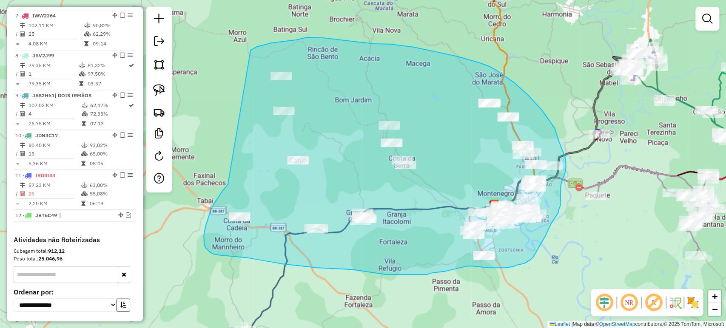
drag, startPoint x: 228, startPoint y: 183, endPoint x: 236, endPoint y: 76, distance: 107.4
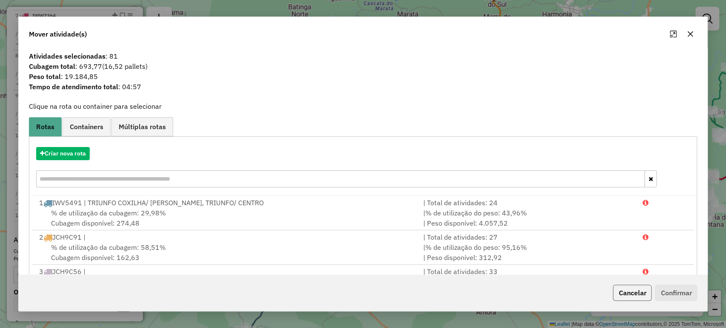
click at [630, 295] on button "Cancelar" at bounding box center [632, 293] width 39 height 16
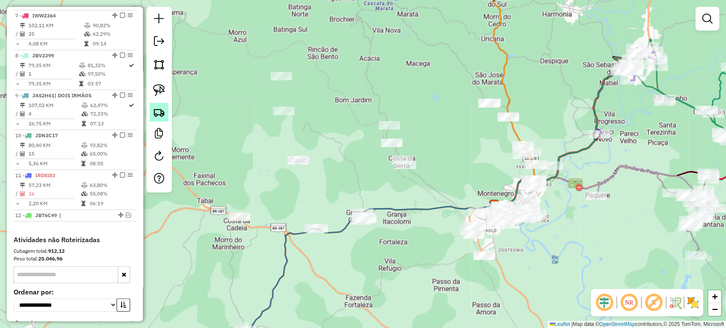
drag, startPoint x: 152, startPoint y: 90, endPoint x: 163, endPoint y: 108, distance: 21.0
click at [153, 90] on link at bounding box center [159, 90] width 19 height 19
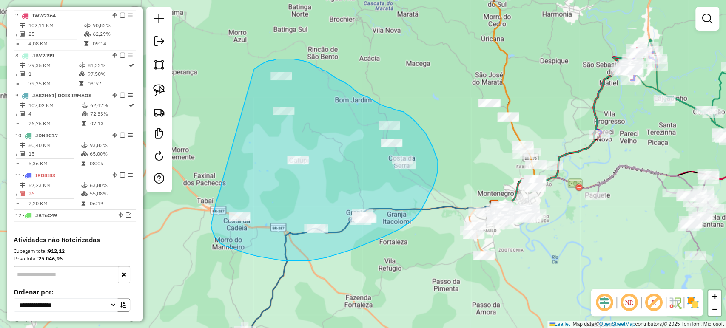
drag, startPoint x: 221, startPoint y: 184, endPoint x: 250, endPoint y: 72, distance: 115.8
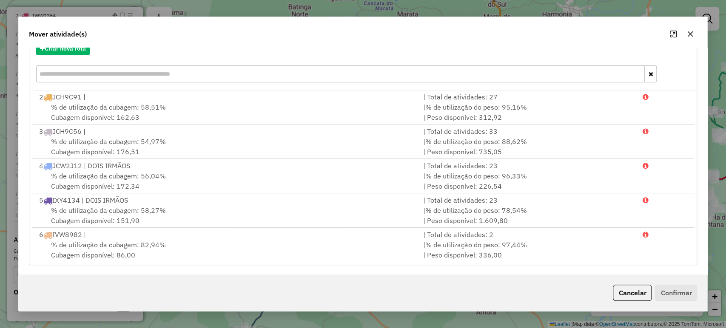
scroll to position [0, 0]
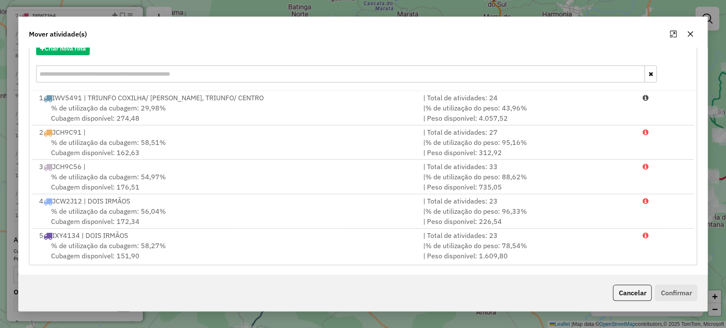
click at [688, 37] on button "button" at bounding box center [690, 34] width 14 height 14
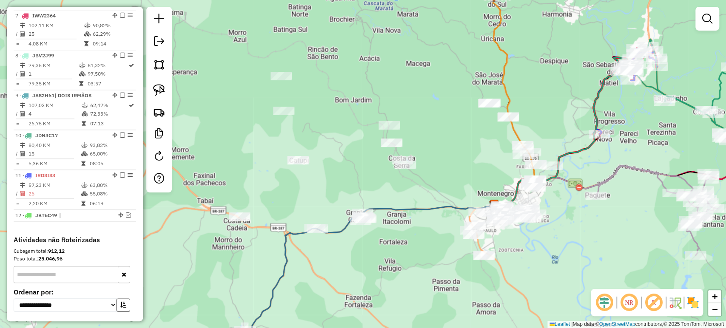
click at [357, 171] on div "Janela de atendimento Grade de atendimento Capacidade Transportadoras Veículos …" at bounding box center [363, 164] width 726 height 328
click at [163, 88] on img at bounding box center [159, 90] width 12 height 12
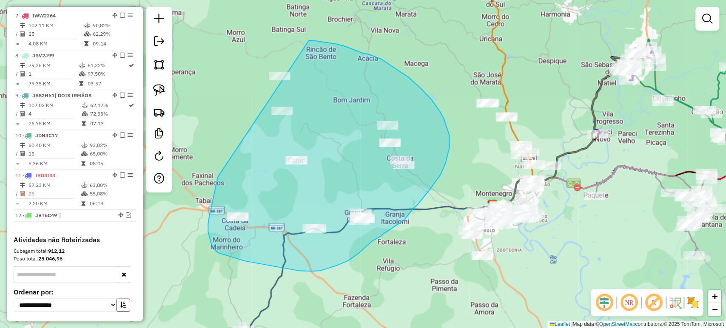
drag, startPoint x: 218, startPoint y: 178, endPoint x: 262, endPoint y: 45, distance: 139.5
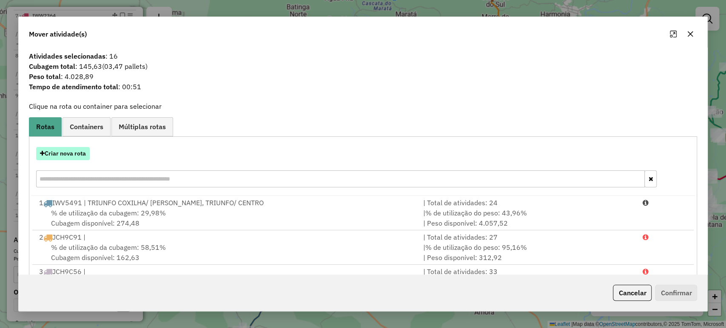
click at [83, 154] on button "Criar nova rota" at bounding box center [63, 153] width 54 height 13
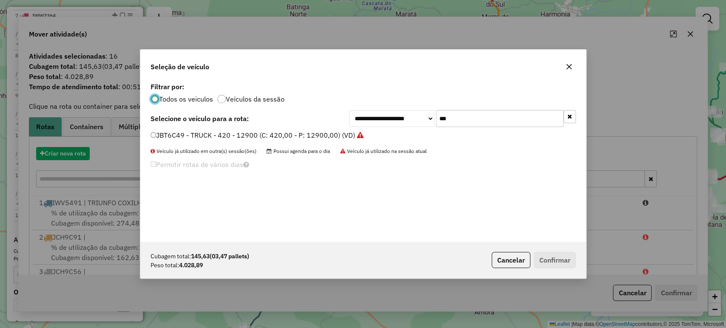
scroll to position [4, 3]
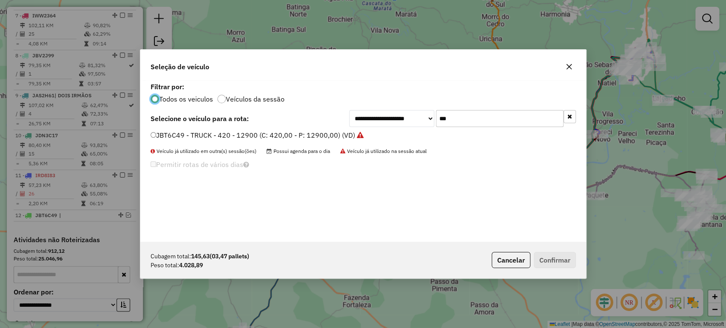
click at [461, 117] on input "***" at bounding box center [500, 118] width 128 height 17
type input "***"
click at [267, 132] on label "JAT0C84 - TOCO 8 baias (C: 336,00 - P: 8100,00) (VD)" at bounding box center [237, 135] width 174 height 10
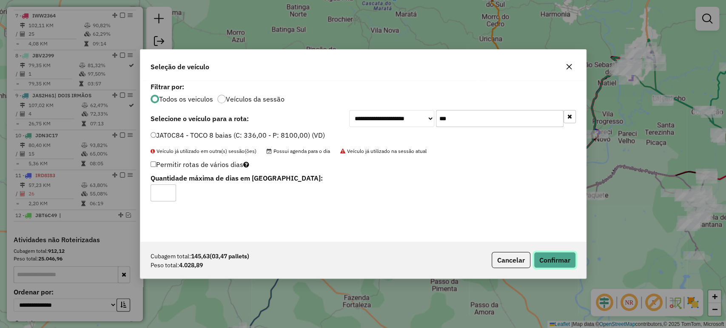
click at [553, 265] on button "Confirmar" at bounding box center [554, 260] width 42 height 16
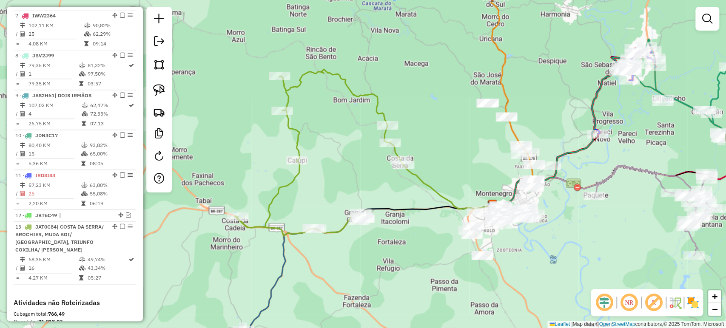
drag, startPoint x: 358, startPoint y: 265, endPoint x: 350, endPoint y: 265, distance: 7.2
click at [350, 265] on div "Janela de atendimento Grade de atendimento Capacidade Transportadoras Veículos …" at bounding box center [363, 164] width 726 height 328
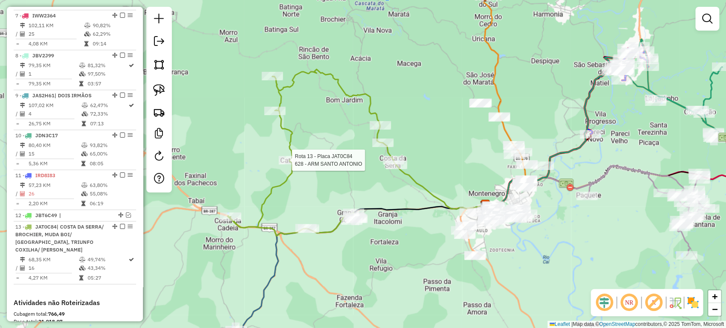
select select "*********"
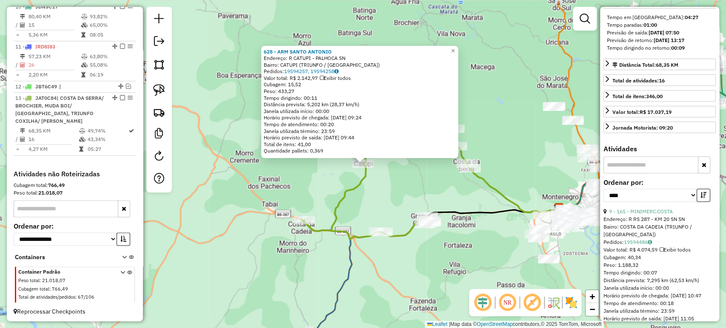
scroll to position [330, 0]
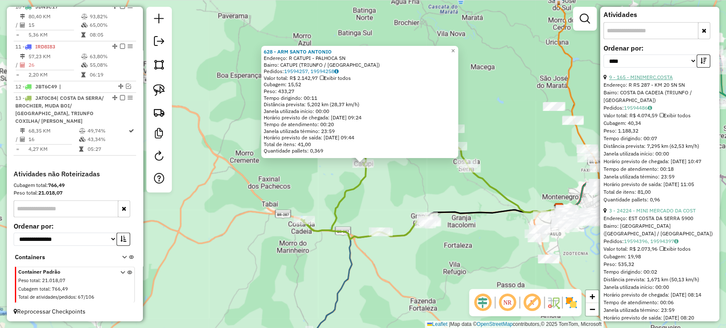
click at [652, 80] on link "9 - 165 - MINIMERC.COSTA" at bounding box center [641, 77] width 64 height 6
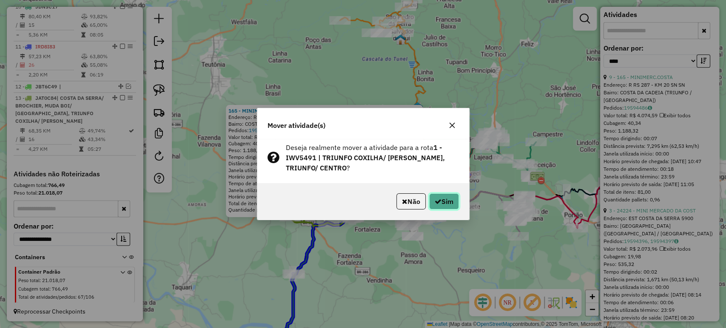
click at [435, 201] on icon "button" at bounding box center [437, 201] width 7 height 7
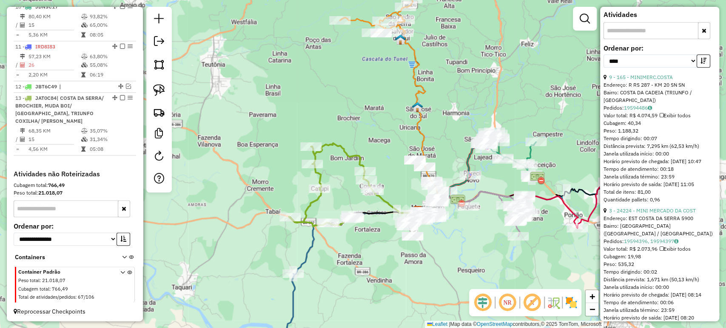
click at [343, 236] on div "Janela de atendimento Grade de atendimento Capacidade Transportadoras Veículos …" at bounding box center [363, 164] width 726 height 328
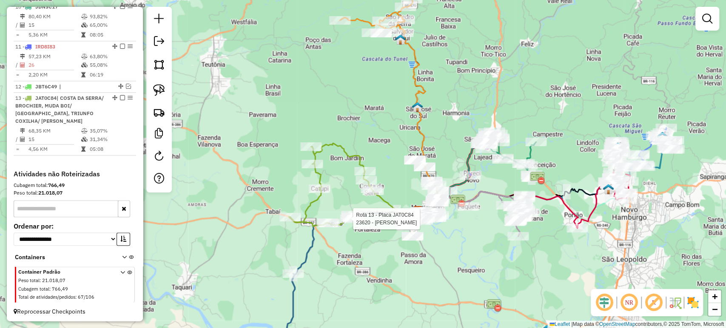
select select "*********"
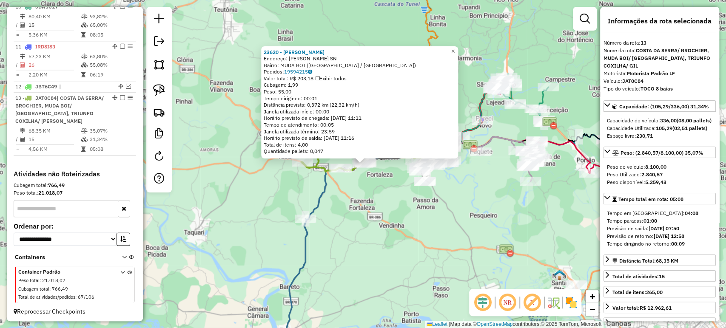
click at [352, 244] on div "23620 - LEDOMAR SILVA DE AZE Endereço: R GASPARINO MOTTA SN Bairro: MUDA BOI (M…" at bounding box center [363, 164] width 726 height 328
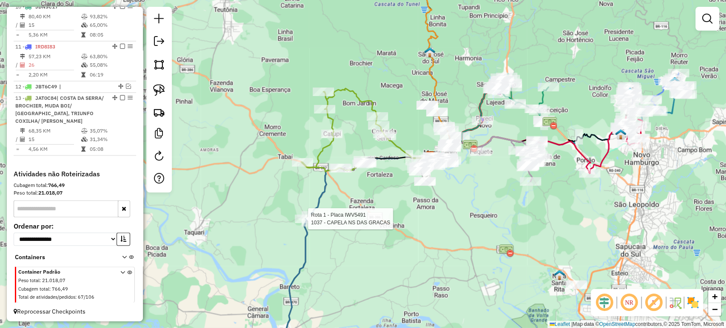
select select "*********"
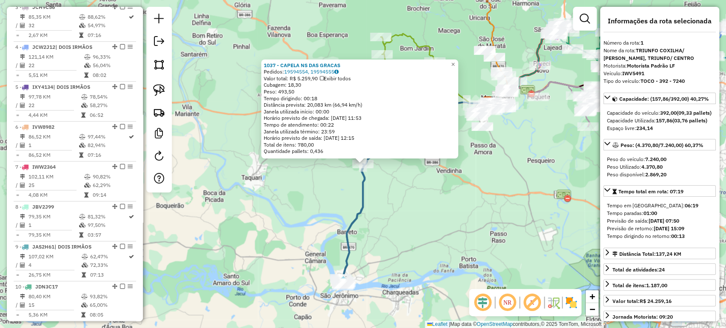
scroll to position [339, 0]
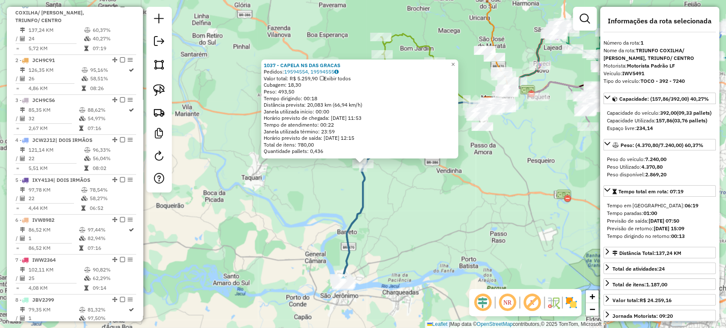
click at [298, 226] on div "1037 - CAPELA NS DAS GRACAS Pedidos: 19594554, 19594555 Valor total: R$ 5.259,9…" at bounding box center [363, 164] width 726 height 328
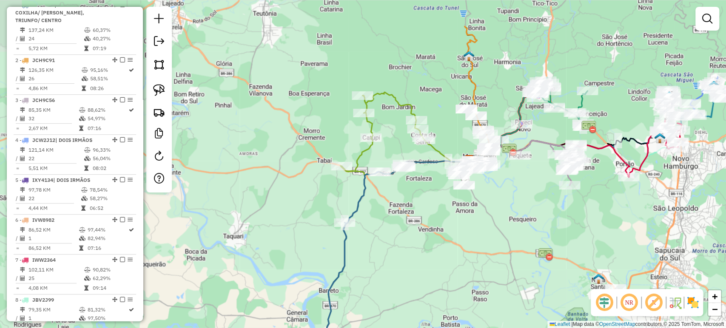
drag, startPoint x: 375, startPoint y: 200, endPoint x: 362, endPoint y: 244, distance: 45.6
click at [362, 244] on div "Janela de atendimento Grade de atendimento Capacidade Transportadoras Veículos …" at bounding box center [363, 164] width 726 height 328
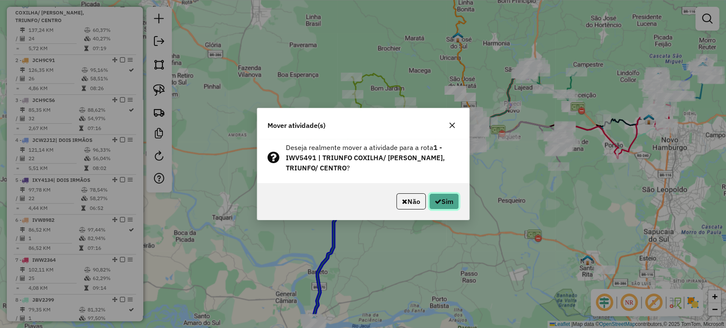
click at [442, 205] on button "Sim" at bounding box center [444, 201] width 30 height 16
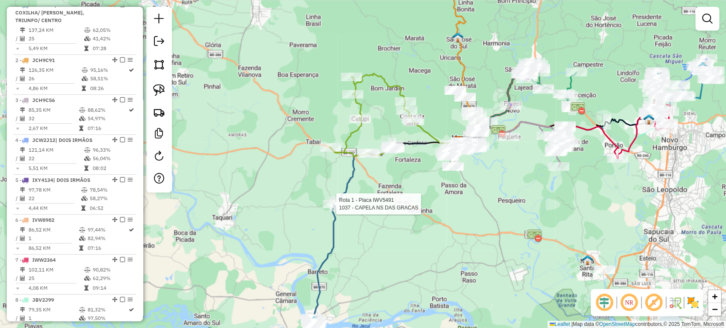
select select "*********"
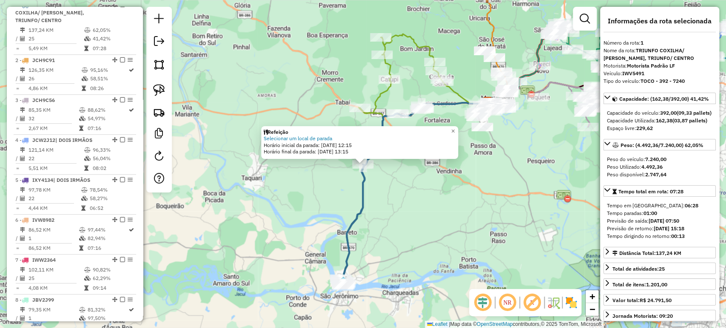
click at [423, 211] on div "Refeição Selecionar um local de parada Horário inicial da parada: 20/08/2025 12…" at bounding box center [363, 164] width 726 height 328
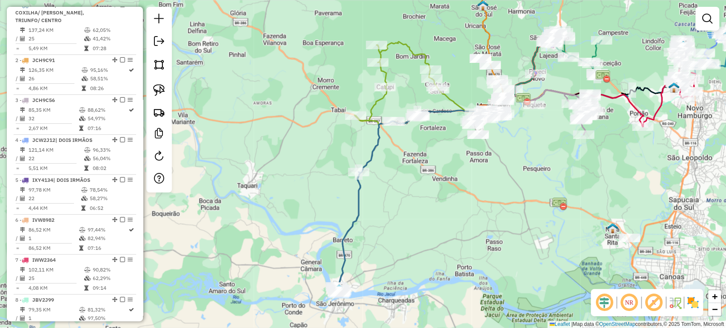
drag, startPoint x: 421, startPoint y: 182, endPoint x: 403, endPoint y: 234, distance: 55.0
click at [403, 234] on div "Janela de atendimento Grade de atendimento Capacidade Transportadoras Veículos …" at bounding box center [363, 164] width 726 height 328
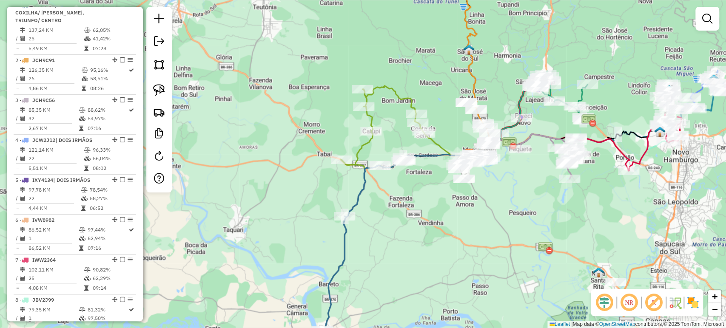
click at [402, 166] on div at bounding box center [401, 161] width 21 height 9
select select "*********"
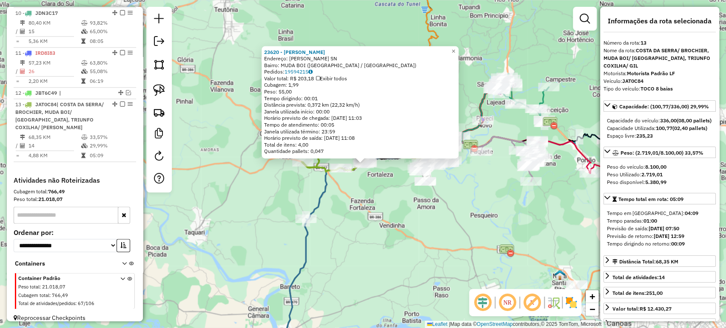
scroll to position [712, 0]
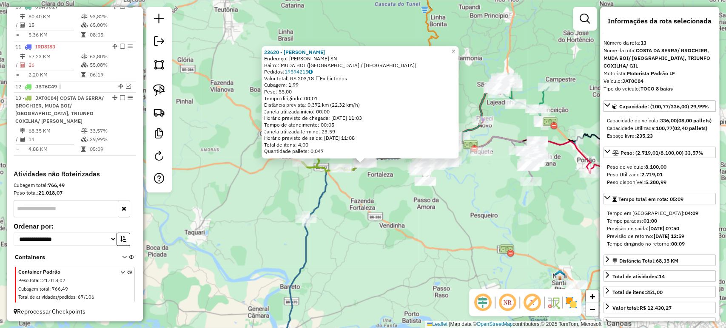
click at [406, 203] on div "23620 - [PERSON_NAME]: [PERSON_NAME] SN Bairro: MUDA BOI ([GEOGRAPHIC_DATA] / […" at bounding box center [363, 164] width 726 height 328
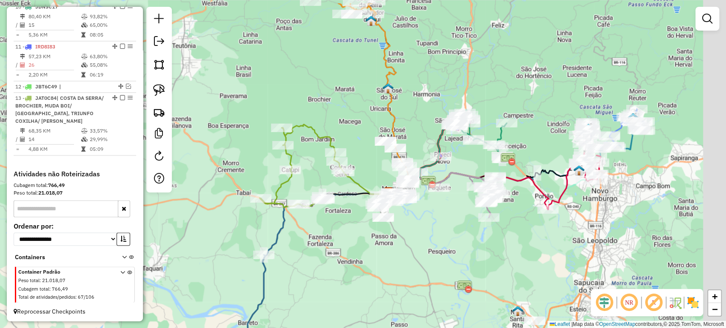
drag, startPoint x: 405, startPoint y: 202, endPoint x: 341, endPoint y: 256, distance: 83.5
click at [341, 256] on div "Janela de atendimento Grade de atendimento Capacidade Transportadoras Veículos …" at bounding box center [363, 164] width 726 height 328
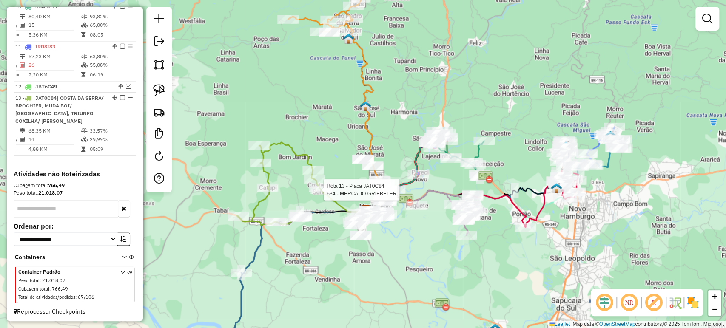
select select "*********"
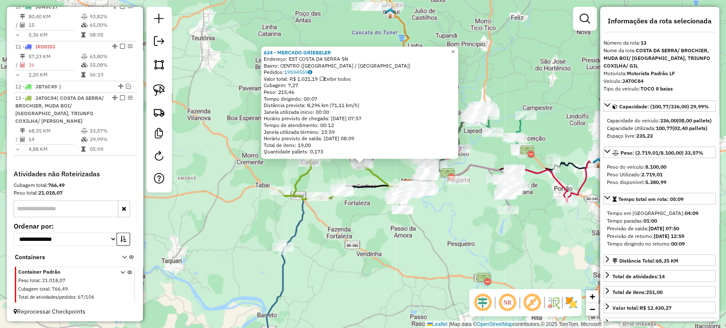
click at [367, 227] on div "634 - MERCADO GRIEBELER Endereço: EST COSTA DA SERRA SN Bairro: CENTRO (MONTENE…" at bounding box center [363, 164] width 726 height 328
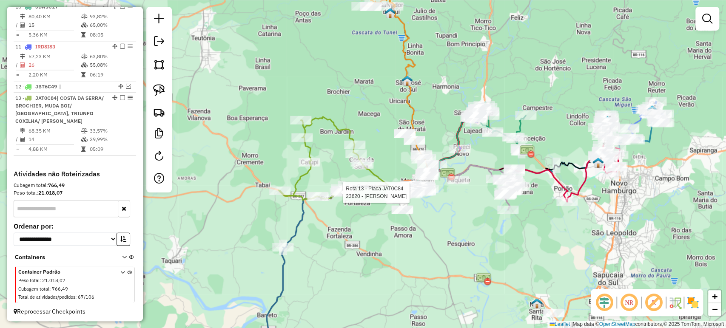
select select "*********"
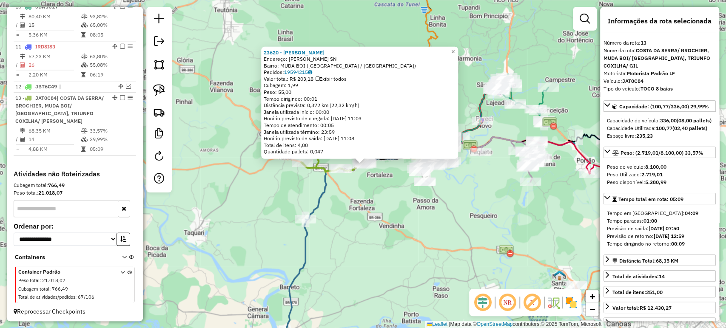
click at [334, 187] on div "Rota 1 - Placa IWV5491 1037 - CAPELA NS DAS GRACAS Rota 1 - Placa IWV5491 1037 …" at bounding box center [363, 164] width 726 height 328
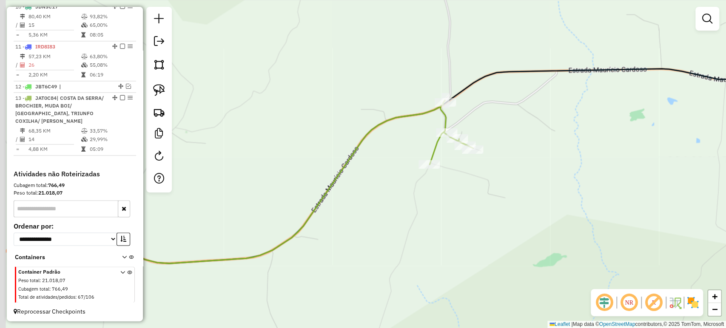
drag, startPoint x: 285, startPoint y: 250, endPoint x: 377, endPoint y: 203, distance: 103.6
click at [377, 203] on div "Janela de atendimento Grade de atendimento Capacidade Transportadoras Veículos …" at bounding box center [363, 164] width 726 height 328
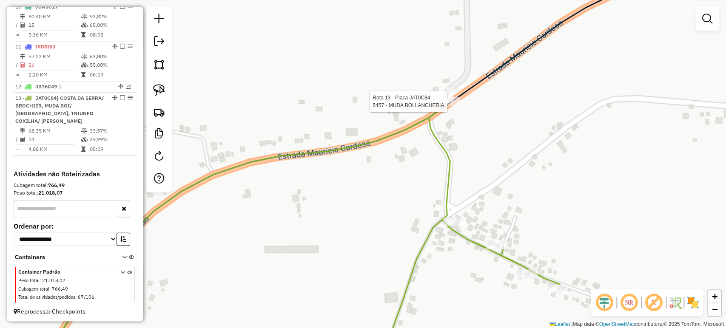
select select "*********"
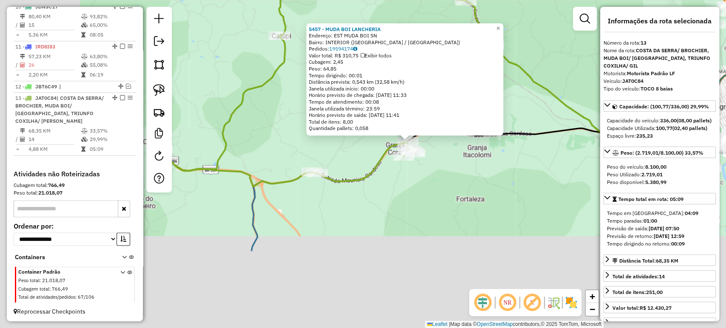
drag, startPoint x: 280, startPoint y: 304, endPoint x: 400, endPoint y: 194, distance: 162.2
click at [400, 194] on div "5457 - MUDA BOI LANCHERIA Endereço: EST MUDA BOI SN Bairro: INTERIOR (MONTENEGR…" at bounding box center [363, 164] width 726 height 328
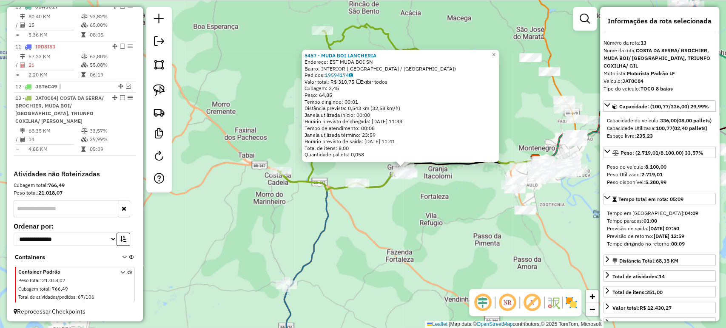
click at [399, 195] on div "5457 - MUDA BOI LANCHERIA Endereço: EST MUDA BOI SN Bairro: INTERIOR (MONTENEGR…" at bounding box center [363, 164] width 726 height 328
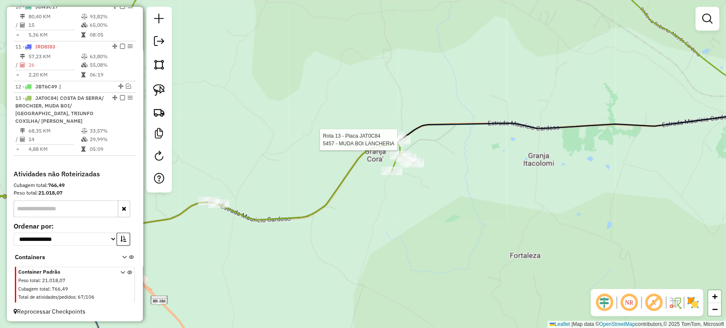
select select "*********"
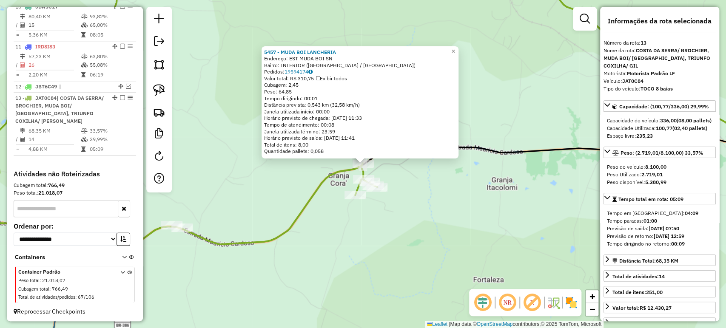
click at [353, 241] on div "5457 - MUDA BOI LANCHERIA Endereço: EST MUDA BOI SN Bairro: INTERIOR (MONTENEGR…" at bounding box center [363, 164] width 726 height 328
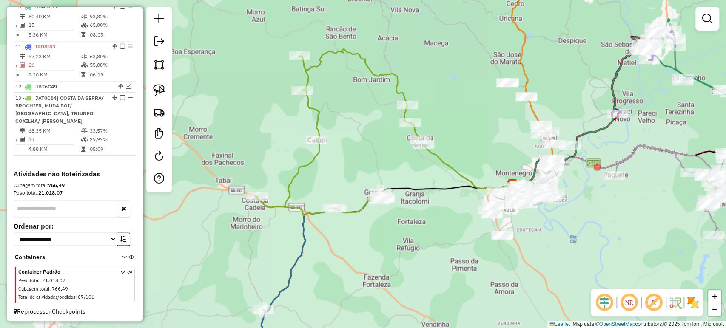
drag, startPoint x: 339, startPoint y: 267, endPoint x: 374, endPoint y: 229, distance: 51.8
click at [374, 229] on div "Janela de atendimento Grade de atendimento Capacidade Transportadoras Veículos …" at bounding box center [363, 164] width 726 height 328
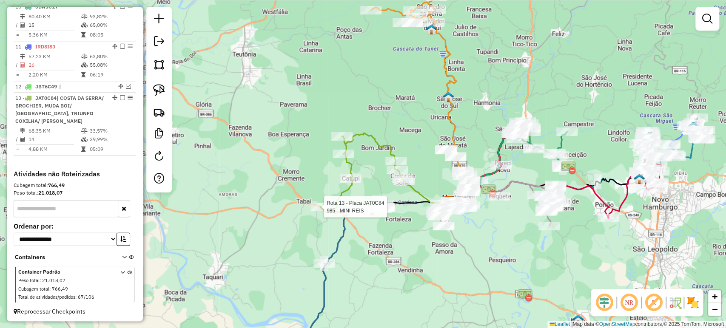
select select "*********"
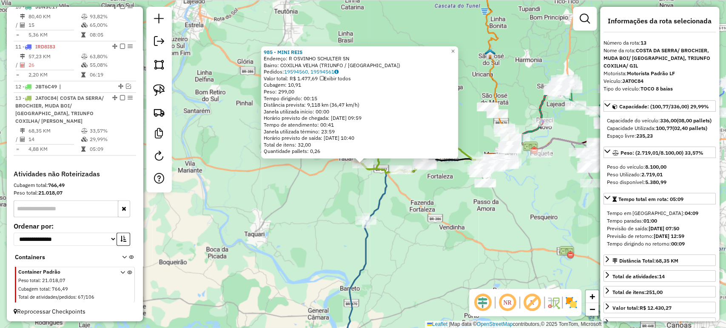
drag, startPoint x: 409, startPoint y: 230, endPoint x: 417, endPoint y: 222, distance: 10.5
click at [409, 230] on div "985 - MINI REIS Endereço: R OSVINHO SCHULTER SN Bairro: COXILHA VELHA (TRIUNFO …" at bounding box center [363, 164] width 726 height 328
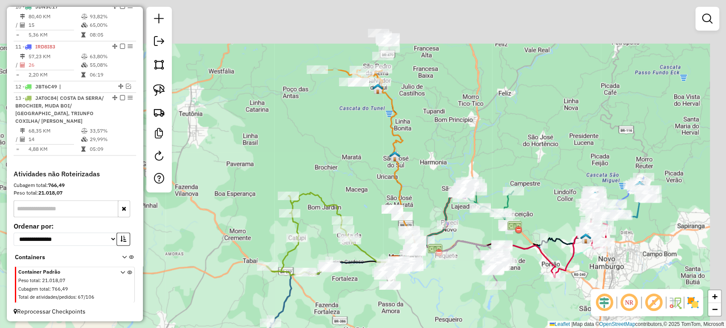
drag, startPoint x: 369, startPoint y: 266, endPoint x: 323, endPoint y: 324, distance: 74.4
click at [323, 324] on div "Janela de atendimento Grade de atendimento Capacidade Transportadoras Veículos …" at bounding box center [363, 164] width 726 height 328
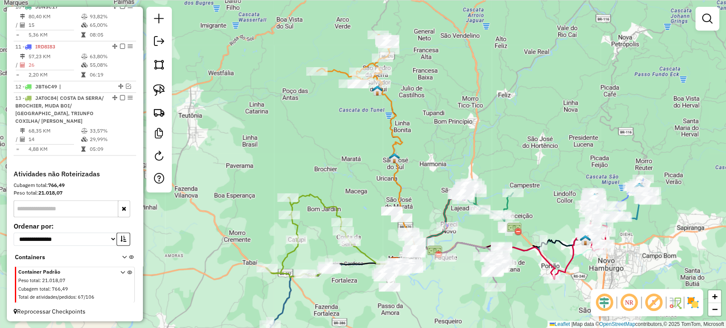
drag, startPoint x: 342, startPoint y: 287, endPoint x: 296, endPoint y: 259, distance: 53.9
click at [295, 259] on div "Janela de atendimento Grade de atendimento Capacidade Transportadoras Veículos …" at bounding box center [363, 164] width 726 height 328
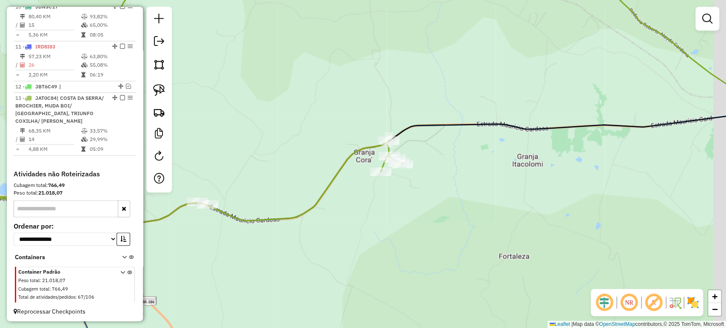
drag, startPoint x: 491, startPoint y: 246, endPoint x: 249, endPoint y: 215, distance: 244.8
click at [272, 218] on div "Janela de atendimento Grade de atendimento Capacidade Transportadoras Veículos …" at bounding box center [363, 164] width 726 height 328
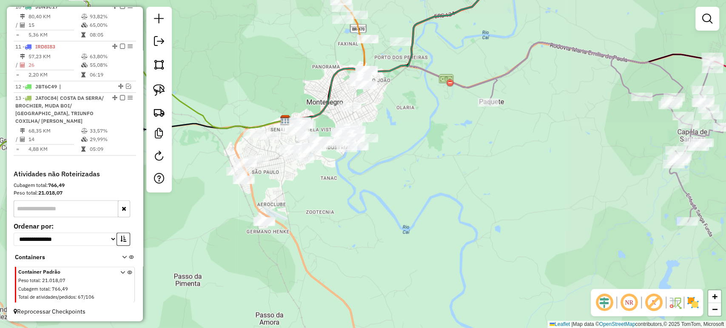
drag, startPoint x: 343, startPoint y: 230, endPoint x: 368, endPoint y: 232, distance: 24.7
click at [368, 232] on div "Janela de atendimento Grade de atendimento Capacidade Transportadoras Veículos …" at bounding box center [363, 164] width 726 height 328
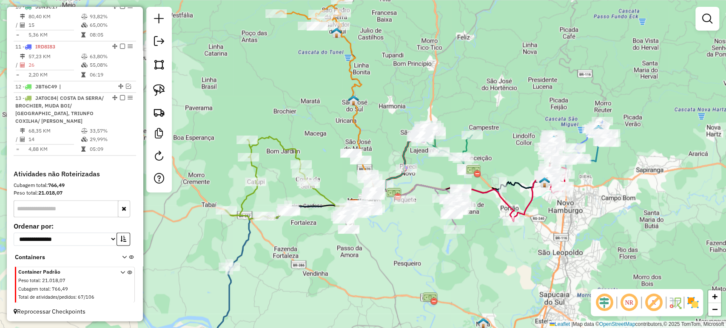
drag, startPoint x: 306, startPoint y: 261, endPoint x: 327, endPoint y: 261, distance: 21.3
click at [327, 261] on div "Janela de atendimento Grade de atendimento Capacidade Transportadoras Veículos …" at bounding box center [363, 164] width 726 height 328
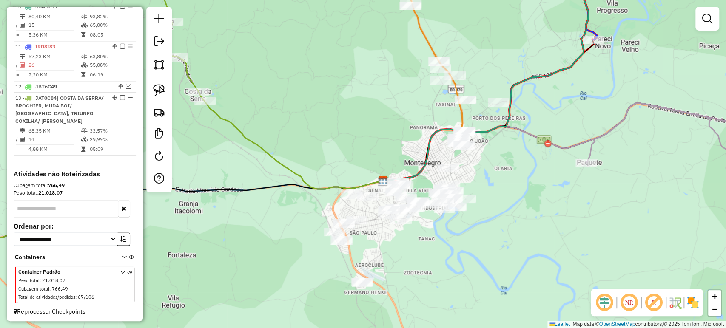
drag, startPoint x: 489, startPoint y: 189, endPoint x: 451, endPoint y: 249, distance: 70.7
click at [451, 249] on div "Janela de atendimento Grade de atendimento Capacidade Transportadoras Veículos …" at bounding box center [363, 164] width 726 height 328
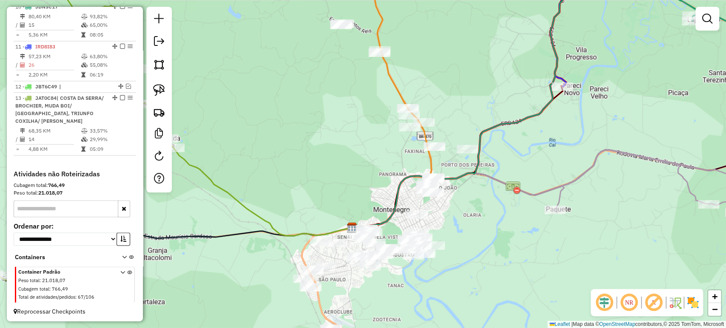
drag, startPoint x: 303, startPoint y: 66, endPoint x: 303, endPoint y: 144, distance: 77.8
click at [303, 144] on div "Janela de atendimento Grade de atendimento Capacidade Transportadoras Veículos …" at bounding box center [363, 164] width 726 height 328
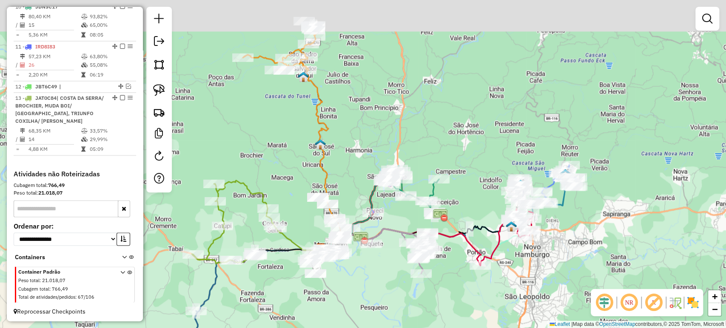
drag, startPoint x: 303, startPoint y: 145, endPoint x: 309, endPoint y: 219, distance: 75.1
click at [309, 219] on div "Janela de atendimento Grade de atendimento Capacidade Transportadoras Veículos …" at bounding box center [363, 164] width 726 height 328
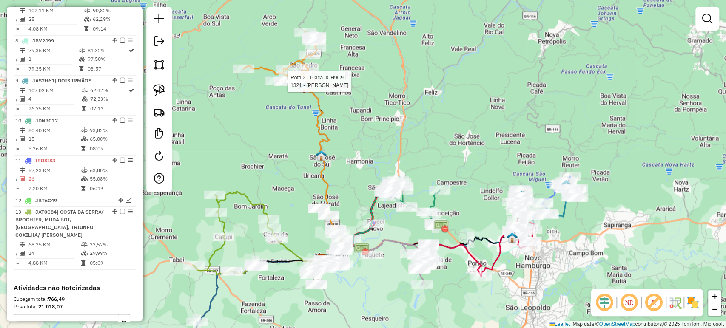
select select "*********"
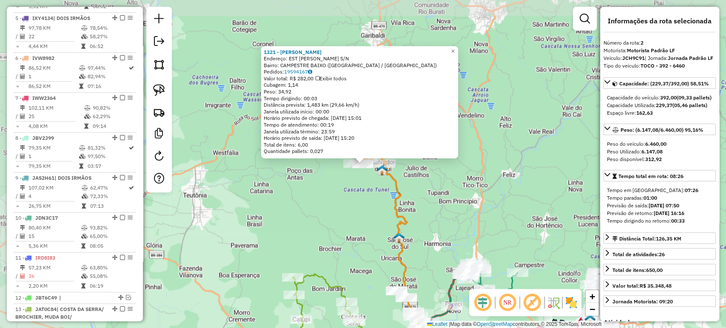
scroll to position [387, 0]
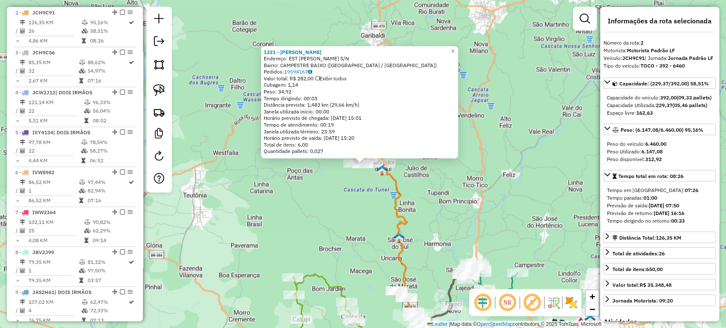
click at [371, 236] on div "1321 - SILVANI FINGER Endereço: EST SALVADOR CAMPESTRE S/N Bairro: CAMPESTRE BA…" at bounding box center [363, 164] width 726 height 328
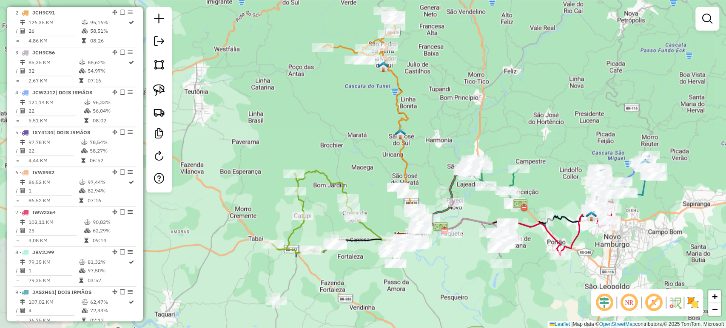
drag, startPoint x: 369, startPoint y: 255, endPoint x: 371, endPoint y: 151, distance: 103.7
click at [371, 151] on div "Janela de atendimento Grade de atendimento Capacidade Transportadoras Veículos …" at bounding box center [363, 164] width 726 height 328
select select "*********"
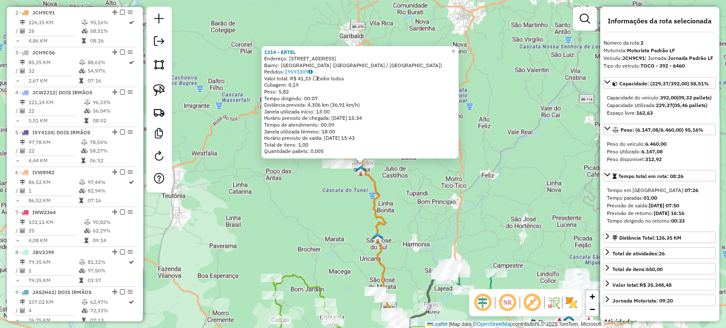
click at [332, 204] on div "1314 - ERTEL Endereço: R DUQUE DE CAXIAS 655 Bairro: CENTRO (SALVADOR DO SUL / …" at bounding box center [363, 164] width 726 height 328
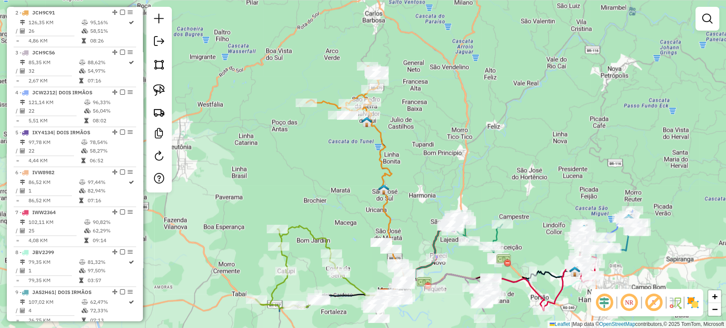
drag, startPoint x: 331, startPoint y: 218, endPoint x: 337, endPoint y: 170, distance: 48.8
click at [337, 170] on div "Janela de atendimento Grade de atendimento Capacidade Transportadoras Veículos …" at bounding box center [363, 164] width 726 height 328
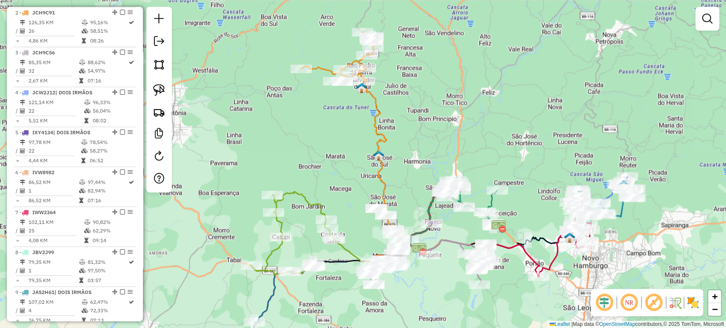
drag, startPoint x: 330, startPoint y: 230, endPoint x: 323, endPoint y: 162, distance: 68.4
click at [322, 159] on div "Janela de atendimento Grade de atendimento Capacidade Transportadoras Veículos …" at bounding box center [363, 164] width 726 height 328
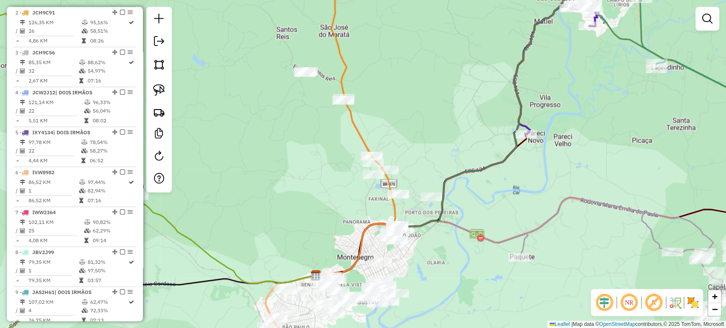
drag, startPoint x: 355, startPoint y: 152, endPoint x: 362, endPoint y: 179, distance: 27.7
click at [362, 178] on div "Janela de atendimento Grade de atendimento Capacidade Transportadoras Veículos …" at bounding box center [363, 164] width 726 height 328
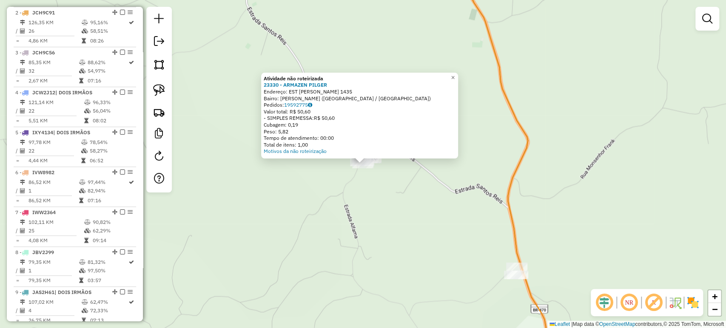
click at [349, 185] on div "Atividade não roteirizada 23330 - ARMAZEN PILGER Endereço: EST FRIDBERT ARNO RE…" at bounding box center [363, 164] width 726 height 328
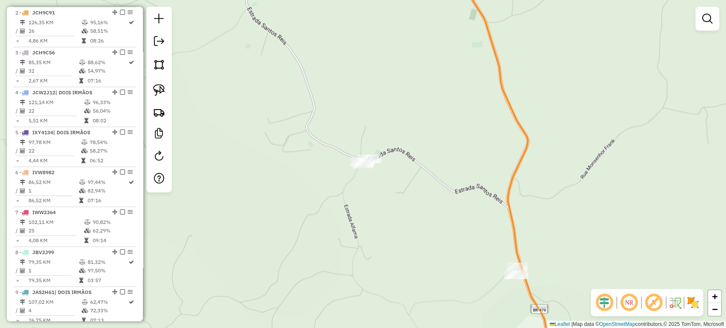
drag, startPoint x: 153, startPoint y: 88, endPoint x: 181, endPoint y: 95, distance: 28.5
click at [153, 88] on img at bounding box center [159, 90] width 12 height 12
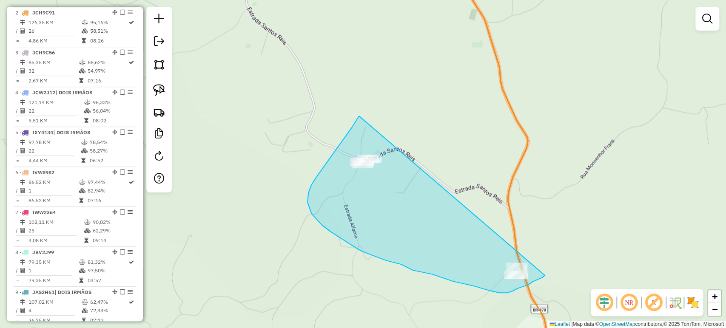
drag, startPoint x: 359, startPoint y: 116, endPoint x: 559, endPoint y: 253, distance: 242.8
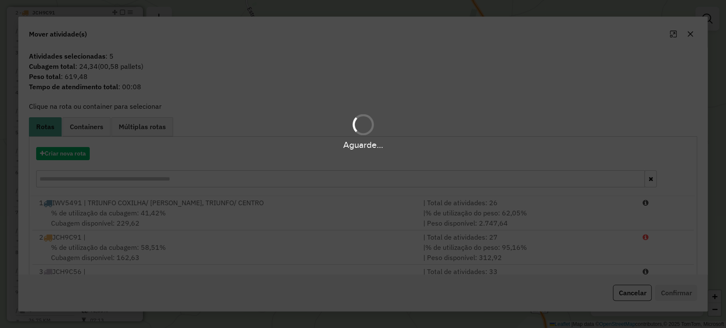
click at [637, 292] on div "Aguarde..." at bounding box center [363, 164] width 726 height 328
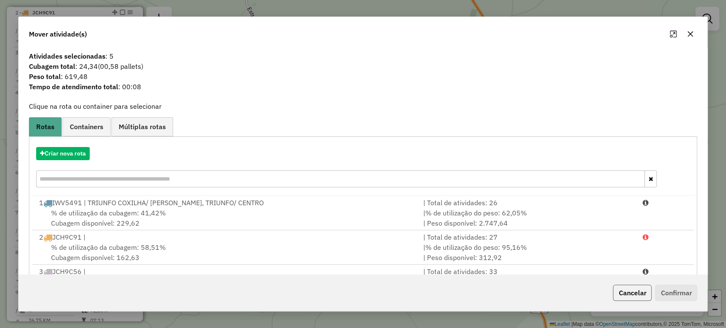
click at [634, 296] on button "Cancelar" at bounding box center [632, 293] width 39 height 16
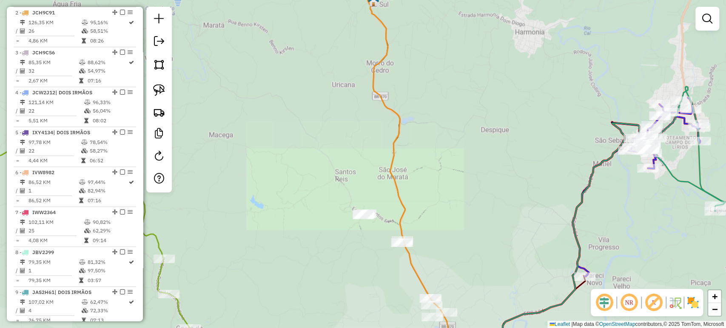
drag, startPoint x: 354, startPoint y: 275, endPoint x: 340, endPoint y: 197, distance: 79.3
click at [343, 201] on div "Janela de atendimento Grade de atendimento Capacidade Transportadoras Veículos …" at bounding box center [363, 164] width 726 height 328
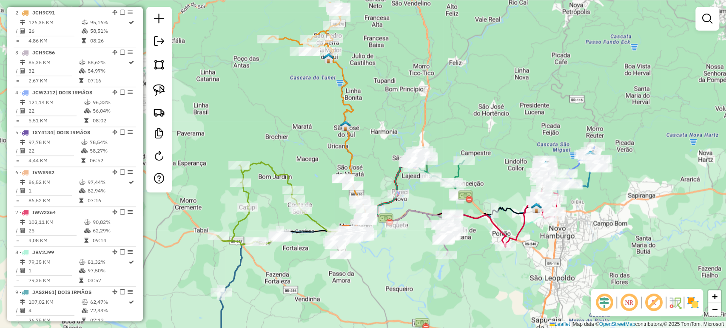
drag, startPoint x: 388, startPoint y: 255, endPoint x: 393, endPoint y: 250, distance: 6.9
click at [393, 250] on div "Janela de atendimento Grade de atendimento Capacidade Transportadoras Veículos …" at bounding box center [363, 164] width 726 height 328
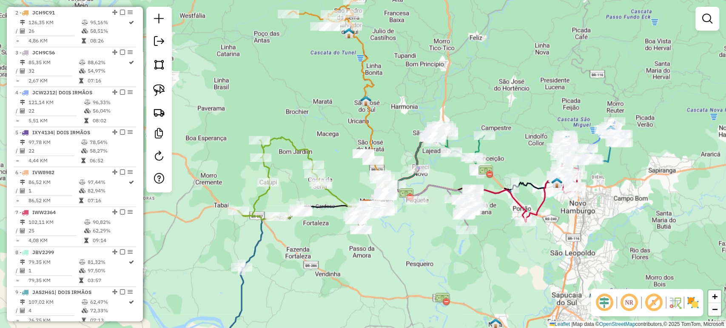
drag, startPoint x: 377, startPoint y: 257, endPoint x: 383, endPoint y: 245, distance: 13.1
click at [383, 245] on div "Janela de atendimento Grade de atendimento Capacidade Transportadoras Veículos …" at bounding box center [363, 164] width 726 height 328
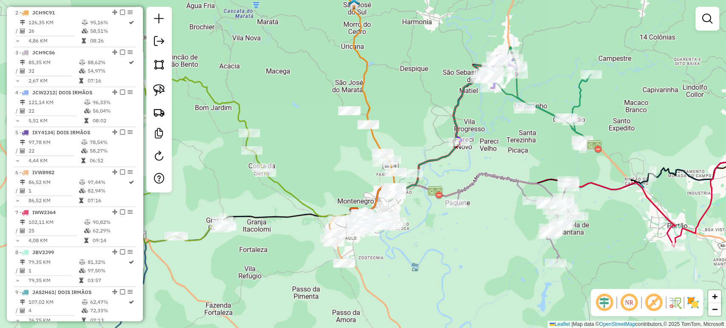
click at [366, 246] on div "Janela de atendimento Grade de atendimento Capacidade Transportadoras Veículos …" at bounding box center [363, 164] width 726 height 328
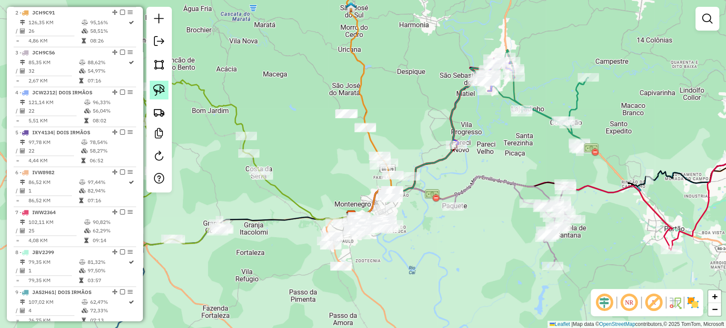
click at [157, 98] on link at bounding box center [159, 90] width 19 height 19
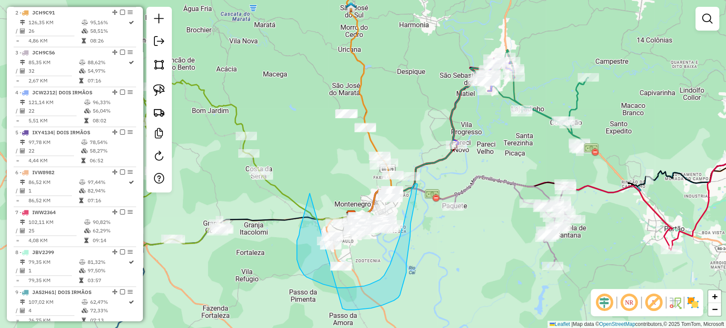
drag, startPoint x: 309, startPoint y: 193, endPoint x: 313, endPoint y: 298, distance: 104.2
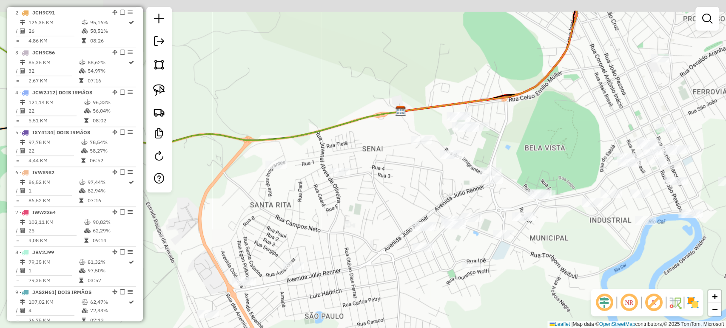
drag, startPoint x: 340, startPoint y: 177, endPoint x: 359, endPoint y: 220, distance: 47.1
click at [359, 220] on div "Janela de atendimento Grade de atendimento Capacidade Transportadoras Veículos …" at bounding box center [363, 164] width 726 height 328
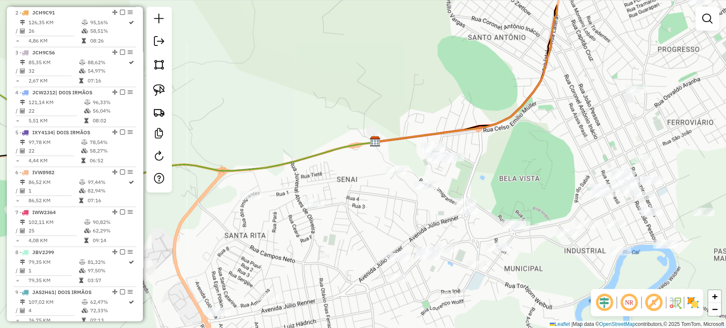
drag, startPoint x: 342, startPoint y: 201, endPoint x: 332, endPoint y: 239, distance: 38.7
click at [332, 239] on div "Janela de atendimento Grade de atendimento Capacidade Transportadoras Veículos …" at bounding box center [363, 164] width 726 height 328
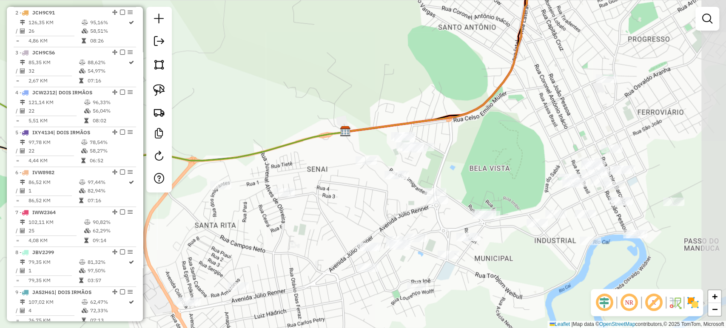
drag, startPoint x: 333, startPoint y: 218, endPoint x: 363, endPoint y: 207, distance: 31.7
click at [363, 207] on div "Janela de atendimento Grade de atendimento Capacidade Transportadoras Veículos …" at bounding box center [363, 164] width 726 height 328
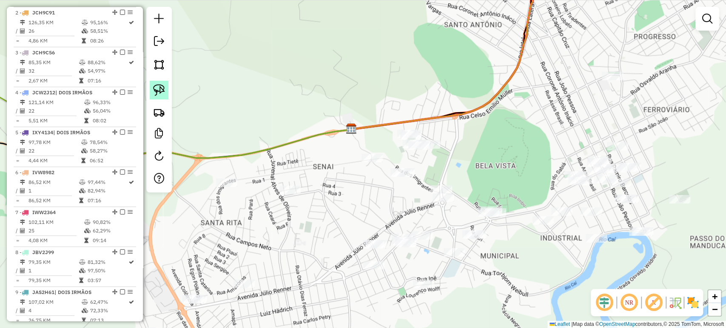
click at [160, 95] on img at bounding box center [159, 90] width 12 height 12
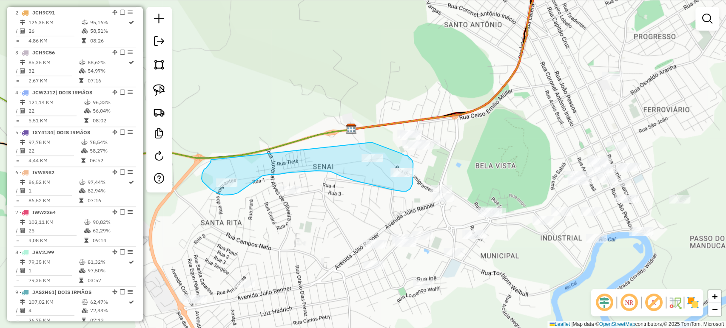
drag, startPoint x: 211, startPoint y: 160, endPoint x: 368, endPoint y: 142, distance: 157.9
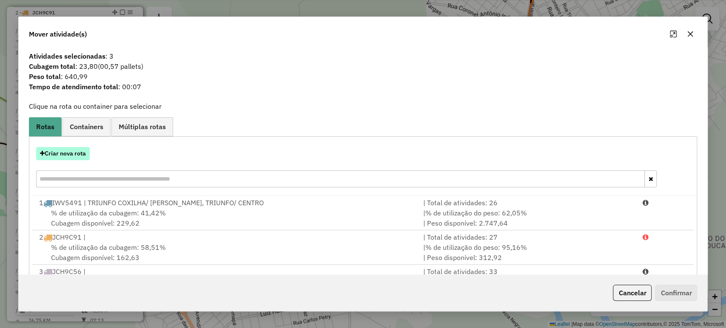
click at [82, 148] on button "Criar nova rota" at bounding box center [63, 153] width 54 height 13
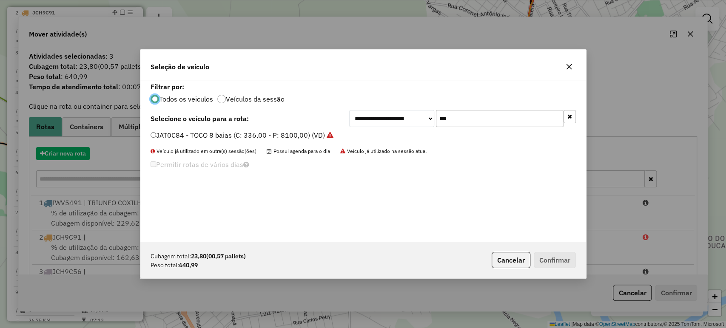
scroll to position [4, 3]
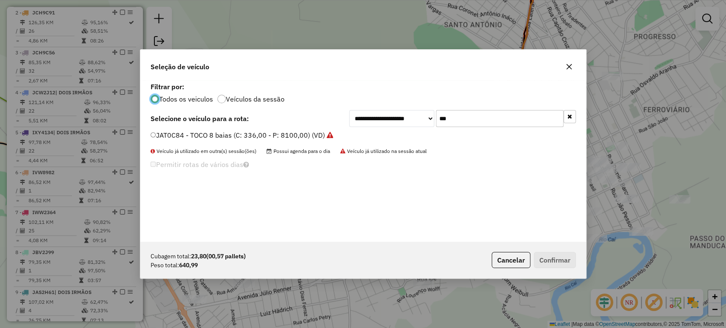
click at [462, 120] on input "***" at bounding box center [500, 118] width 128 height 17
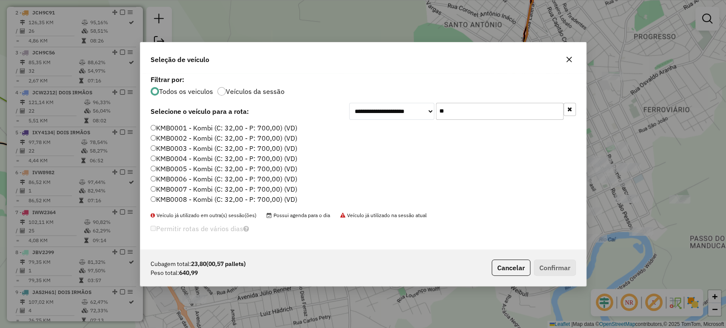
type input "**"
click at [269, 121] on div "**********" at bounding box center [362, 161] width 445 height 176
click at [502, 263] on button "Cancelar" at bounding box center [510, 268] width 39 height 16
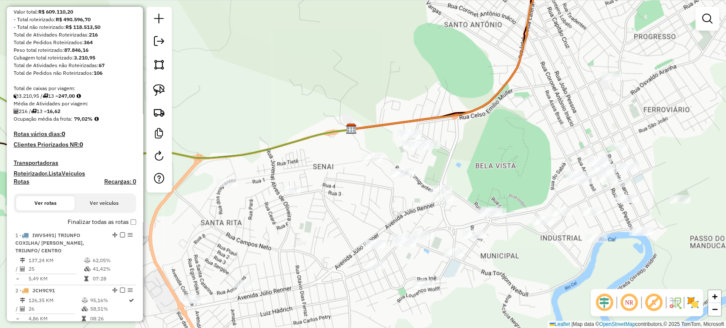
scroll to position [9, 0]
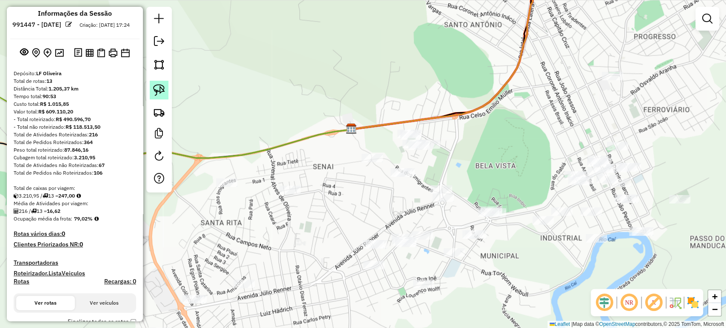
click at [165, 99] on link at bounding box center [159, 90] width 19 height 19
drag, startPoint x: 214, startPoint y: 152, endPoint x: 198, endPoint y: 203, distance: 53.8
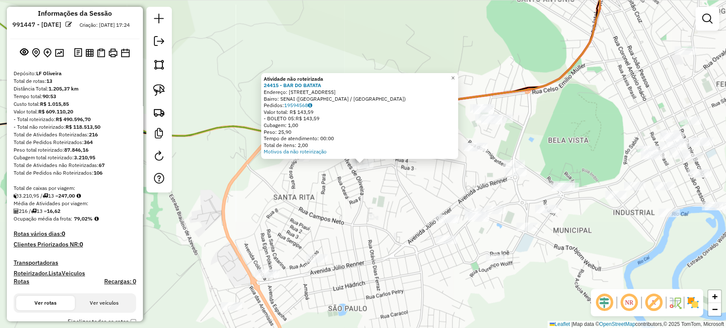
click at [318, 209] on div "Atividade não roteirizada 24415 - BAR DO BATATA Endereço: R DOS CEDROS 120 Bair…" at bounding box center [363, 164] width 726 height 328
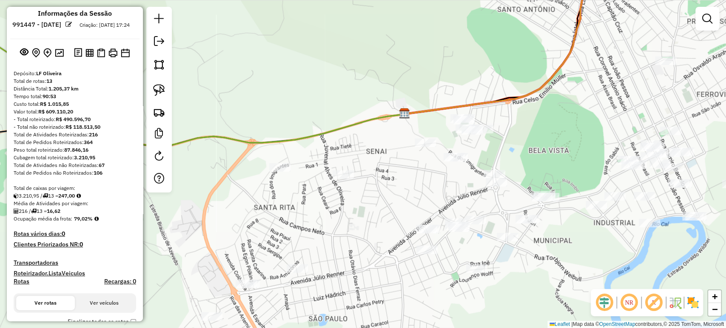
drag, startPoint x: 351, startPoint y: 210, endPoint x: 278, endPoint y: 234, distance: 77.3
click at [288, 239] on div "Janela de atendimento Grade de atendimento Capacidade Transportadoras Veículos …" at bounding box center [363, 164] width 726 height 328
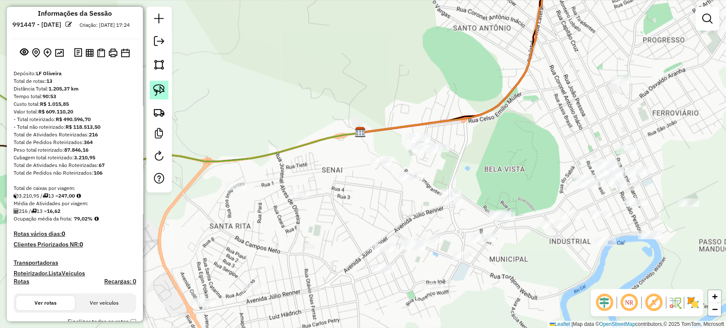
click at [165, 89] on link at bounding box center [159, 90] width 19 height 19
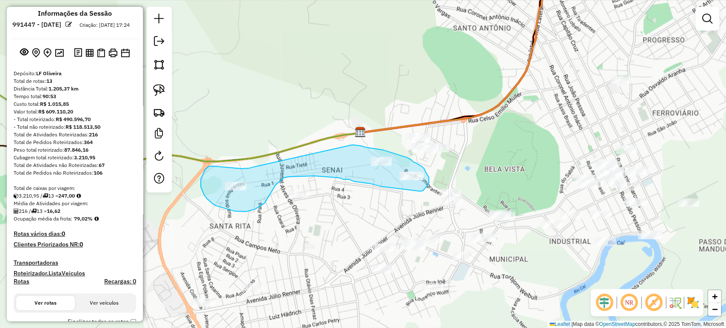
drag, startPoint x: 253, startPoint y: 167, endPoint x: 352, endPoint y: 145, distance: 101.1
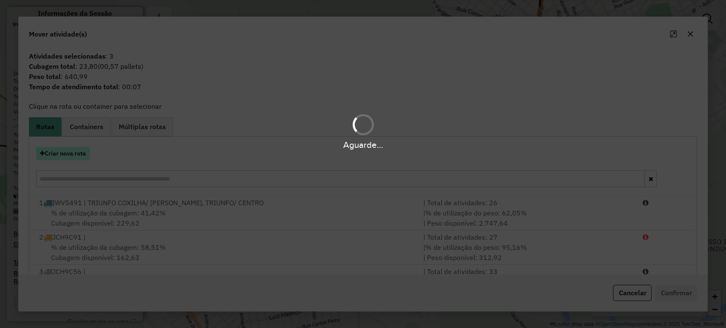
click at [82, 155] on button "Criar nova rota" at bounding box center [63, 153] width 54 height 13
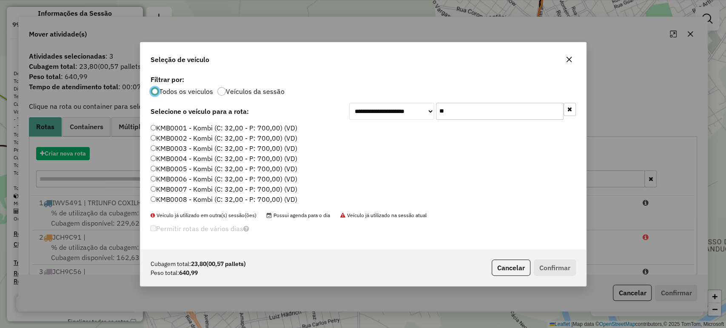
scroll to position [4, 3]
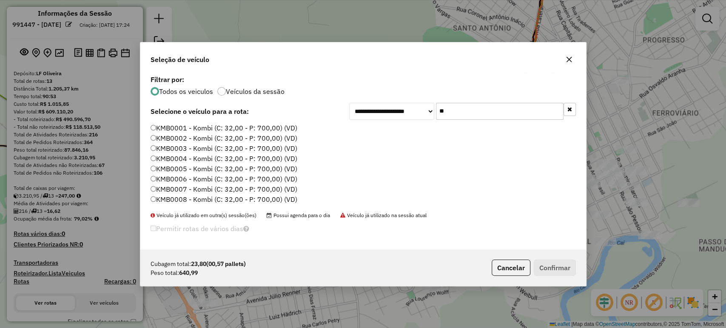
click at [271, 129] on label "KMB0001 - Kombi (C: 32,00 - P: 700,00) (VD)" at bounding box center [223, 128] width 147 height 10
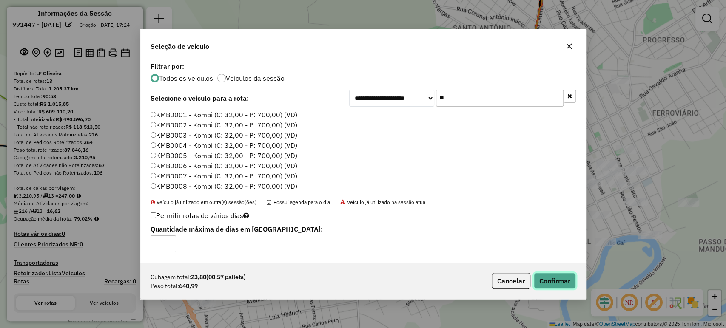
click at [553, 281] on button "Confirmar" at bounding box center [554, 281] width 42 height 16
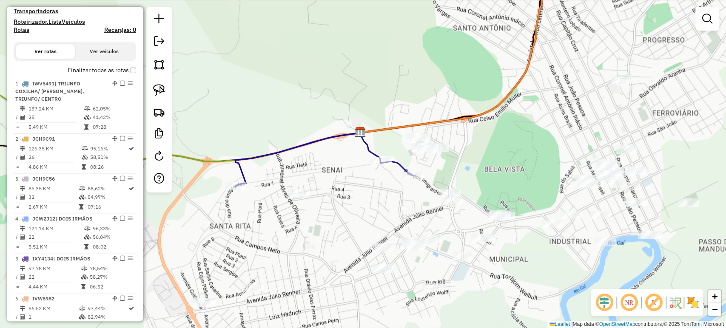
scroll to position [245, 0]
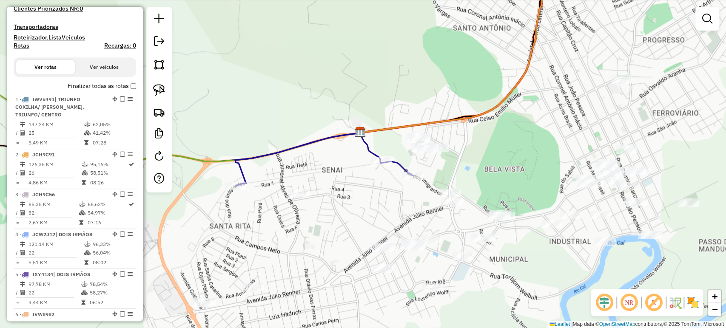
click at [129, 90] on label "Finalizar todas as rotas" at bounding box center [102, 86] width 68 height 9
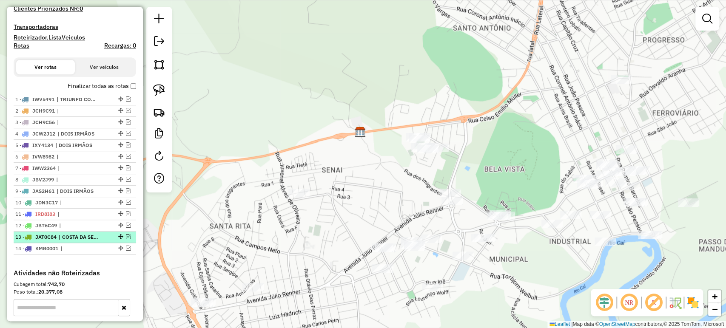
click at [129, 239] on div at bounding box center [120, 236] width 26 height 5
select select "*********"
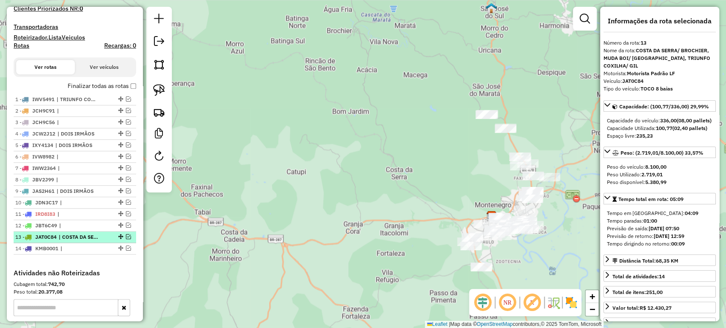
click at [126, 239] on em at bounding box center [128, 236] width 5 height 5
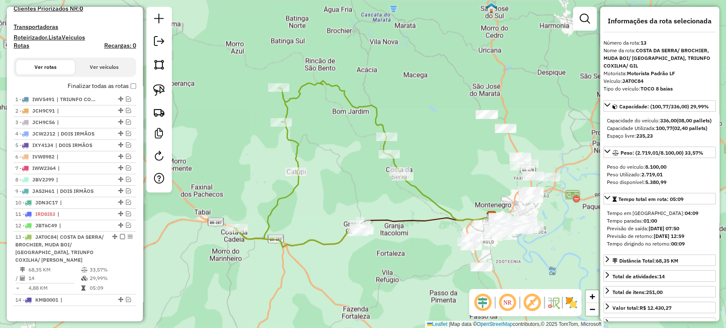
drag, startPoint x: 422, startPoint y: 256, endPoint x: 325, endPoint y: 250, distance: 97.1
click at [325, 250] on div "Janela de atendimento Grade de atendimento Capacidade Transportadoras Veículos …" at bounding box center [363, 164] width 726 height 328
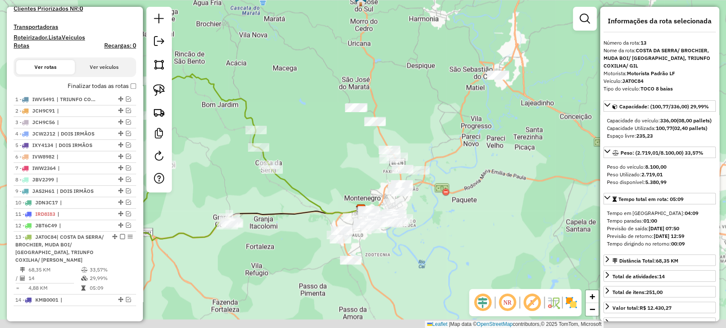
drag, startPoint x: 409, startPoint y: 249, endPoint x: 375, endPoint y: 232, distance: 38.0
click at [377, 235] on div "Janela de atendimento Grade de atendimento Capacidade Transportadoras Veículos …" at bounding box center [363, 164] width 726 height 328
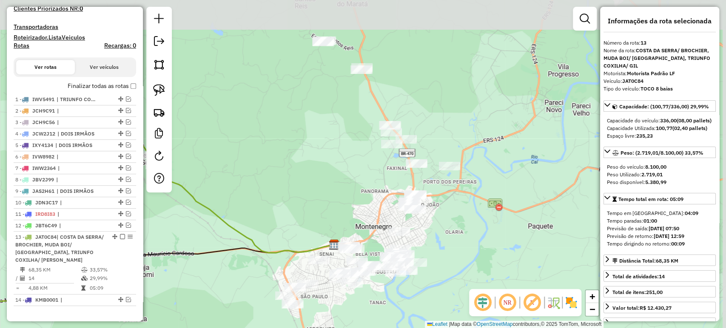
drag, startPoint x: 450, startPoint y: 179, endPoint x: 437, endPoint y: 237, distance: 59.9
click at [437, 237] on div "Janela de atendimento Grade de atendimento Capacidade Transportadoras Veículos …" at bounding box center [363, 164] width 726 height 328
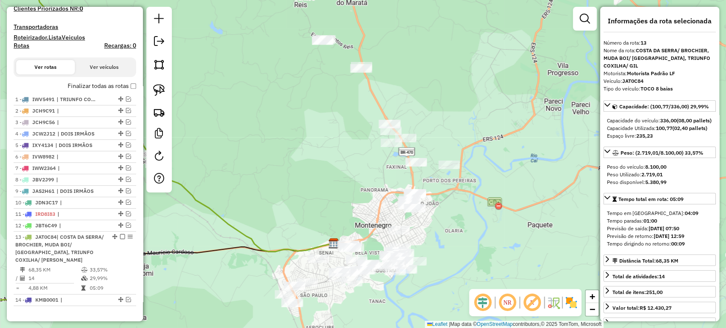
drag, startPoint x: 434, startPoint y: 236, endPoint x: 428, endPoint y: 223, distance: 14.5
click at [428, 223] on div "Janela de atendimento Grade de atendimento Capacidade Transportadoras Veículos …" at bounding box center [363, 164] width 726 height 328
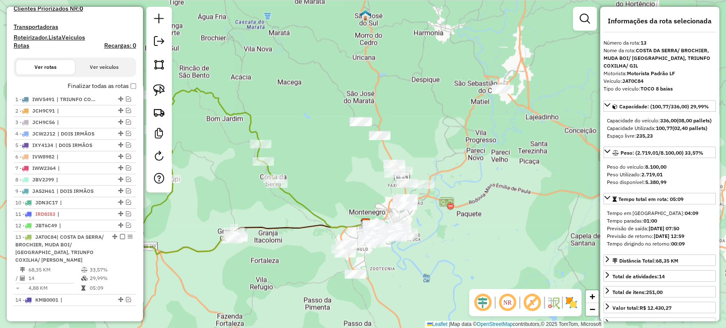
drag, startPoint x: 352, startPoint y: 181, endPoint x: 335, endPoint y: 170, distance: 19.9
click at [335, 172] on div "Janela de atendimento Grade de atendimento Capacidade Transportadoras Veículos …" at bounding box center [363, 164] width 726 height 328
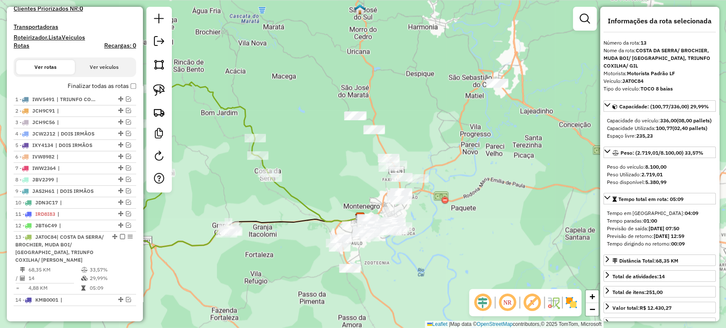
drag, startPoint x: 157, startPoint y: 86, endPoint x: 170, endPoint y: 88, distance: 13.3
click at [156, 86] on img at bounding box center [159, 90] width 12 height 12
drag, startPoint x: 330, startPoint y: 89, endPoint x: 398, endPoint y: 126, distance: 77.2
click at [398, 126] on div "Janela de atendimento Grade de atendimento Capacidade Transportadoras Veículos …" at bounding box center [363, 164] width 726 height 328
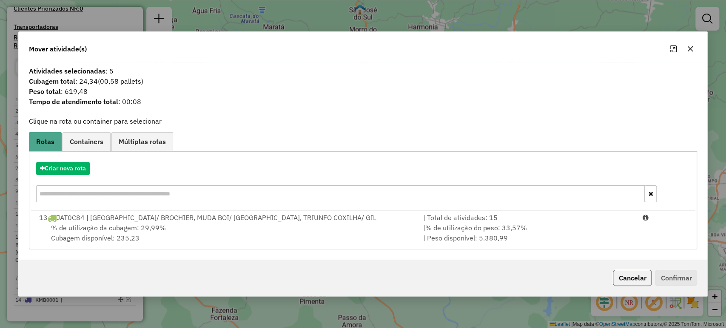
click at [626, 277] on button "Cancelar" at bounding box center [632, 278] width 39 height 16
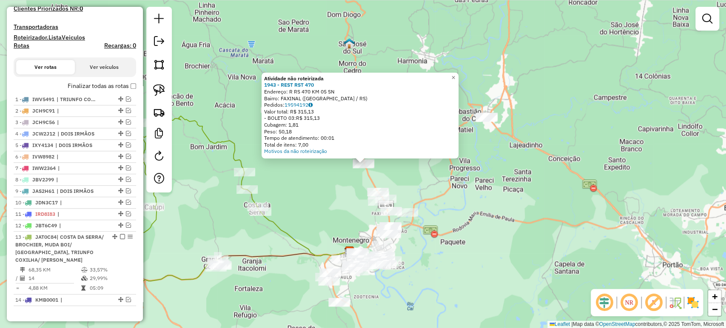
click at [337, 177] on div "Atividade não roteirizada 1943 - REST RST 470 Endereço: R RS 470 KM 05 SN Bairr…" at bounding box center [363, 164] width 726 height 328
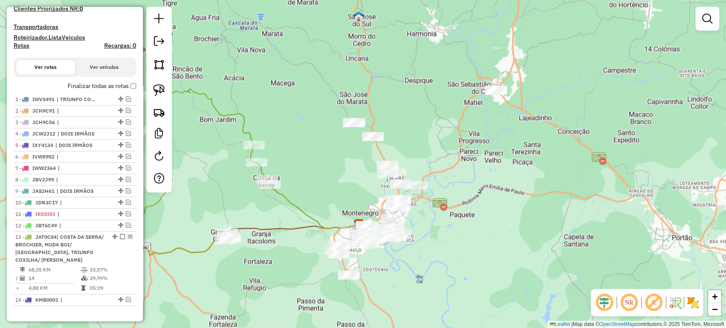
drag, startPoint x: 331, startPoint y: 197, endPoint x: 344, endPoint y: 166, distance: 33.5
click at [344, 166] on div "Janela de atendimento Grade de atendimento Capacidade Transportadoras Veículos …" at bounding box center [363, 164] width 726 height 328
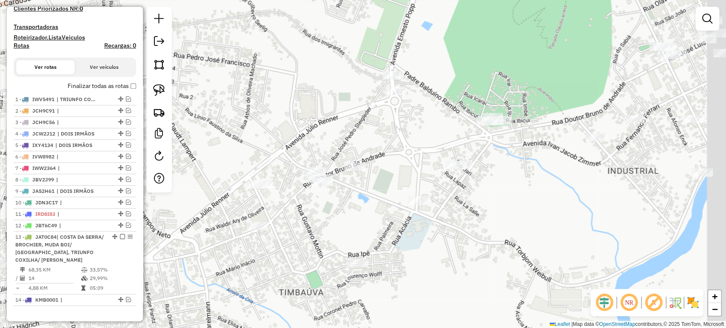
drag, startPoint x: 461, startPoint y: 91, endPoint x: 392, endPoint y: 167, distance: 102.9
click at [393, 166] on div "Janela de atendimento Grade de atendimento Capacidade Transportadoras Veículos …" at bounding box center [363, 164] width 726 height 328
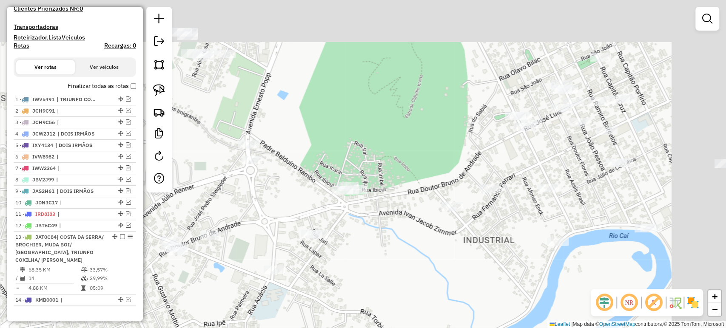
drag, startPoint x: 494, startPoint y: 180, endPoint x: 190, endPoint y: 298, distance: 325.2
click at [190, 298] on div "Janela de atendimento Grade de atendimento Capacidade Transportadoras Veículos …" at bounding box center [363, 164] width 726 height 328
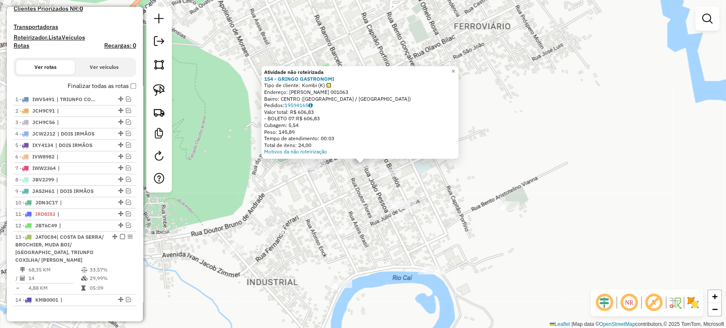
click at [354, 220] on div "Atividade não roteirizada 154 - GRINGO GASTRONOMI Tipo de cliente: Kombi (K) En…" at bounding box center [363, 164] width 726 height 328
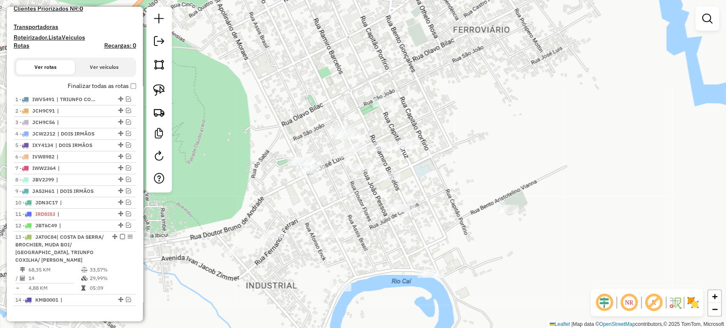
drag, startPoint x: 357, startPoint y: 210, endPoint x: 351, endPoint y: 259, distance: 49.6
click at [351, 259] on div "Janela de atendimento Grade de atendimento Capacidade Transportadoras Veículos …" at bounding box center [363, 164] width 726 height 328
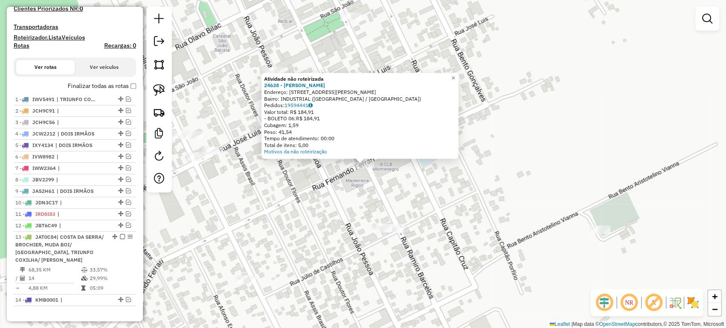
click at [323, 205] on div "Atividade não roteirizada 24638 - ALCEU BOFF LEAL LEAL Endereço: R RAMIRO BARCE…" at bounding box center [363, 164] width 726 height 328
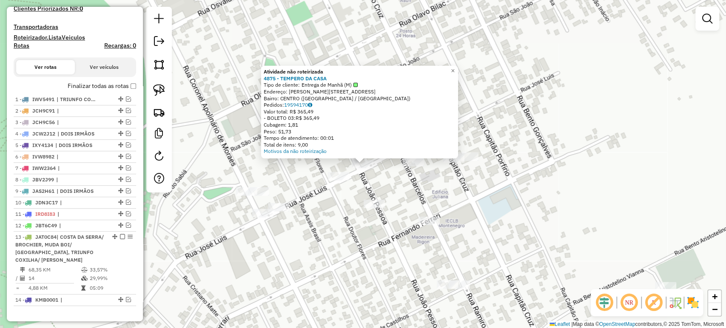
click at [300, 193] on div "Atividade não roteirizada 4875 - TEMPERO DA CASA Tipo de cliente: Entrega de Ma…" at bounding box center [363, 164] width 726 height 328
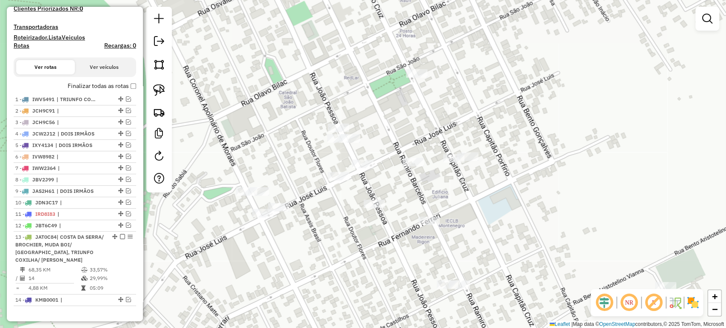
click at [310, 214] on div "Janela de atendimento Grade de atendimento Capacidade Transportadoras Veículos …" at bounding box center [363, 164] width 726 height 328
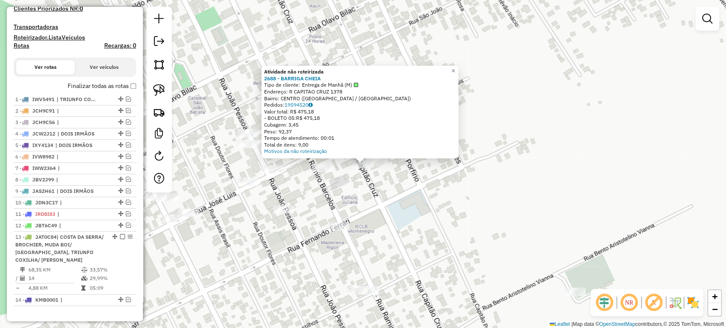
click at [377, 207] on div "Atividade não roteirizada 2688 - BARRIGA CHEIA Tipo de cliente: Entrega de Manh…" at bounding box center [363, 164] width 726 height 328
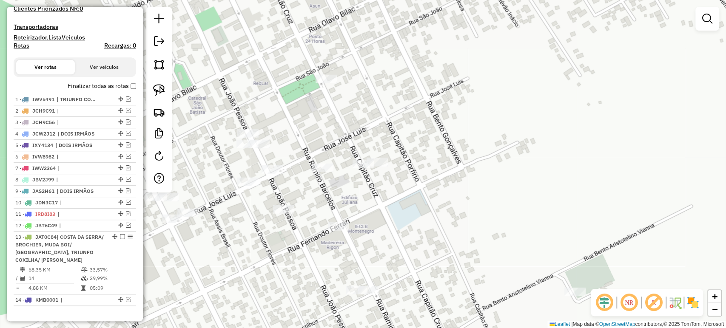
click at [247, 148] on div at bounding box center [246, 144] width 21 height 9
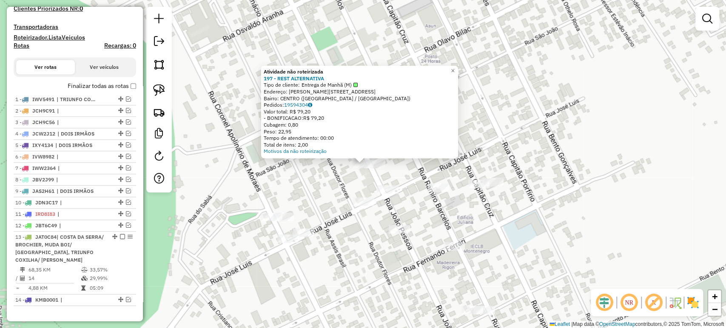
click at [253, 179] on div "Atividade não roteirizada 197 - REST ALTERNATIVA Tipo de cliente: Entrega de Ma…" at bounding box center [363, 164] width 726 height 328
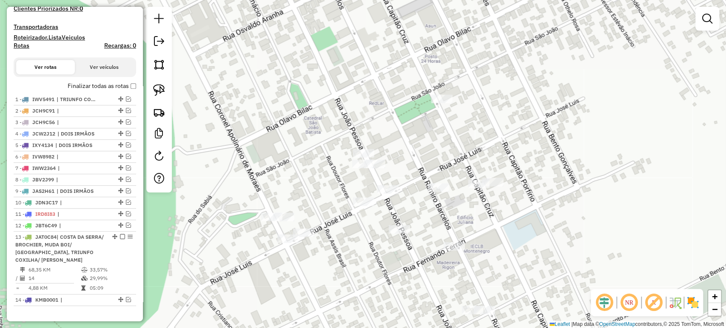
drag, startPoint x: 156, startPoint y: 91, endPoint x: 191, endPoint y: 137, distance: 58.3
click at [156, 90] on img at bounding box center [159, 90] width 12 height 12
drag, startPoint x: 371, startPoint y: 233, endPoint x: 420, endPoint y: 227, distance: 49.4
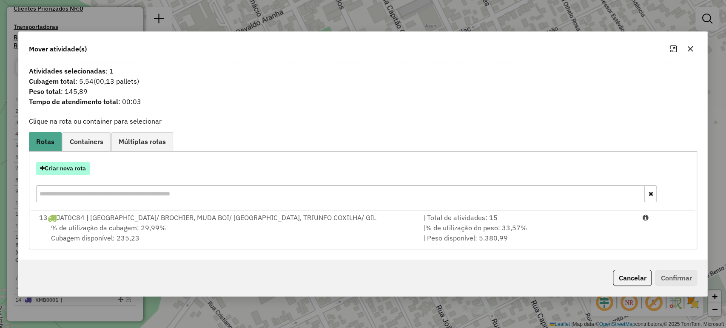
click at [76, 173] on button "Criar nova rota" at bounding box center [63, 168] width 54 height 13
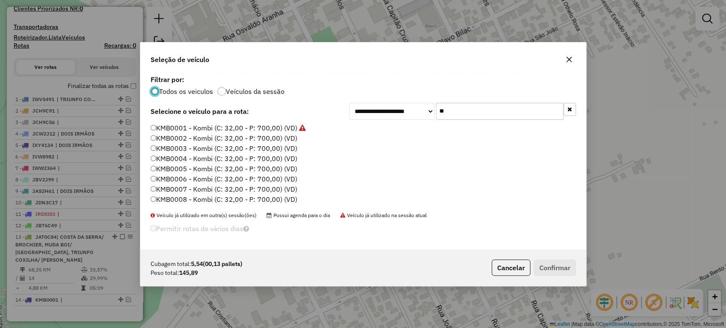
scroll to position [4, 3]
click at [256, 137] on label "KMB0002 - Kombi (C: 32,00 - P: 700,00) (VD)" at bounding box center [223, 138] width 147 height 10
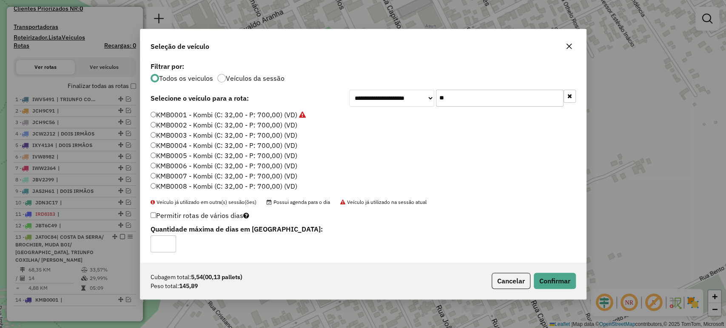
click at [549, 270] on div "Cubagem total: 5,54 (00,13 pallets) Peso total: 145,89 Cancelar Confirmar" at bounding box center [362, 281] width 445 height 37
click at [549, 274] on button "Confirmar" at bounding box center [554, 281] width 42 height 16
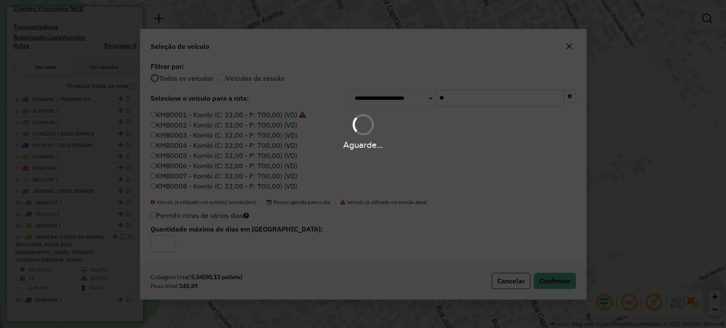
scroll to position [255, 0]
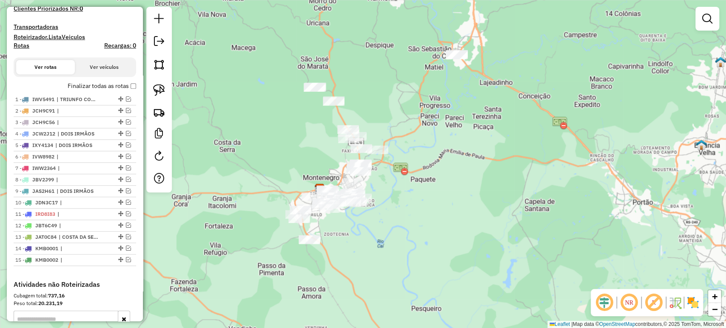
drag, startPoint x: 340, startPoint y: 189, endPoint x: 417, endPoint y: 228, distance: 85.4
click at [417, 228] on div "Janela de atendimento Grade de atendimento Capacidade Transportadoras Veículos …" at bounding box center [363, 164] width 726 height 328
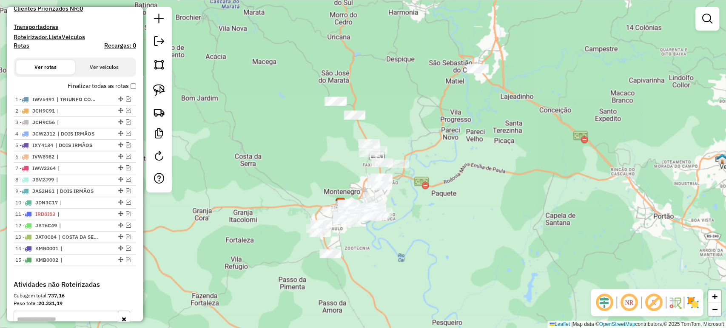
drag, startPoint x: 397, startPoint y: 237, endPoint x: 403, endPoint y: 234, distance: 6.7
click at [403, 234] on div "Janela de atendimento Grade de atendimento Capacidade Transportadoras Veículos …" at bounding box center [363, 164] width 726 height 328
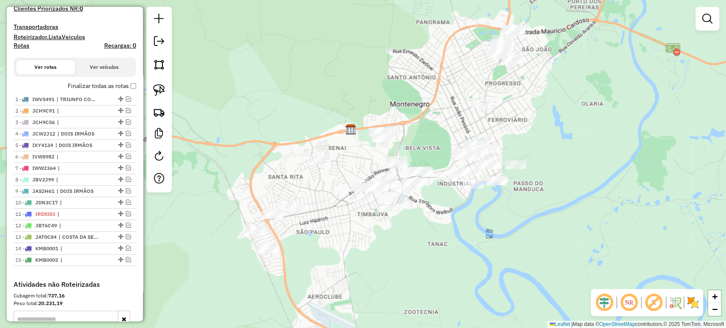
click at [294, 212] on div at bounding box center [297, 207] width 21 height 9
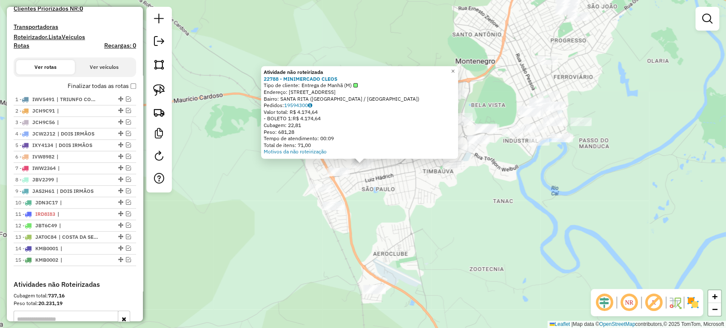
click at [375, 202] on div "Atividade não roteirizada 22788 - MINIMERCADO CLEOS Tipo de cliente: Entrega de…" at bounding box center [363, 164] width 726 height 328
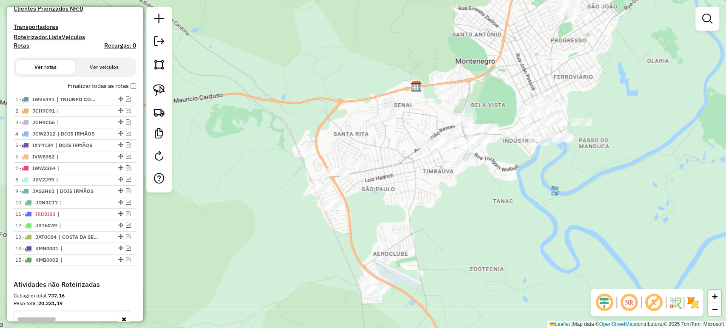
click at [378, 122] on div at bounding box center [385, 117] width 21 height 9
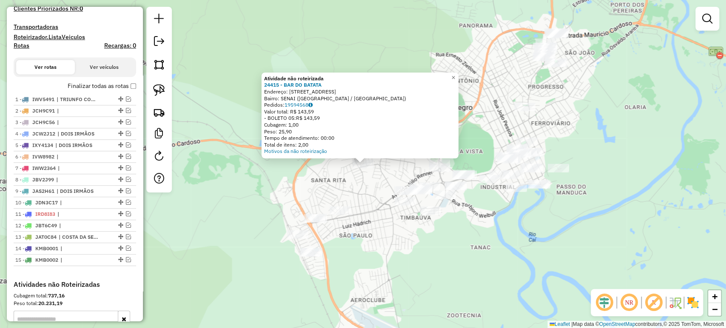
click at [363, 204] on div "Atividade não roteirizada 24415 - BAR DO BATATA Endereço: R DOS CEDROS 120 Bair…" at bounding box center [363, 164] width 726 height 328
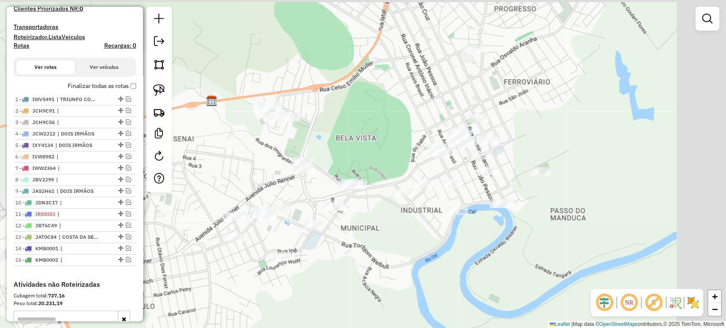
drag, startPoint x: 533, startPoint y: 227, endPoint x: 387, endPoint y: 272, distance: 152.6
click at [387, 272] on div "Janela de atendimento Grade de atendimento Capacidade Transportadoras Veículos …" at bounding box center [363, 164] width 726 height 328
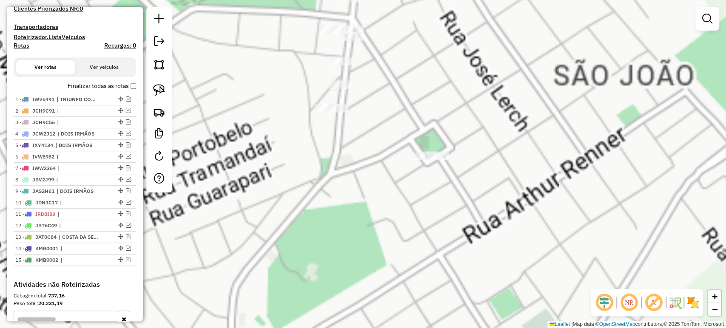
drag, startPoint x: 497, startPoint y: 77, endPoint x: 549, endPoint y: 139, distance: 80.0
click at [549, 139] on div "Janela de atendimento Grade de atendimento Capacidade Transportadoras Veículos …" at bounding box center [363, 164] width 726 height 328
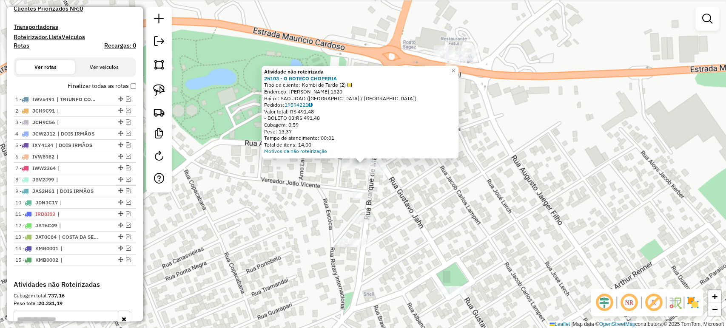
click at [306, 182] on div "Atividade não roteirizada 25103 - O BOTECO CHOPERIA Tipo de cliente: Kombi de T…" at bounding box center [363, 164] width 726 height 328
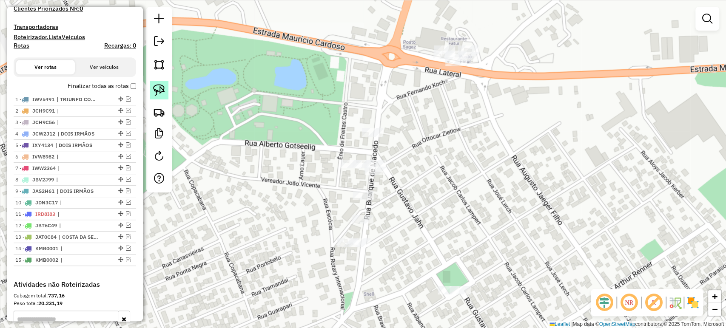
click at [157, 85] on img at bounding box center [159, 90] width 12 height 12
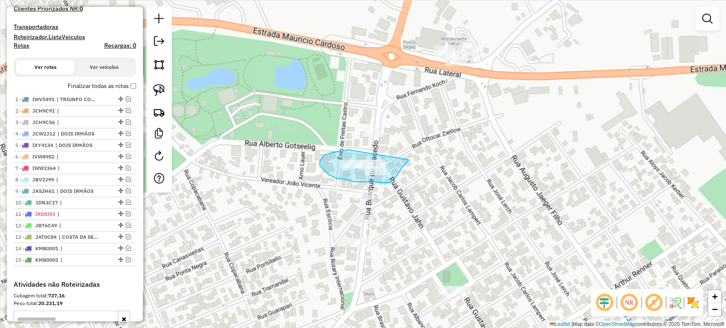
drag, startPoint x: 347, startPoint y: 150, endPoint x: 408, endPoint y: 160, distance: 62.1
click at [408, 160] on div "Janela de atendimento Grade de atendimento Capacidade Transportadoras Veículos …" at bounding box center [363, 164] width 726 height 328
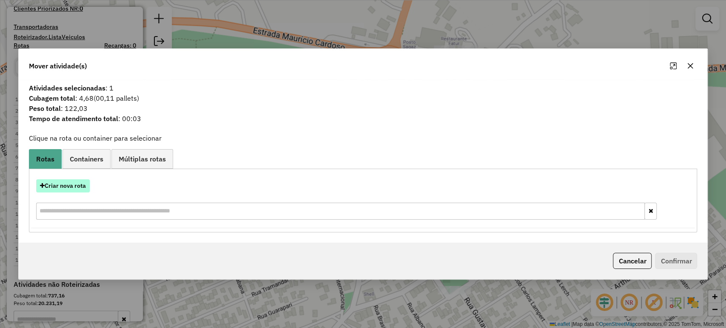
click at [88, 183] on button "Criar nova rota" at bounding box center [63, 185] width 54 height 13
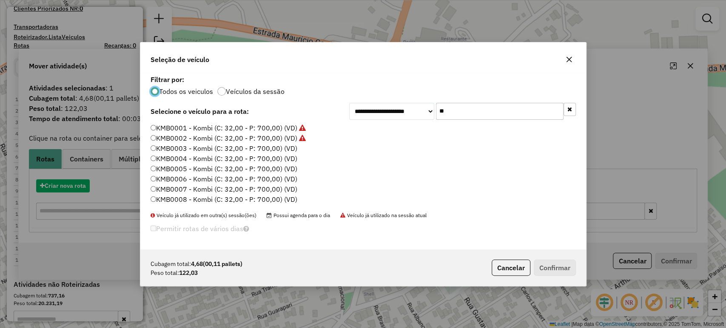
scroll to position [4, 3]
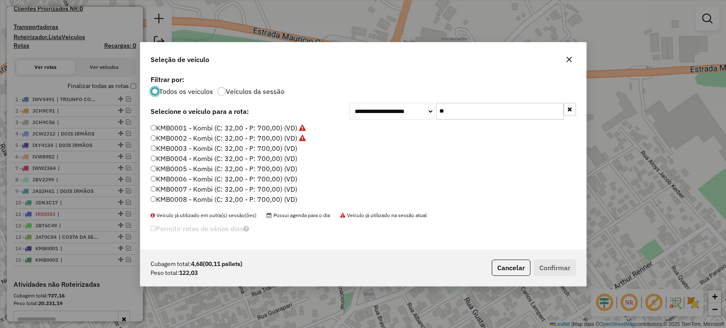
drag, startPoint x: 259, startPoint y: 148, endPoint x: 312, endPoint y: 173, distance: 58.4
click at [260, 148] on label "KMB0003 - Kombi (C: 32,00 - P: 700,00) (VD)" at bounding box center [223, 148] width 147 height 10
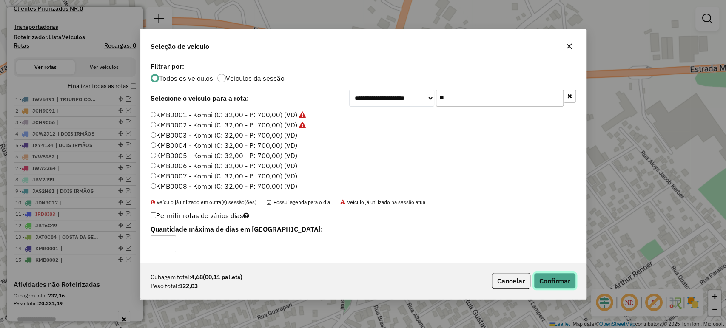
drag, startPoint x: 559, startPoint y: 279, endPoint x: 548, endPoint y: 285, distance: 12.9
click at [559, 279] on button "Confirmar" at bounding box center [554, 281] width 42 height 16
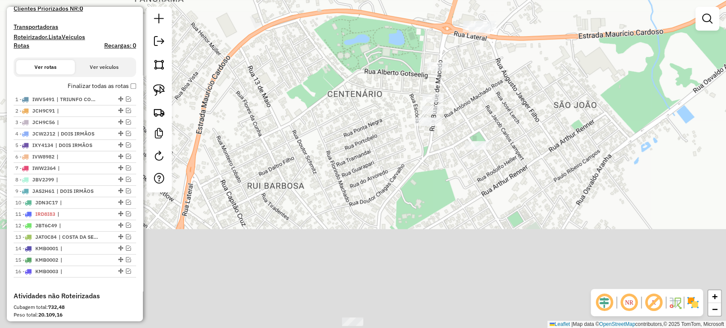
drag, startPoint x: 466, startPoint y: 158, endPoint x: 497, endPoint y: 115, distance: 53.0
click at [497, 115] on div "Janela de atendimento Grade de atendimento Capacidade Transportadoras Veículos …" at bounding box center [363, 164] width 726 height 328
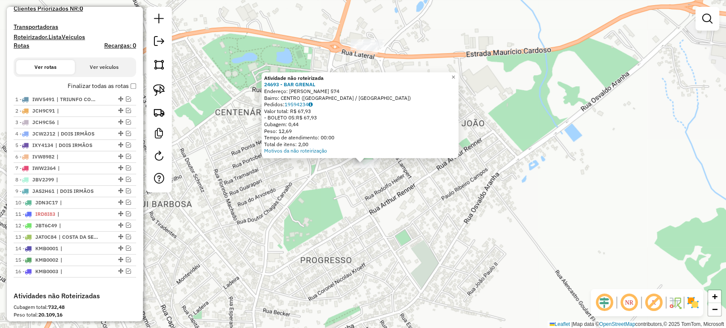
click at [371, 218] on div "Atividade não roteirizada 24693 - BAR GRENAL Endereço: R FELISBERTO PORFIRO DE …" at bounding box center [363, 164] width 726 height 328
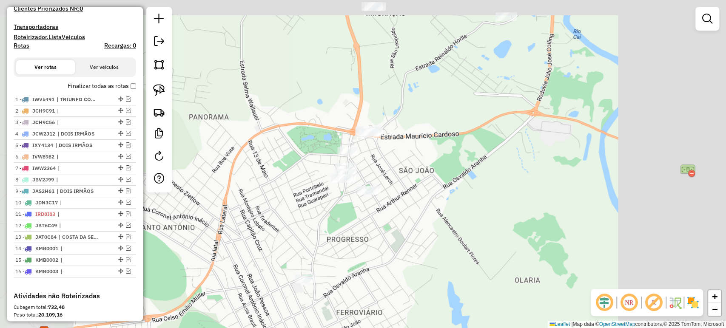
drag, startPoint x: 374, startPoint y: 243, endPoint x: 405, endPoint y: 176, distance: 73.6
click at [405, 176] on div "Janela de atendimento Grade de atendimento Capacidade Transportadoras Veículos …" at bounding box center [363, 164] width 726 height 328
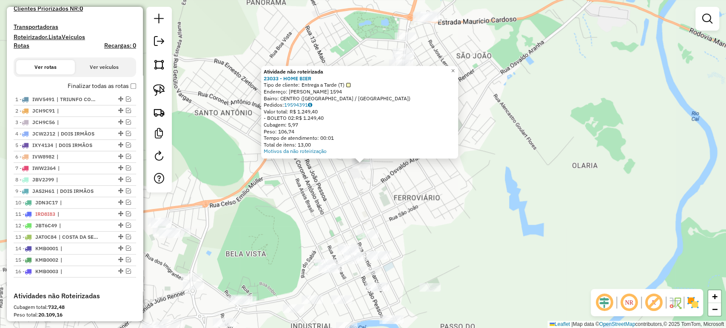
drag, startPoint x: 318, startPoint y: 225, endPoint x: 344, endPoint y: 156, distance: 74.5
click at [344, 156] on div "Atividade não roteirizada 23033 - HOME BIER Tipo de cliente: Entrega a Tarde (T…" at bounding box center [363, 164] width 726 height 328
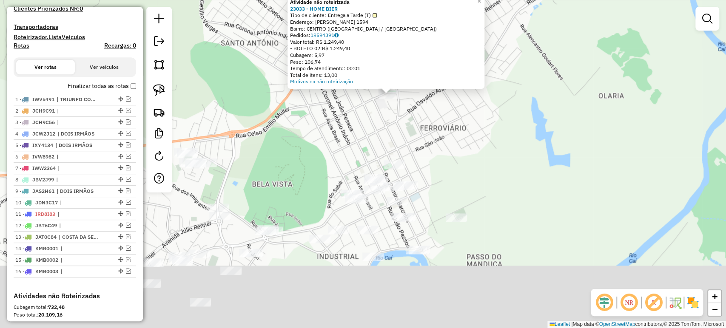
click at [344, 156] on div "Atividade não roteirizada 23033 - HOME BIER Tipo de cliente: Entrega a Tarde (T…" at bounding box center [363, 164] width 726 height 328
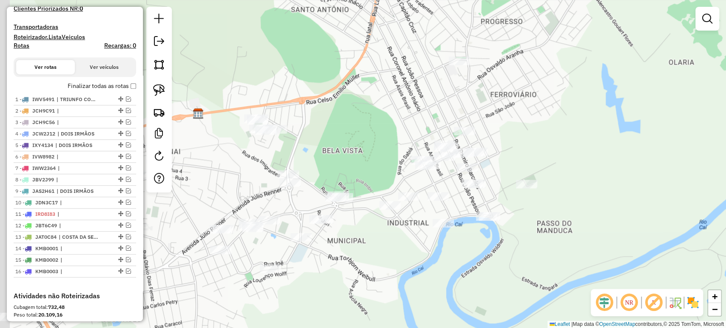
drag, startPoint x: 428, startPoint y: 225, endPoint x: 499, endPoint y: 191, distance: 77.8
click at [499, 191] on div "Janela de atendimento Grade de atendimento Capacidade Transportadoras Veículos …" at bounding box center [363, 164] width 726 height 328
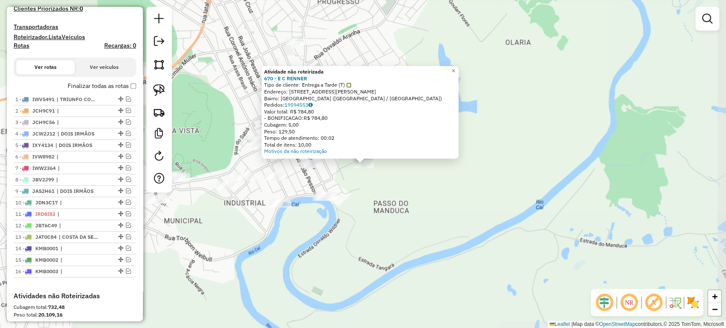
click at [402, 213] on div "Atividade não roteirizada 670 - E C RENNER Tipo de cliente: Entrega a Tarde (T)…" at bounding box center [363, 164] width 726 height 328
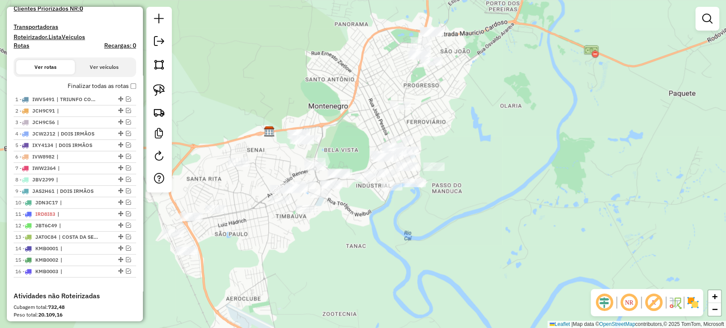
drag, startPoint x: 363, startPoint y: 219, endPoint x: 428, endPoint y: 201, distance: 67.7
click at [428, 201] on div "Janela de atendimento Grade de atendimento Capacidade Transportadoras Veículos …" at bounding box center [363, 164] width 726 height 328
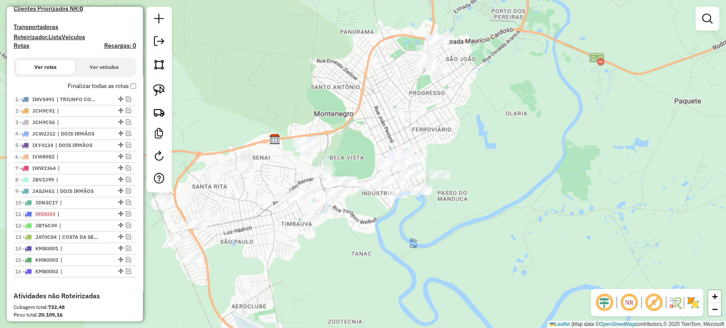
drag, startPoint x: 423, startPoint y: 203, endPoint x: 427, endPoint y: 211, distance: 9.0
click at [427, 211] on div "Janela de atendimento Grade de atendimento Capacidade Transportadoras Veículos …" at bounding box center [363, 164] width 726 height 328
click at [162, 88] on img at bounding box center [159, 90] width 12 height 12
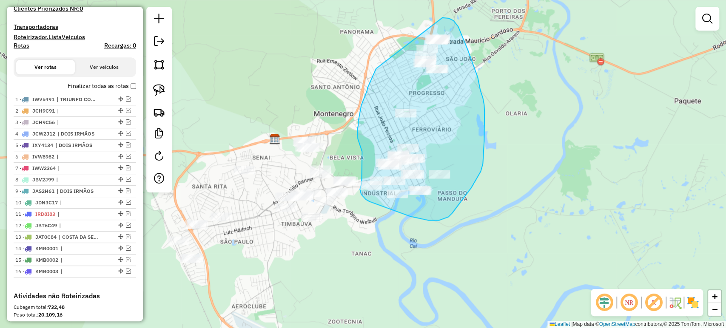
drag, startPoint x: 376, startPoint y: 69, endPoint x: 442, endPoint y: 17, distance: 83.9
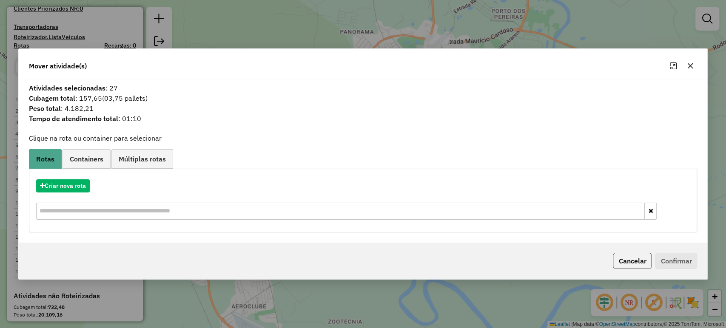
click at [627, 259] on button "Cancelar" at bounding box center [632, 261] width 39 height 16
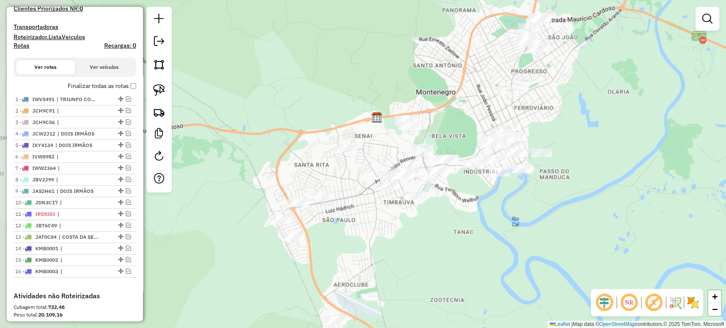
drag, startPoint x: 500, startPoint y: 225, endPoint x: 602, endPoint y: 203, distance: 104.3
click at [602, 203] on div "Janela de atendimento Grade de atendimento Capacidade Transportadoras Veículos …" at bounding box center [363, 164] width 726 height 328
click at [160, 91] on img at bounding box center [159, 90] width 12 height 12
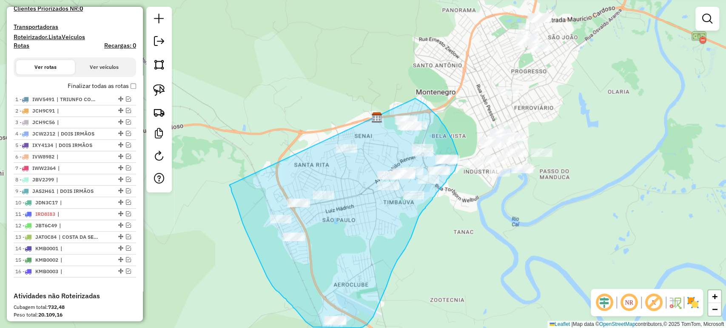
drag, startPoint x: 236, startPoint y: 203, endPoint x: 359, endPoint y: 82, distance: 172.8
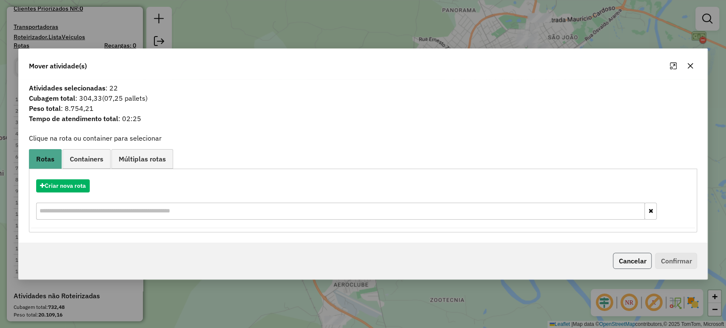
click at [639, 259] on button "Cancelar" at bounding box center [632, 261] width 39 height 16
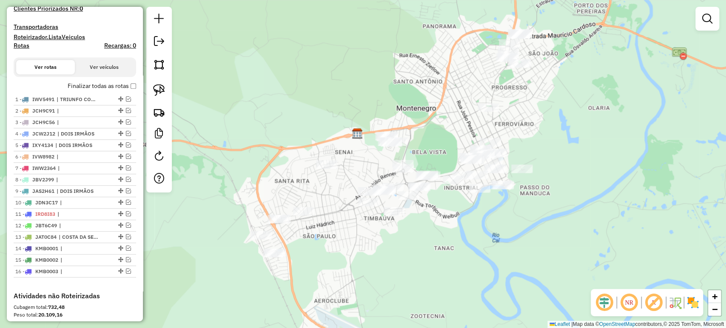
drag, startPoint x: 625, startPoint y: 161, endPoint x: 540, endPoint y: 235, distance: 113.2
click at [540, 235] on div "Janela de atendimento Grade de atendimento Capacidade Transportadoras Veículos …" at bounding box center [363, 164] width 726 height 328
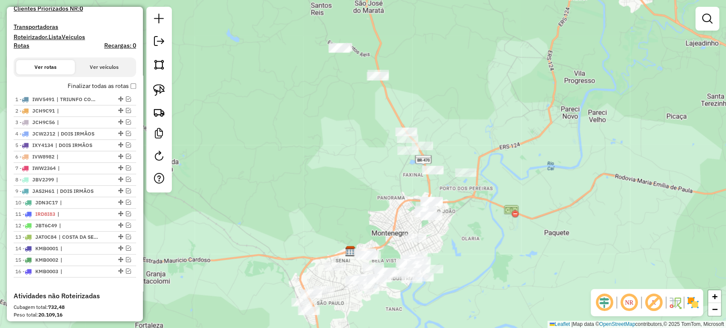
drag, startPoint x: 535, startPoint y: 203, endPoint x: 440, endPoint y: 211, distance: 94.7
click at [440, 211] on div "Janela de atendimento Grade de atendimento Capacidade Transportadoras Veículos …" at bounding box center [363, 164] width 726 height 328
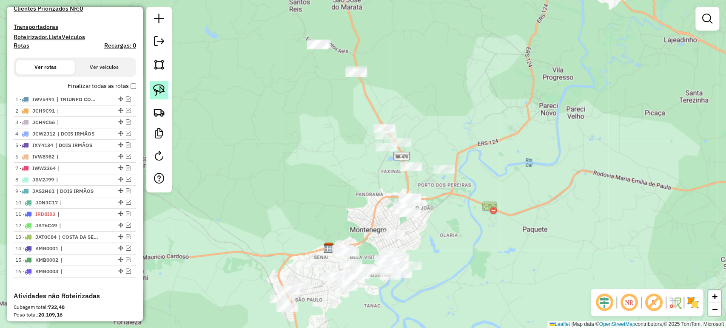
click at [150, 87] on link at bounding box center [159, 90] width 19 height 19
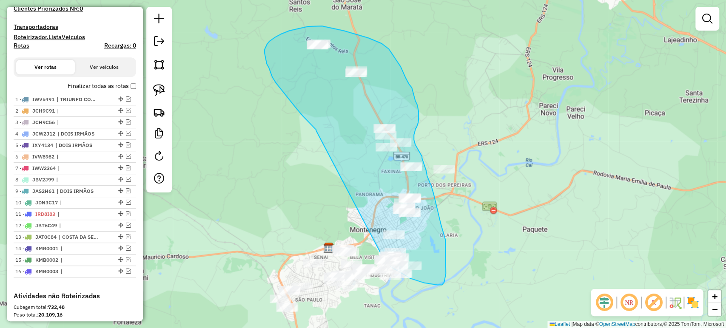
drag, startPoint x: 315, startPoint y: 131, endPoint x: 368, endPoint y: 242, distance: 123.4
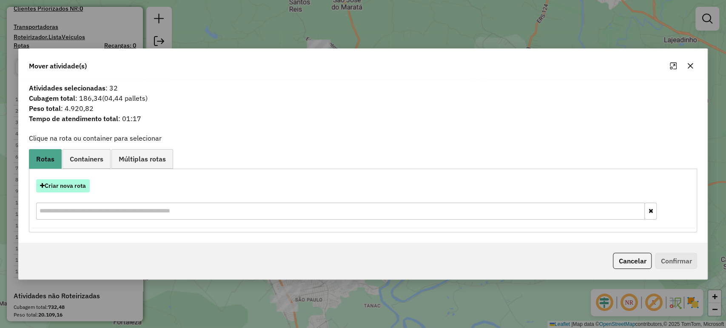
click at [81, 182] on button "Criar nova rota" at bounding box center [63, 185] width 54 height 13
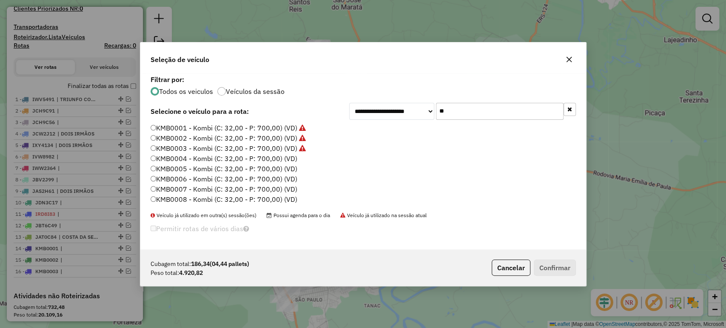
click at [518, 111] on input "**" at bounding box center [500, 111] width 128 height 17
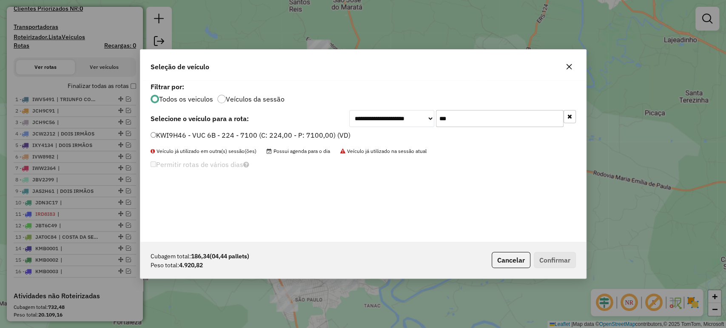
type input "***"
click at [321, 132] on label "KWI9H46 - VUC 6B - 224 - 7100 (C: 224,00 - P: 7100,00) (VD)" at bounding box center [250, 135] width 200 height 10
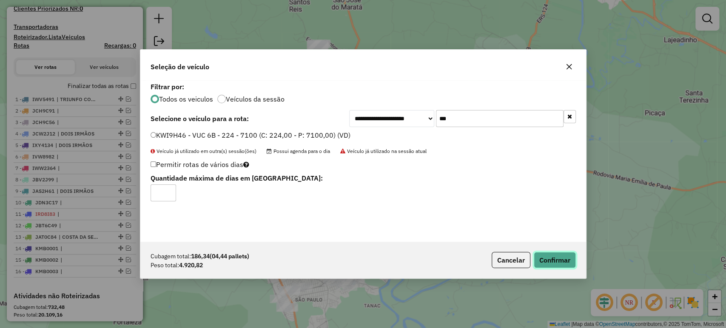
click at [569, 258] on button "Confirmar" at bounding box center [554, 260] width 42 height 16
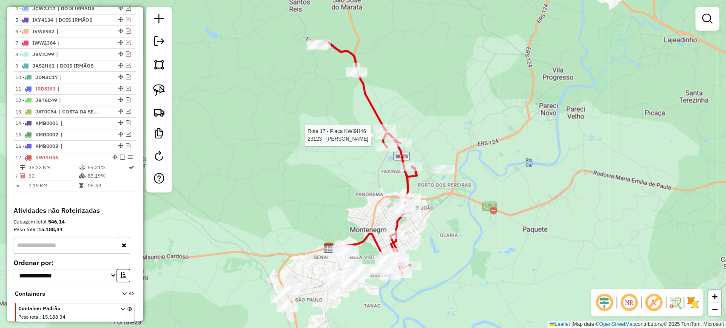
select select "*********"
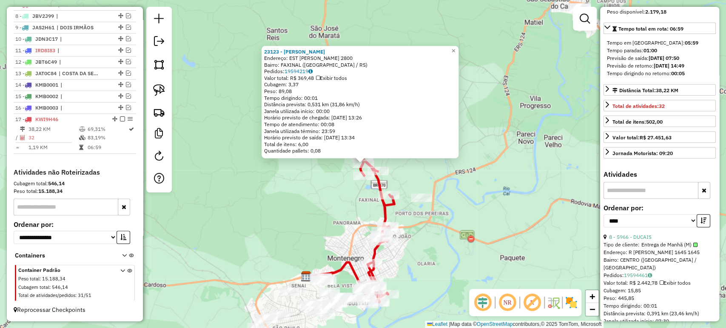
scroll to position [189, 0]
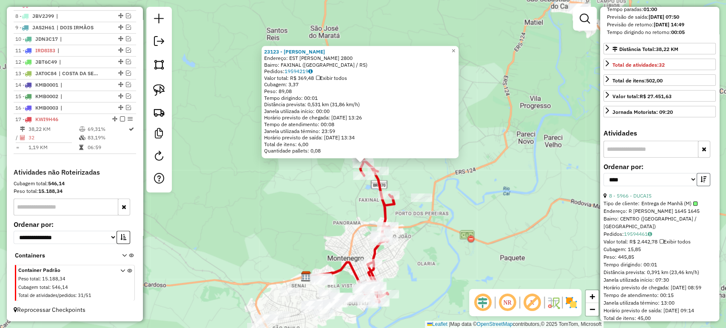
click at [697, 186] on button "button" at bounding box center [703, 179] width 14 height 13
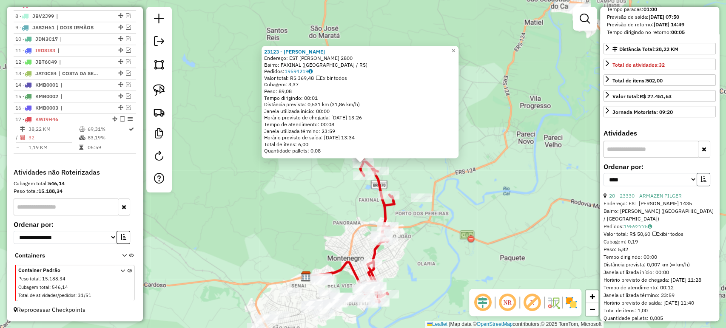
click at [697, 186] on button "button" at bounding box center [703, 179] width 14 height 13
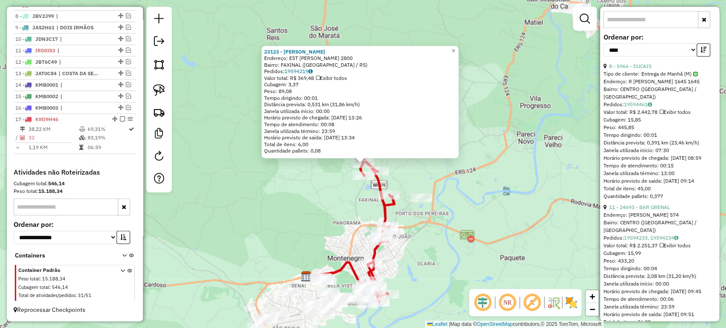
scroll to position [330, 0]
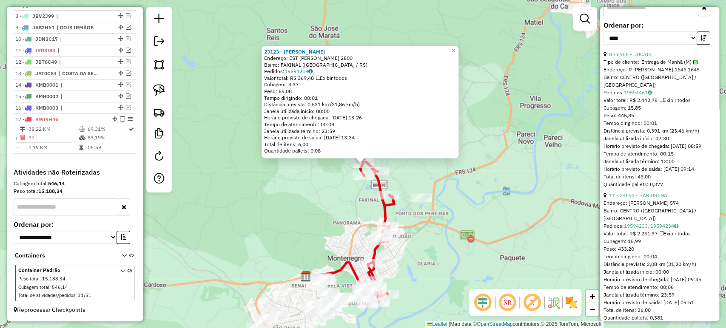
click at [411, 254] on div "23123 - KELI REGINA KERBER Endereço: EST SELMA WALLAUER 2800 Bairro: FAXINAL (M…" at bounding box center [363, 164] width 726 height 328
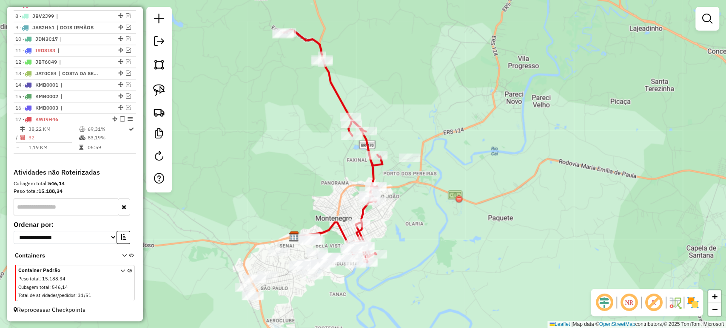
drag, startPoint x: 400, startPoint y: 218, endPoint x: 384, endPoint y: 196, distance: 26.5
click at [384, 197] on div "Janela de atendimento Grade de atendimento Capacidade Transportadoras Veículos …" at bounding box center [363, 164] width 726 height 328
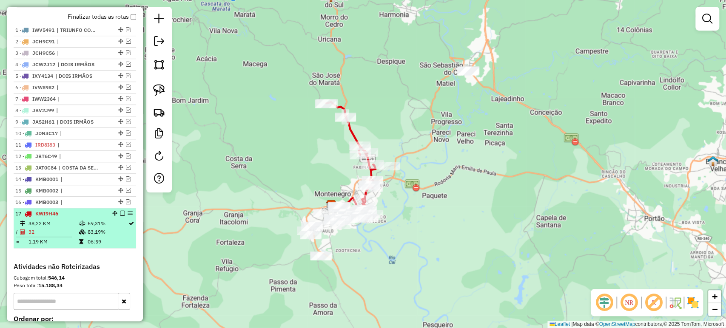
scroll to position [236, 0]
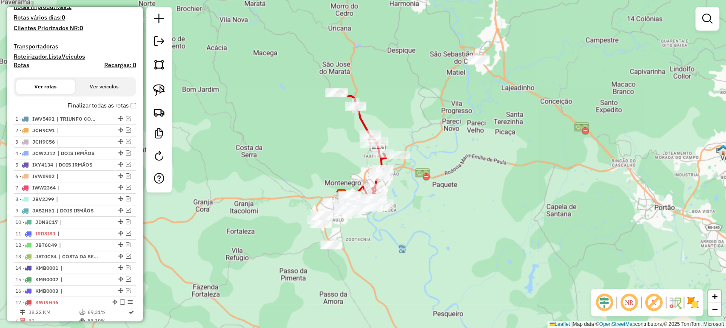
drag, startPoint x: 471, startPoint y: 160, endPoint x: 476, endPoint y: 155, distance: 6.9
click at [476, 155] on div "Janela de atendimento Grade de atendimento Capacidade Transportadoras Veículos …" at bounding box center [363, 164] width 726 height 328
select select "*********"
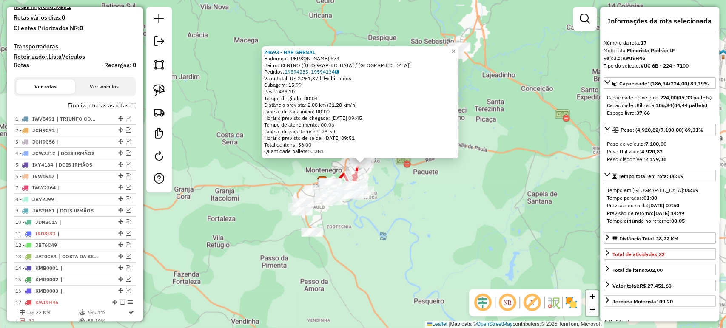
scroll to position [425, 0]
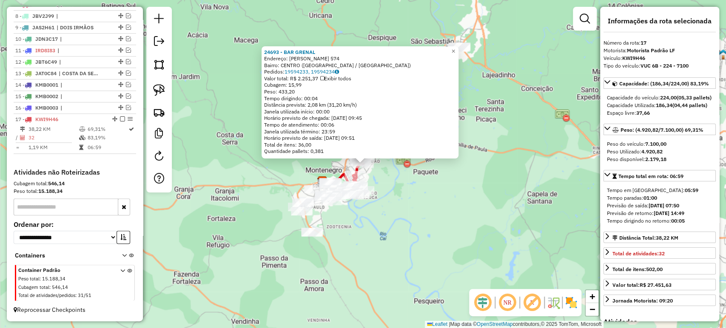
click at [456, 203] on div "24693 - BAR GRENAL Endereço: R FELISBERTO PORFIRO DE SOUZA 574 Bairro: CENTRO (…" at bounding box center [363, 164] width 726 height 328
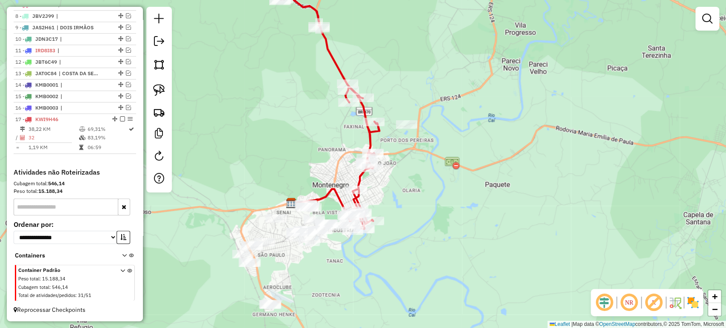
drag, startPoint x: 383, startPoint y: 201, endPoint x: 393, endPoint y: 194, distance: 12.5
click at [393, 194] on div "Janela de atendimento Grade de atendimento Capacidade Transportadoras Veículos …" at bounding box center [363, 164] width 726 height 328
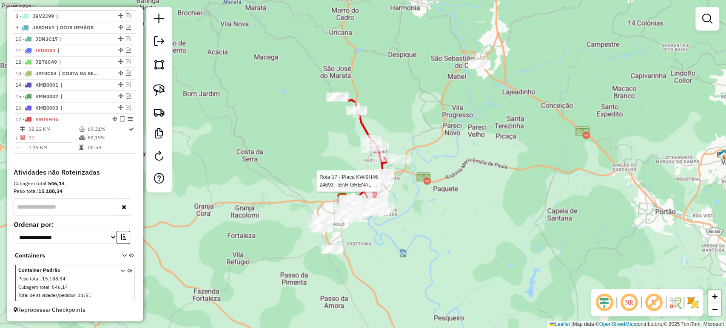
click at [387, 185] on div at bounding box center [382, 181] width 21 height 9
select select "*********"
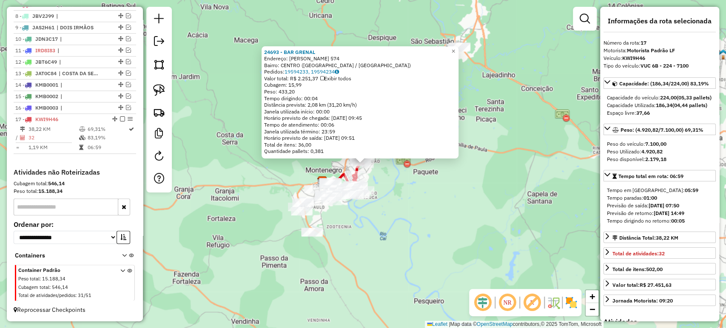
click at [388, 205] on div "24693 - BAR GRENAL Endereço: R FELISBERTO PORFIRO DE SOUZA 574 Bairro: CENTRO (…" at bounding box center [363, 164] width 726 height 328
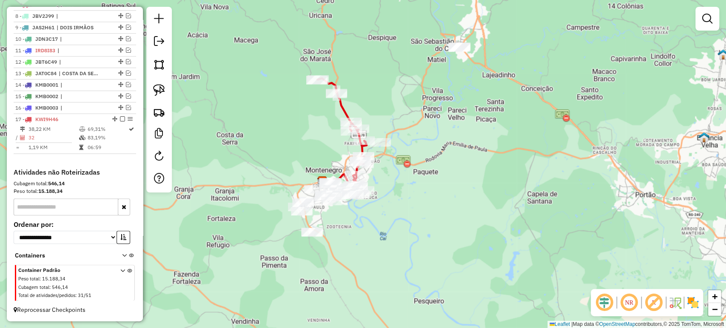
drag, startPoint x: 383, startPoint y: 196, endPoint x: 424, endPoint y: 233, distance: 54.5
click at [424, 233] on div "Janela de atendimento Grade de atendimento Capacidade Transportadoras Veículos …" at bounding box center [363, 164] width 726 height 328
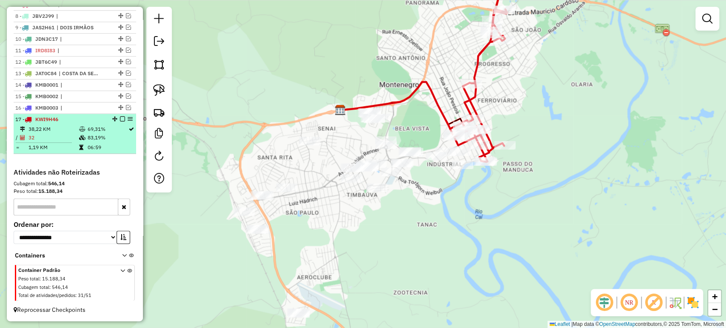
scroll to position [189, 0]
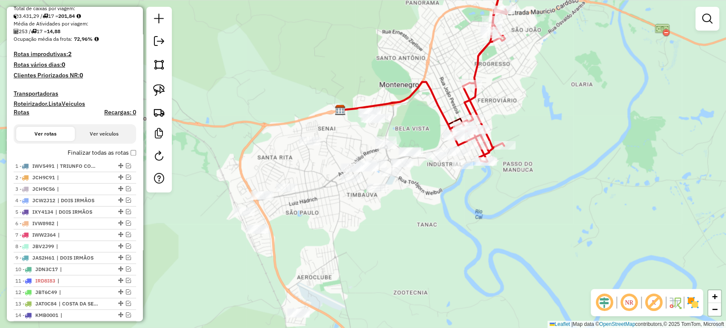
click at [451, 193] on div "Janela de atendimento Grade de atendimento Capacidade Transportadoras Veículos …" at bounding box center [363, 164] width 726 height 328
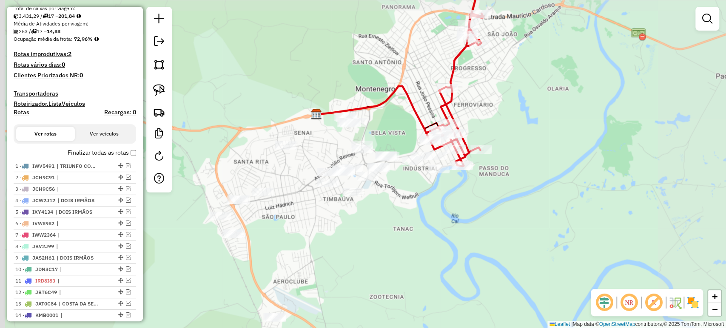
drag, startPoint x: 378, startPoint y: 203, endPoint x: 426, endPoint y: 188, distance: 50.8
click at [426, 188] on div "Janela de atendimento Grade de atendimento Capacidade Transportadoras Veículos …" at bounding box center [363, 164] width 726 height 328
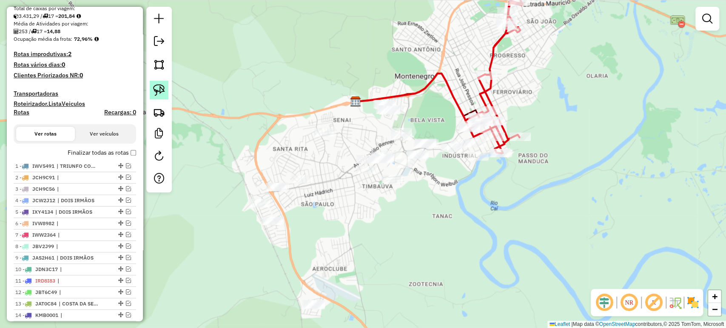
click at [160, 91] on img at bounding box center [159, 90] width 12 height 12
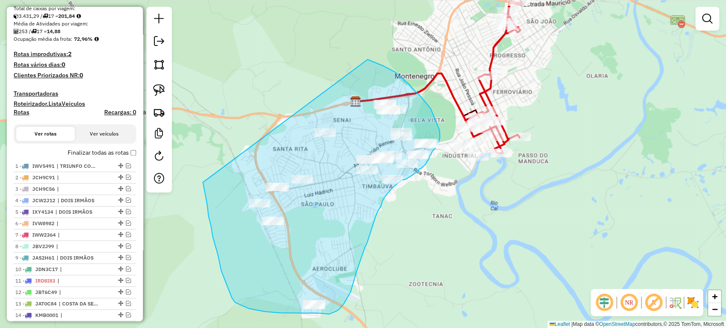
drag, startPoint x: 205, startPoint y: 195, endPoint x: 363, endPoint y: 57, distance: 209.7
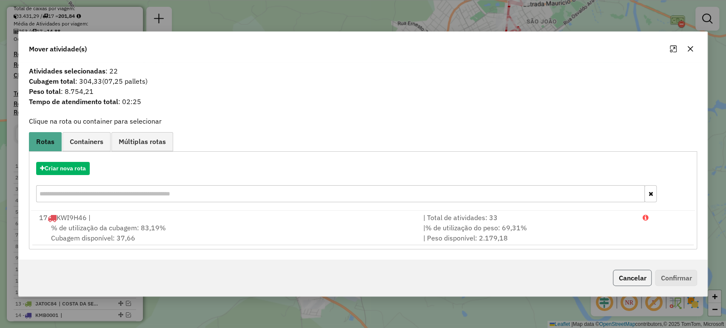
click at [627, 271] on button "Cancelar" at bounding box center [632, 278] width 39 height 16
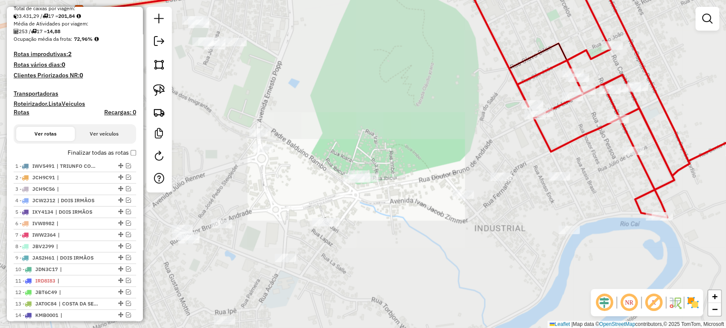
drag, startPoint x: 370, startPoint y: 249, endPoint x: 396, endPoint y: 220, distance: 38.2
click at [396, 220] on div "Janela de atendimento Grade de atendimento Capacidade Transportadoras Veículos …" at bounding box center [363, 164] width 726 height 328
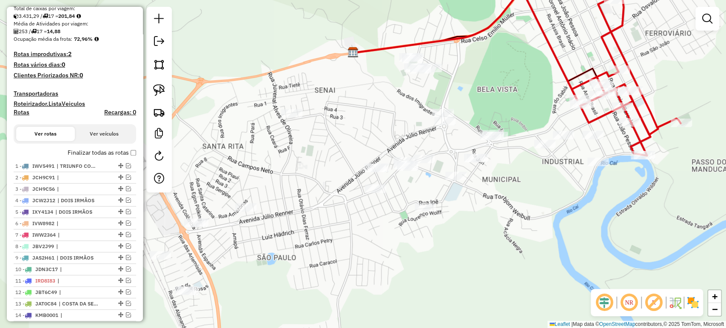
drag, startPoint x: 401, startPoint y: 237, endPoint x: 503, endPoint y: 189, distance: 112.8
click at [503, 189] on div "Janela de atendimento Grade de atendimento Capacidade Transportadoras Veículos …" at bounding box center [363, 164] width 726 height 328
drag, startPoint x: 255, startPoint y: 176, endPoint x: 272, endPoint y: 167, distance: 19.0
click at [268, 169] on div "Janela de atendimento Grade de atendimento Capacidade Transportadoras Veículos …" at bounding box center [363, 164] width 726 height 328
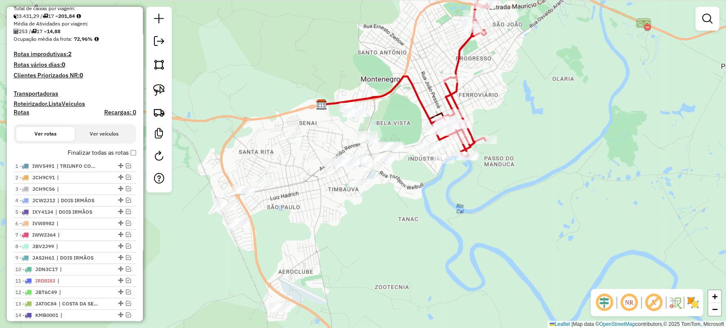
drag, startPoint x: 377, startPoint y: 190, endPoint x: 374, endPoint y: 202, distance: 12.5
click at [374, 202] on div "Janela de atendimento Grade de atendimento Capacidade Transportadoras Veículos …" at bounding box center [363, 164] width 726 height 328
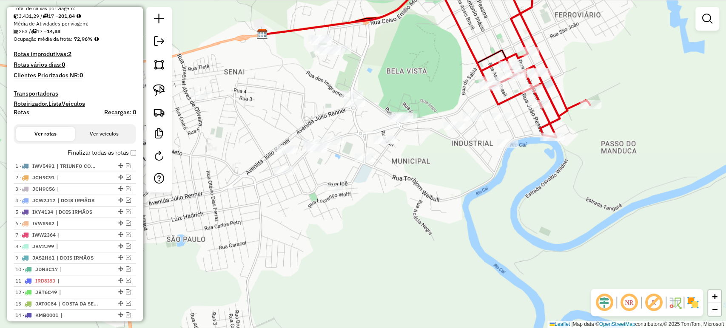
drag, startPoint x: 383, startPoint y: 184, endPoint x: 388, endPoint y: 224, distance: 40.2
click at [388, 224] on div "Janela de atendimento Grade de atendimento Capacidade Transportadoras Veículos …" at bounding box center [363, 164] width 726 height 328
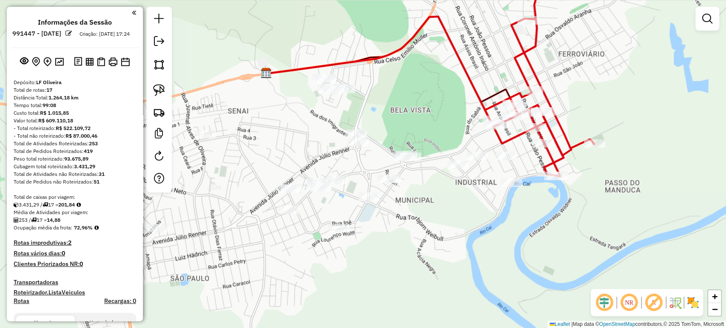
scroll to position [189, 0]
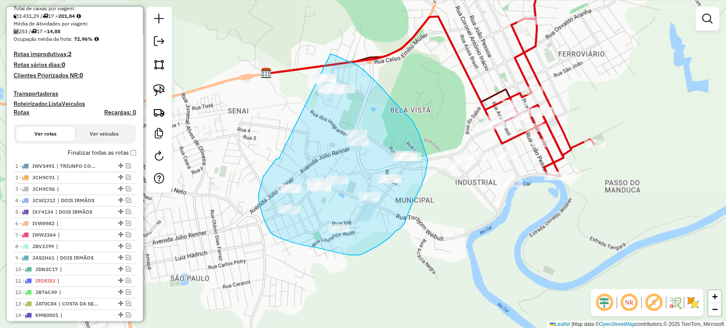
drag, startPoint x: 278, startPoint y: 159, endPoint x: 313, endPoint y: 57, distance: 107.3
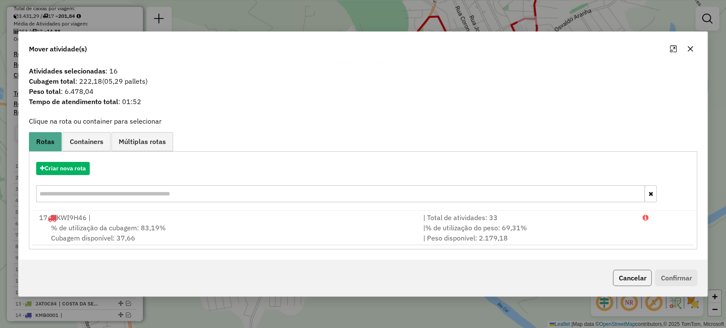
click at [643, 279] on button "Cancelar" at bounding box center [632, 278] width 39 height 16
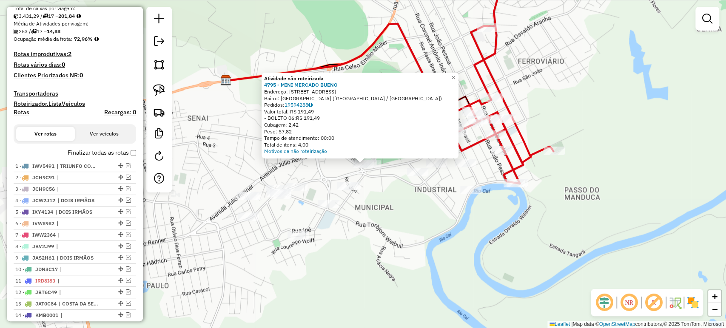
click at [400, 205] on div "Atividade não roteirizada 4795 - MINI MERCADO BUENO Endereço: R IBICUI 265 Bair…" at bounding box center [363, 164] width 726 height 328
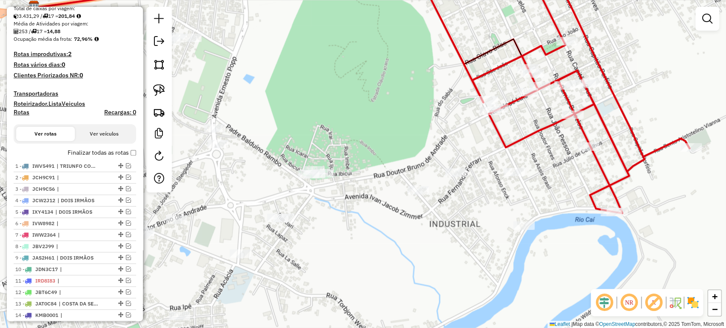
click at [345, 209] on div "Janela de atendimento Grade de atendimento Capacidade Transportadoras Veículos …" at bounding box center [363, 164] width 726 height 328
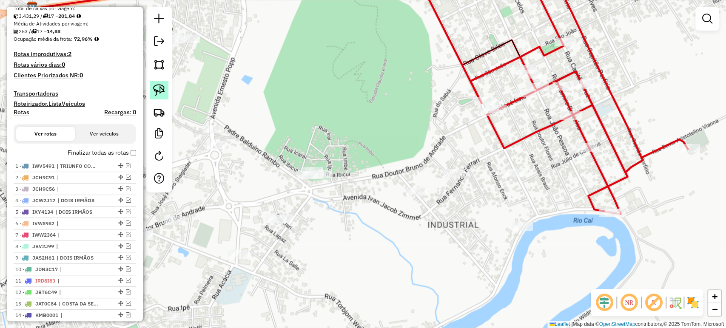
click at [158, 94] on img at bounding box center [159, 90] width 12 height 12
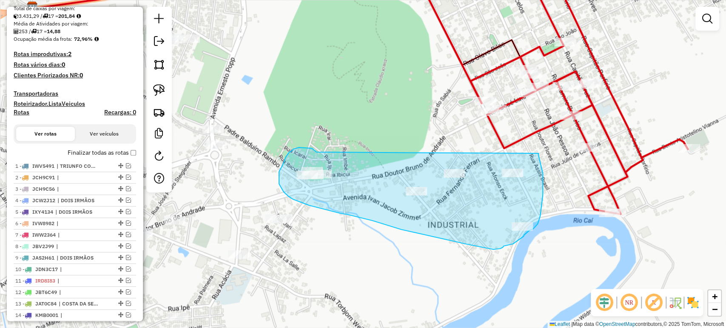
drag, startPoint x: 295, startPoint y: 148, endPoint x: 538, endPoint y: 153, distance: 243.2
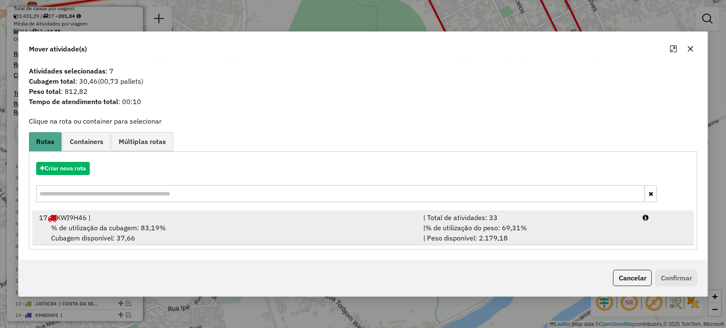
click at [130, 226] on span "% de utilização da cubagem: 83,19%" at bounding box center [108, 228] width 115 height 9
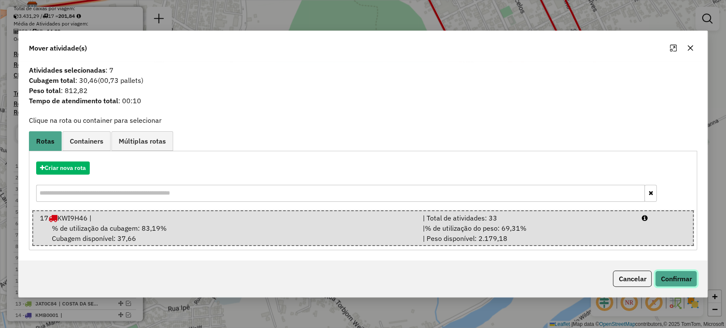
click at [667, 281] on button "Confirmar" at bounding box center [676, 279] width 42 height 16
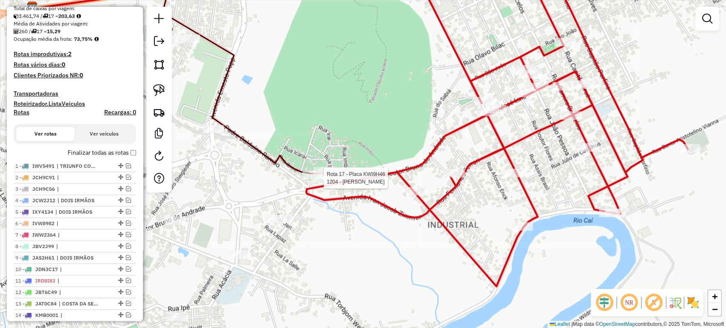
select select "*********"
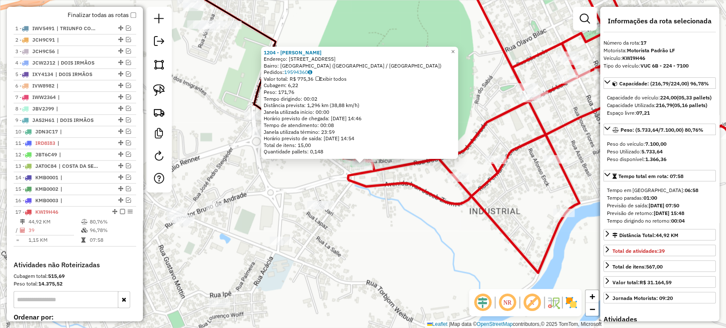
scroll to position [425, 0]
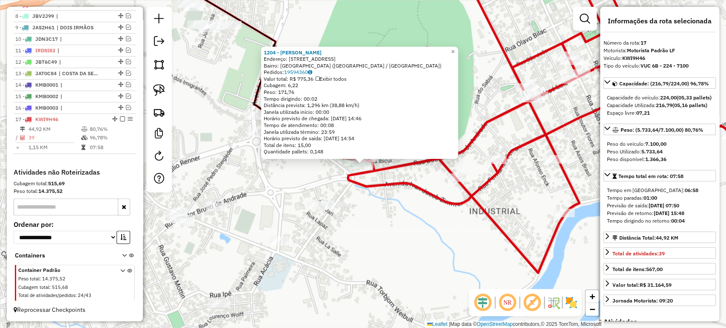
click at [391, 227] on div "1204 - MINIMER [PERSON_NAME]: R IBICUI 219 Bairro: [GEOGRAPHIC_DATA] ([GEOGRAPH…" at bounding box center [363, 164] width 726 height 328
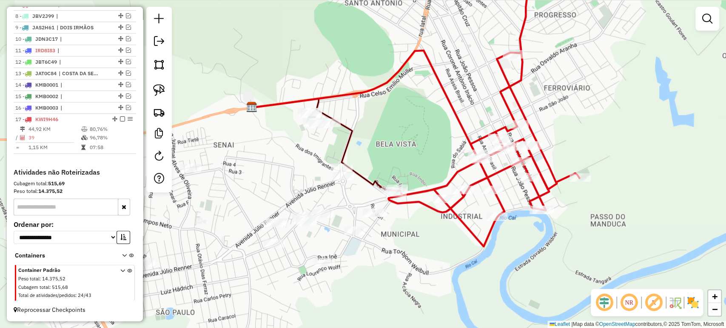
drag, startPoint x: 381, startPoint y: 235, endPoint x: 519, endPoint y: 211, distance: 140.7
click at [519, 211] on div "Janela de atendimento Grade de atendimento Capacidade Transportadoras Veículos …" at bounding box center [363, 164] width 726 height 328
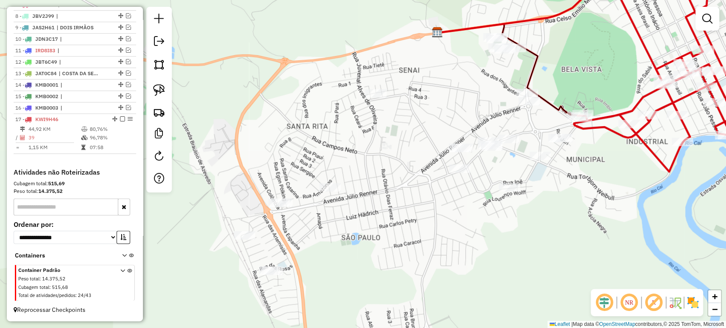
drag, startPoint x: 351, startPoint y: 174, endPoint x: 380, endPoint y: 145, distance: 40.9
click at [380, 145] on div "Janela de atendimento Grade de atendimento Capacidade Transportadoras Veículos …" at bounding box center [363, 164] width 726 height 328
click at [163, 87] on img at bounding box center [159, 90] width 12 height 12
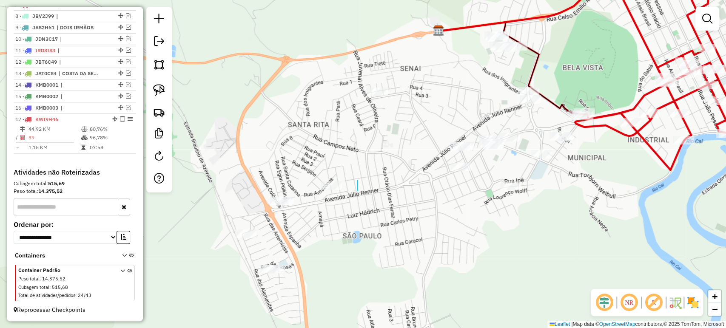
drag, startPoint x: 358, startPoint y: 191, endPoint x: 357, endPoint y: 177, distance: 14.0
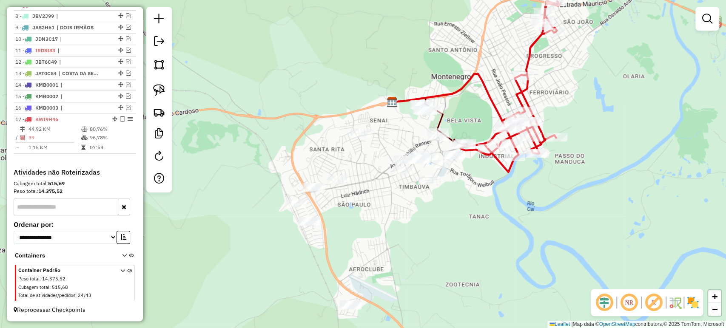
drag, startPoint x: 368, startPoint y: 260, endPoint x: 363, endPoint y: 258, distance: 5.7
click at [363, 258] on div "Janela de atendimento Grade de atendimento Capacidade Transportadoras Veículos …" at bounding box center [363, 164] width 726 height 328
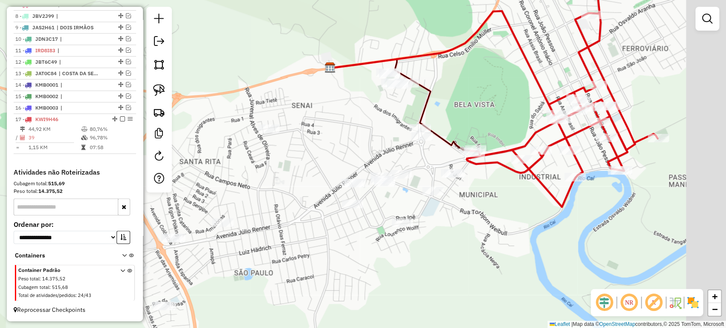
drag, startPoint x: 408, startPoint y: 143, endPoint x: 337, endPoint y: 151, distance: 71.9
click at [337, 151] on div "Janela de atendimento Grade de atendimento Capacidade Transportadoras Veículos …" at bounding box center [363, 164] width 726 height 328
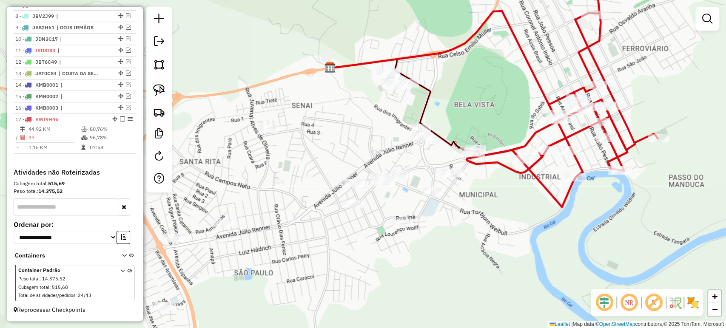
drag, startPoint x: 337, startPoint y: 151, endPoint x: 346, endPoint y: 164, distance: 16.4
click at [346, 164] on div "Janela de atendimento Grade de atendimento Capacidade Transportadoras Veículos …" at bounding box center [363, 164] width 726 height 328
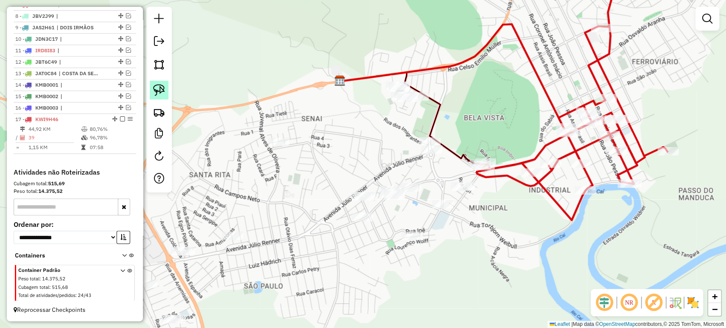
click at [162, 86] on img at bounding box center [159, 90] width 12 height 12
drag, startPoint x: 292, startPoint y: 117, endPoint x: 267, endPoint y: 122, distance: 25.4
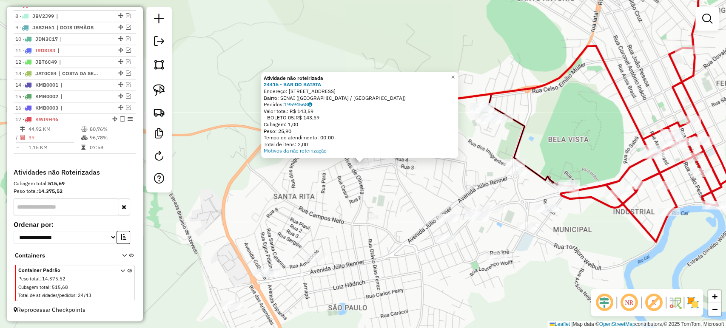
click at [324, 183] on div "Atividade não roteirizada 24415 - BAR DO BATATA Endereço: R DOS CEDROS 120 Bair…" at bounding box center [363, 164] width 726 height 328
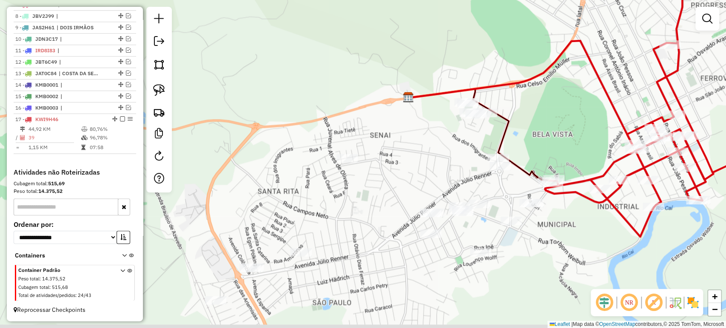
drag, startPoint x: 400, startPoint y: 226, endPoint x: 326, endPoint y: 216, distance: 74.6
click at [326, 216] on div "Janela de atendimento Grade de atendimento Capacidade Transportadoras Veículos …" at bounding box center [363, 164] width 726 height 328
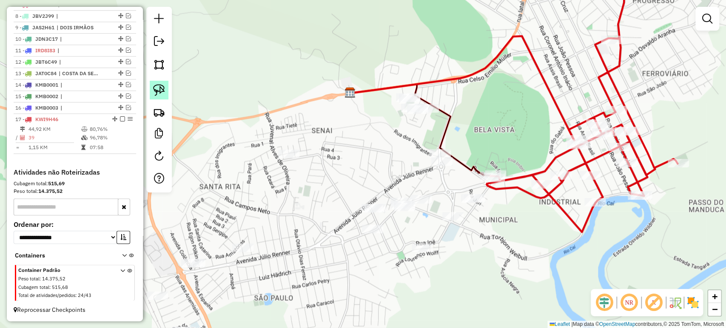
click at [163, 88] on img at bounding box center [159, 90] width 12 height 12
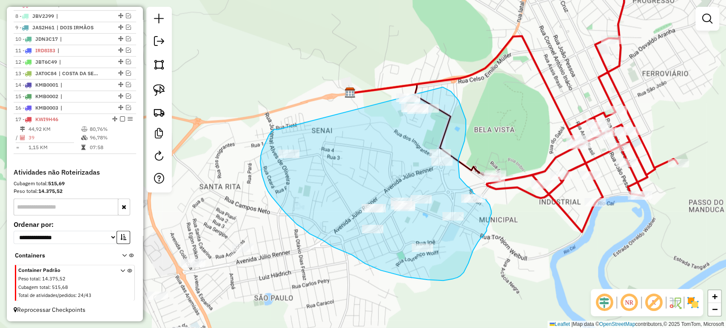
drag, startPoint x: 277, startPoint y: 130, endPoint x: 442, endPoint y: 87, distance: 170.3
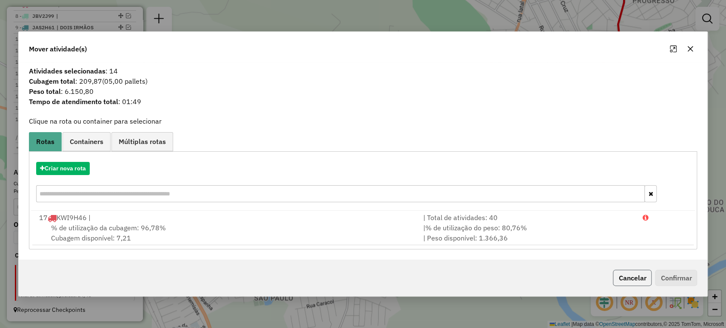
click at [626, 274] on button "Cancelar" at bounding box center [632, 278] width 39 height 16
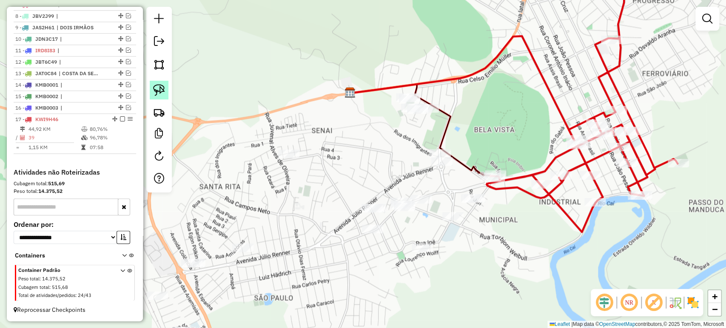
click at [167, 89] on link at bounding box center [159, 90] width 19 height 19
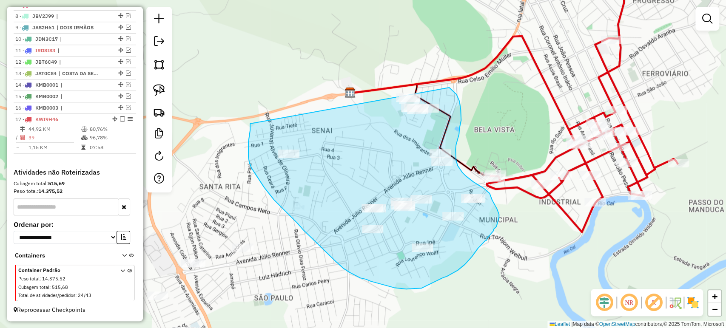
drag, startPoint x: 250, startPoint y: 124, endPoint x: 429, endPoint y: 82, distance: 184.1
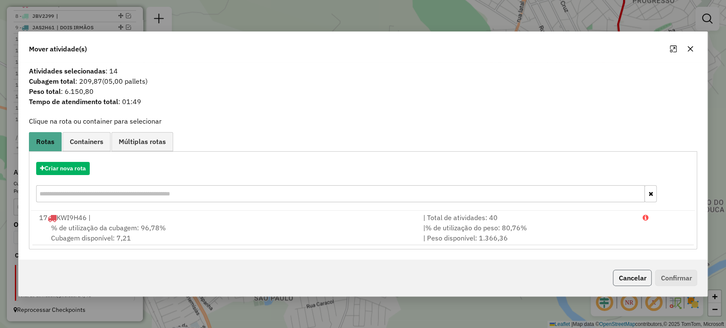
click at [630, 275] on button "Cancelar" at bounding box center [632, 278] width 39 height 16
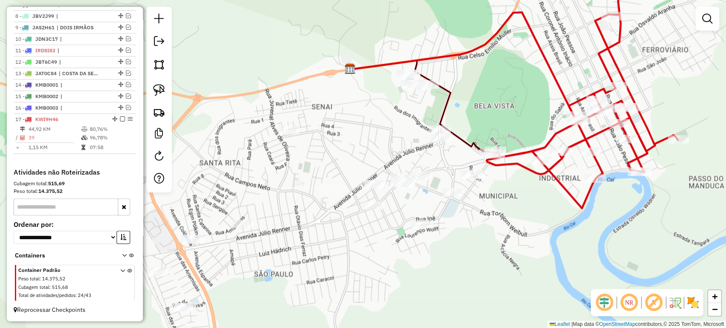
drag, startPoint x: 427, startPoint y: 298, endPoint x: 428, endPoint y: 249, distance: 49.3
click at [428, 250] on div "Janela de atendimento Grade de atendimento Capacidade Transportadoras Veículos …" at bounding box center [363, 164] width 726 height 328
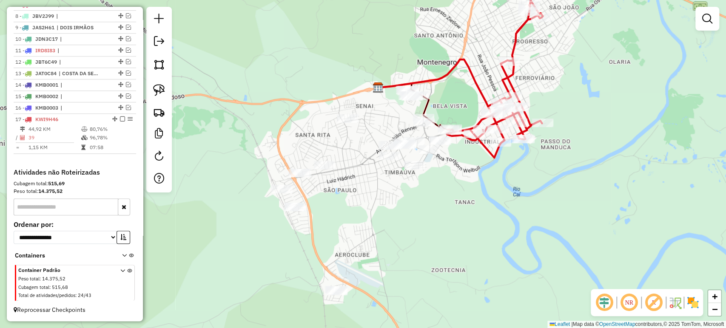
drag, startPoint x: 464, startPoint y: 245, endPoint x: 447, endPoint y: 216, distance: 33.9
click at [447, 216] on div "Janela de atendimento Grade de atendimento Capacidade Transportadoras Veículos …" at bounding box center [363, 164] width 726 height 328
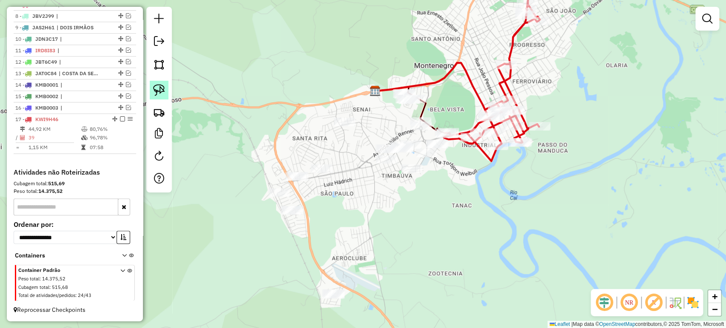
click at [154, 87] on img at bounding box center [159, 90] width 12 height 12
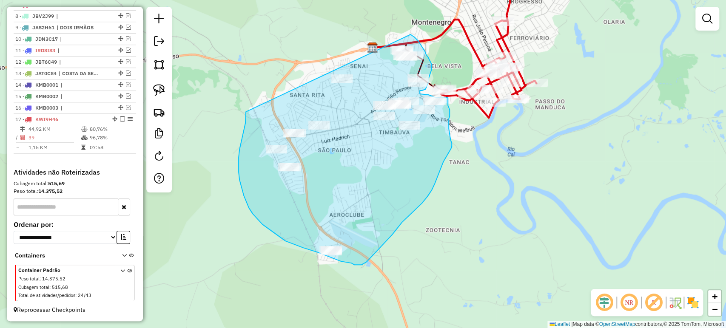
drag, startPoint x: 248, startPoint y: 156, endPoint x: 350, endPoint y: 22, distance: 168.3
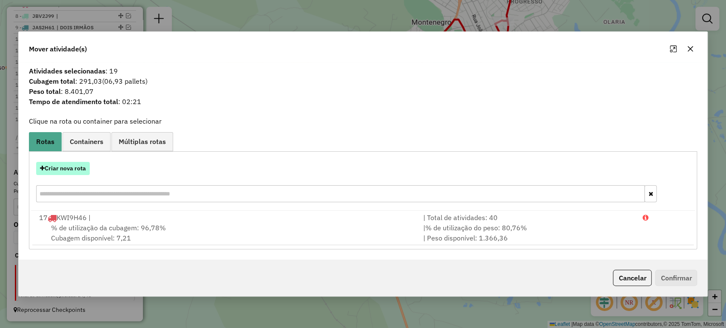
click at [68, 170] on button "Criar nova rota" at bounding box center [63, 168] width 54 height 13
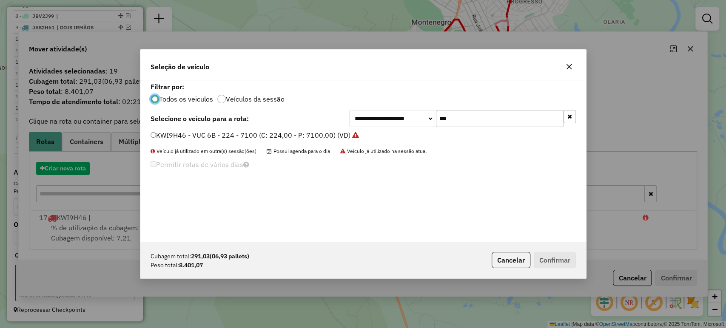
scroll to position [4, 3]
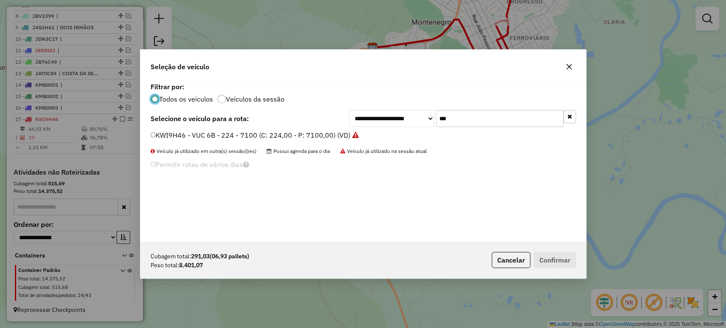
click at [507, 125] on input "***" at bounding box center [500, 118] width 128 height 17
type input "****"
click at [221, 131] on label "IVW9264 - TOCO - 364 - 8000 (C: 364,00 - P: 8000,00) (VD)" at bounding box center [246, 135] width 193 height 10
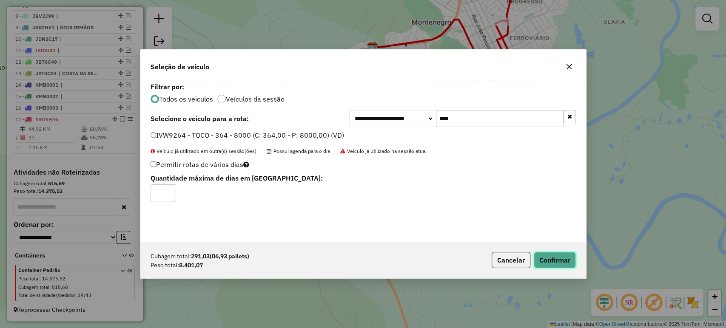
click at [549, 258] on button "Confirmar" at bounding box center [554, 260] width 42 height 16
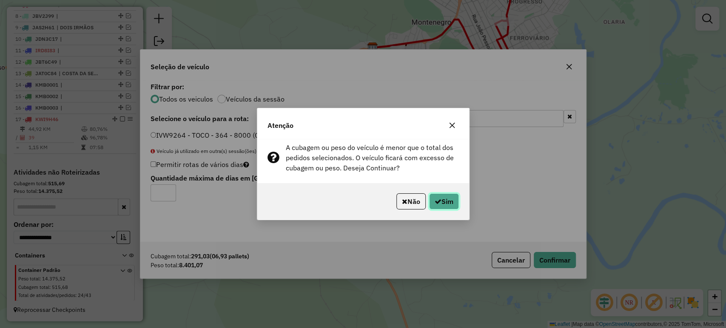
click at [444, 195] on button "Sim" at bounding box center [444, 201] width 30 height 16
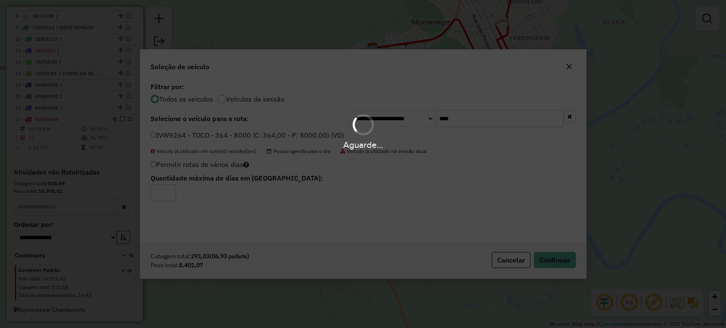
click at [442, 195] on div "Aguarde..." at bounding box center [363, 164] width 726 height 328
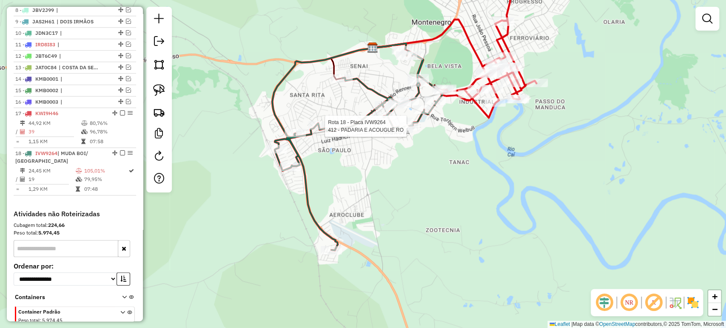
scroll to position [473, 0]
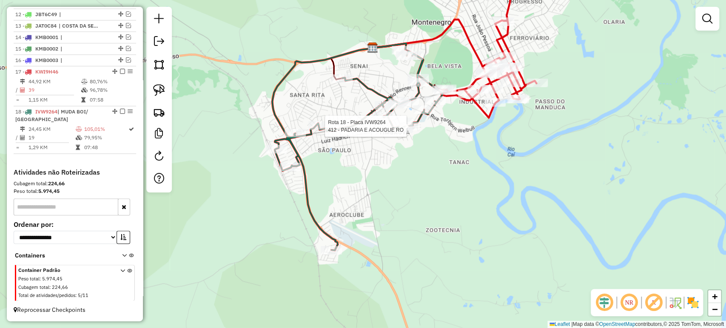
select select "*********"
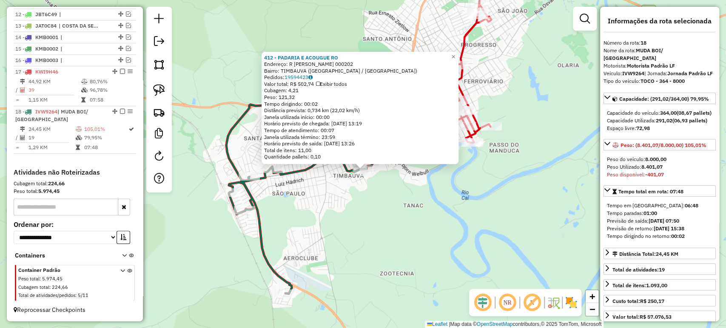
drag, startPoint x: 425, startPoint y: 198, endPoint x: 428, endPoint y: 230, distance: 32.5
click at [426, 233] on div "412 - PADARIA E ACOUGUE RO Endereço: R [PERSON_NAME] 000202 Bairro: TIMBAUVA ([…" at bounding box center [363, 164] width 726 height 328
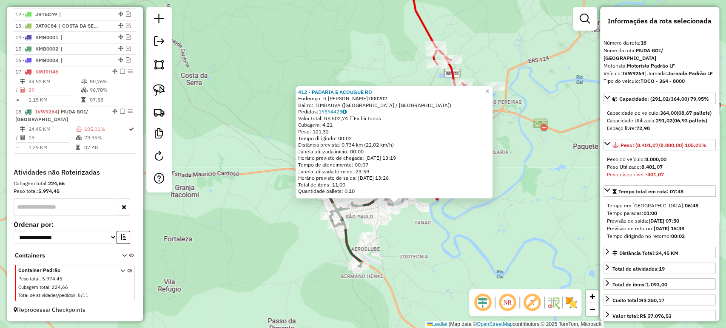
click at [422, 233] on div "412 - PADARIA E ACOUGUE RO Endereço: R [PERSON_NAME] 000202 Bairro: TIMBAUVA ([…" at bounding box center [363, 164] width 726 height 328
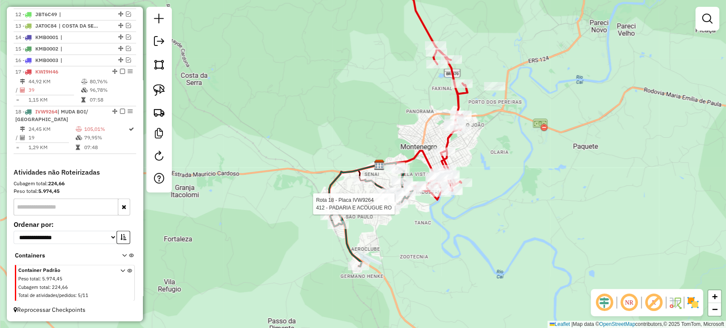
select select "*********"
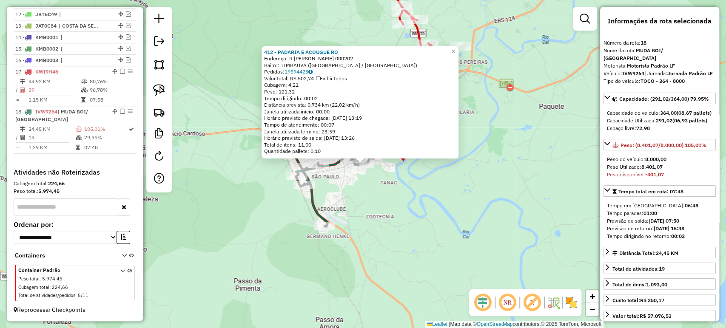
click at [404, 206] on div "412 - PADARIA E ACOUGUE RO Endereço: R [PERSON_NAME] 000202 Bairro: TIMBAUVA ([…" at bounding box center [363, 164] width 726 height 328
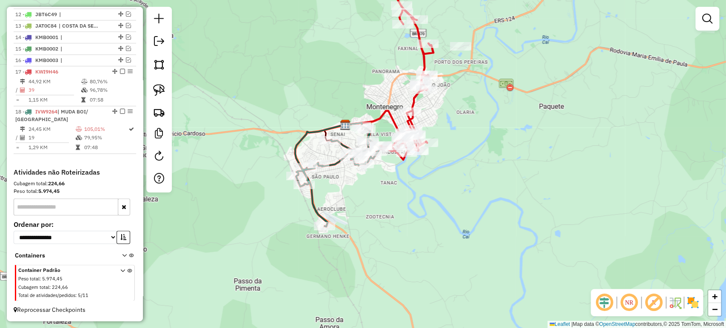
drag, startPoint x: 387, startPoint y: 199, endPoint x: 372, endPoint y: 225, distance: 30.3
click at [372, 225] on div "Janela de atendimento Grade de atendimento Capacidade Transportadoras Veículos …" at bounding box center [363, 164] width 726 height 328
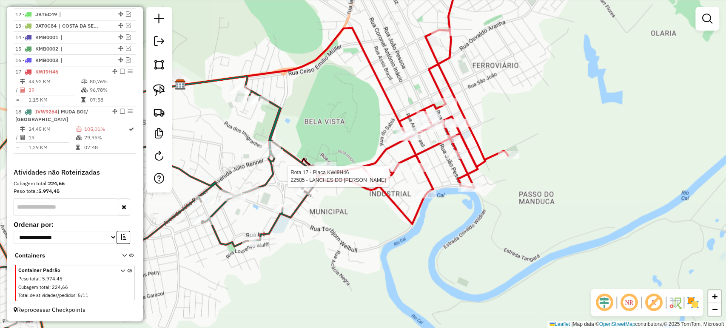
select select "*********"
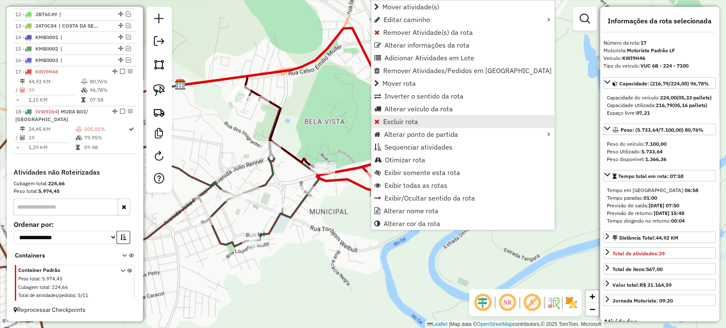
click at [391, 118] on span "Excluir rota" at bounding box center [400, 121] width 35 height 7
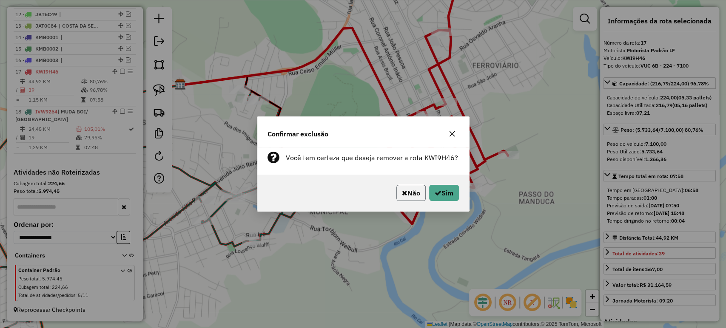
click at [410, 201] on button "Não" at bounding box center [410, 193] width 29 height 16
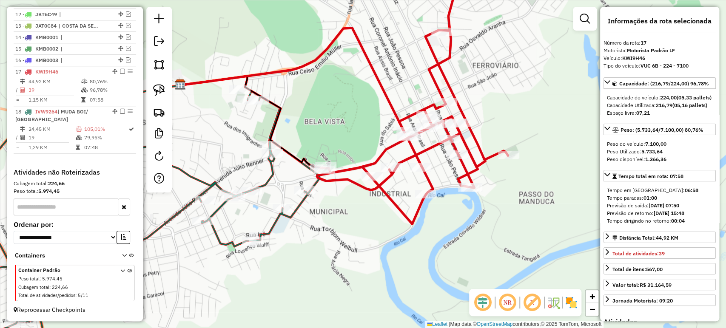
drag, startPoint x: 323, startPoint y: 249, endPoint x: 486, endPoint y: 180, distance: 177.6
click at [486, 180] on div "Janela de atendimento Grade de atendimento Capacidade Transportadoras Veículos …" at bounding box center [363, 164] width 726 height 328
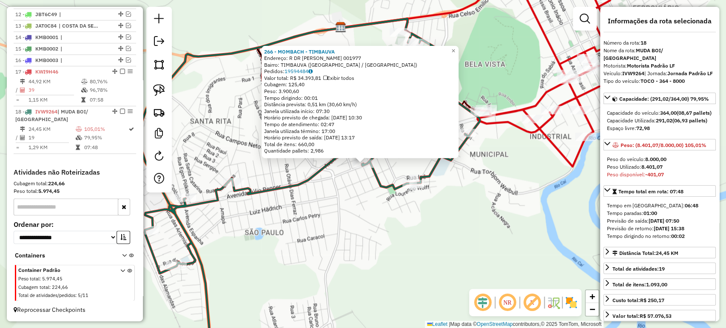
click at [338, 206] on div "266 - MOMBACH - TIMBAUVA Endereço: R DR [PERSON_NAME] 001977 Bairro: TIMBAUVA (…" at bounding box center [363, 164] width 726 height 328
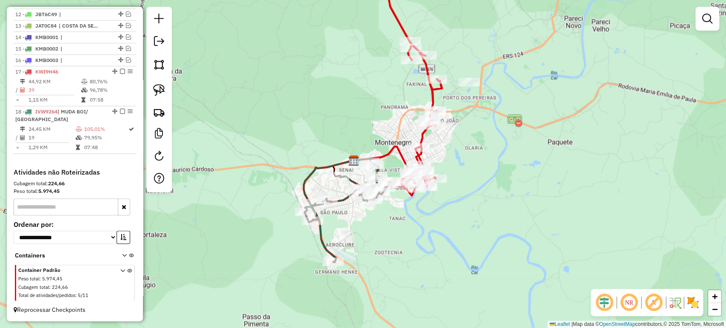
drag, startPoint x: 334, startPoint y: 241, endPoint x: 514, endPoint y: 234, distance: 180.4
click at [514, 234] on div "Janela de atendimento Grade de atendimento Capacidade Transportadoras Veículos …" at bounding box center [363, 164] width 726 height 328
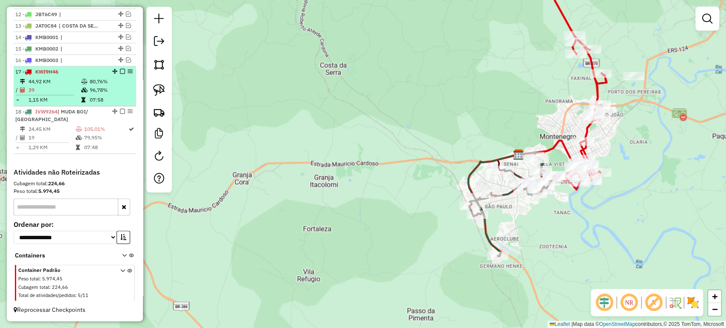
scroll to position [425, 0]
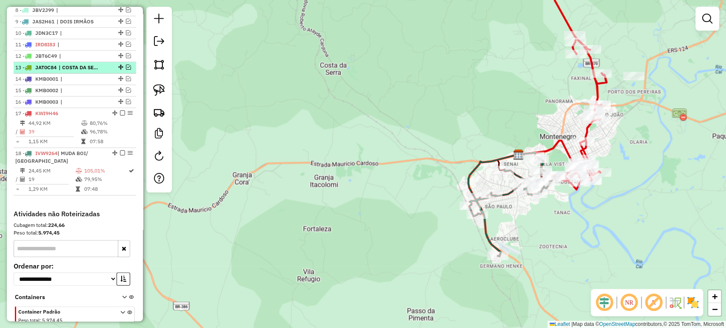
click at [126, 70] on em at bounding box center [128, 67] width 5 height 5
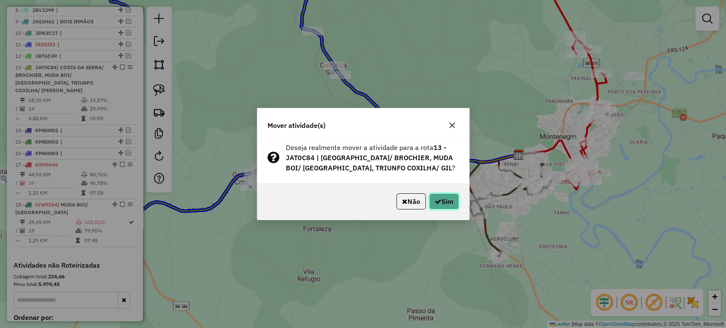
click at [438, 203] on icon "button" at bounding box center [437, 201] width 7 height 7
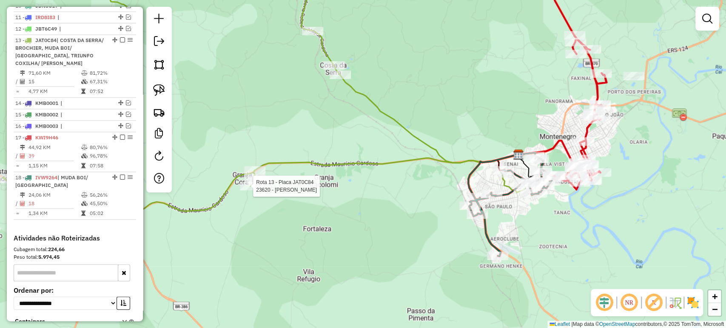
select select "*********"
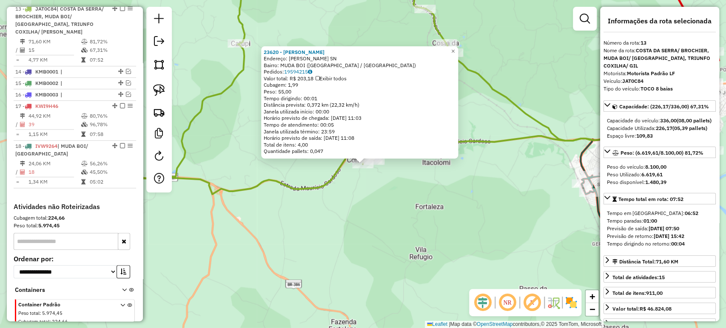
scroll to position [487, 0]
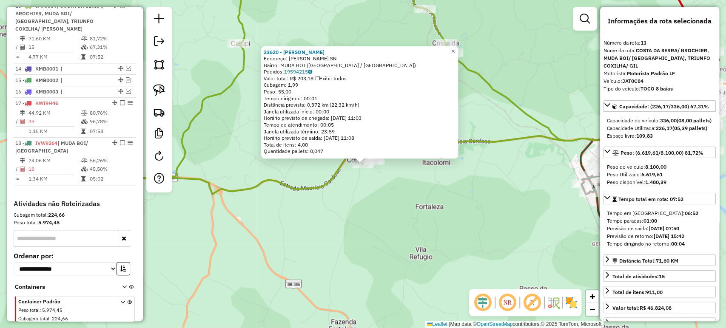
click at [380, 213] on div "23620 - [PERSON_NAME]: [PERSON_NAME] SN Bairro: MUDA BOI ([GEOGRAPHIC_DATA] / […" at bounding box center [363, 164] width 726 height 328
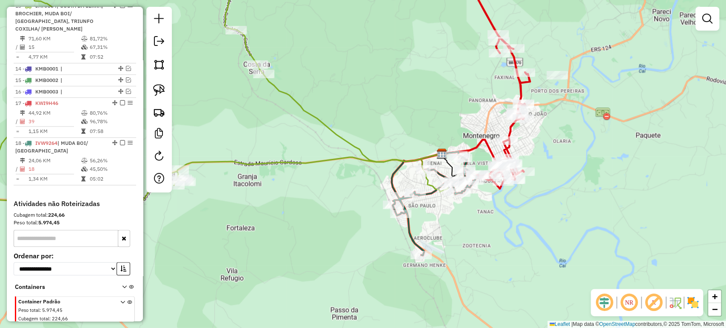
drag, startPoint x: 504, startPoint y: 191, endPoint x: 261, endPoint y: 205, distance: 244.0
click at [261, 205] on div "Janela de atendimento Grade de atendimento Capacidade Transportadoras Veículos …" at bounding box center [363, 164] width 726 height 328
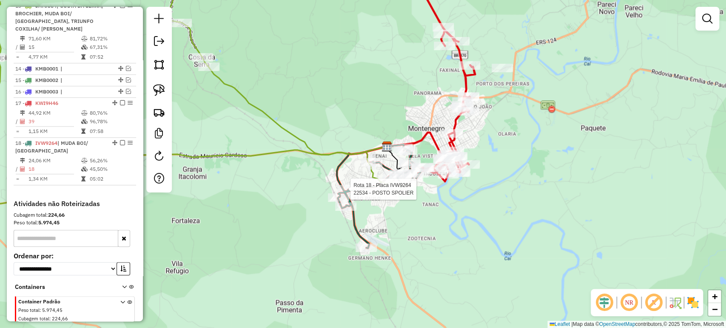
select select "*********"
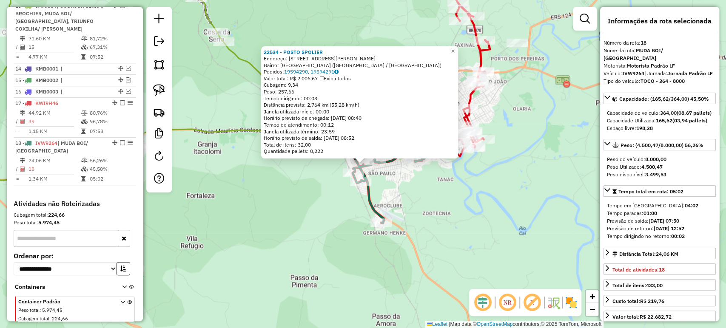
scroll to position [524, 0]
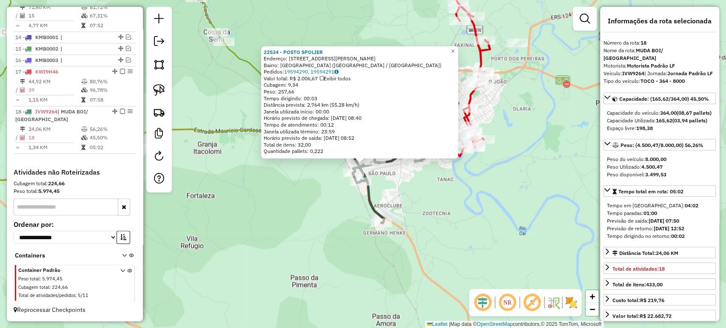
click at [332, 224] on div "22534 - POSTO SPOLIER Endereço: R [PERSON_NAME] 3655 Bairro: [GEOGRAPHIC_DATA] …" at bounding box center [363, 164] width 726 height 328
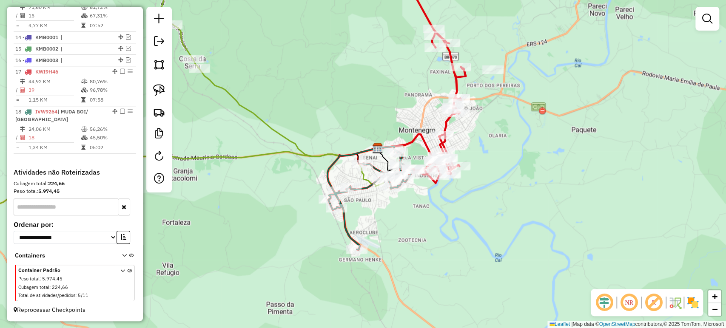
drag, startPoint x: 411, startPoint y: 187, endPoint x: 369, endPoint y: 222, distance: 54.9
click at [369, 223] on div "Janela de atendimento Grade de atendimento Capacidade Transportadoras Veículos …" at bounding box center [363, 164] width 726 height 328
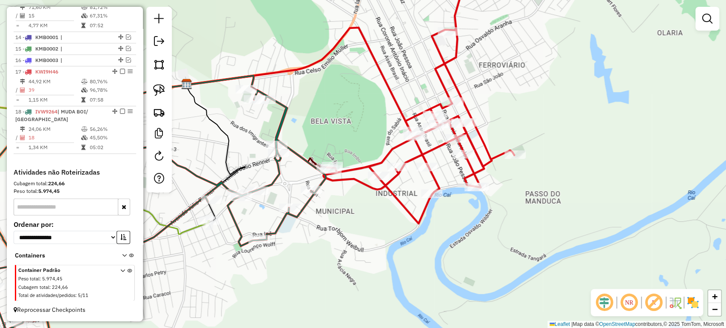
drag, startPoint x: 379, startPoint y: 207, endPoint x: 384, endPoint y: 214, distance: 8.8
click at [384, 214] on div "Janela de atendimento Grade de atendimento Capacidade Transportadoras Veículos …" at bounding box center [363, 164] width 726 height 328
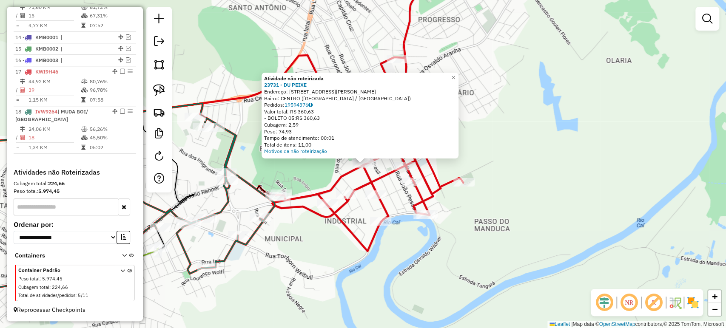
click at [360, 258] on div "Atividade não roteirizada 23731 - DU PEIXE Endereço: R [PERSON_NAME] 1308 Bairr…" at bounding box center [363, 164] width 726 height 328
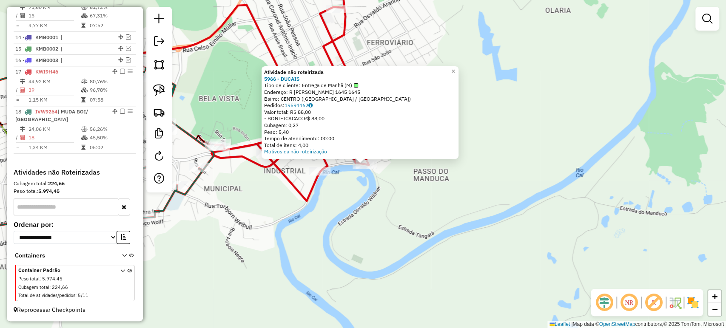
click at [408, 243] on div "Atividade não roteirizada 5966 - DUCAIS Tipo de cliente: Entrega de Manhã (M) E…" at bounding box center [363, 164] width 726 height 328
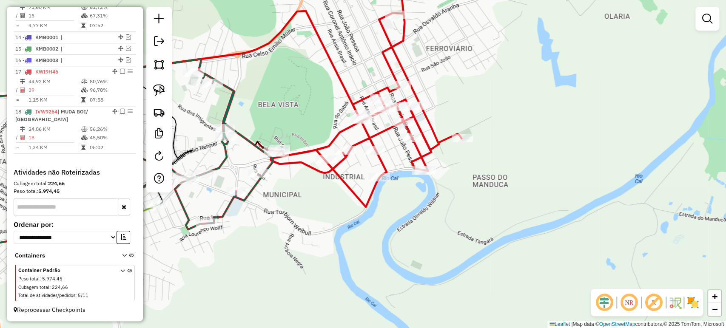
drag, startPoint x: 270, startPoint y: 231, endPoint x: 451, endPoint y: 245, distance: 181.2
click at [450, 247] on div "Janela de atendimento Grade de atendimento Capacidade Transportadoras Veículos …" at bounding box center [363, 164] width 726 height 328
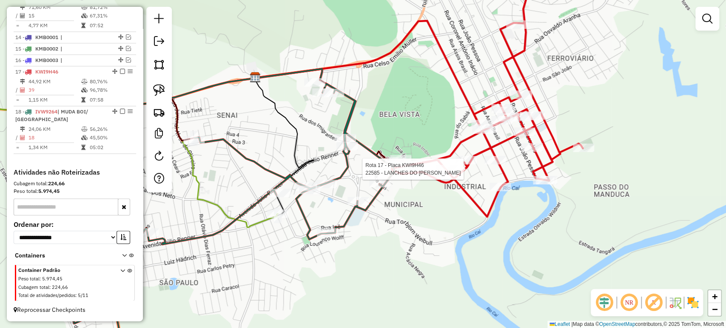
select select "*********"
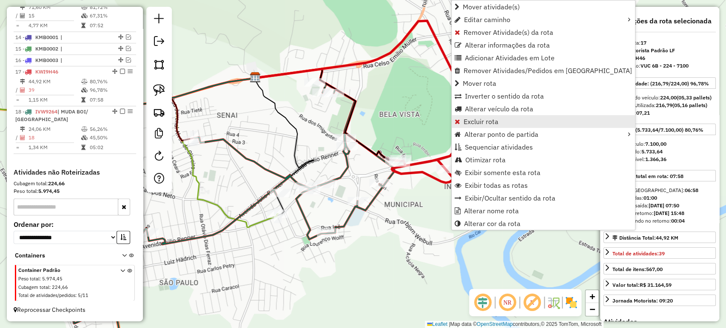
click at [473, 123] on span "Excluir rota" at bounding box center [480, 121] width 35 height 7
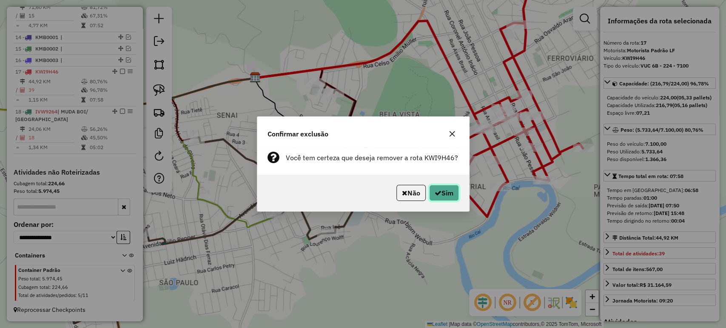
click at [454, 190] on button "Sim" at bounding box center [444, 193] width 30 height 16
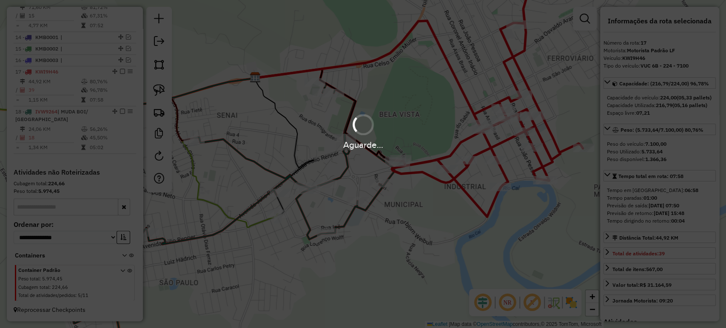
scroll to position [484, 0]
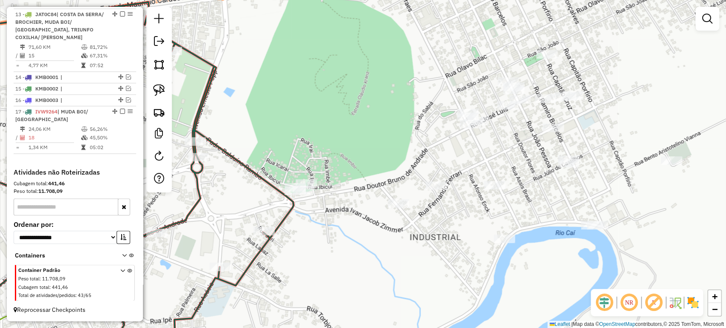
drag, startPoint x: 386, startPoint y: 253, endPoint x: 296, endPoint y: 234, distance: 92.4
click at [296, 234] on div "Janela de atendimento Grade de atendimento Capacidade Transportadoras Veículos …" at bounding box center [363, 164] width 726 height 328
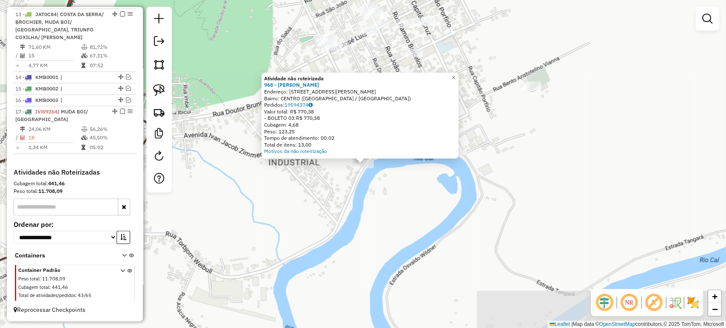
click at [377, 241] on div "Atividade não roteirizada 968 - [PERSON_NAME] Endereço: [STREET_ADDRESS][PERSON…" at bounding box center [363, 164] width 726 height 328
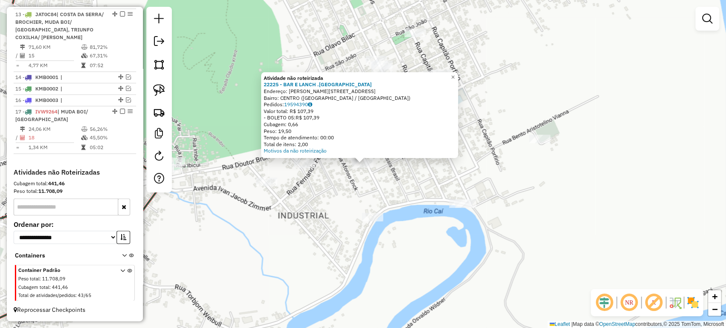
drag, startPoint x: 320, startPoint y: 217, endPoint x: 316, endPoint y: 194, distance: 23.2
click at [320, 217] on div "Atividade não roteirizada 22225 - BAR E LANCH .VITORIA Endereço: R [PERSON_NAME…" at bounding box center [363, 164] width 726 height 328
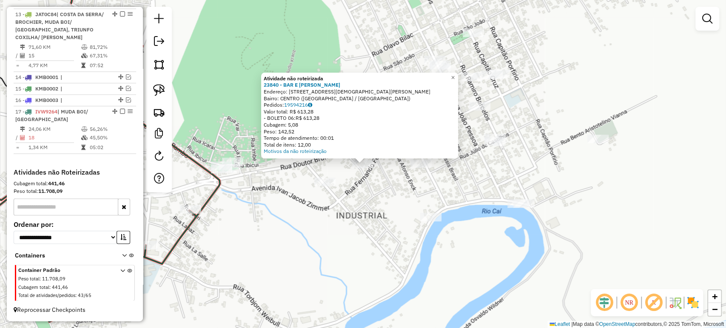
click at [306, 213] on div "Atividade não roteirizada 23840 - BAR E ARMAZEM REIDEL Endereço: [STREET_ADDRES…" at bounding box center [363, 164] width 726 height 328
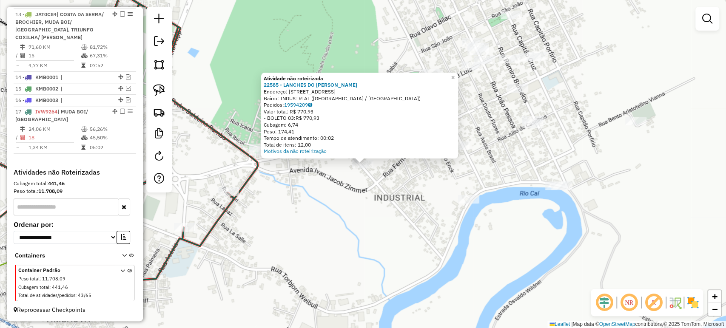
click at [312, 232] on div "Atividade não roteirizada 22585 - LANCHES DO [PERSON_NAME]: R OTAVIANO MOOJEM 5…" at bounding box center [363, 164] width 726 height 328
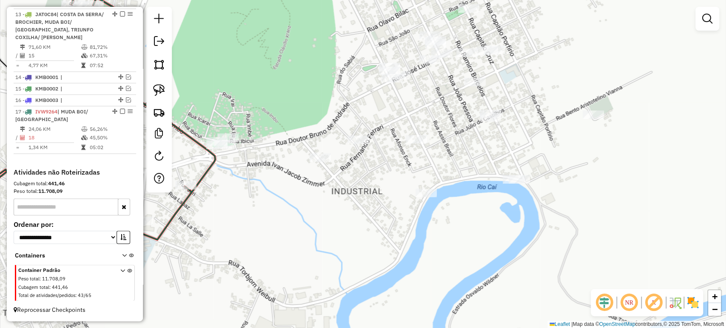
drag, startPoint x: 286, startPoint y: 188, endPoint x: 243, endPoint y: 182, distance: 42.9
click at [243, 182] on div "Janela de atendimento Grade de atendimento Capacidade Transportadoras Veículos …" at bounding box center [363, 164] width 726 height 328
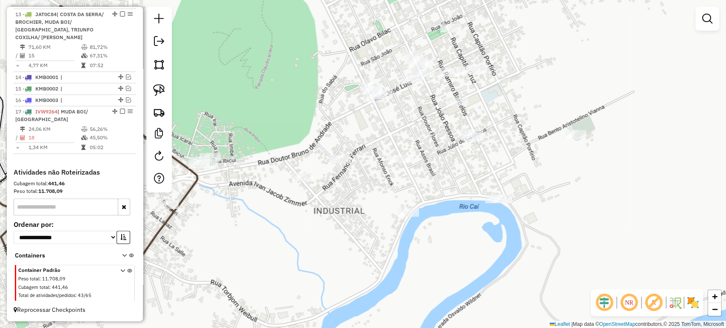
drag, startPoint x: 334, startPoint y: 199, endPoint x: 316, endPoint y: 218, distance: 26.5
click at [316, 218] on div "Janela de atendimento Grade de atendimento Capacidade Transportadoras Veículos …" at bounding box center [363, 164] width 726 height 328
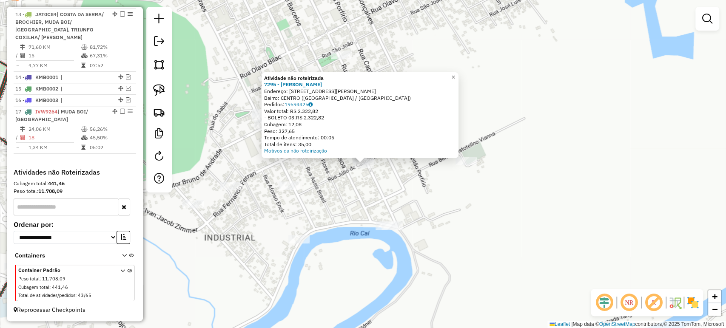
click at [224, 245] on div "Atividade não roteirizada 7295 - [PERSON_NAME]: R [PERSON_NAME] 1105 Bairro: CE…" at bounding box center [363, 164] width 726 height 328
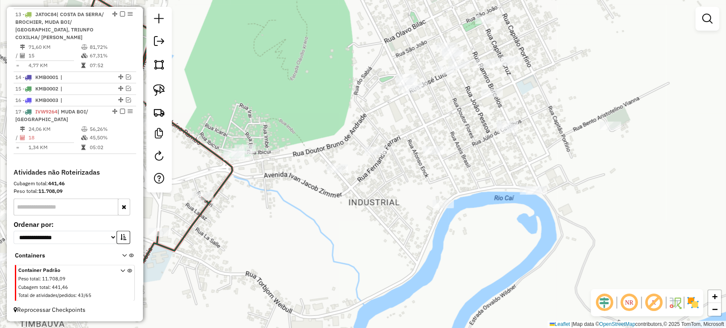
drag, startPoint x: 232, startPoint y: 258, endPoint x: 377, endPoint y: 223, distance: 148.8
click at [377, 223] on div "Janela de atendimento Grade de atendimento Capacidade Transportadoras Veículos …" at bounding box center [363, 164] width 726 height 328
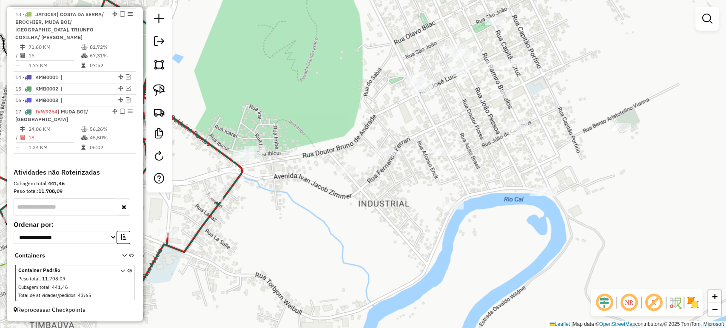
drag, startPoint x: 412, startPoint y: 224, endPoint x: 423, endPoint y: 225, distance: 11.5
click at [423, 225] on div "Janela de atendimento Grade de atendimento Capacidade Transportadoras Veículos …" at bounding box center [363, 164] width 726 height 328
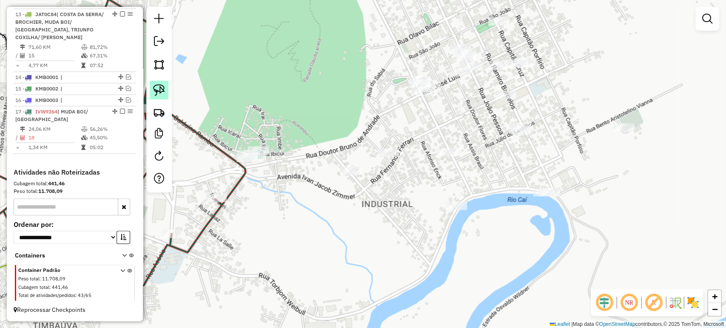
click at [162, 91] on img at bounding box center [159, 90] width 12 height 12
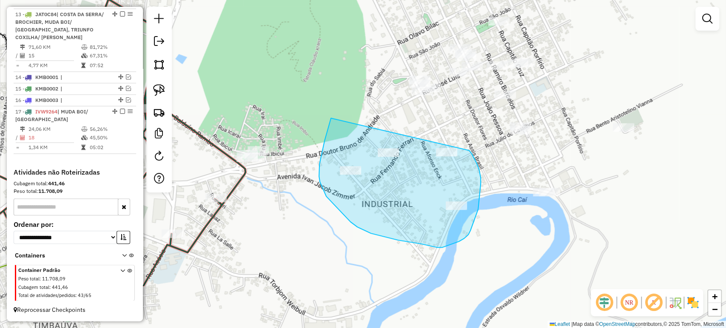
drag, startPoint x: 327, startPoint y: 132, endPoint x: 463, endPoint y: 144, distance: 137.0
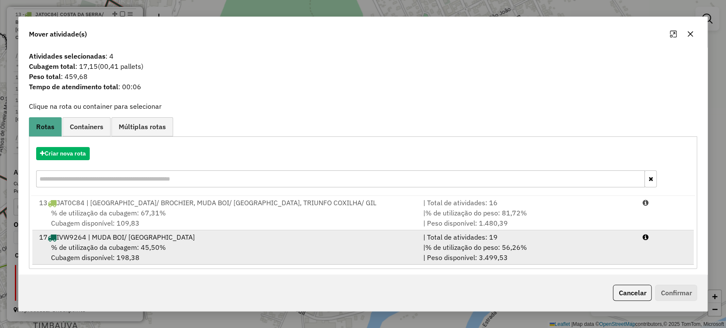
click at [128, 239] on div "17 IVW9264 | MUDA BOI/ [GEOGRAPHIC_DATA]" at bounding box center [226, 237] width 384 height 10
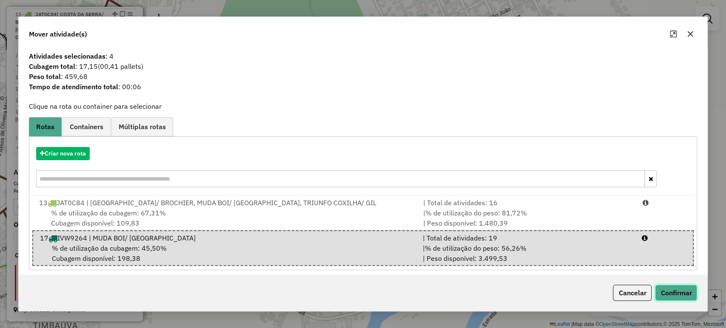
click at [674, 286] on button "Confirmar" at bounding box center [676, 293] width 42 height 16
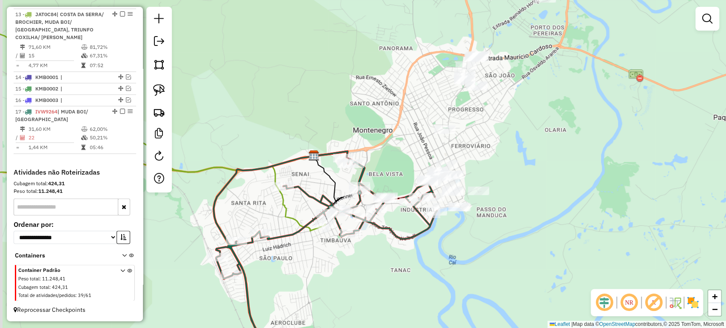
drag, startPoint x: 329, startPoint y: 258, endPoint x: 397, endPoint y: 235, distance: 72.2
click at [397, 235] on icon at bounding box center [324, 244] width 223 height 187
select select "*********"
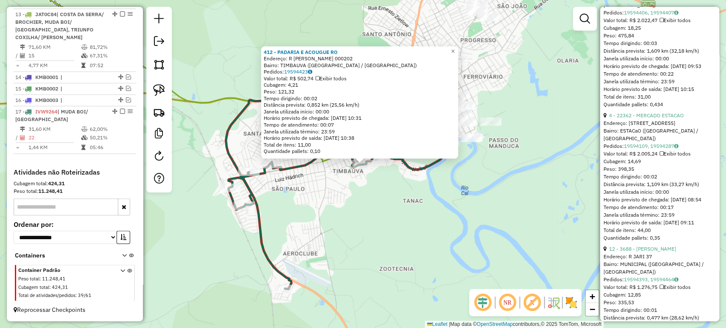
scroll to position [945, 0]
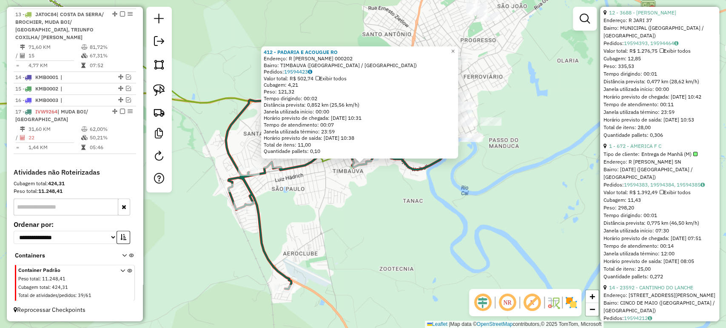
click at [336, 207] on div "412 - PADARIA E ACOUGUE RO Endereço: R [PERSON_NAME] 000202 Bairro: TIMBAUVA ([…" at bounding box center [363, 164] width 726 height 328
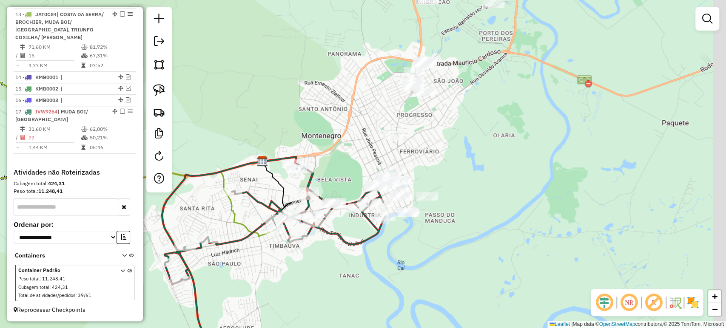
drag, startPoint x: 426, startPoint y: 105, endPoint x: 339, endPoint y: 159, distance: 103.1
click at [339, 159] on div "Janela de atendimento Grade de atendimento Capacidade Transportadoras Veículos …" at bounding box center [363, 164] width 726 height 328
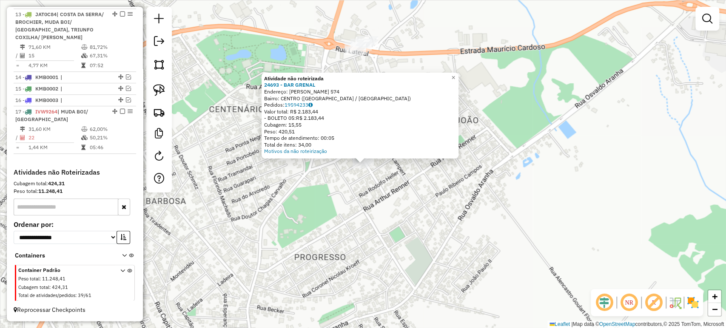
click at [383, 207] on div "Atividade não roteirizada 24693 - BAR GRENAL Endereço: R [PERSON_NAME] 574 Bair…" at bounding box center [363, 164] width 726 height 328
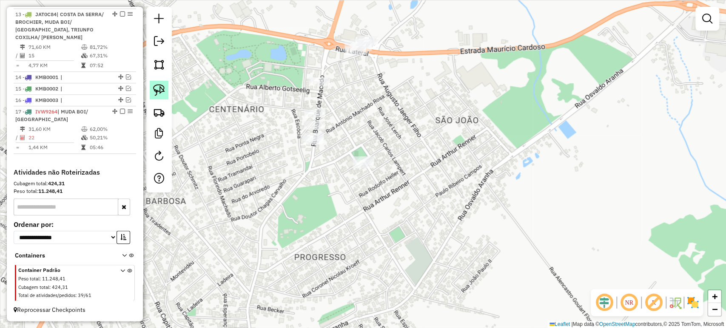
click at [160, 97] on link at bounding box center [159, 90] width 19 height 19
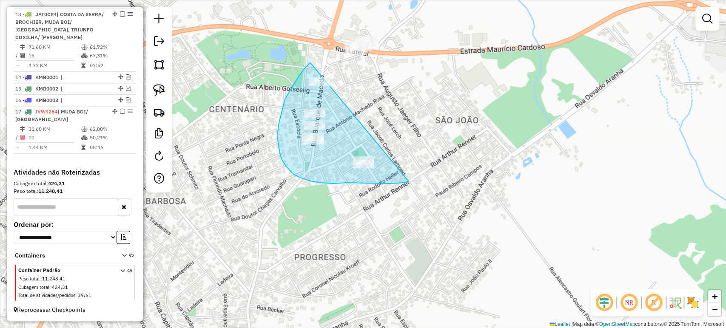
drag, startPoint x: 310, startPoint y: 63, endPoint x: 433, endPoint y: 137, distance: 143.0
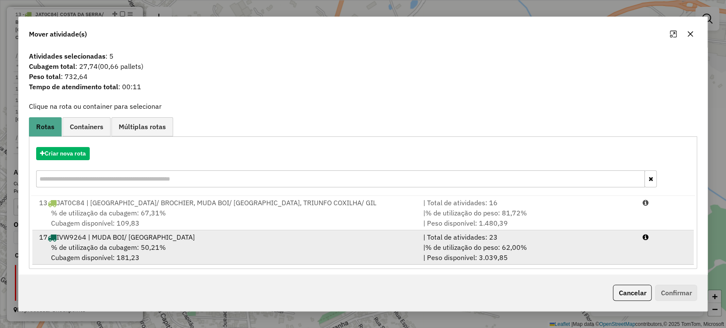
click at [89, 238] on div "17 IVW9264 | MUDA BOI/ [GEOGRAPHIC_DATA]" at bounding box center [226, 237] width 384 height 10
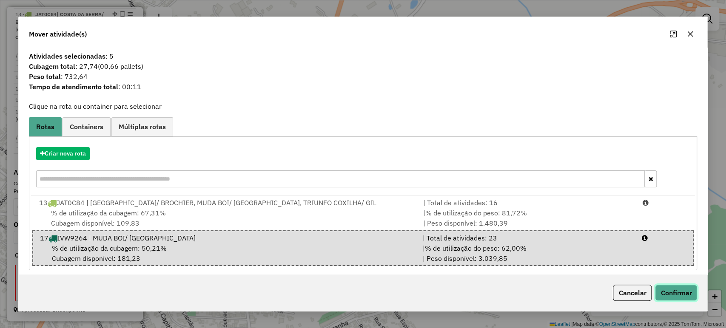
click at [665, 287] on button "Confirmar" at bounding box center [676, 293] width 42 height 16
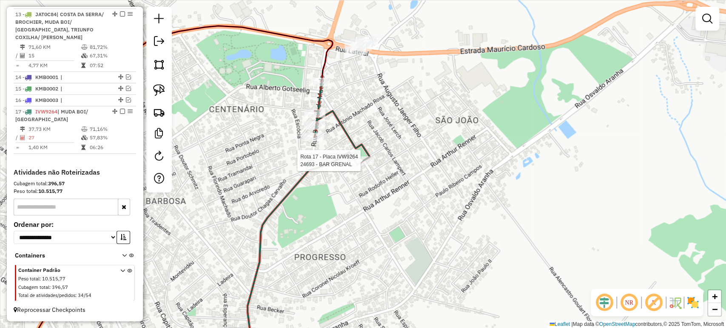
select select "*********"
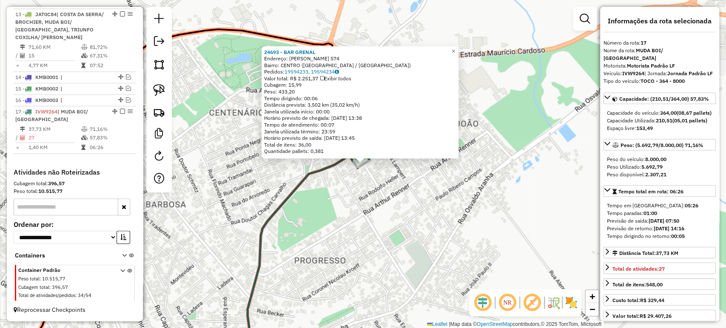
click at [343, 224] on div "24693 - BAR GRENAL Endereço: R [PERSON_NAME] 574 Bairro: [GEOGRAPHIC_DATA] ([GE…" at bounding box center [363, 164] width 726 height 328
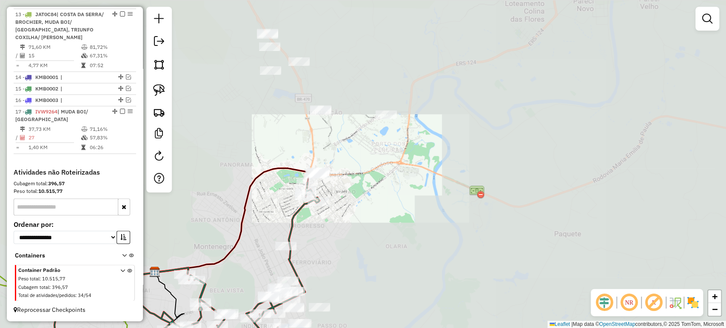
drag, startPoint x: 313, startPoint y: 254, endPoint x: 386, endPoint y: 184, distance: 101.6
click at [386, 184] on div "Janela de atendimento Grade de atendimento Capacidade Transportadoras Veículos …" at bounding box center [363, 164] width 726 height 328
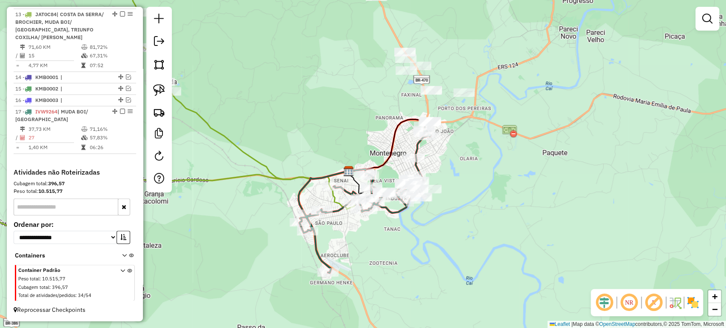
drag, startPoint x: 419, startPoint y: 223, endPoint x: 464, endPoint y: 201, distance: 50.0
click at [464, 201] on div "Janela de atendimento Grade de atendimento Capacidade Transportadoras Veículos …" at bounding box center [363, 164] width 726 height 328
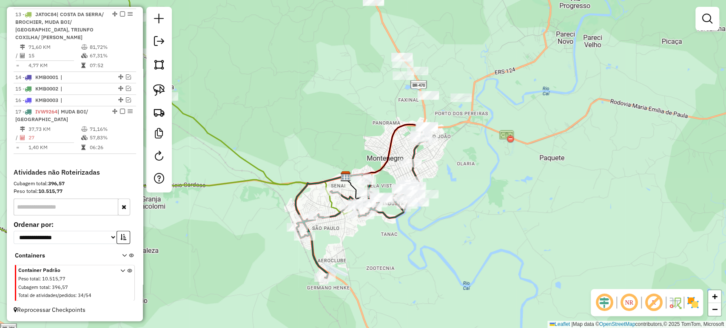
drag, startPoint x: 512, startPoint y: 166, endPoint x: 465, endPoint y: 216, distance: 68.9
click at [466, 215] on div "Janela de atendimento Grade de atendimento Capacidade Transportadoras Veículos …" at bounding box center [363, 164] width 726 height 328
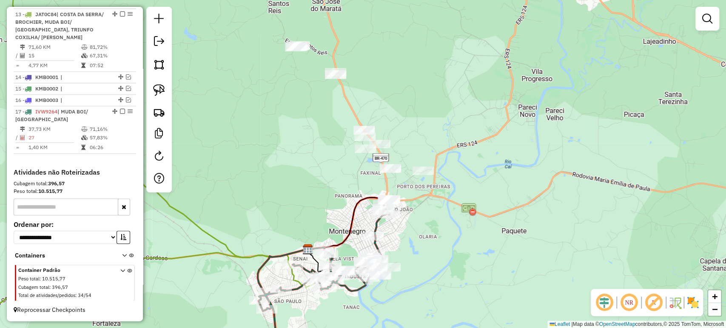
drag, startPoint x: 427, startPoint y: 210, endPoint x: 429, endPoint y: 241, distance: 31.1
click at [429, 241] on div "Janela de atendimento Grade de atendimento Capacidade Transportadoras Veículos …" at bounding box center [363, 164] width 726 height 328
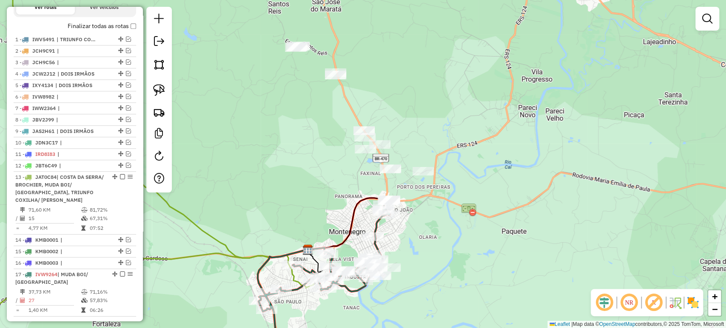
scroll to position [201, 0]
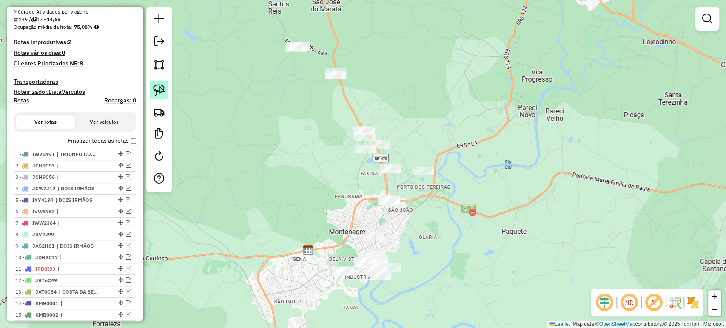
click at [164, 92] on img at bounding box center [159, 90] width 12 height 12
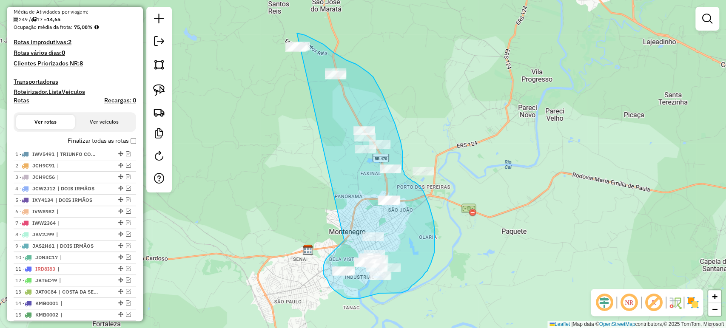
drag, startPoint x: 338, startPoint y: 247, endPoint x: 231, endPoint y: 55, distance: 219.6
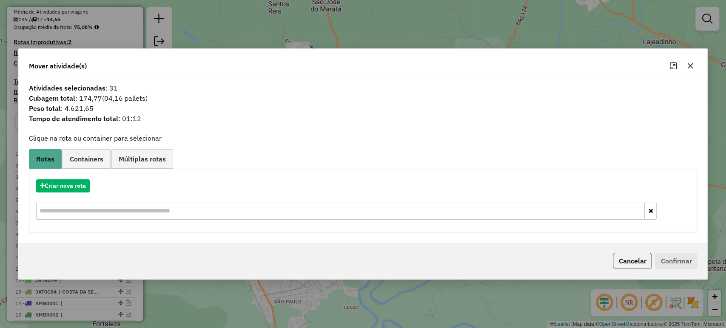
click at [619, 261] on button "Cancelar" at bounding box center [632, 261] width 39 height 16
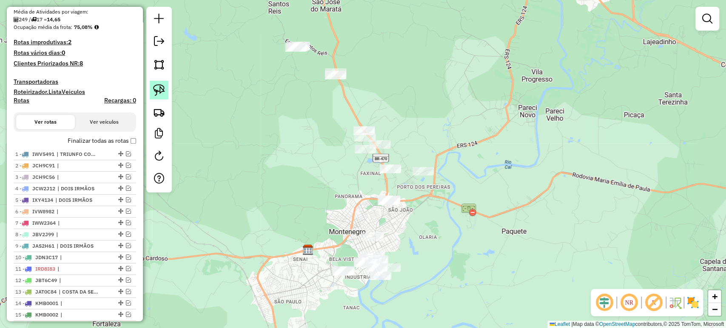
click at [159, 91] on img at bounding box center [159, 90] width 12 height 12
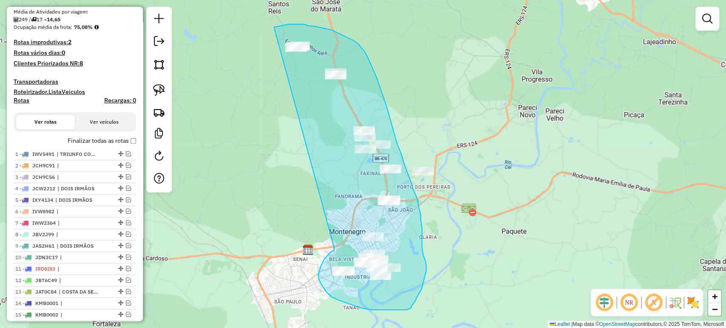
drag, startPoint x: 334, startPoint y: 249, endPoint x: 271, endPoint y: 28, distance: 230.2
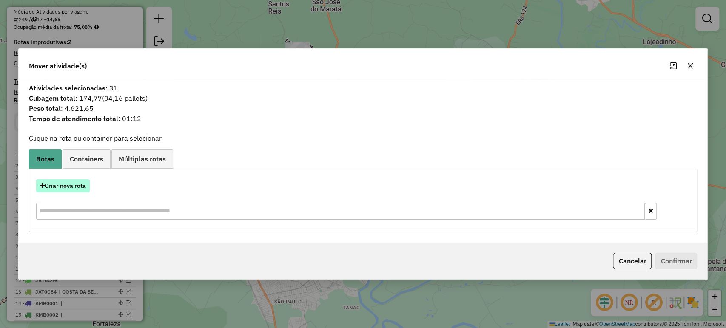
click at [80, 188] on button "Criar nova rota" at bounding box center [63, 185] width 54 height 13
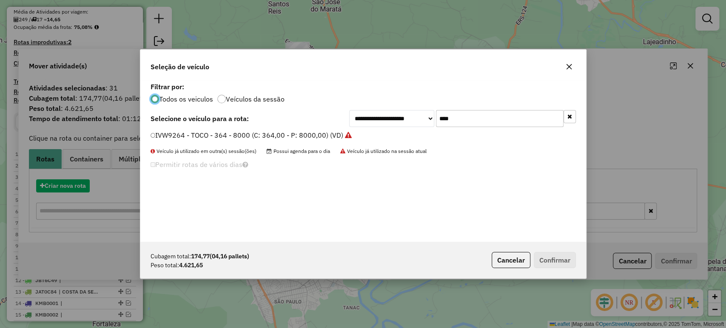
scroll to position [4, 3]
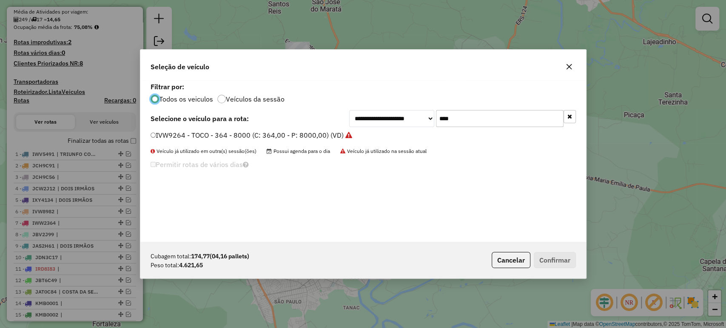
click at [481, 119] on input "****" at bounding box center [500, 118] width 128 height 17
type input "***"
click at [301, 136] on label "KWI9H46 - VUC 6B - 224 - 7100 (C: 224,00 - P: 7100,00) (VD)" at bounding box center [250, 135] width 200 height 10
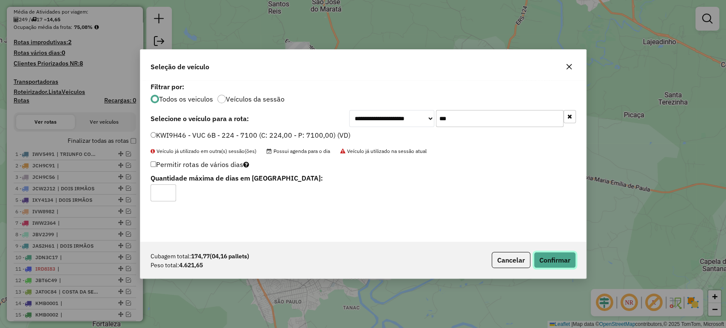
click at [564, 262] on button "Confirmar" at bounding box center [554, 260] width 42 height 16
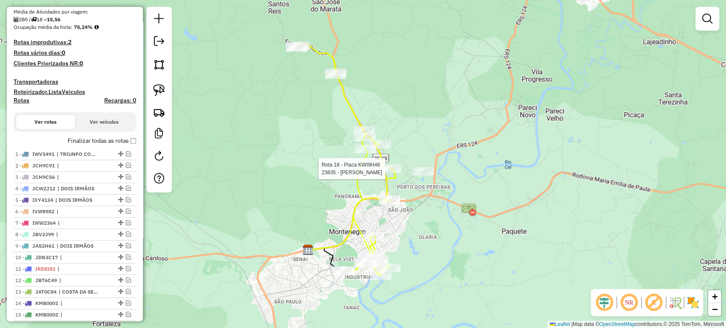
select select "*********"
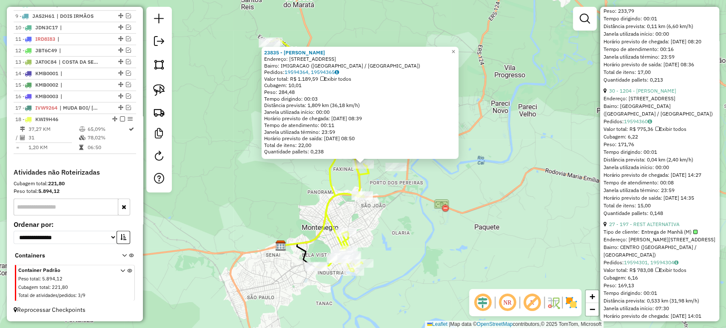
scroll to position [1370, 0]
click at [465, 254] on div "23835 - [PERSON_NAME] Endereço: R [GEOGRAPHIC_DATA] 157 Bairro: IMIGRACAO ([GEO…" at bounding box center [363, 164] width 726 height 328
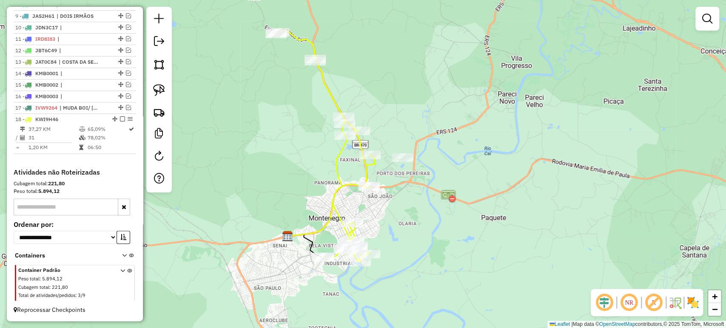
drag, startPoint x: 447, startPoint y: 264, endPoint x: 448, endPoint y: 249, distance: 14.5
click at [461, 247] on div "Janela de atendimento Grade de atendimento Capacidade Transportadoras Veículos …" at bounding box center [363, 164] width 726 height 328
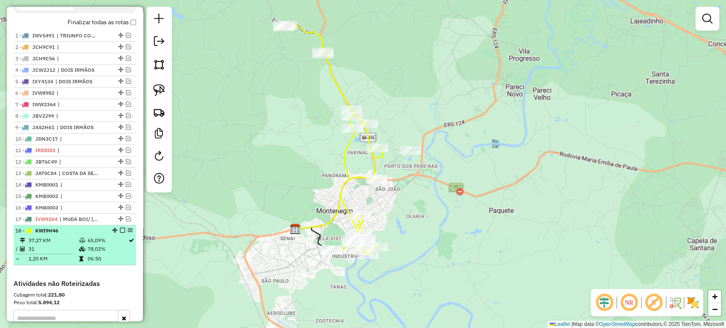
scroll to position [247, 0]
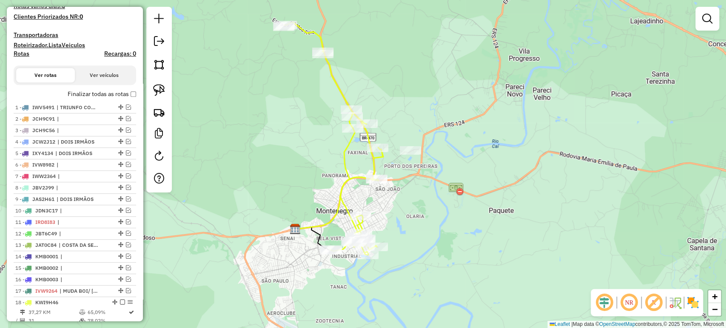
click at [127, 99] on label "Finalizar todas as rotas" at bounding box center [102, 94] width 68 height 9
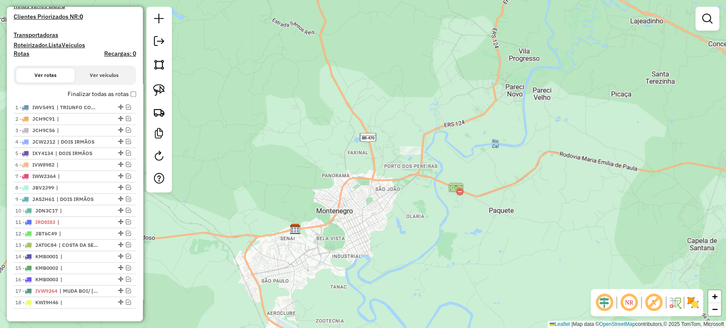
click at [127, 99] on label "Finalizar todas as rotas" at bounding box center [102, 94] width 68 height 9
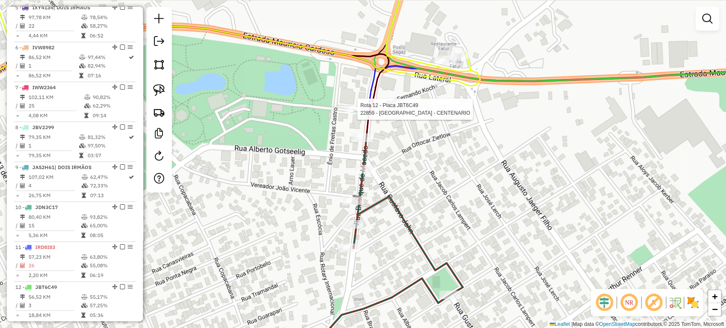
select select "*********"
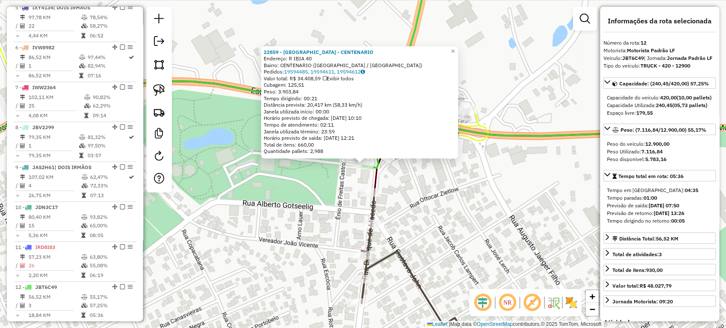
scroll to position [796, 0]
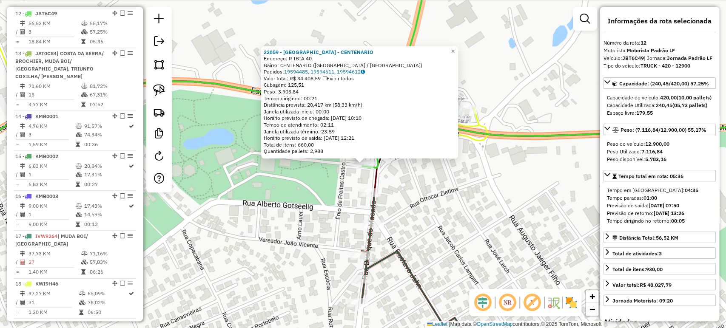
click at [306, 220] on div "22859 - [GEOGRAPHIC_DATA] - CENTENARIO Endereço: R IBIA 40 Bairro: CENTENARIO (…" at bounding box center [363, 164] width 726 height 328
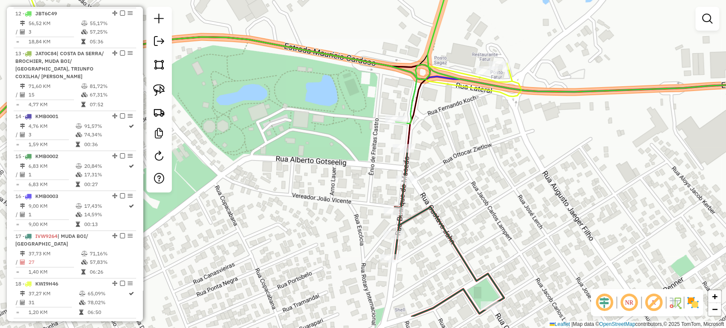
drag, startPoint x: 290, startPoint y: 260, endPoint x: 371, endPoint y: 162, distance: 126.8
click at [367, 165] on div "Janela de atendimento Grade de atendimento Capacidade Transportadoras Veículos …" at bounding box center [363, 164] width 726 height 328
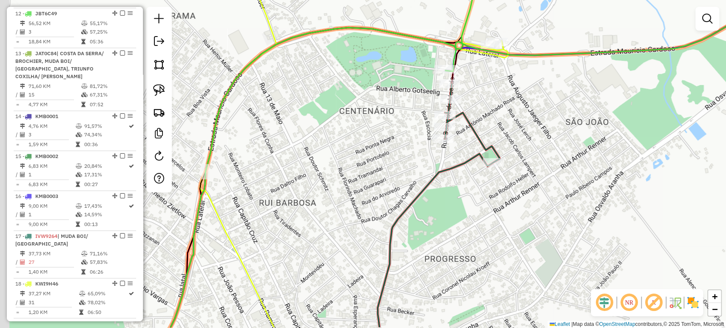
drag, startPoint x: 348, startPoint y: 228, endPoint x: 377, endPoint y: 194, distance: 45.2
click at [377, 194] on div "Janela de atendimento Grade de atendimento Capacidade Transportadoras Veículos …" at bounding box center [363, 164] width 726 height 328
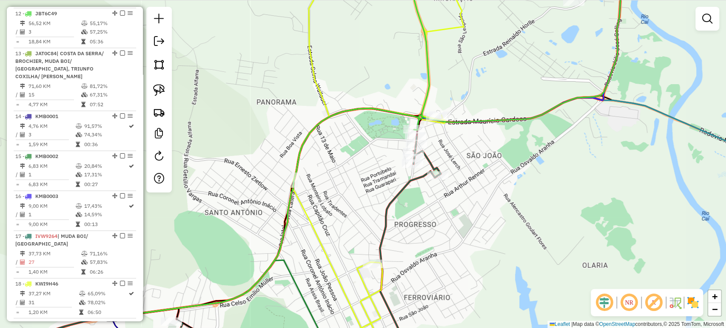
drag, startPoint x: 388, startPoint y: 235, endPoint x: 432, endPoint y: 176, distance: 74.5
click at [432, 176] on icon at bounding box center [194, 248] width 492 height 224
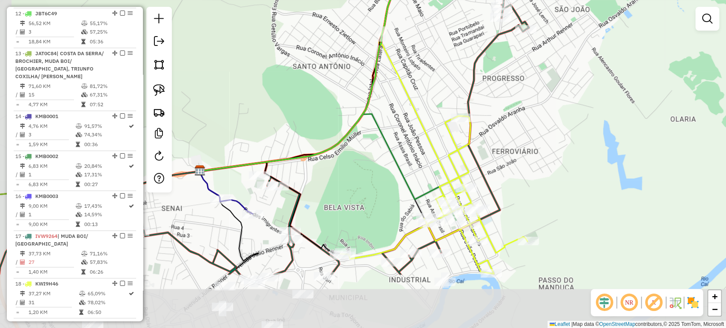
drag, startPoint x: 432, startPoint y: 176, endPoint x: 477, endPoint y: 88, distance: 98.1
click at [477, 88] on icon at bounding box center [263, 132] width 529 height 284
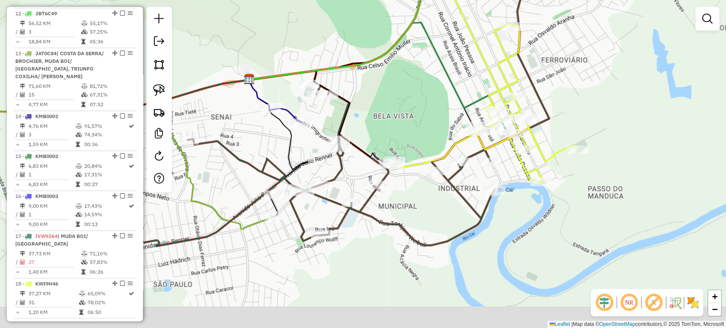
drag, startPoint x: 380, startPoint y: 176, endPoint x: 437, endPoint y: 71, distance: 119.5
click at [437, 71] on div "Janela de atendimento Grade de atendimento Capacidade Transportadoras Veículos …" at bounding box center [363, 164] width 726 height 328
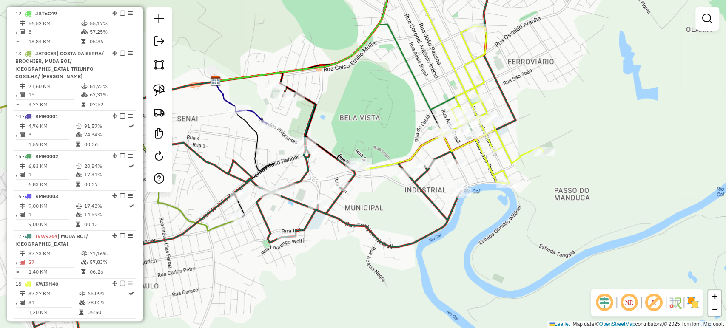
drag, startPoint x: 449, startPoint y: 186, endPoint x: 402, endPoint y: 206, distance: 51.2
click at [402, 206] on div "Janela de atendimento Grade de atendimento Capacidade Transportadoras Veículos …" at bounding box center [363, 164] width 726 height 328
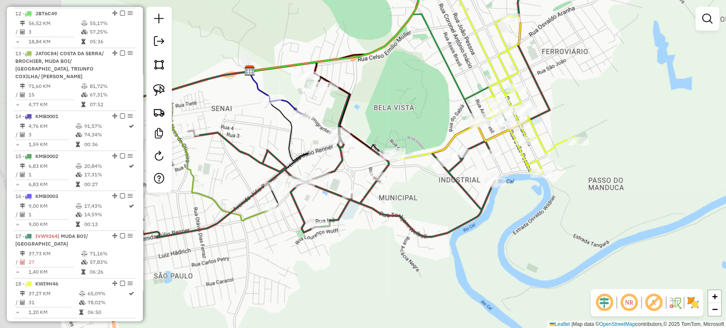
drag, startPoint x: 340, startPoint y: 176, endPoint x: 495, endPoint y: 133, distance: 161.1
click at [495, 133] on icon at bounding box center [483, 51] width 187 height 246
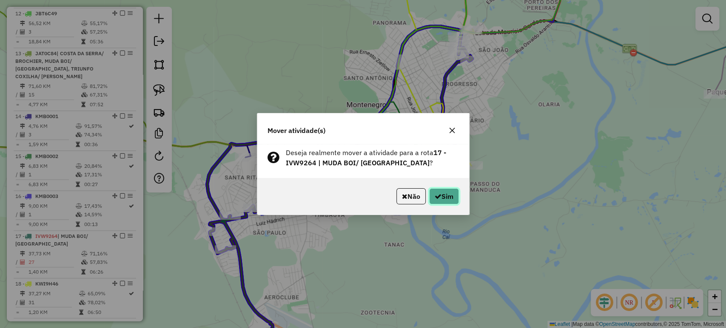
click at [435, 198] on icon "button" at bounding box center [437, 196] width 7 height 7
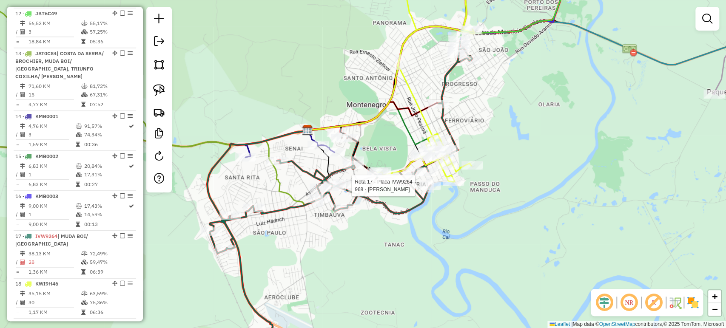
select select "*********"
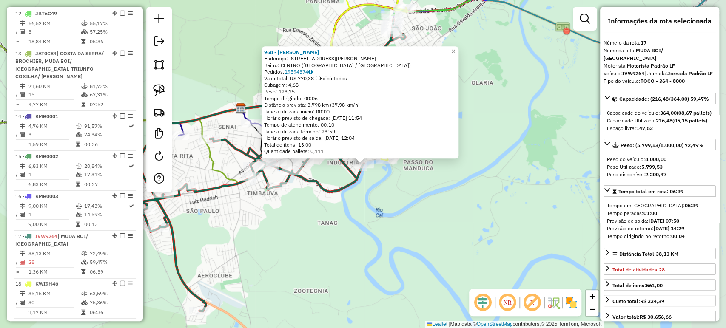
scroll to position [959, 0]
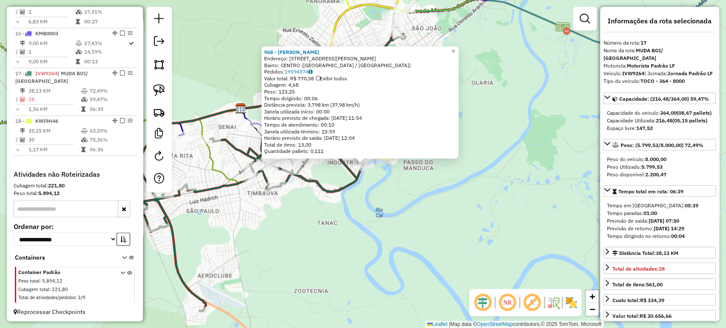
click at [364, 215] on div "968 - [PERSON_NAME]: [STREET_ADDRESS][PERSON_NAME] Bairro: CENTRO ([GEOGRAPHIC_…" at bounding box center [363, 164] width 726 height 328
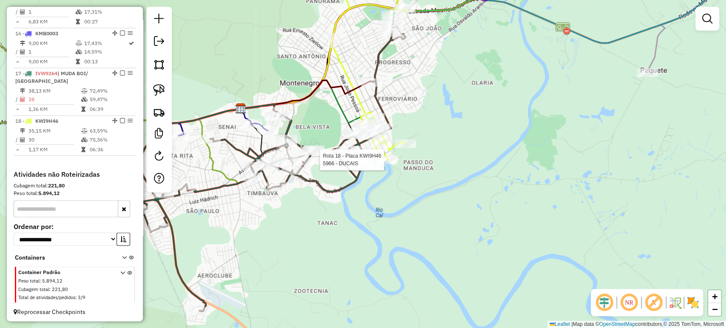
click at [386, 164] on div at bounding box center [386, 160] width 21 height 9
select select "*********"
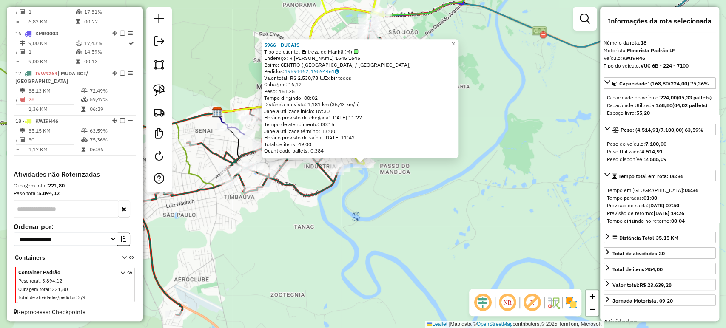
click at [366, 184] on div "Rota 18 - Placa KWI9H46 5966 - DUCAIS 5966 - DUCAIS Tipo de cliente: Entrega de…" at bounding box center [363, 164] width 726 height 328
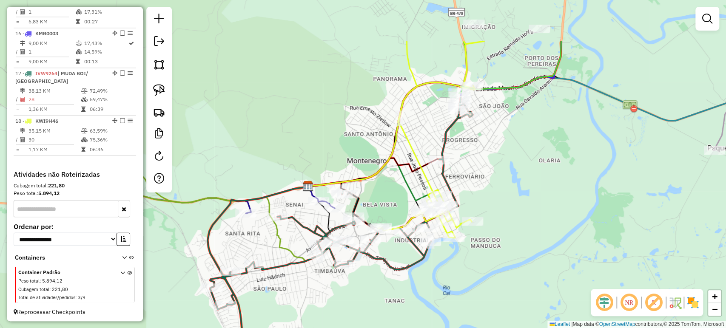
drag, startPoint x: 391, startPoint y: 159, endPoint x: 481, endPoint y: 233, distance: 116.9
click at [481, 233] on div "Janela de atendimento Grade de atendimento Capacidade Transportadoras Veículos …" at bounding box center [363, 164] width 726 height 328
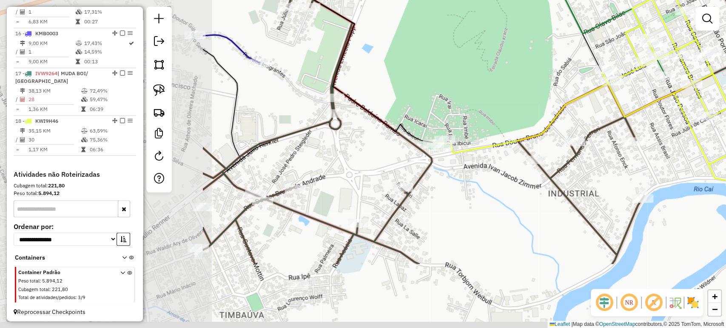
drag, startPoint x: 211, startPoint y: 259, endPoint x: 486, endPoint y: 162, distance: 292.0
click at [486, 162] on div "Janela de atendimento Grade de atendimento Capacidade Transportadoras Veículos …" at bounding box center [363, 164] width 726 height 328
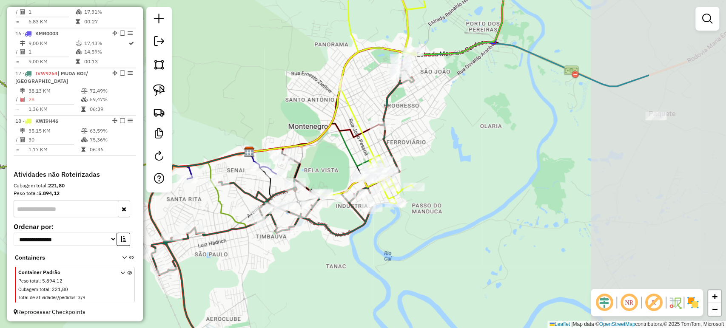
drag, startPoint x: 474, startPoint y: 229, endPoint x: 325, endPoint y: 262, distance: 153.3
click at [325, 262] on div "Janela de atendimento Grade de atendimento Capacidade Transportadoras Veículos …" at bounding box center [363, 164] width 726 height 328
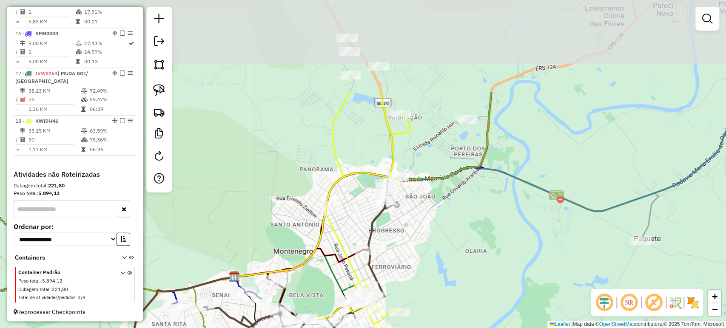
drag, startPoint x: 409, startPoint y: 143, endPoint x: 394, endPoint y: 268, distance: 125.4
click at [394, 268] on div "Janela de atendimento Grade de atendimento Capacidade Transportadoras Veículos …" at bounding box center [363, 164] width 726 height 328
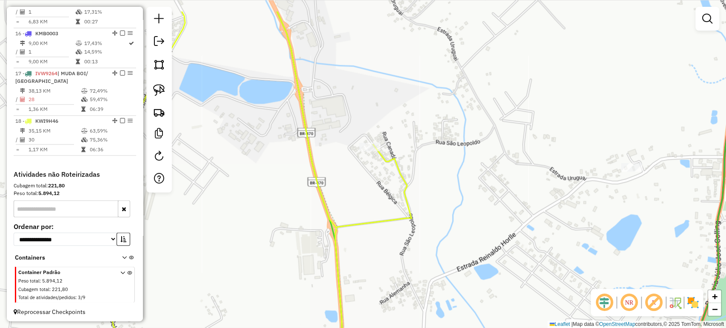
drag, startPoint x: 395, startPoint y: 152, endPoint x: 370, endPoint y: 196, distance: 50.8
click at [370, 196] on div "Janela de atendimento Grade de atendimento Capacidade Transportadoras Veículos …" at bounding box center [363, 164] width 726 height 328
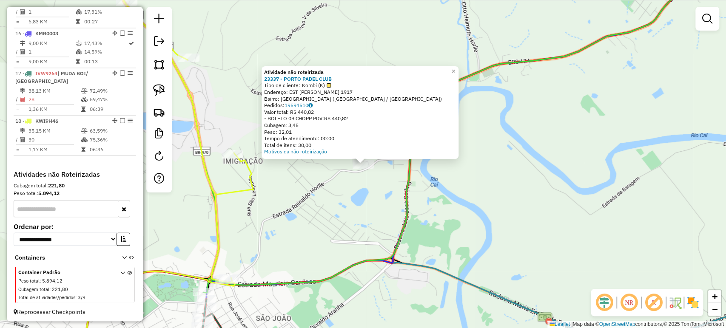
click at [332, 202] on div "Atividade não roteirizada 23337 - PORTO PADEL CLUB Tipo de cliente: Kombi (K) E…" at bounding box center [363, 164] width 726 height 328
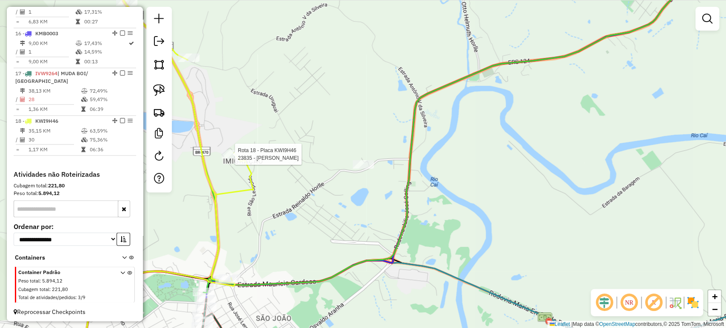
select select "*********"
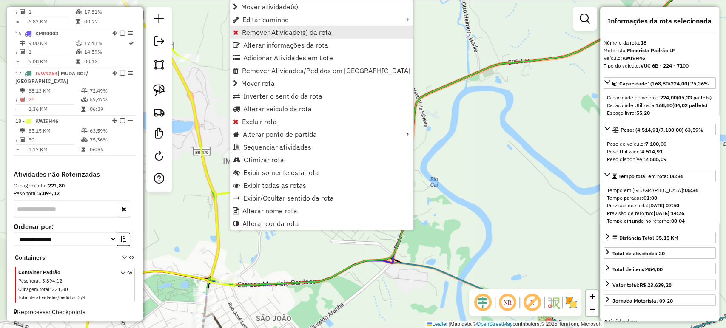
click at [272, 32] on span "Remover Atividade(s) da rota" at bounding box center [287, 32] width 90 height 7
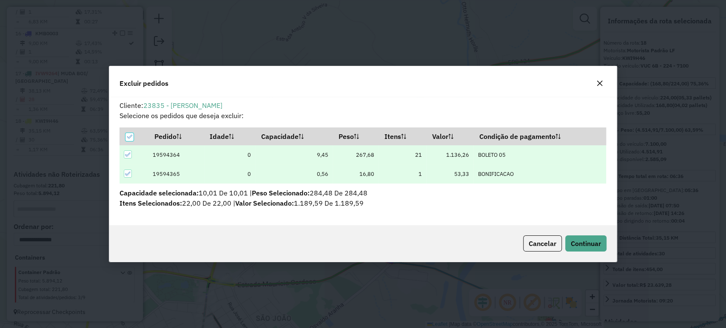
scroll to position [0, 0]
click at [588, 242] on span "Continuar" at bounding box center [585, 243] width 30 height 9
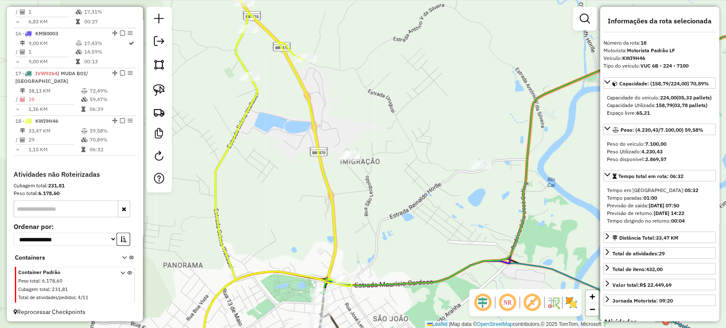
drag, startPoint x: 245, startPoint y: 225, endPoint x: 363, endPoint y: 231, distance: 117.9
click at [363, 231] on div "Janela de atendimento Grade de atendimento Capacidade Transportadoras Veículos …" at bounding box center [363, 164] width 726 height 328
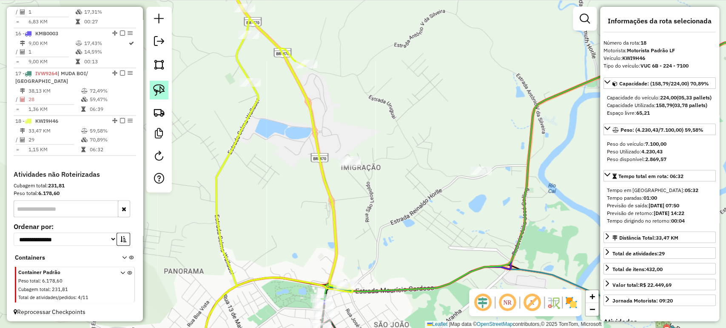
click at [162, 90] on img at bounding box center [159, 90] width 12 height 12
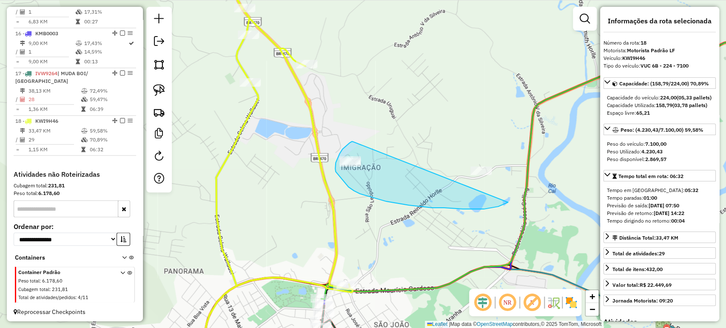
drag, startPoint x: 349, startPoint y: 143, endPoint x: 511, endPoint y: 152, distance: 161.4
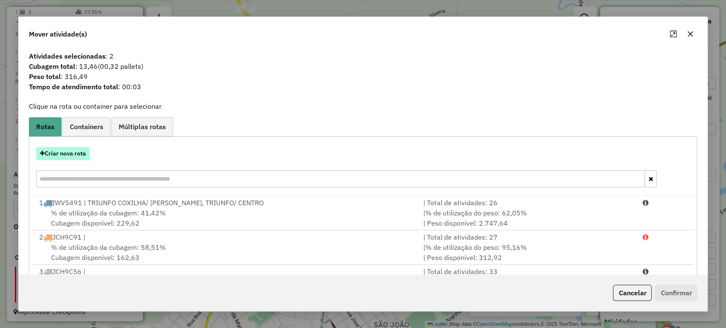
click at [81, 153] on button "Criar nova rota" at bounding box center [63, 153] width 54 height 13
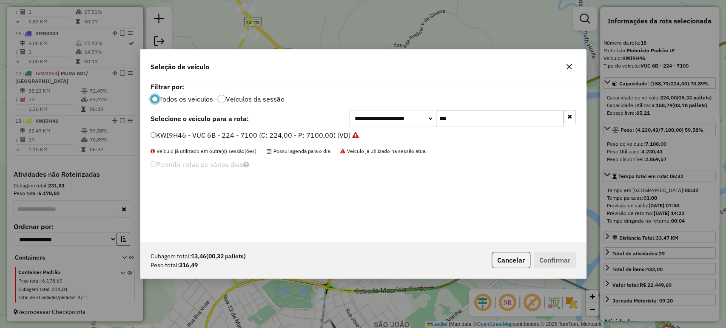
scroll to position [4, 3]
click at [466, 123] on input "***" at bounding box center [500, 118] width 128 height 17
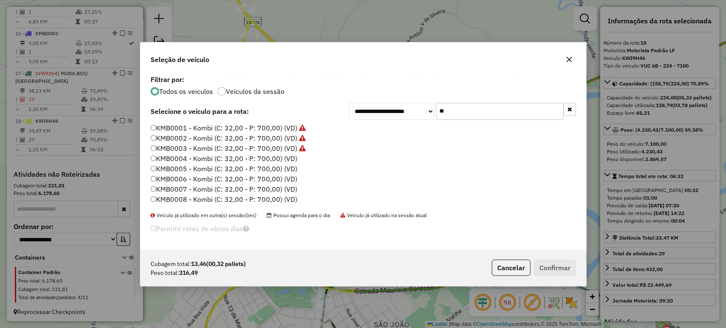
type input "**"
click at [228, 162] on label "KMB0004 - Kombi (C: 32,00 - P: 700,00) (VD)" at bounding box center [223, 158] width 147 height 10
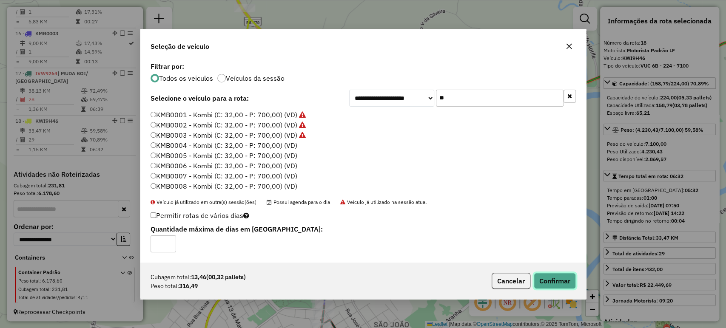
click at [556, 284] on button "Confirmar" at bounding box center [554, 281] width 42 height 16
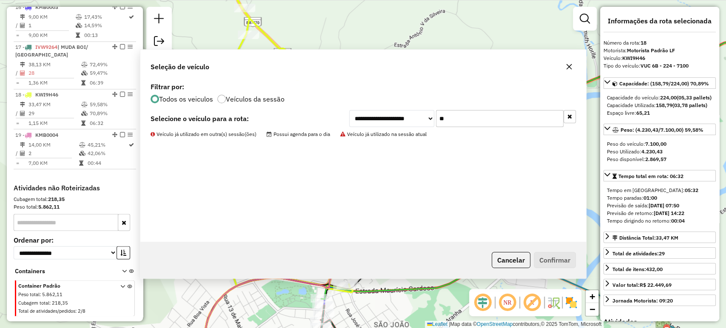
scroll to position [999, 0]
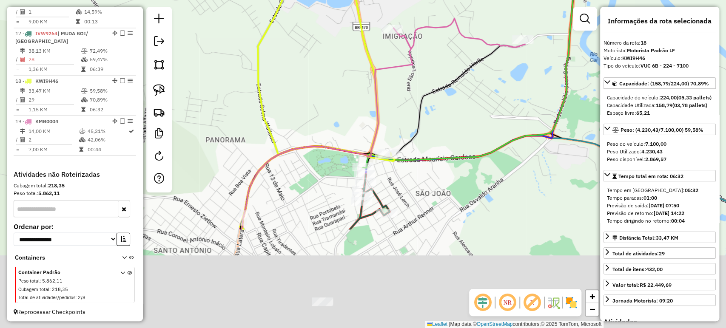
drag, startPoint x: 418, startPoint y: 253, endPoint x: 460, endPoint y: 118, distance: 141.5
click at [459, 118] on div "Janela de atendimento Grade de atendimento Capacidade Transportadoras Veículos …" at bounding box center [363, 164] width 726 height 328
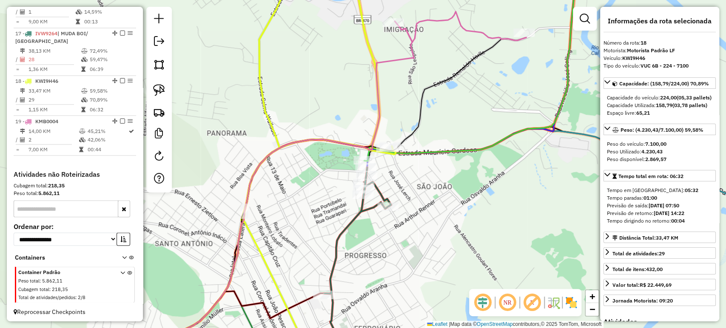
click at [471, 159] on div "Janela de atendimento Grade de atendimento Capacidade Transportadoras Veículos …" at bounding box center [363, 164] width 726 height 328
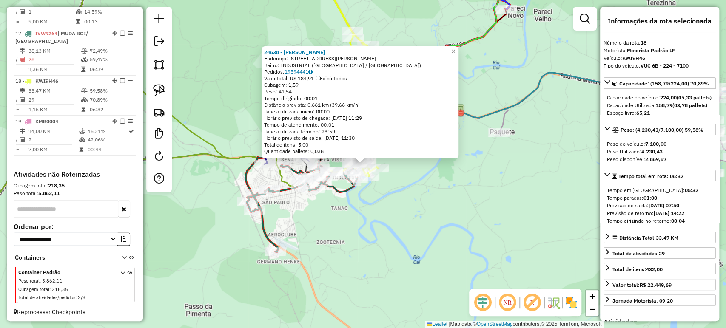
click at [389, 196] on div "24638 - [PERSON_NAME]: R [PERSON_NAME] 1249 Bairro: INDUSTRIAL ([GEOGRAPHIC_DAT…" at bounding box center [363, 164] width 726 height 328
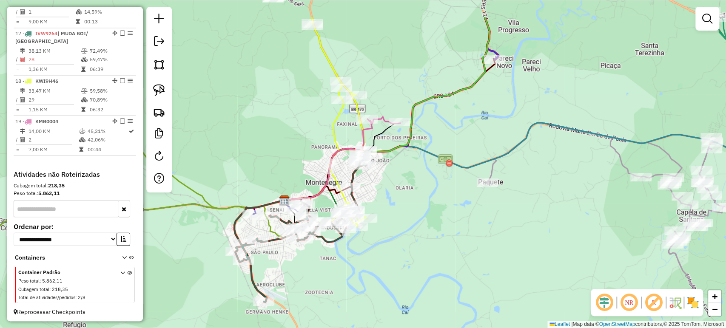
drag, startPoint x: 406, startPoint y: 206, endPoint x: 406, endPoint y: 216, distance: 9.8
click at [406, 216] on div "Janela de atendimento Grade de atendimento Capacidade Transportadoras Veículos …" at bounding box center [363, 164] width 726 height 328
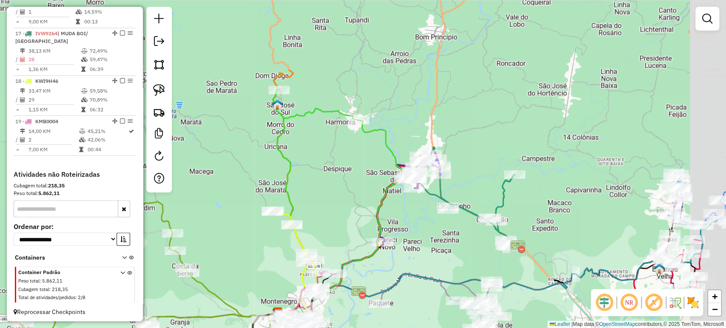
drag, startPoint x: 480, startPoint y: 135, endPoint x: 411, endPoint y: 237, distance: 123.0
click at [411, 237] on div "Janela de atendimento Grade de atendimento Capacidade Transportadoras Veículos …" at bounding box center [363, 164] width 726 height 328
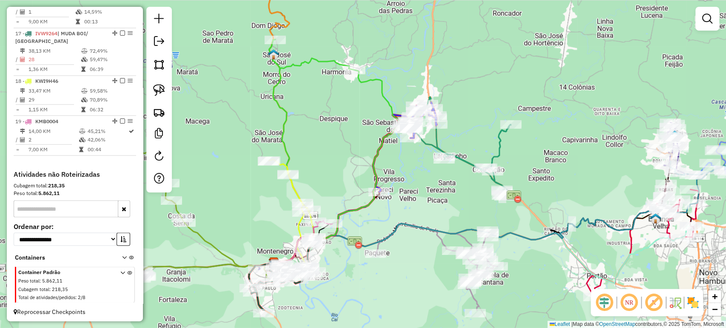
drag, startPoint x: 411, startPoint y: 237, endPoint x: 408, endPoint y: 186, distance: 51.2
click at [408, 186] on div "Janela de atendimento Grade de atendimento Capacidade Transportadoras Veículos …" at bounding box center [363, 164] width 726 height 328
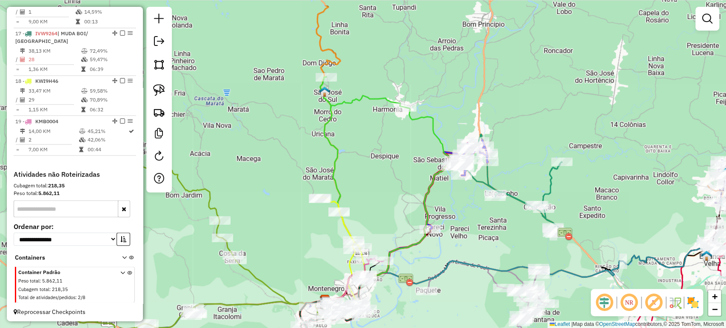
drag, startPoint x: 330, startPoint y: 77, endPoint x: 381, endPoint y: 115, distance: 63.8
click at [381, 115] on div "Janela de atendimento Grade de atendimento Capacidade Transportadoras Veículos …" at bounding box center [363, 164] width 726 height 328
select select "*********"
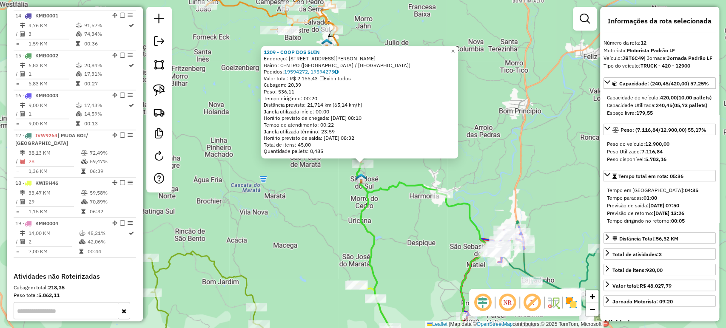
scroll to position [796, 0]
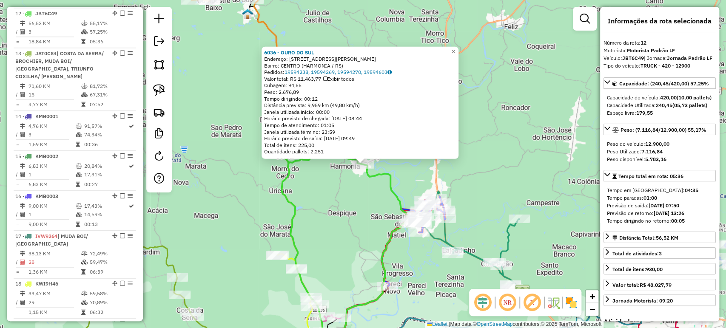
click at [324, 196] on div "6036 - OURO DO SUL Endereço: [PERSON_NAME] 380 Bairro: CENTRO (HARMONIA / RS) P…" at bounding box center [363, 164] width 726 height 328
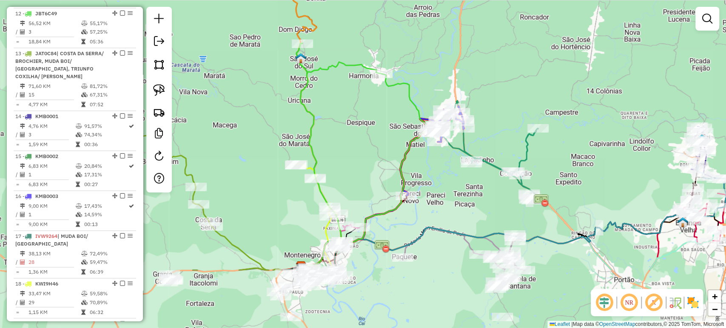
drag, startPoint x: 334, startPoint y: 209, endPoint x: 352, endPoint y: 119, distance: 92.5
click at [352, 119] on div "Janela de atendimento Grade de atendimento Capacidade Transportadoras Veículos …" at bounding box center [363, 164] width 726 height 328
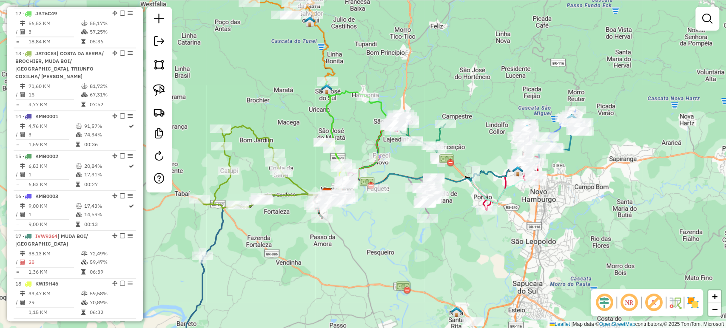
drag, startPoint x: 349, startPoint y: 135, endPoint x: 371, endPoint y: 164, distance: 36.1
click at [371, 164] on div "Janela de atendimento Grade de atendimento Capacidade Transportadoras Veículos …" at bounding box center [363, 164] width 726 height 328
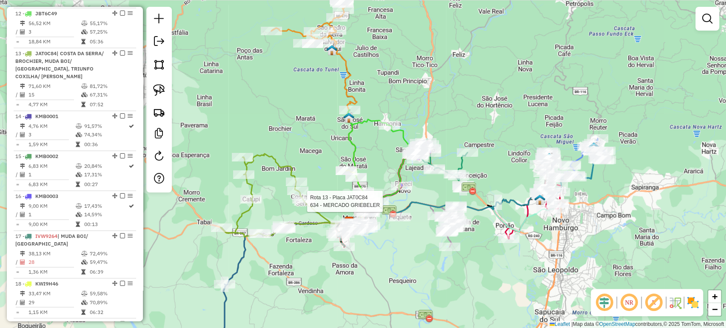
select select "*********"
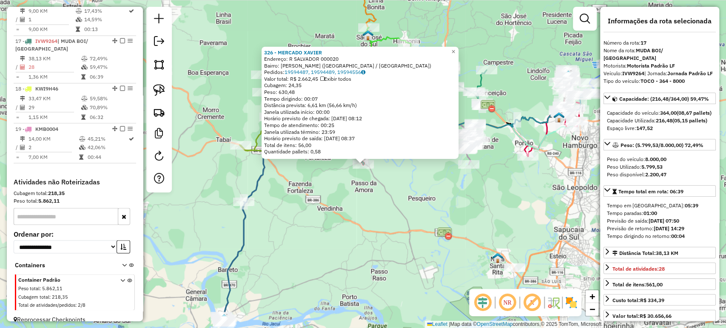
scroll to position [999, 0]
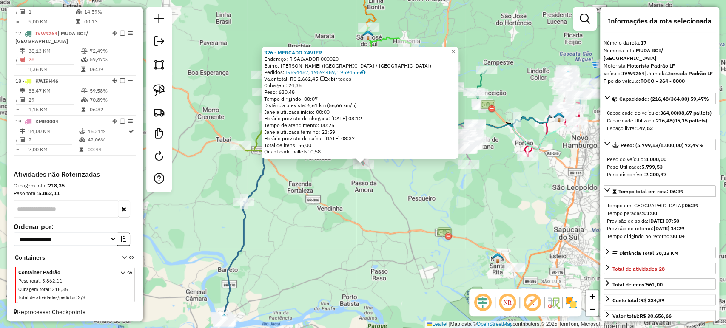
click at [406, 210] on div "326 - MERCADO [PERSON_NAME]: R SALVADOR 000020 Bairro: [PERSON_NAME] ([GEOGRAPH…" at bounding box center [363, 164] width 726 height 328
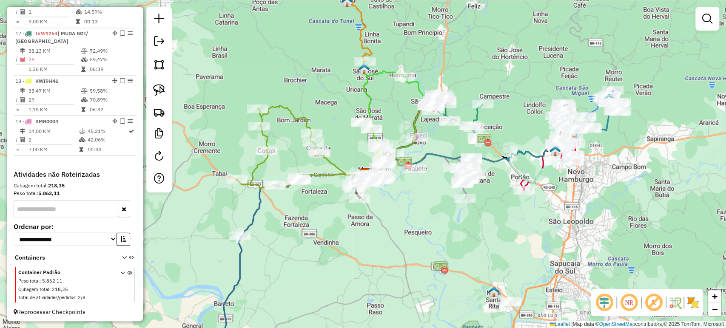
drag, startPoint x: 392, startPoint y: 182, endPoint x: 388, endPoint y: 224, distance: 42.3
click at [388, 224] on div "Janela de atendimento Grade de atendimento Capacidade Transportadoras Veículos …" at bounding box center [363, 164] width 726 height 328
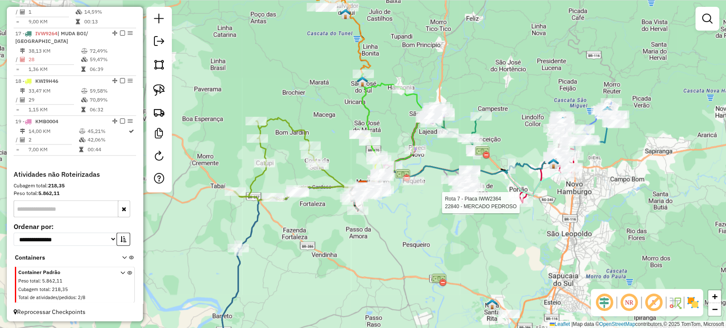
click at [529, 207] on div at bounding box center [521, 203] width 21 height 9
select select "*********"
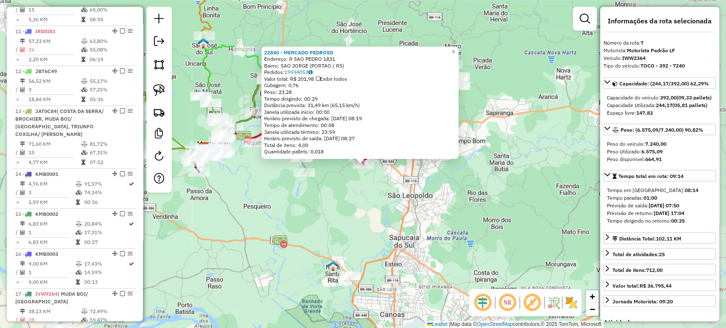
scroll to position [597, 0]
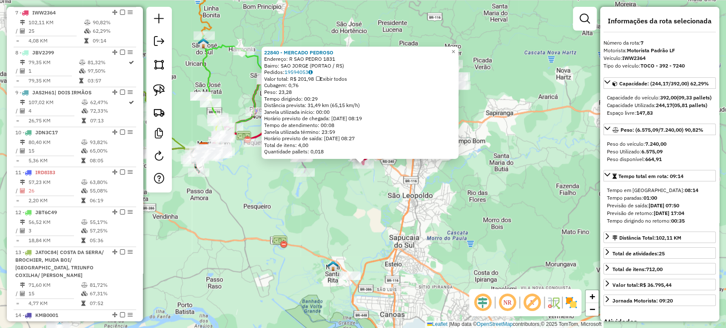
click at [352, 218] on div "22840 - MERCADO [PERSON_NAME]: R SAO PEDRO 1831 Bairro: [GEOGRAPHIC_DATA] (PORT…" at bounding box center [363, 164] width 726 height 328
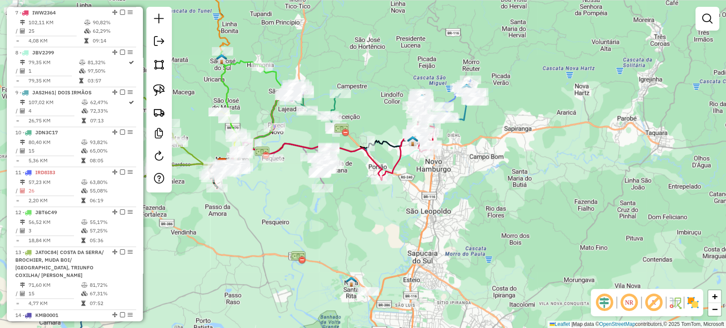
drag, startPoint x: 371, startPoint y: 238, endPoint x: 462, endPoint y: 280, distance: 100.3
click at [462, 280] on div "Janela de atendimento Grade de atendimento Capacidade Transportadoras Veículos …" at bounding box center [363, 164] width 726 height 328
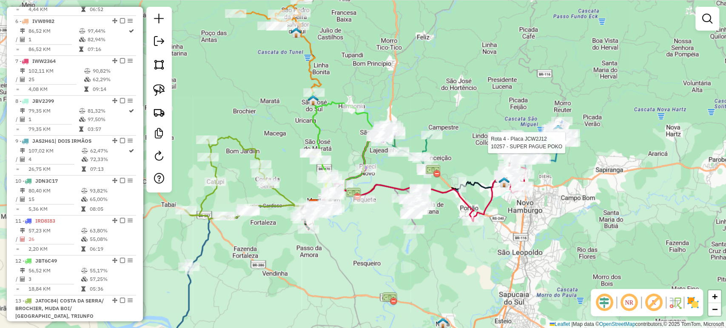
select select "*********"
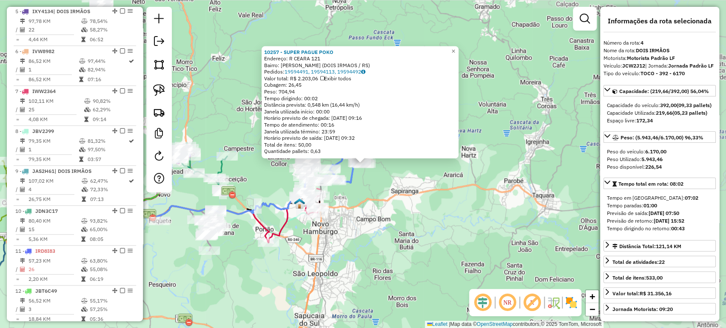
scroll to position [477, 0]
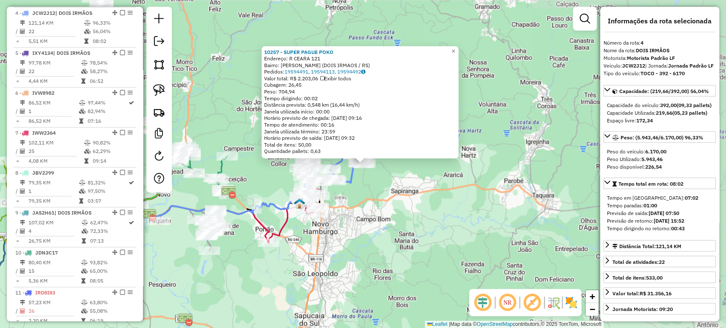
click at [480, 217] on div "Rota 4 - Placa JCW2J12 10257 - SUPER PAGUE POKO 10257 - SUPER PAGUE POKO Endere…" at bounding box center [363, 164] width 726 height 328
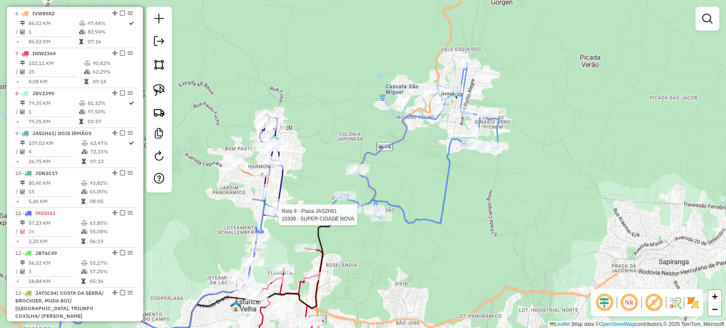
select select "*********"
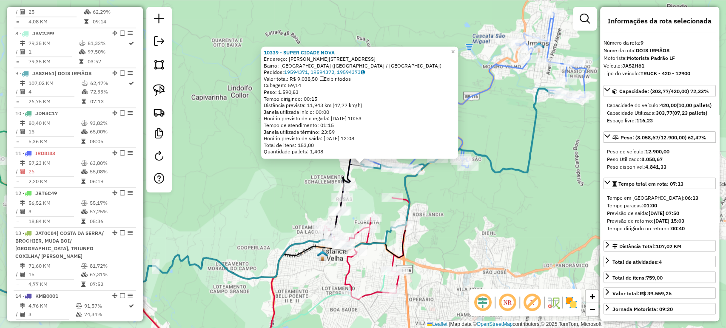
scroll to position [677, 0]
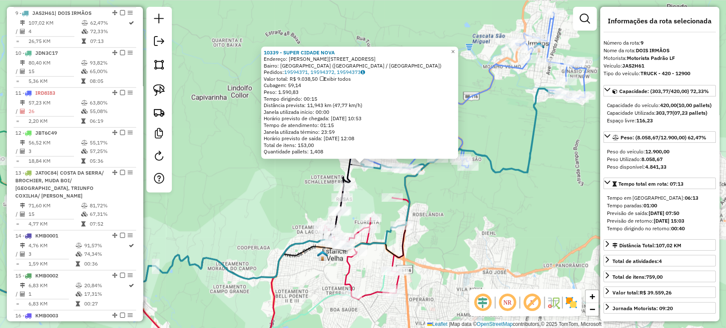
click at [221, 220] on div "10339 - SUPER CIDADE NOVA Endereço: [PERSON_NAME] 534 Bairro: [GEOGRAPHIC_DATA]…" at bounding box center [363, 164] width 726 height 328
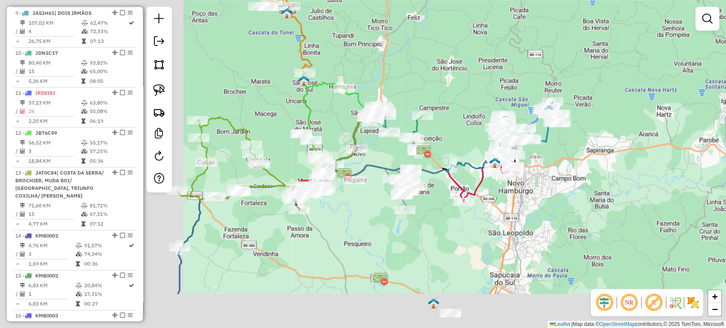
drag, startPoint x: 293, startPoint y: 257, endPoint x: 546, endPoint y: 192, distance: 260.7
click at [544, 190] on div "Janela de atendimento Grade de atendimento Capacidade Transportadoras Veículos …" at bounding box center [363, 164] width 726 height 328
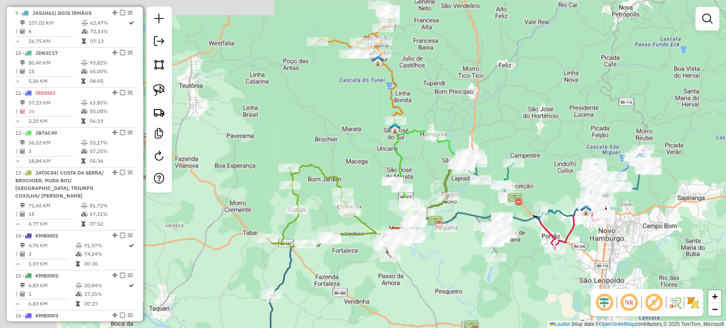
drag, startPoint x: 398, startPoint y: 240, endPoint x: 514, endPoint y: 288, distance: 125.2
click at [514, 288] on div "Janela de atendimento Grade de atendimento Capacidade Transportadoras Veículos …" at bounding box center [363, 164] width 726 height 328
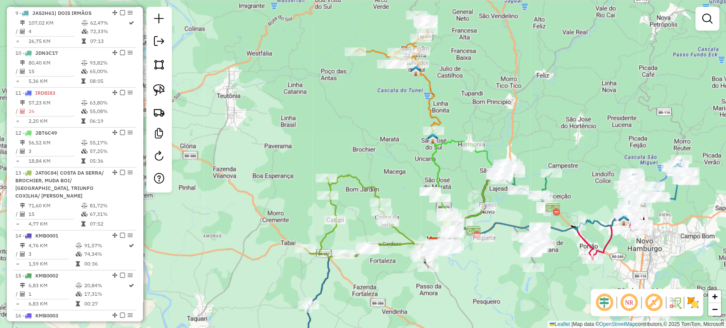
drag, startPoint x: 495, startPoint y: 274, endPoint x: 441, endPoint y: 278, distance: 53.7
click at [441, 278] on div "Janela de atendimento Grade de atendimento Capacidade Transportadoras Veículos …" at bounding box center [363, 164] width 726 height 328
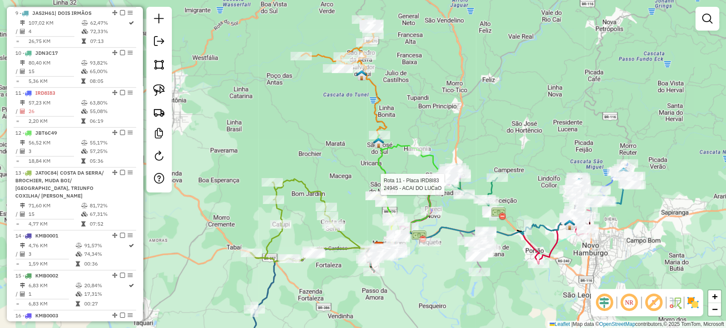
select select "*********"
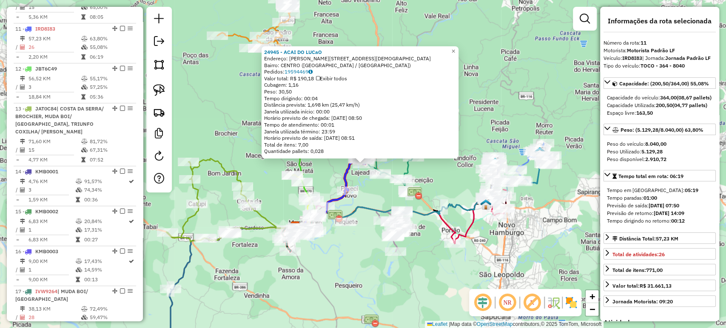
scroll to position [757, 0]
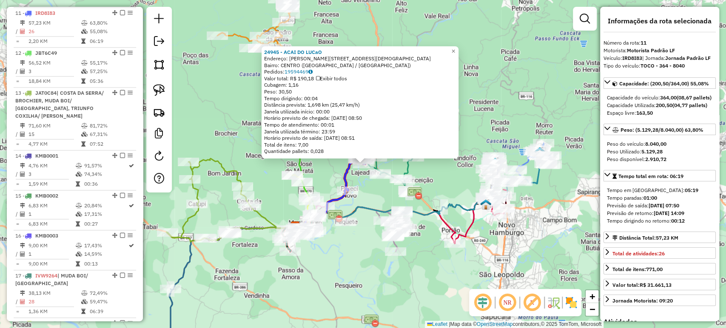
click at [381, 264] on div "Rota 3 - Placa JCH9C56 22912 - ARMAZEM MM 24945 - ACAI DO LUCaO Endereço: [STRE…" at bounding box center [363, 164] width 726 height 328
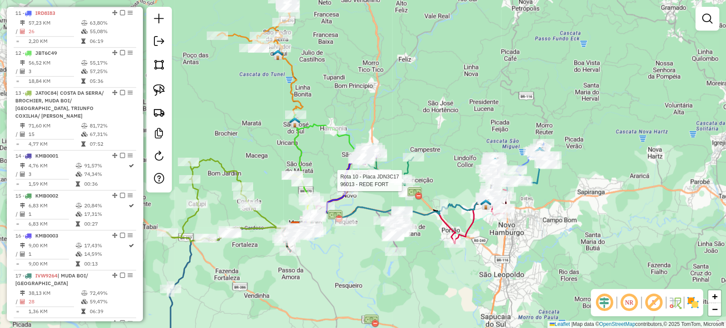
select select "*********"
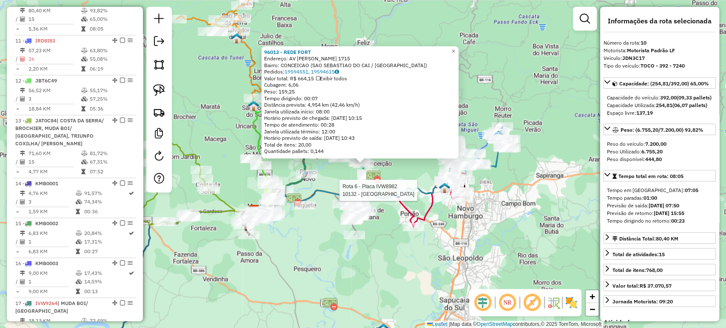
scroll to position [717, 0]
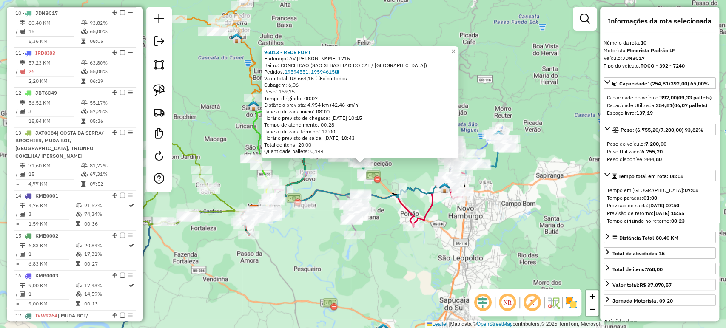
click at [337, 256] on div "96013 - REDE [GEOGRAPHIC_DATA]: AV [PERSON_NAME] 1715 Bairro: CONCEICAO ([GEOGR…" at bounding box center [363, 164] width 726 height 328
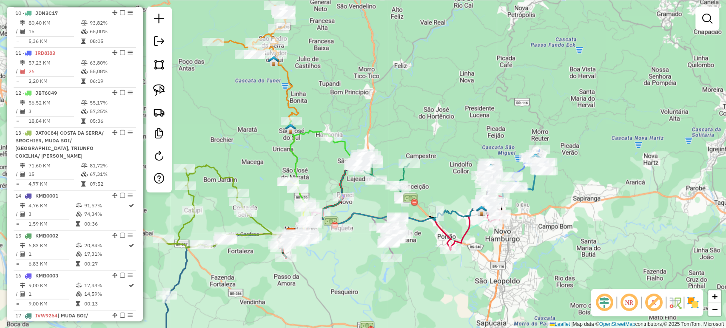
drag, startPoint x: 309, startPoint y: 240, endPoint x: 350, endPoint y: 265, distance: 48.3
click at [350, 265] on div "Janela de atendimento Grade de atendimento Capacidade Transportadoras Veículos …" at bounding box center [363, 164] width 726 height 328
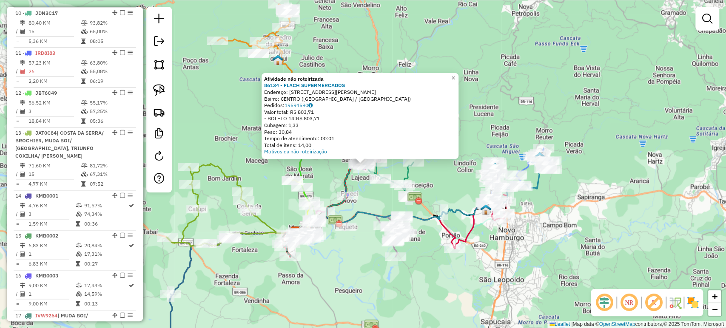
click at [349, 235] on div "Rota 11 - Placa IRD8I83 24840 - [GEOGRAPHIC_DATA] ZULEICA DA CR Rota 3 - Placa …" at bounding box center [363, 164] width 726 height 328
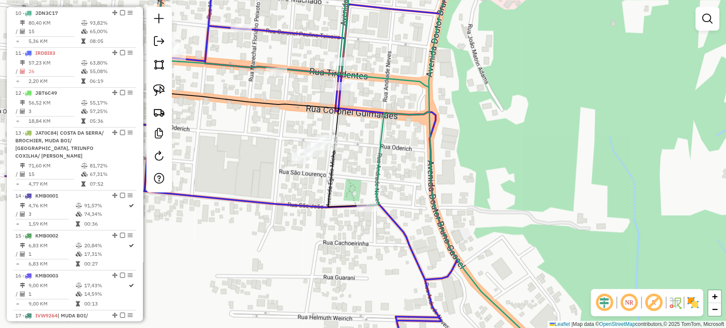
drag, startPoint x: 321, startPoint y: 169, endPoint x: 315, endPoint y: 191, distance: 22.6
click at [315, 191] on div "Janela de atendimento Grade de atendimento Capacidade Transportadoras Veículos …" at bounding box center [363, 164] width 726 height 328
click at [153, 87] on link at bounding box center [159, 90] width 19 height 19
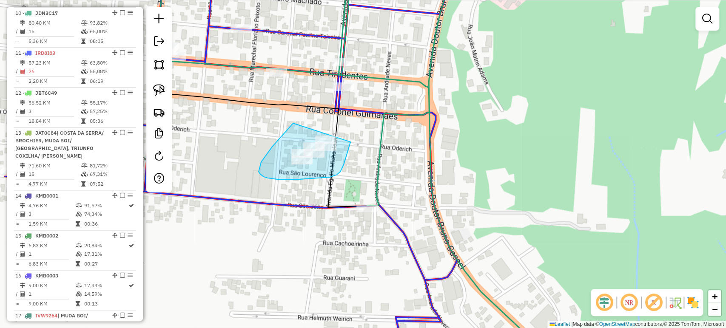
drag, startPoint x: 292, startPoint y: 123, endPoint x: 350, endPoint y: 139, distance: 60.0
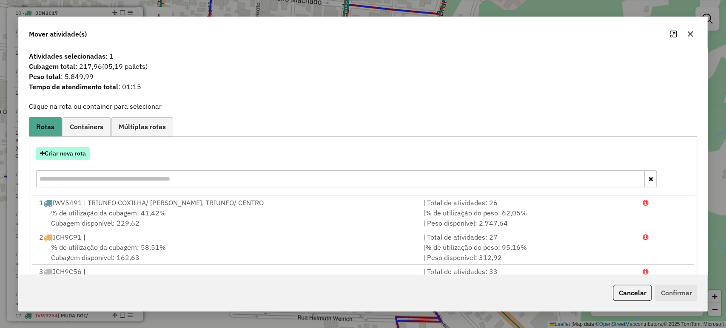
click at [75, 151] on button "Criar nova rota" at bounding box center [63, 153] width 54 height 13
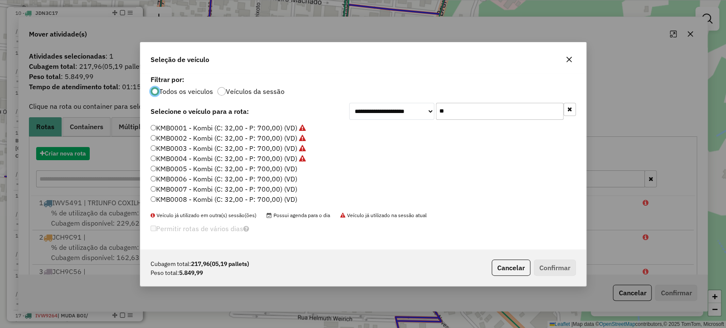
scroll to position [4, 3]
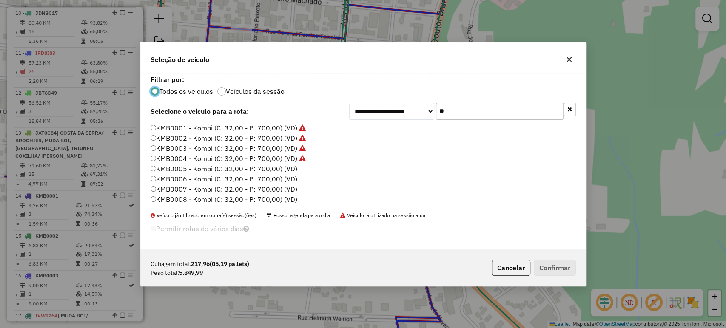
click at [481, 109] on input "**" at bounding box center [500, 111] width 128 height 17
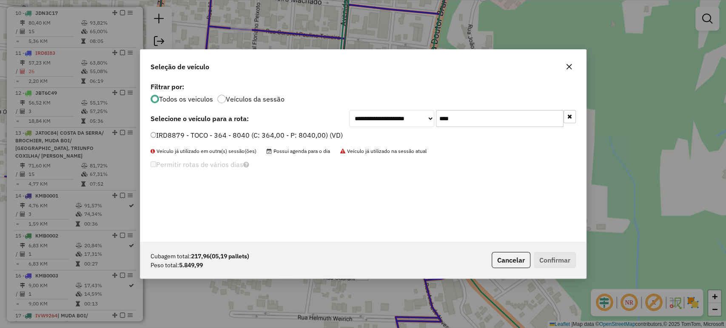
type input "****"
click at [289, 136] on label "IRD8879 - TOCO - 364 - 8040 (C: 364,00 - P: 8040,00) (VD)" at bounding box center [246, 135] width 192 height 10
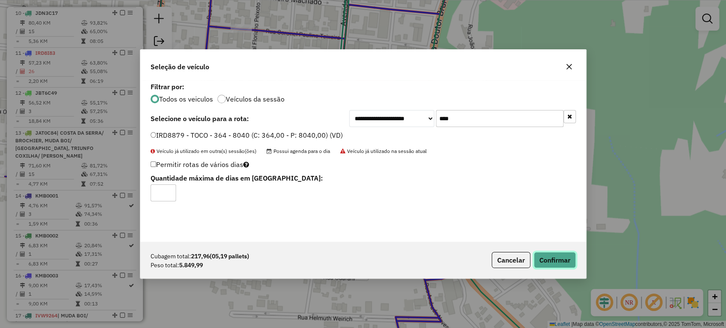
click at [565, 253] on button "Confirmar" at bounding box center [554, 260] width 42 height 16
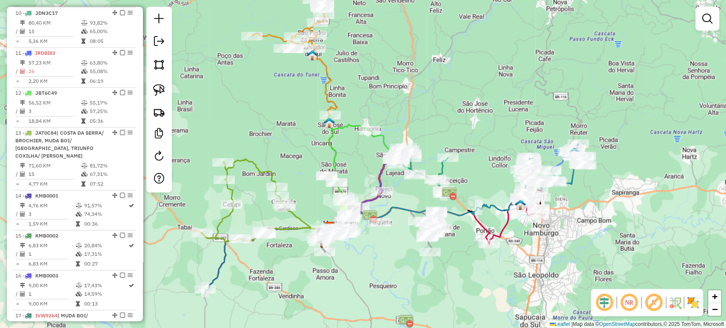
drag, startPoint x: 350, startPoint y: 271, endPoint x: 391, endPoint y: 202, distance: 79.5
click at [391, 203] on icon at bounding box center [427, 214] width 196 height 26
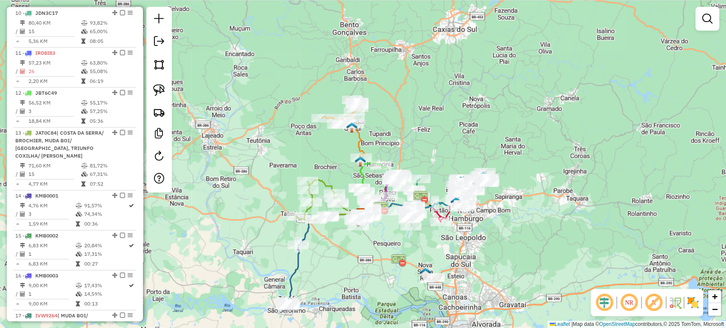
drag, startPoint x: 383, startPoint y: 236, endPoint x: 386, endPoint y: 214, distance: 22.4
click at [386, 214] on div "Janela de atendimento Grade de atendimento Capacidade Transportadoras Veículos …" at bounding box center [363, 164] width 726 height 328
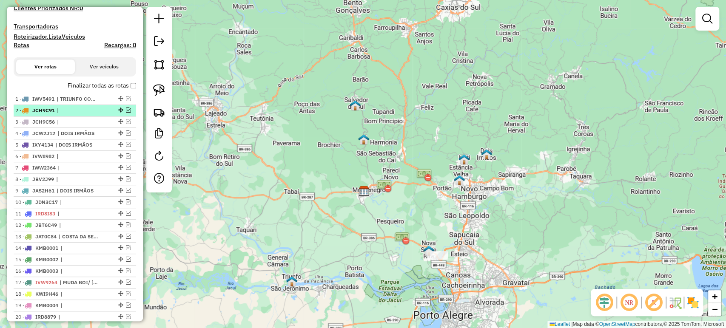
scroll to position [292, 0]
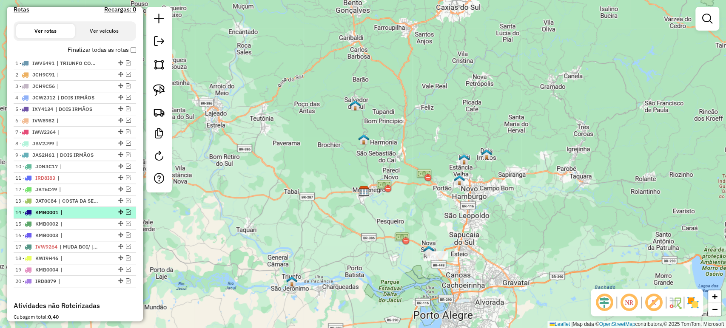
click at [126, 215] on em at bounding box center [128, 212] width 5 height 5
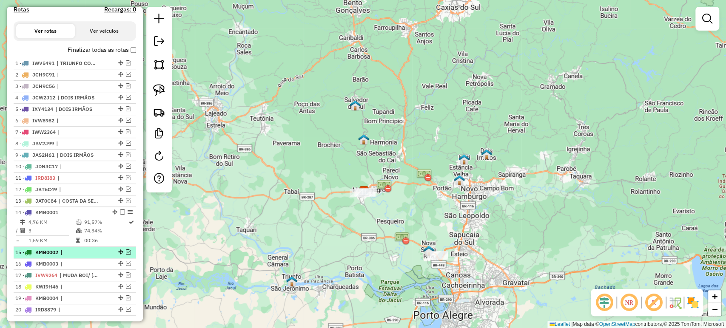
click at [126, 255] on em at bounding box center [128, 252] width 5 height 5
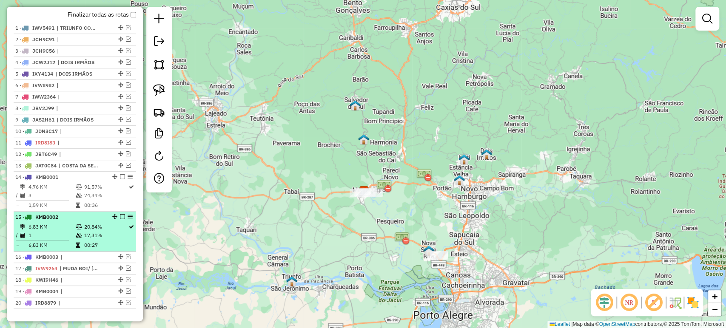
scroll to position [386, 0]
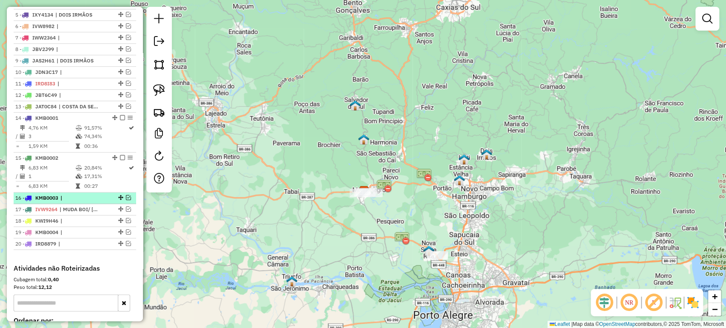
click at [126, 200] on em at bounding box center [128, 197] width 5 height 5
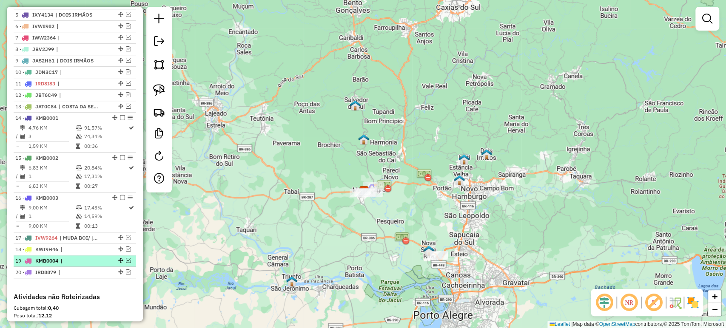
click at [126, 263] on em at bounding box center [128, 260] width 5 height 5
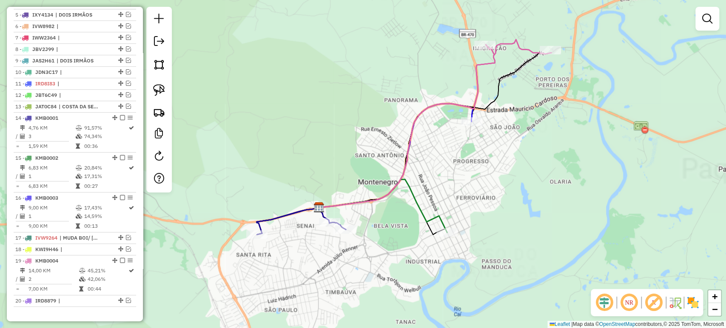
drag, startPoint x: 403, startPoint y: 186, endPoint x: 370, endPoint y: 196, distance: 34.7
click at [373, 194] on icon at bounding box center [383, 205] width 128 height 53
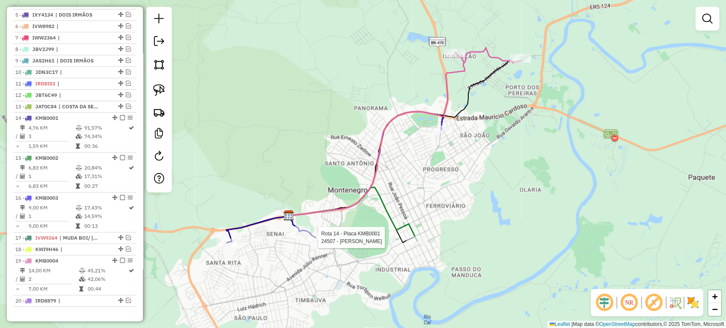
select select "*********"
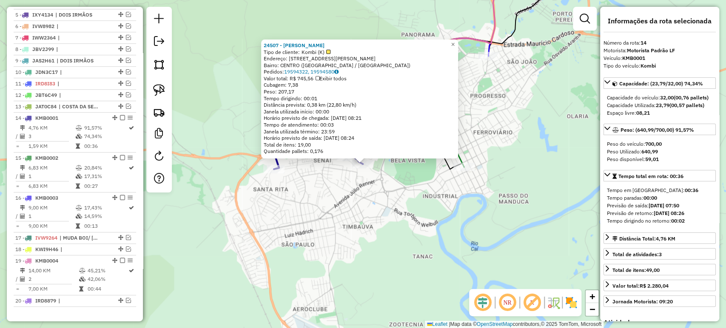
scroll to position [499, 0]
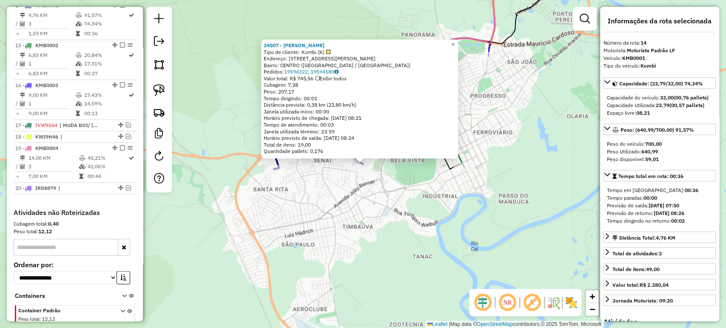
click at [369, 196] on div "24507 - FABIANA DE AZEREDO Tipo de cliente: Kombi (K) Endereço: [STREET_ADDRESS…" at bounding box center [363, 164] width 726 height 328
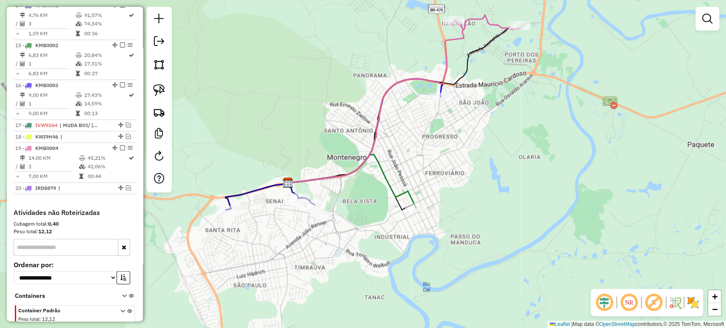
drag, startPoint x: 429, startPoint y: 161, endPoint x: 274, endPoint y: 281, distance: 196.0
click at [272, 287] on div "Janela de atendimento Grade de atendimento Capacidade Transportadoras Veículos …" at bounding box center [363, 164] width 726 height 328
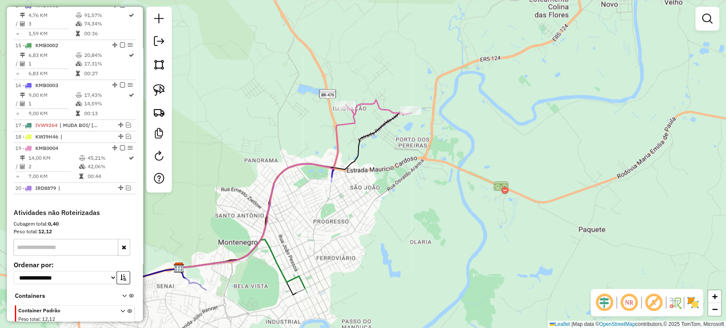
drag, startPoint x: 300, startPoint y: 245, endPoint x: 346, endPoint y: 219, distance: 52.7
click at [346, 219] on div "Janela de atendimento Grade de atendimento Capacidade Transportadoras Veículos …" at bounding box center [363, 164] width 726 height 328
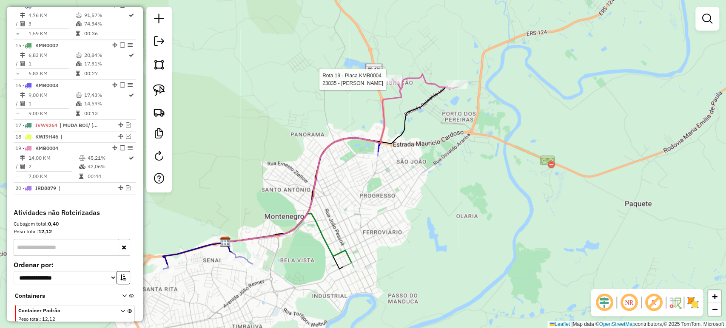
click at [390, 84] on div at bounding box center [390, 79] width 21 height 9
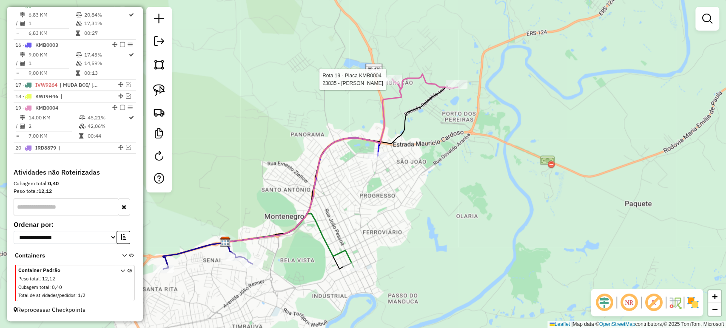
select select "*********"
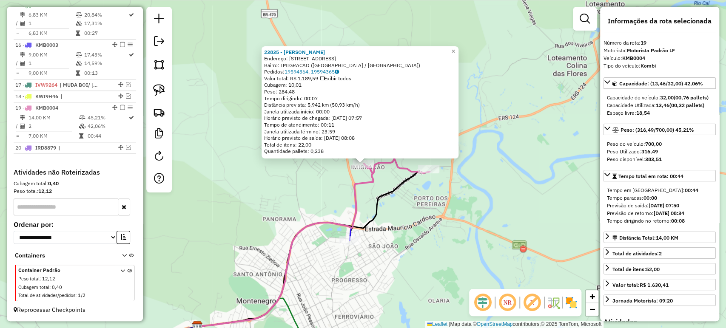
click at [388, 230] on div "23835 - [PERSON_NAME] Endereço: R DINAMARCA 157 Bairro: IMIGRACAO ([GEOGRAPHIC_…" at bounding box center [363, 164] width 726 height 328
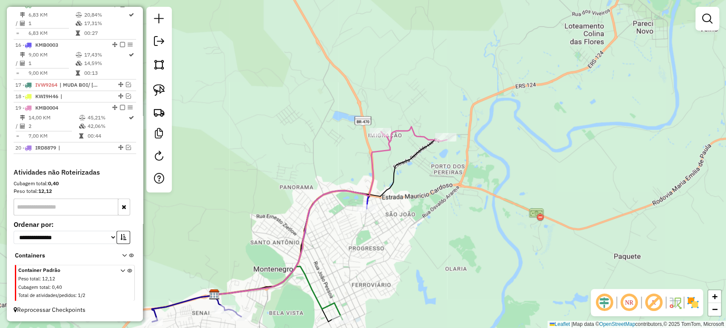
drag, startPoint x: 383, startPoint y: 251, endPoint x: 386, endPoint y: 244, distance: 7.3
click at [415, 197] on div "Janela de atendimento Grade de atendimento Capacidade Transportadoras Veículos …" at bounding box center [363, 164] width 726 height 328
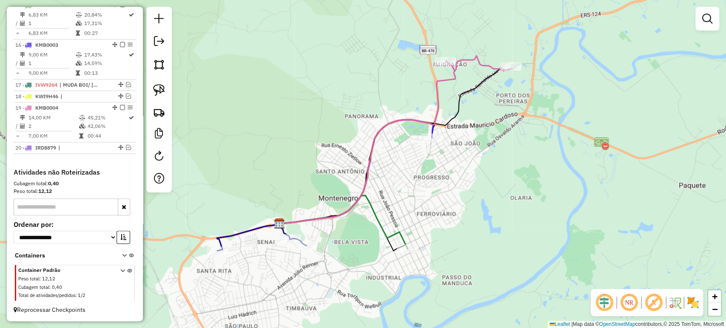
drag, startPoint x: 413, startPoint y: 227, endPoint x: 466, endPoint y: 176, distance: 73.6
click at [466, 176] on div "Janela de atendimento Grade de atendimento Capacidade Transportadoras Veículos …" at bounding box center [363, 164] width 726 height 328
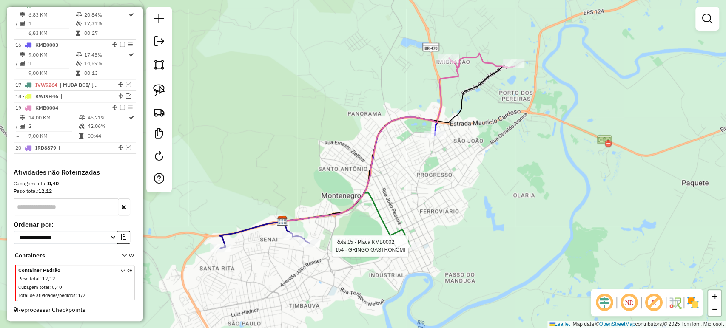
select select "*********"
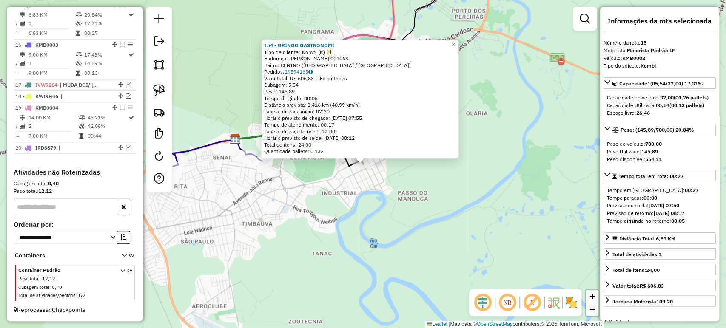
scroll to position [538, 0]
click at [361, 184] on div "154 - GRINGO GASTRONOMI Tipo de cliente: Kombi (K) Endereço: R JOAO PESSOA 0010…" at bounding box center [363, 164] width 726 height 328
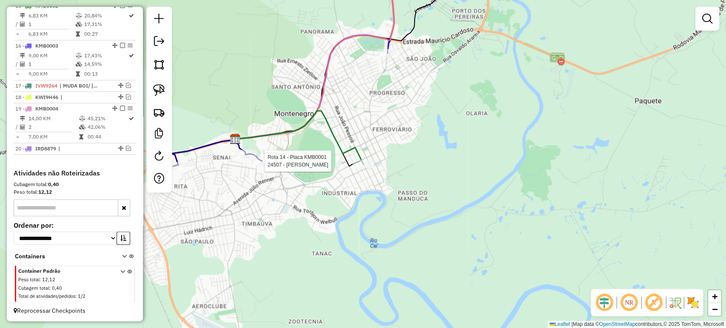
select select "*********"
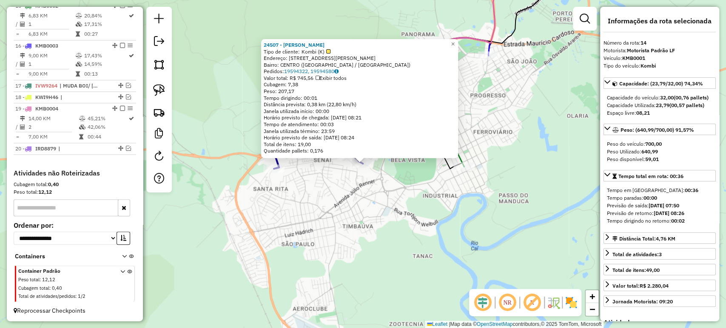
scroll to position [499, 0]
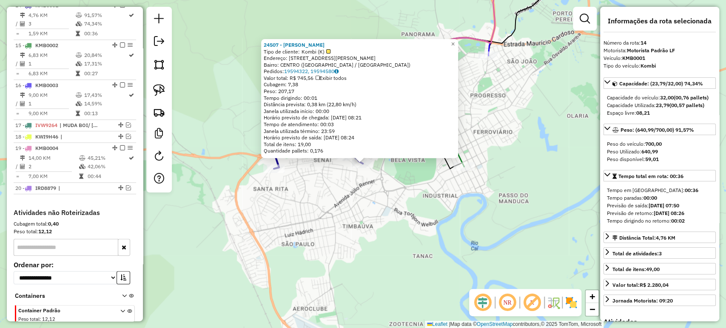
click at [323, 199] on div "24507 - FABIANA DE AZEREDO Tipo de cliente: Kombi (K) Endereço: [STREET_ADDRESS…" at bounding box center [363, 164] width 726 height 328
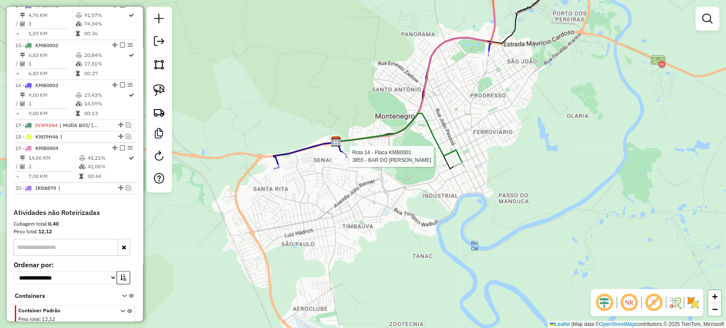
select select "*********"
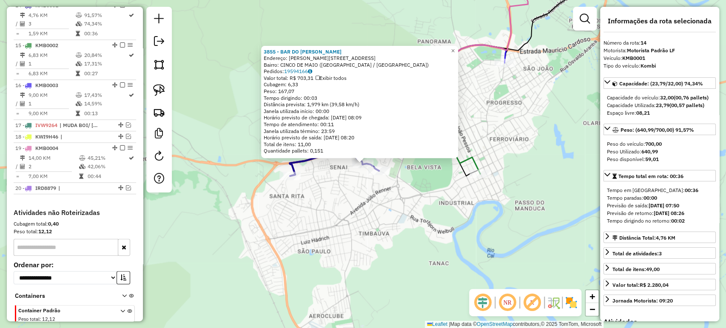
click at [386, 210] on div "3855 - BAR DO [PERSON_NAME]: [STREET_ADDRESS][PERSON_NAME] Bairro: CINCO DE MAI…" at bounding box center [363, 164] width 726 height 328
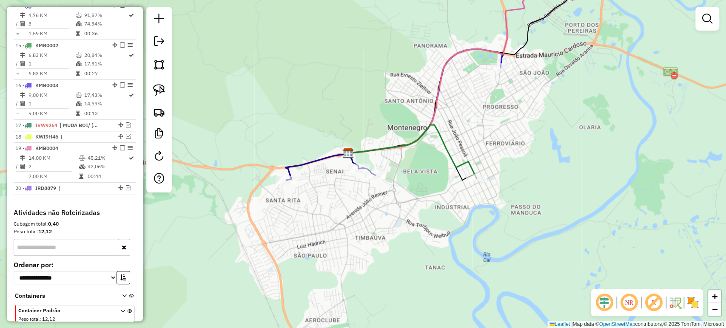
drag, startPoint x: 424, startPoint y: 188, endPoint x: 414, endPoint y: 199, distance: 14.4
click at [414, 199] on div "Janela de atendimento Grade de atendimento Capacidade Transportadoras Veículos …" at bounding box center [363, 164] width 726 height 328
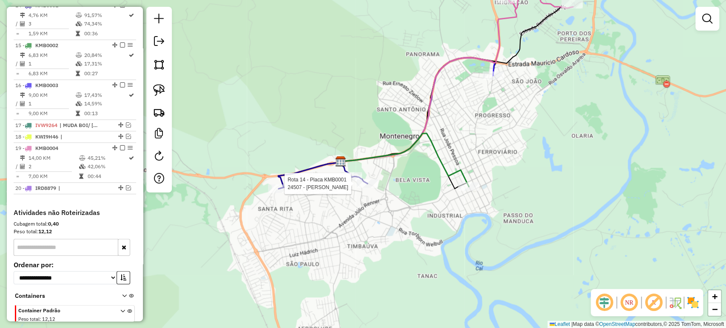
select select "*********"
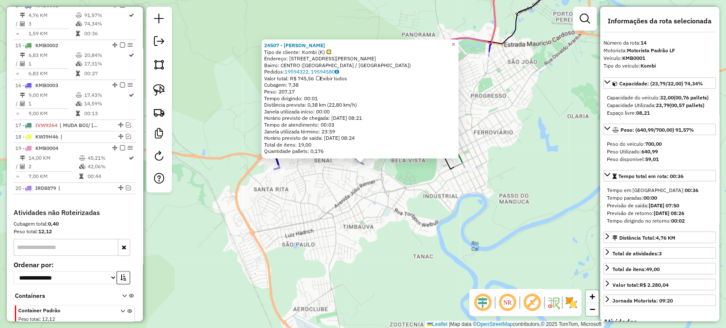
click at [354, 222] on div "24507 - FABIANA DE AZEREDO Tipo de cliente: Kombi (K) Endereço: [STREET_ADDRESS…" at bounding box center [363, 164] width 726 height 328
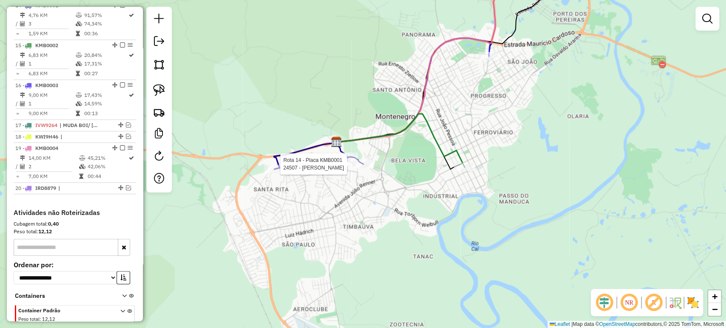
click at [363, 168] on div at bounding box center [362, 164] width 21 height 9
select select "*********"
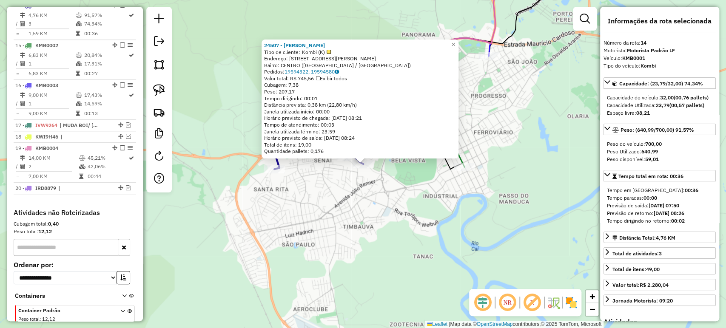
click at [378, 206] on div "24507 - FABIANA DE AZEREDO Tipo de cliente: Kombi (K) Endereço: [STREET_ADDRESS…" at bounding box center [363, 164] width 726 height 328
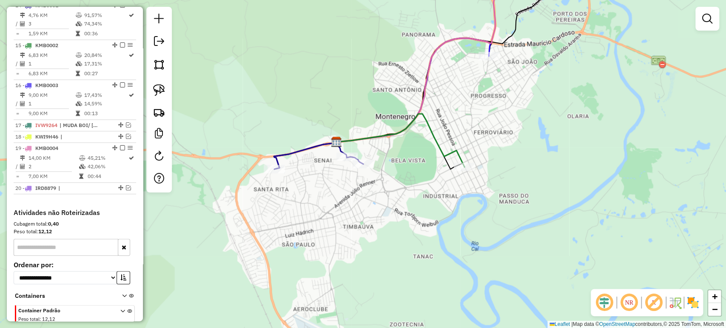
select select "*********"
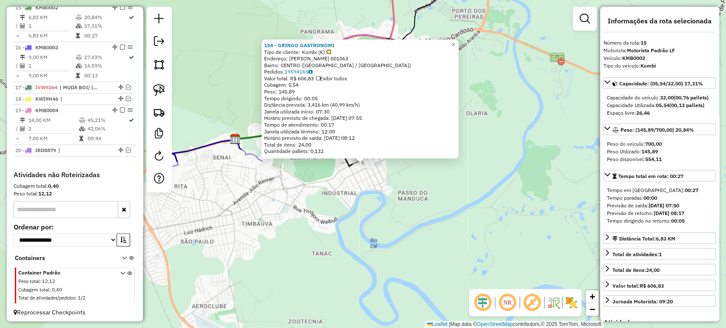
scroll to position [538, 0]
click at [349, 206] on div "154 - GRINGO GASTRONOMI Tipo de cliente: Kombi (K) Endereço: R JOAO PESSOA 0010…" at bounding box center [363, 164] width 726 height 328
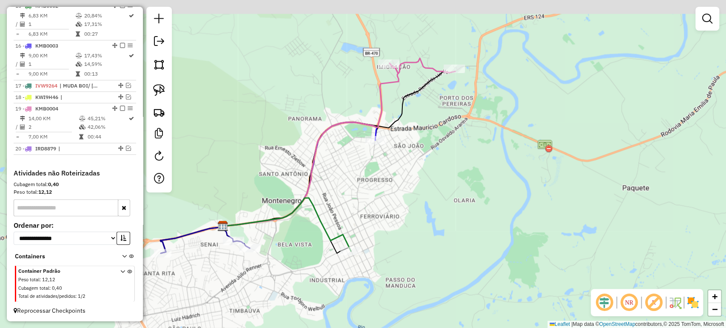
drag, startPoint x: 436, startPoint y: 111, endPoint x: 423, endPoint y: 201, distance: 90.2
click at [423, 201] on div "Janela de atendimento Grade de atendimento Capacidade Transportadoras Veículos …" at bounding box center [363, 164] width 726 height 328
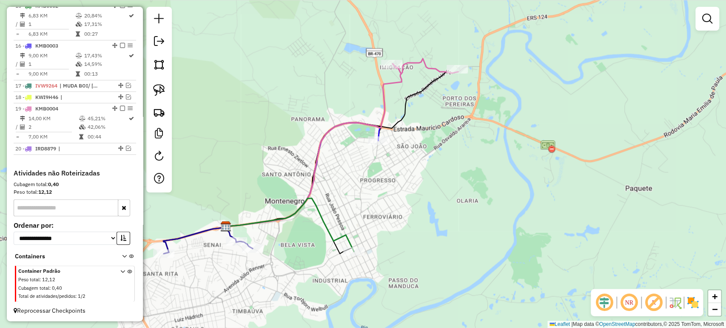
drag, startPoint x: 359, startPoint y: 220, endPoint x: 399, endPoint y: 196, distance: 46.9
click at [397, 198] on div "Janela de atendimento Grade de atendimento Capacidade Transportadoras Veículos …" at bounding box center [363, 164] width 726 height 328
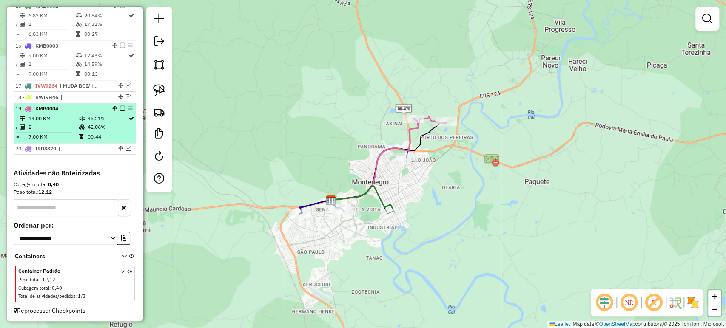
click at [120, 111] on em at bounding box center [122, 108] width 5 height 5
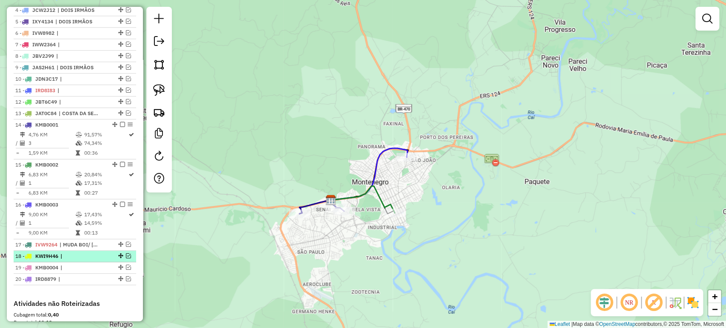
scroll to position [233, 0]
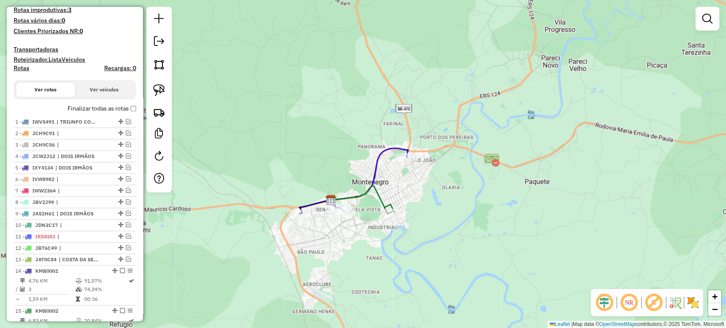
click at [132, 113] on label "Finalizar todas as rotas" at bounding box center [102, 108] width 68 height 9
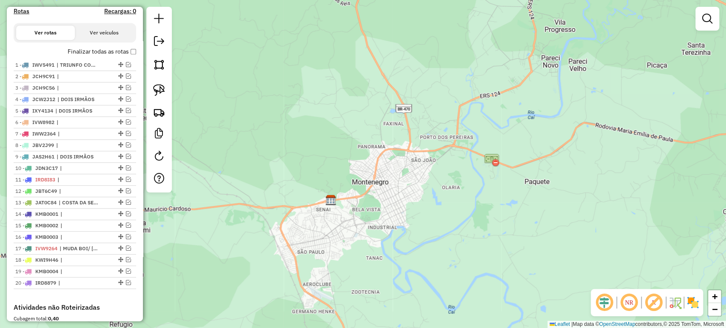
scroll to position [330, 0]
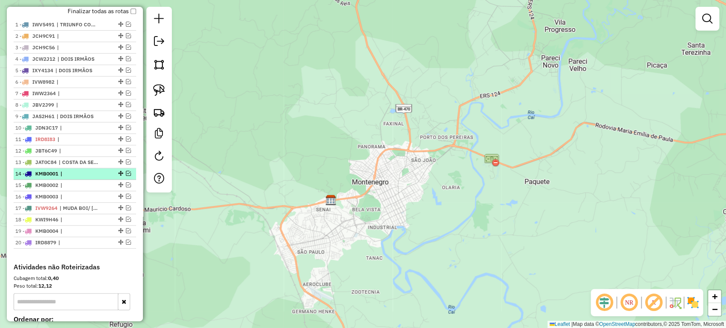
click at [77, 178] on span "|" at bounding box center [79, 174] width 39 height 8
select select "*********"
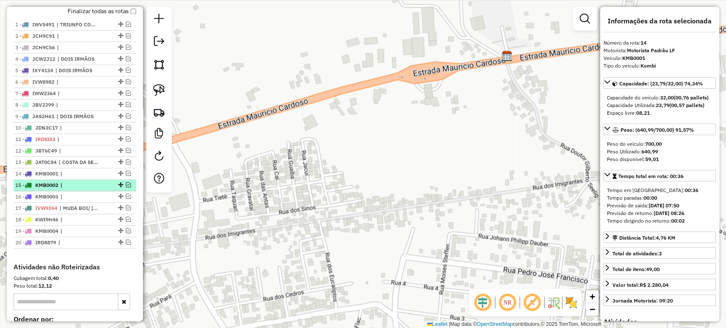
click at [73, 189] on span "|" at bounding box center [79, 186] width 39 height 8
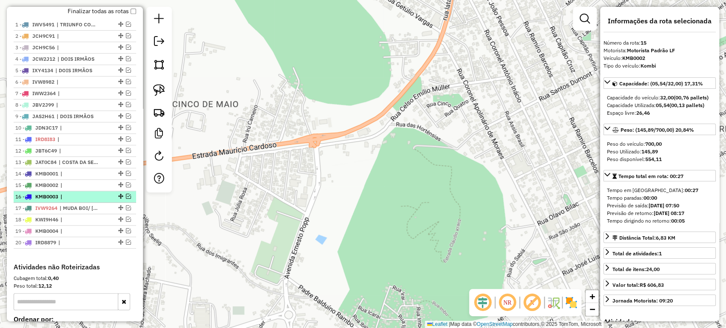
click at [70, 199] on li "16 - KMB0003 |" at bounding box center [75, 196] width 122 height 11
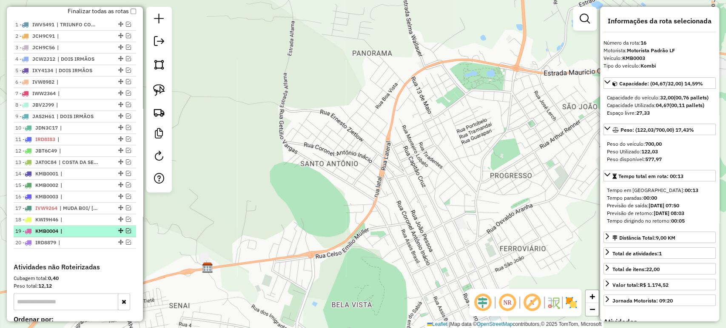
click at [62, 235] on span "|" at bounding box center [79, 231] width 39 height 8
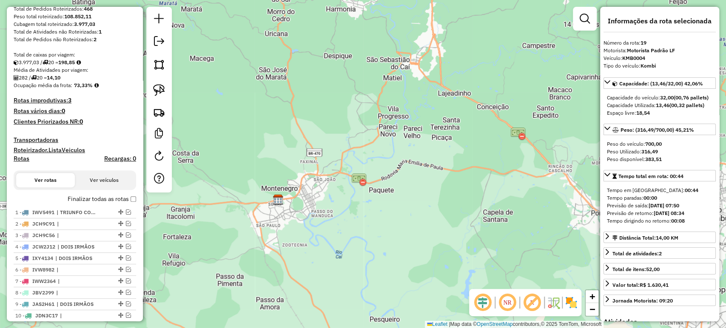
scroll to position [142, 0]
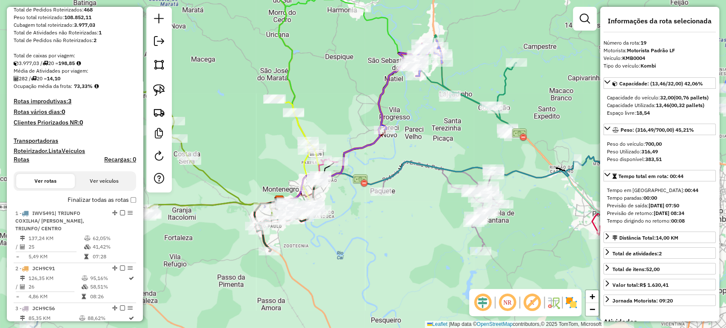
drag, startPoint x: 394, startPoint y: 203, endPoint x: 451, endPoint y: 232, distance: 64.1
click at [451, 232] on div "Janela de atendimento Grade de atendimento Capacidade Transportadoras Veículos …" at bounding box center [363, 164] width 726 height 328
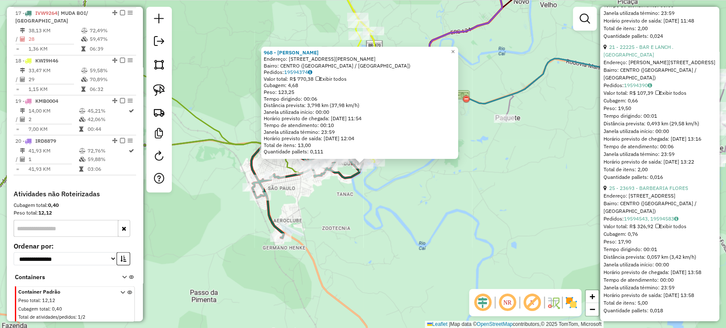
scroll to position [3955, 0]
click at [571, 201] on div "968 - [PERSON_NAME]: [STREET_ADDRESS][PERSON_NAME] Bairro: CENTRO ([GEOGRAPHIC_…" at bounding box center [363, 164] width 726 height 328
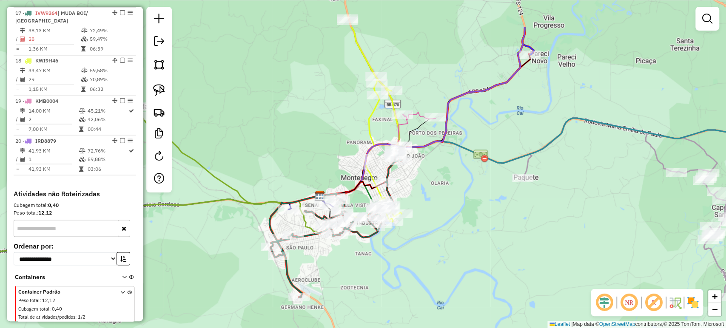
drag, startPoint x: 470, startPoint y: 157, endPoint x: 499, endPoint y: 235, distance: 83.4
click at [499, 235] on div "Janela de atendimento Grade de atendimento Capacidade Transportadoras Veículos …" at bounding box center [363, 164] width 726 height 328
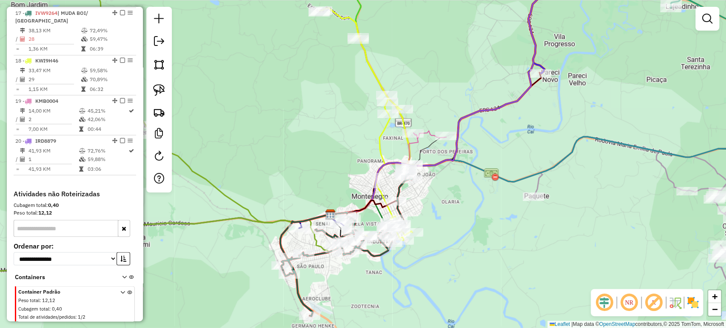
select select "*********"
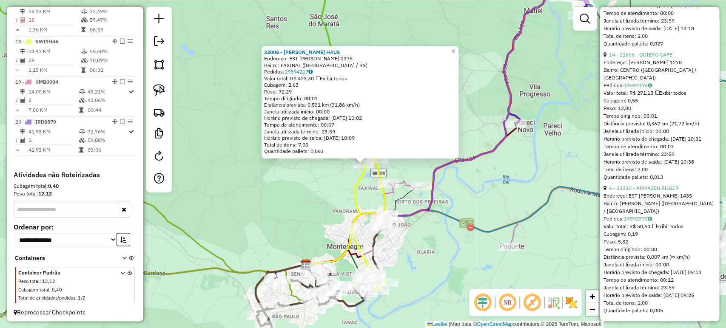
scroll to position [4073, 0]
click at [539, 213] on icon at bounding box center [552, 226] width 492 height 78
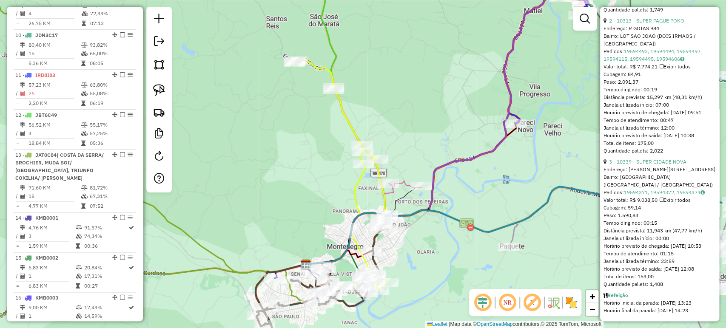
scroll to position [677, 0]
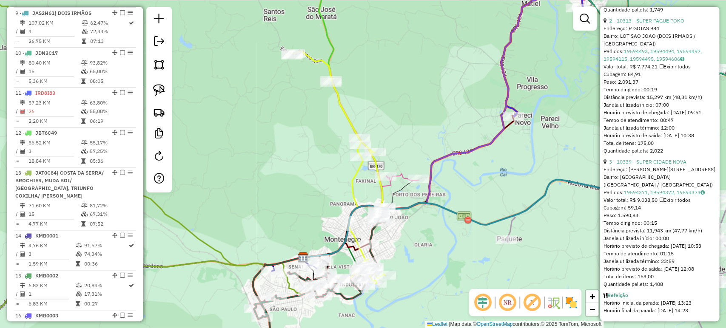
drag, startPoint x: 471, startPoint y: 207, endPoint x: 469, endPoint y: 200, distance: 6.7
click at [469, 200] on div "Janela de atendimento Grade de atendimento Capacidade Transportadoras Veículos …" at bounding box center [363, 164] width 726 height 328
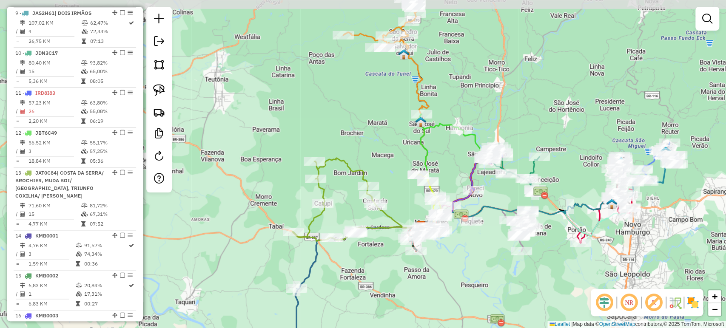
drag, startPoint x: 477, startPoint y: 227, endPoint x: 471, endPoint y: 237, distance: 11.8
click at [471, 237] on div "Janela de atendimento Grade de atendimento Capacidade Transportadoras Veículos …" at bounding box center [363, 164] width 726 height 328
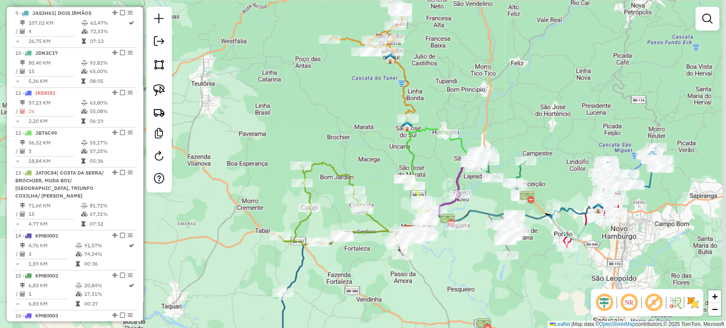
drag, startPoint x: 461, startPoint y: 176, endPoint x: 437, endPoint y: 179, distance: 24.4
click at [438, 179] on div "Janela de atendimento Grade de atendimento Capacidade Transportadoras Veículos …" at bounding box center [363, 164] width 726 height 328
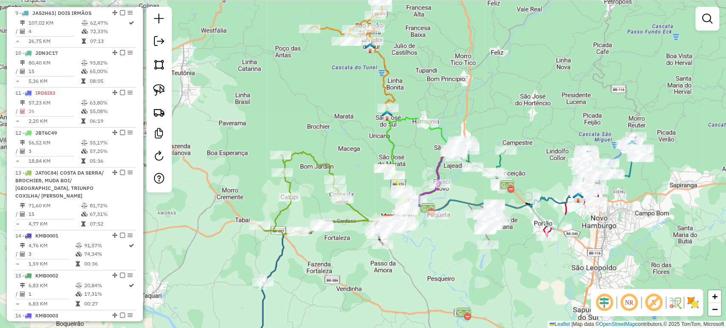
drag, startPoint x: 428, startPoint y: 177, endPoint x: 418, endPoint y: 167, distance: 14.7
click at [418, 167] on div "Janela de atendimento Grade de atendimento Capacidade Transportadoras Veículos …" at bounding box center [363, 164] width 726 height 328
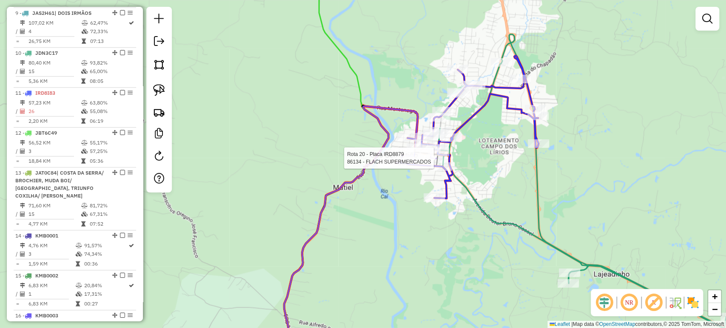
select select "*********"
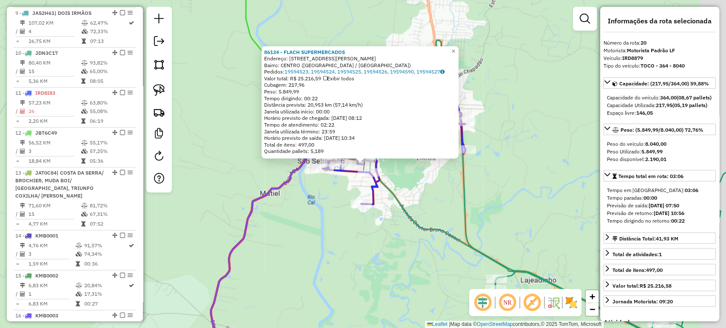
scroll to position [1038, 0]
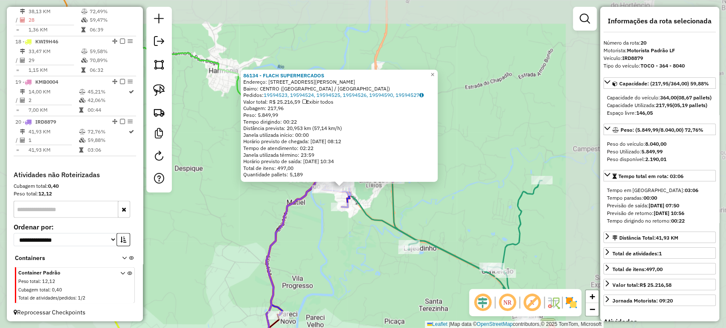
click at [317, 234] on div "86134 - FLACH SUPERMERCADOS Endereço: [STREET_ADDRESS][PERSON_NAME] Bairro: CEN…" at bounding box center [363, 164] width 726 height 328
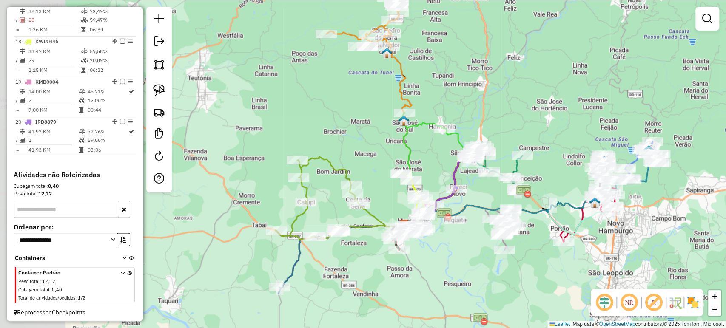
drag, startPoint x: 320, startPoint y: 252, endPoint x: 471, endPoint y: 184, distance: 165.2
click at [471, 184] on div "Janela de atendimento Grade de atendimento Capacidade Transportadoras Veículos …" at bounding box center [363, 164] width 726 height 328
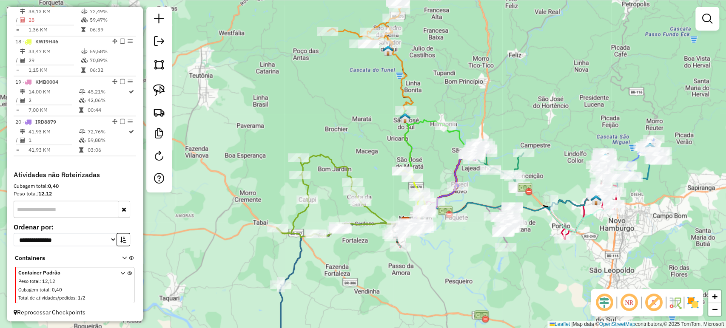
drag, startPoint x: 470, startPoint y: 184, endPoint x: 473, endPoint y: 168, distance: 16.9
click at [473, 168] on div "Janela de atendimento Grade de atendimento Capacidade Transportadoras Veículos …" at bounding box center [363, 164] width 726 height 328
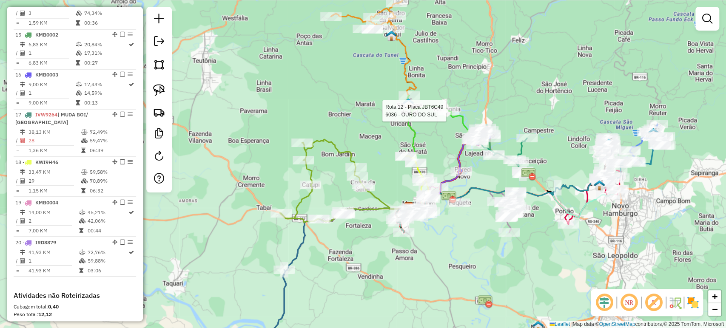
select select "*********"
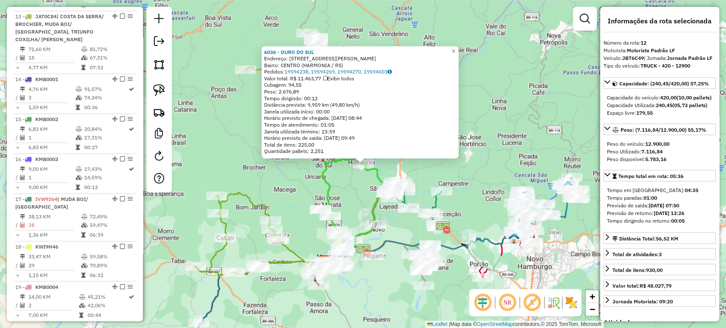
scroll to position [796, 0]
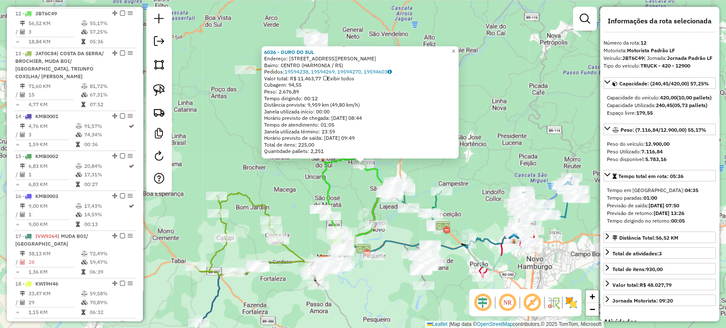
drag, startPoint x: 353, startPoint y: 283, endPoint x: 370, endPoint y: 281, distance: 17.5
click at [370, 281] on div "6036 - OURO DO SUL Endereço: [PERSON_NAME] 380 Bairro: CENTRO (HARMONIA / RS) P…" at bounding box center [363, 164] width 726 height 328
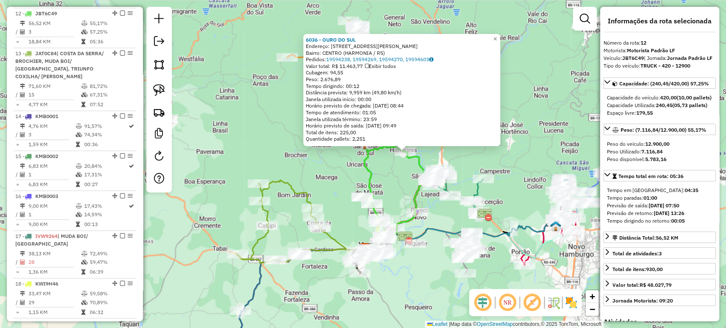
drag, startPoint x: 370, startPoint y: 281, endPoint x: 395, endPoint y: 271, distance: 26.7
click at [395, 271] on div "6036 - OURO DO SUL Endereço: [PERSON_NAME] 380 Bairro: CENTRO (HARMONIA / RS) P…" at bounding box center [363, 164] width 726 height 328
click at [400, 184] on div "Rota 11 - Placa IRD8I83 24840 - [GEOGRAPHIC_DATA] ZULEICA DA CR 6036 - OURO DO …" at bounding box center [363, 164] width 726 height 328
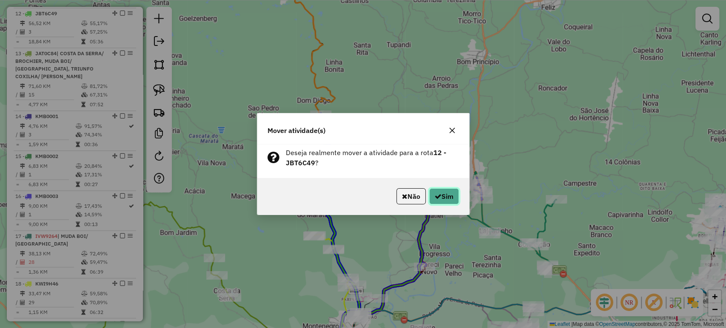
click at [451, 199] on button "Sim" at bounding box center [444, 196] width 30 height 16
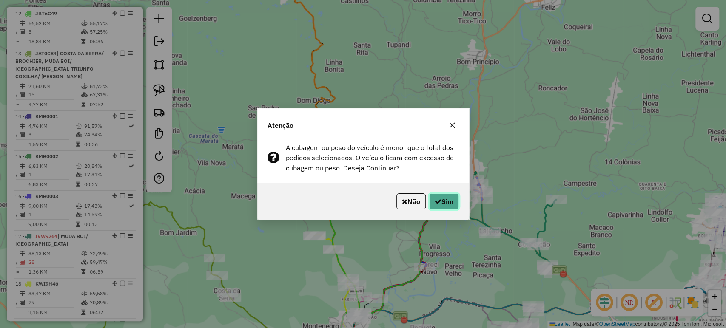
click at [441, 200] on button "Sim" at bounding box center [444, 201] width 30 height 16
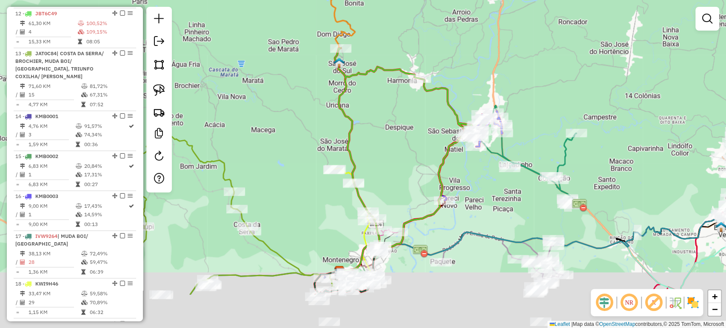
drag, startPoint x: 388, startPoint y: 237, endPoint x: 406, endPoint y: 179, distance: 60.5
click at [406, 179] on div "Janela de atendimento Grade de atendimento Capacidade Transportadoras Veículos …" at bounding box center [363, 164] width 726 height 328
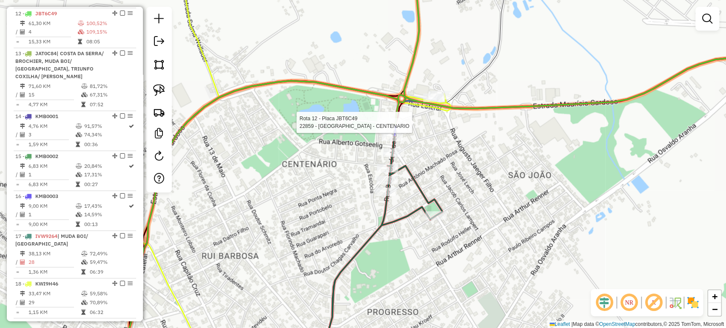
select select "*********"
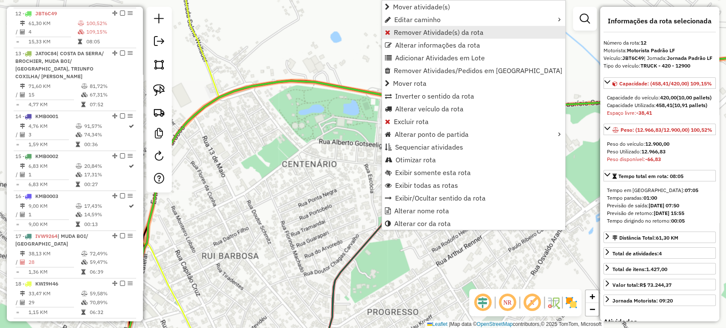
click at [409, 34] on span "Remover Atividade(s) da rota" at bounding box center [439, 32] width 90 height 7
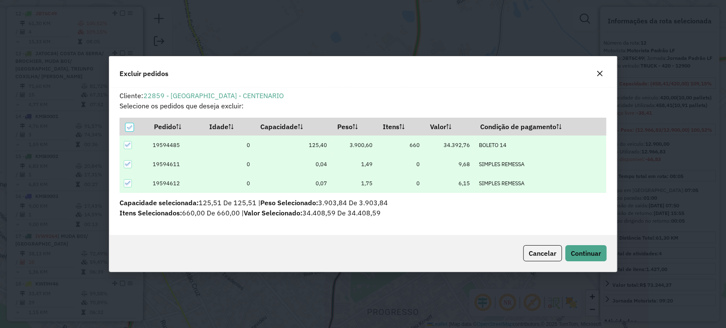
scroll to position [4, 3]
click at [576, 245] on button "Continuar" at bounding box center [585, 253] width 41 height 16
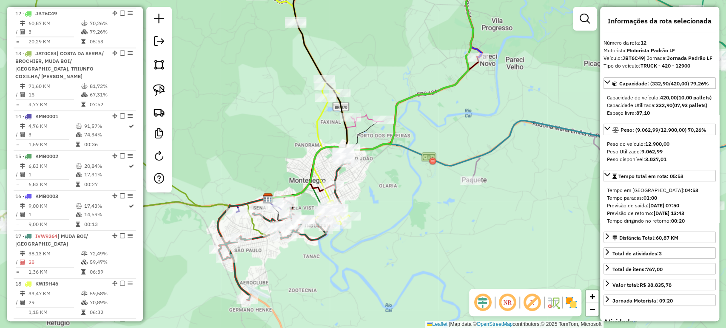
drag, startPoint x: 322, startPoint y: 113, endPoint x: 272, endPoint y: 244, distance: 139.4
click at [272, 224] on icon at bounding box center [304, 108] width 94 height 233
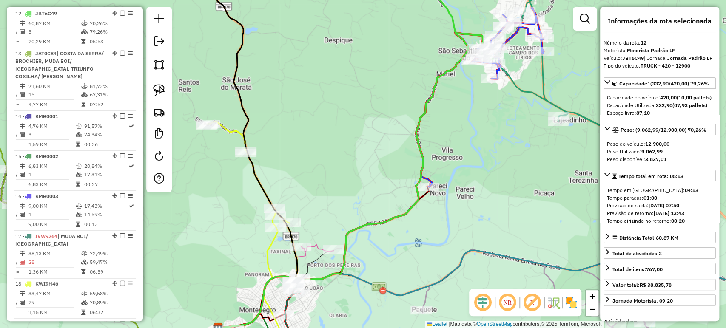
drag, startPoint x: 384, startPoint y: 124, endPoint x: 340, endPoint y: 180, distance: 71.8
click at [333, 185] on div "Janela de atendimento Grade de atendimento Capacidade Transportadoras Veículos …" at bounding box center [363, 164] width 726 height 328
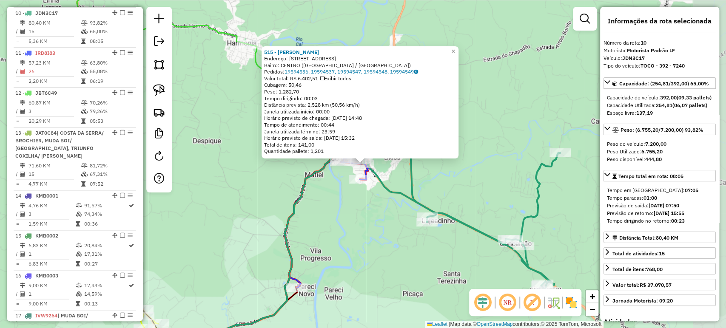
scroll to position [717, 0]
click at [400, 182] on div "515 - [PERSON_NAME]: R SAO JOAO 1221 Bairro: CENTRO ([GEOGRAPHIC_DATA] DO CAI /…" at bounding box center [363, 164] width 726 height 328
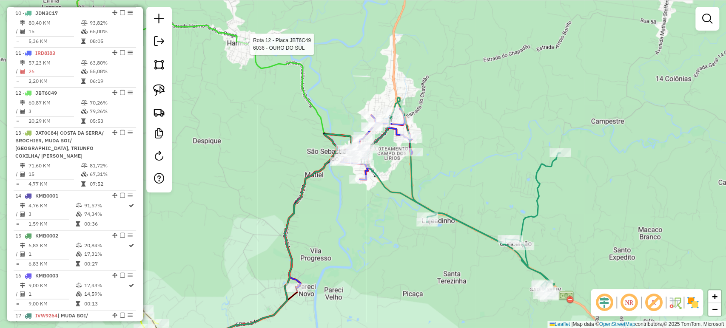
select select "*********"
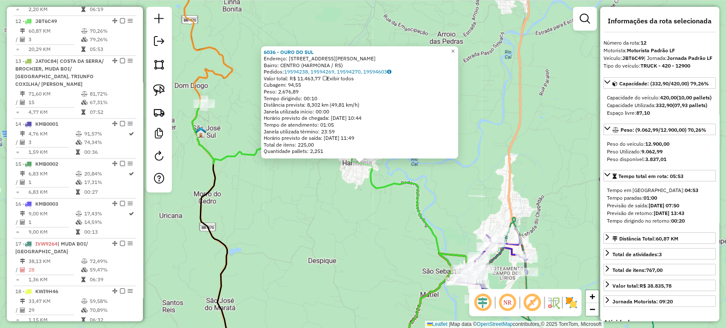
scroll to position [796, 0]
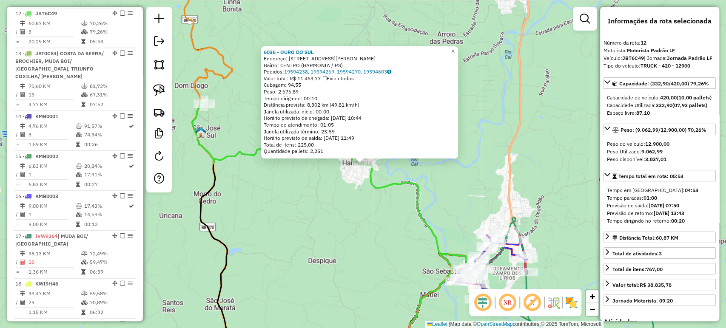
click at [318, 264] on div "6036 - OURO DO SUL Endereço: R [PERSON_NAME] 380 Bairro: CENTRO (HARMONIA / RS)…" at bounding box center [363, 164] width 726 height 328
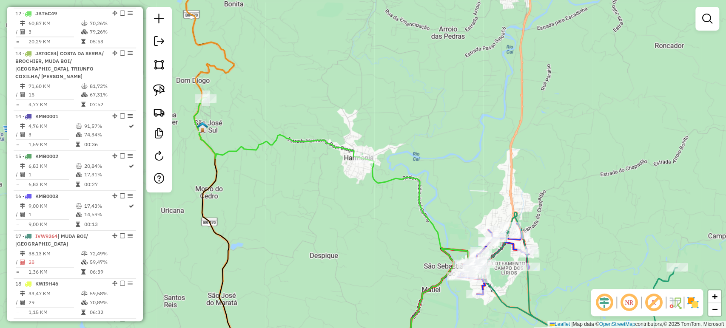
drag, startPoint x: 326, startPoint y: 295, endPoint x: 405, endPoint y: 85, distance: 224.1
click at [405, 85] on div "Janela de atendimento Grade de atendimento Capacidade Transportadoras Veículos …" at bounding box center [363, 164] width 726 height 328
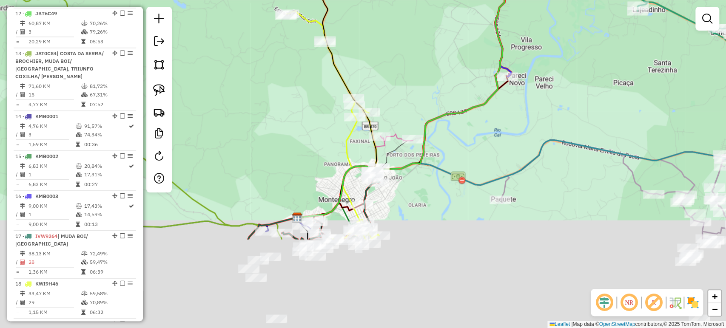
drag, startPoint x: 388, startPoint y: 124, endPoint x: 396, endPoint y: 90, distance: 35.0
click at [396, 90] on div "Janela de atendimento Grade de atendimento Capacidade Transportadoras Veículos …" at bounding box center [363, 164] width 726 height 328
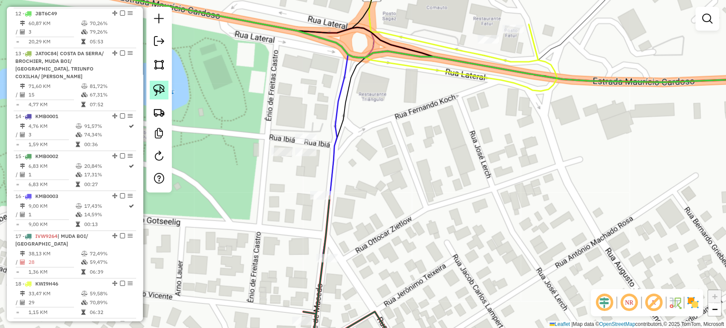
click at [159, 91] on img at bounding box center [159, 90] width 12 height 12
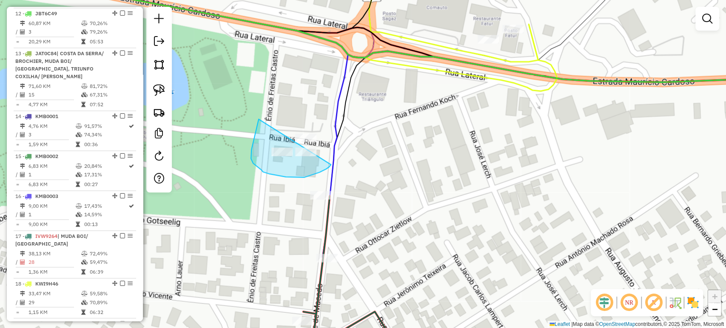
drag, startPoint x: 258, startPoint y: 119, endPoint x: 337, endPoint y: 122, distance: 78.7
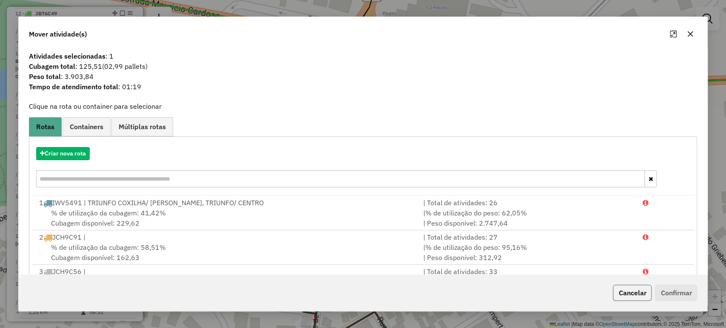
click at [631, 291] on button "Cancelar" at bounding box center [632, 293] width 39 height 16
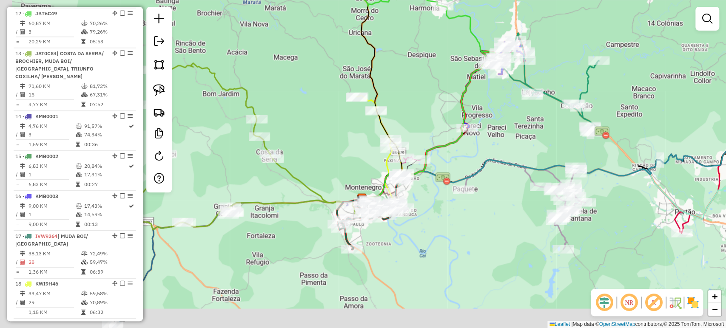
drag, startPoint x: 390, startPoint y: 247, endPoint x: 438, endPoint y: 184, distance: 78.8
click at [438, 184] on div "Janela de atendimento Grade de atendimento Capacidade Transportadoras Veículos …" at bounding box center [363, 164] width 726 height 328
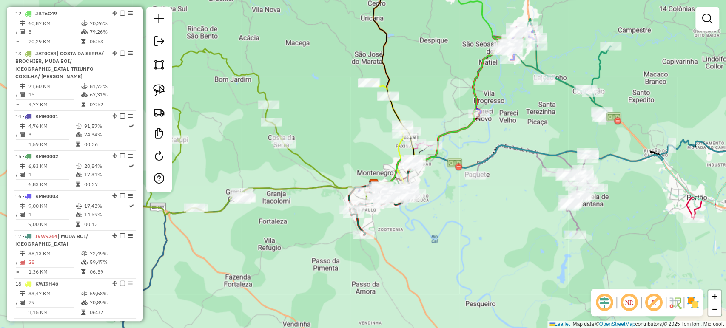
drag, startPoint x: 438, startPoint y: 184, endPoint x: 427, endPoint y: 193, distance: 13.9
click at [427, 193] on div "Rota 18 - Placa KWI9H46 670 - E C RENNER Janela de atendimento Grade de atendim…" at bounding box center [363, 164] width 726 height 328
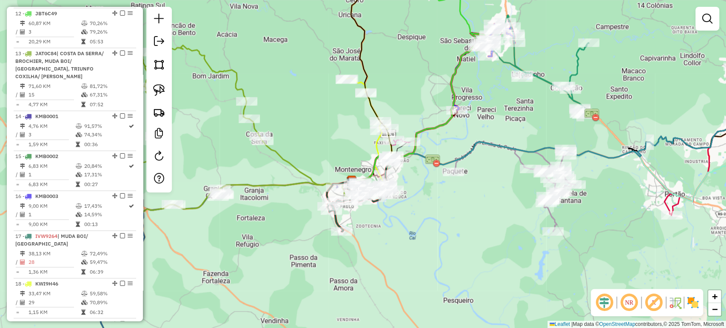
drag, startPoint x: 427, startPoint y: 193, endPoint x: 401, endPoint y: 190, distance: 26.2
click at [403, 190] on div "Rota 18 - Placa KWI9H46 670 - E C RENNER Janela de atendimento Grade de atendim…" at bounding box center [363, 164] width 726 height 328
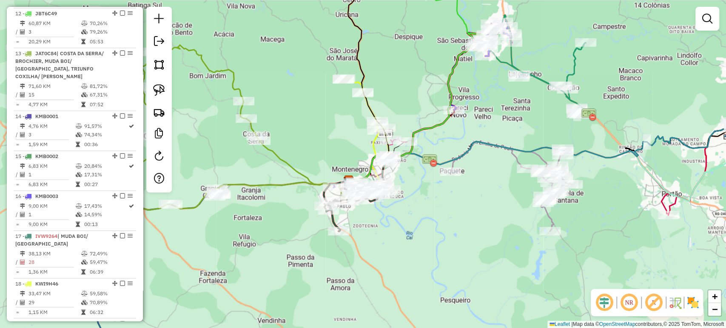
click at [380, 213] on div "Janela de atendimento Grade de atendimento Capacidade Transportadoras Veículos …" at bounding box center [363, 164] width 726 height 328
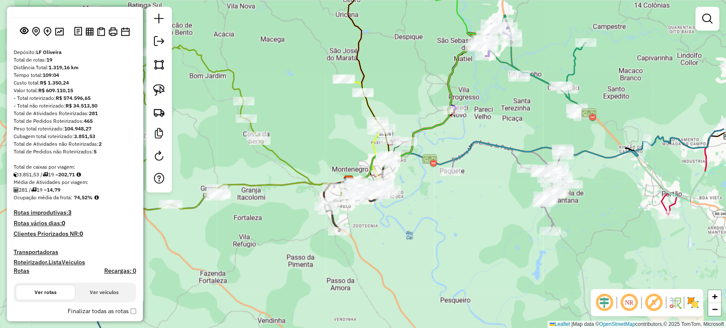
scroll to position [0, 0]
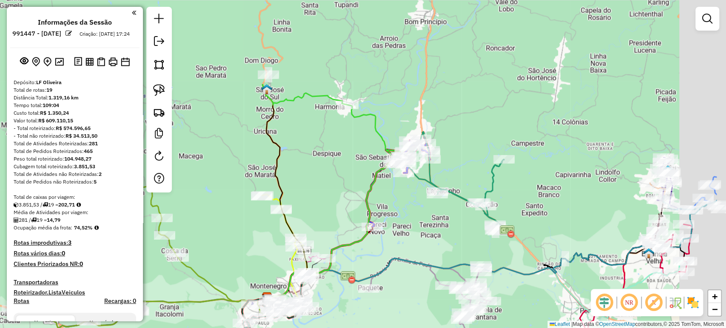
drag, startPoint x: 377, startPoint y: 79, endPoint x: 294, endPoint y: 196, distance: 143.8
click at [294, 196] on div "Rota 18 - Placa KWI9H46 1943 - REST RST 470 Janela de atendimento Grade de aten…" at bounding box center [363, 164] width 726 height 328
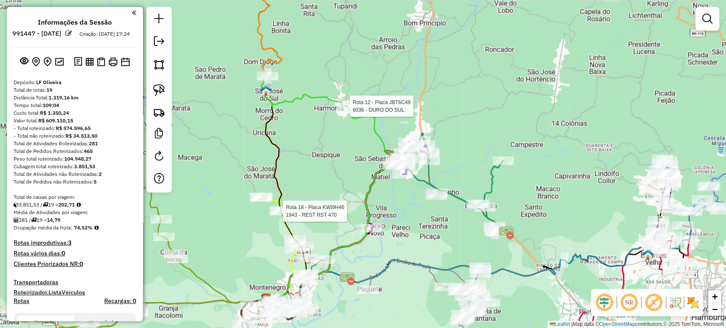
select select "*********"
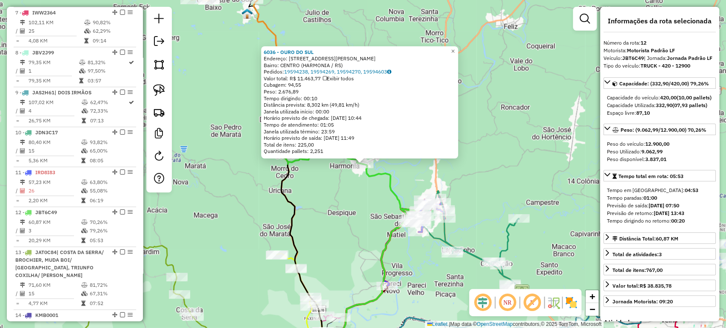
scroll to position [796, 0]
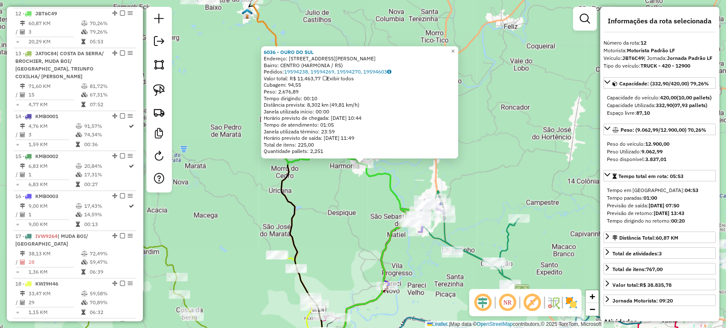
click at [349, 219] on div "Rota 11 - Placa IRD8I83 25206 - REST DO ALEMAO 6036 - OURO DO SUL Endereço: [PE…" at bounding box center [363, 164] width 726 height 328
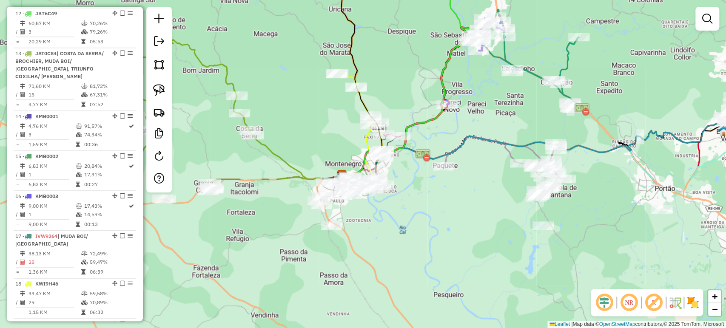
drag, startPoint x: 324, startPoint y: 254, endPoint x: 383, endPoint y: 75, distance: 188.2
click at [383, 75] on div "Janela de atendimento Grade de atendimento Capacidade Transportadoras Veículos …" at bounding box center [363, 164] width 726 height 328
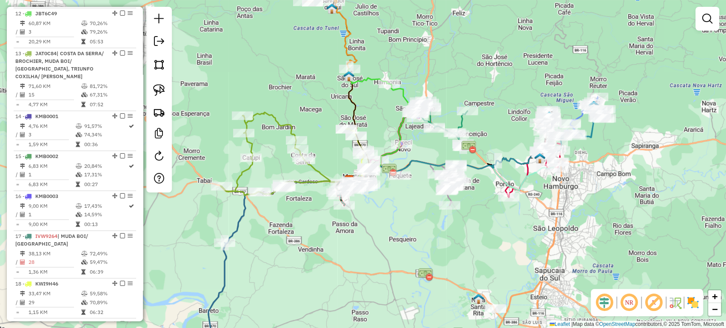
click at [391, 228] on div "Janela de atendimento Grade de atendimento Capacidade Transportadoras Veículos …" at bounding box center [363, 164] width 726 height 328
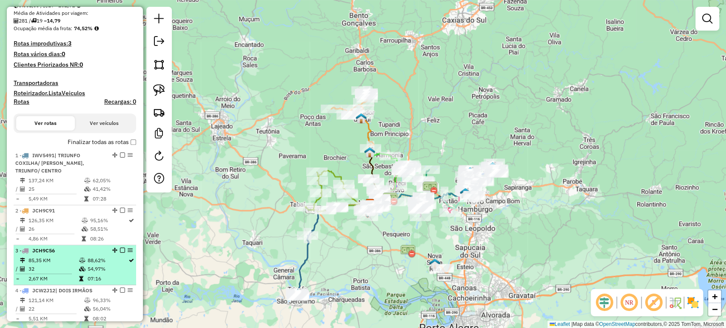
scroll to position [135, 0]
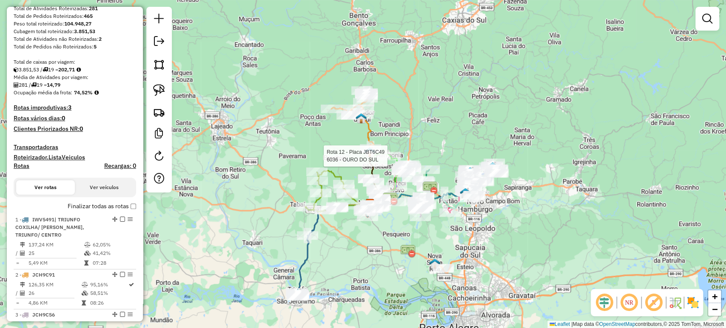
select select "*********"
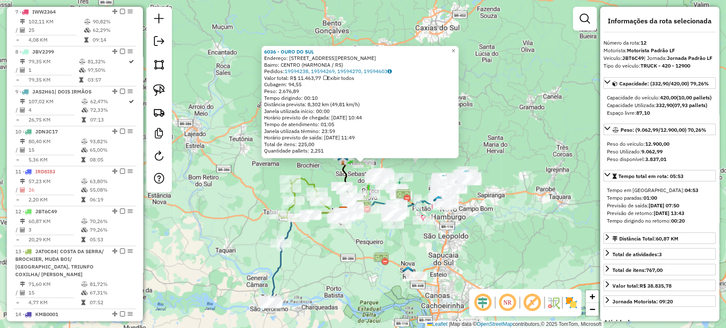
scroll to position [796, 0]
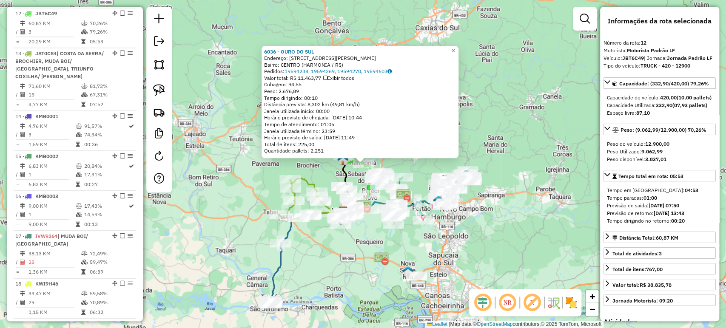
click at [329, 177] on div "6036 - OURO DO SUL Endereço: R [PERSON_NAME] 380 Bairro: CENTRO (HARMONIA / RS)…" at bounding box center [363, 164] width 726 height 328
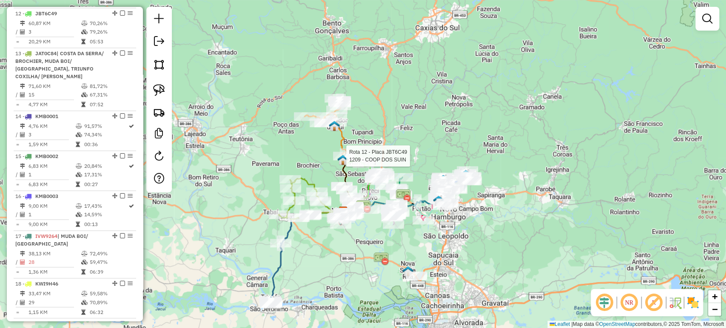
select select "*********"
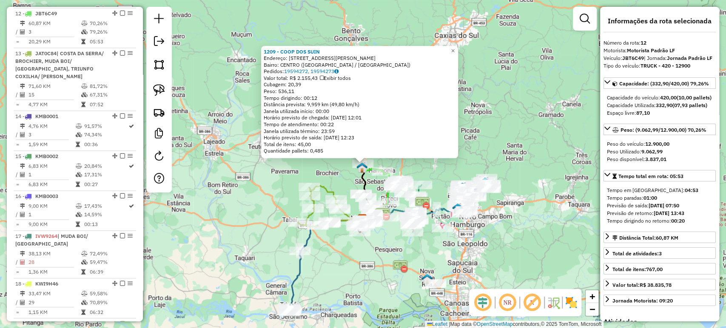
click at [332, 177] on div "1209 - COOP DOS SUIN Endereço: [STREET_ADDRESS][PERSON_NAME] Bairro: CENTRO ([G…" at bounding box center [363, 164] width 726 height 328
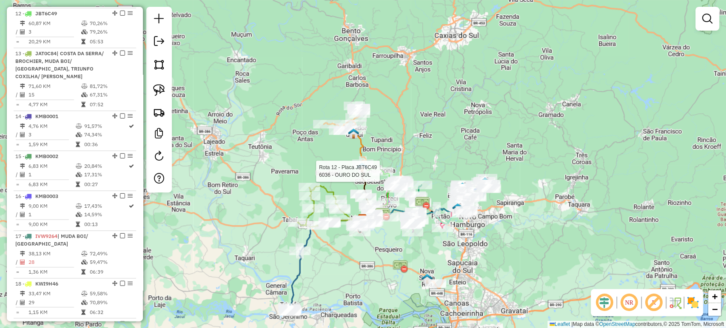
select select "*********"
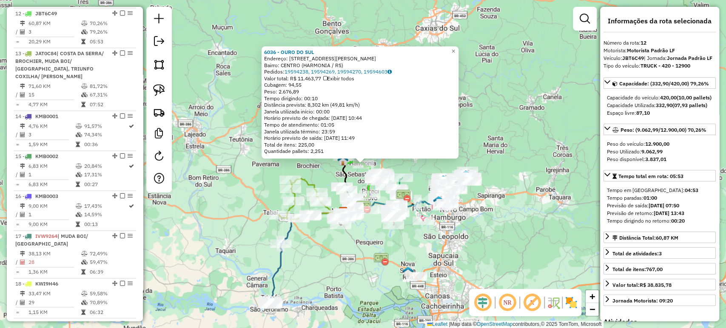
click at [267, 170] on div "6036 - OURO DO SUL Endereço: R [PERSON_NAME] 380 Bairro: CENTRO (HARMONIA / RS)…" at bounding box center [363, 164] width 726 height 328
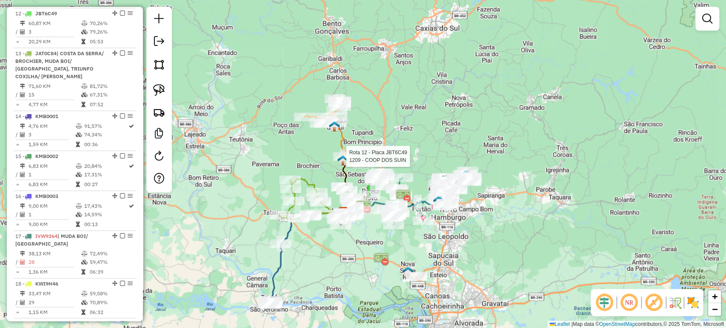
select select "*********"
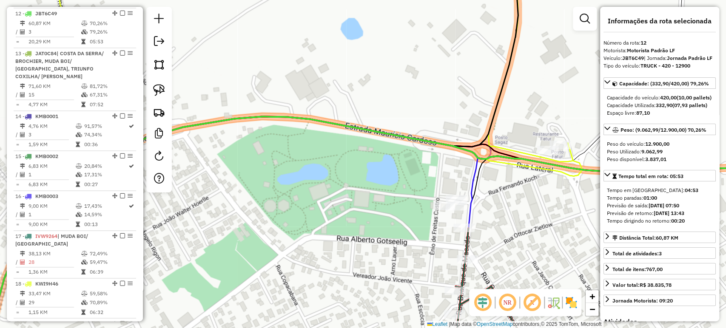
drag, startPoint x: 403, startPoint y: 242, endPoint x: 365, endPoint y: 230, distance: 39.9
click at [373, 234] on div "1209 - COOP DOS SUIN Endereço: [STREET_ADDRESS][PERSON_NAME] Bairro: CENTRO ([G…" at bounding box center [363, 164] width 726 height 328
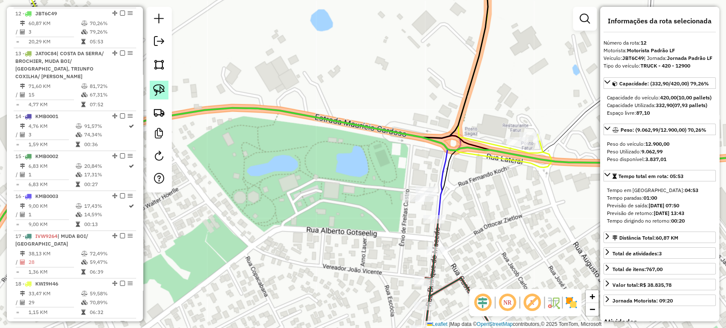
click at [155, 89] on img at bounding box center [159, 90] width 12 height 12
drag, startPoint x: 394, startPoint y: 161, endPoint x: 455, endPoint y: 186, distance: 66.3
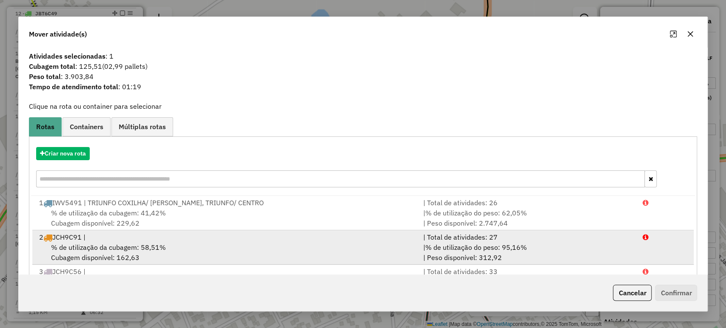
scroll to position [108, 0]
